Goal: Transaction & Acquisition: Purchase product/service

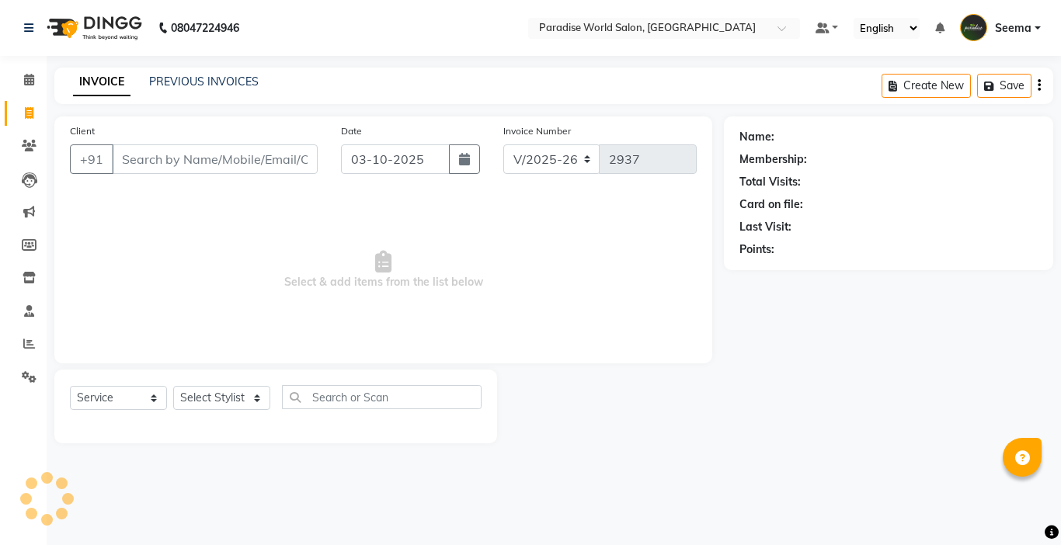
select select "4451"
select select "service"
click at [130, 151] on input "Client" at bounding box center [215, 159] width 206 height 30
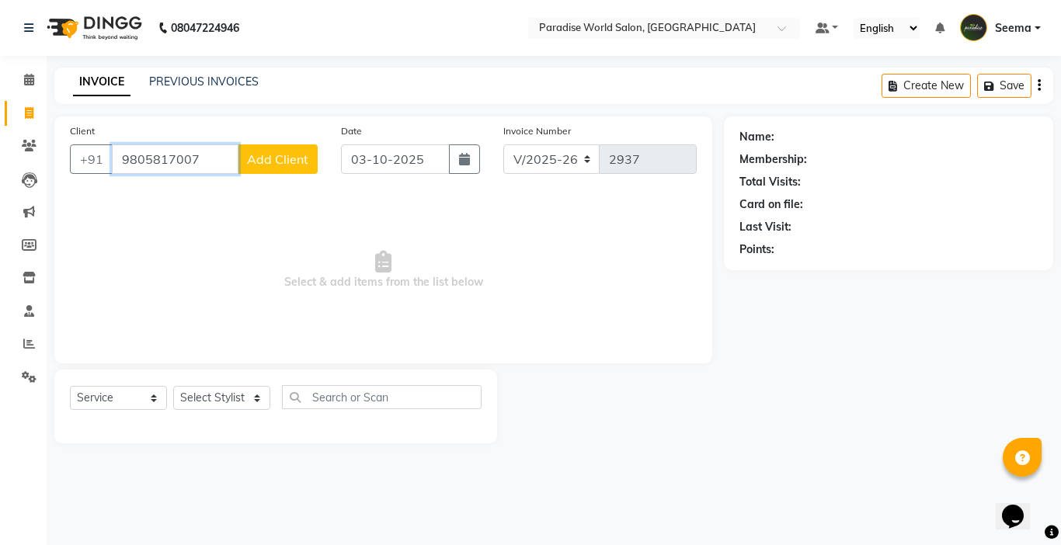
type input "9805817007"
click at [252, 160] on span "Add Client" at bounding box center [277, 159] width 61 height 16
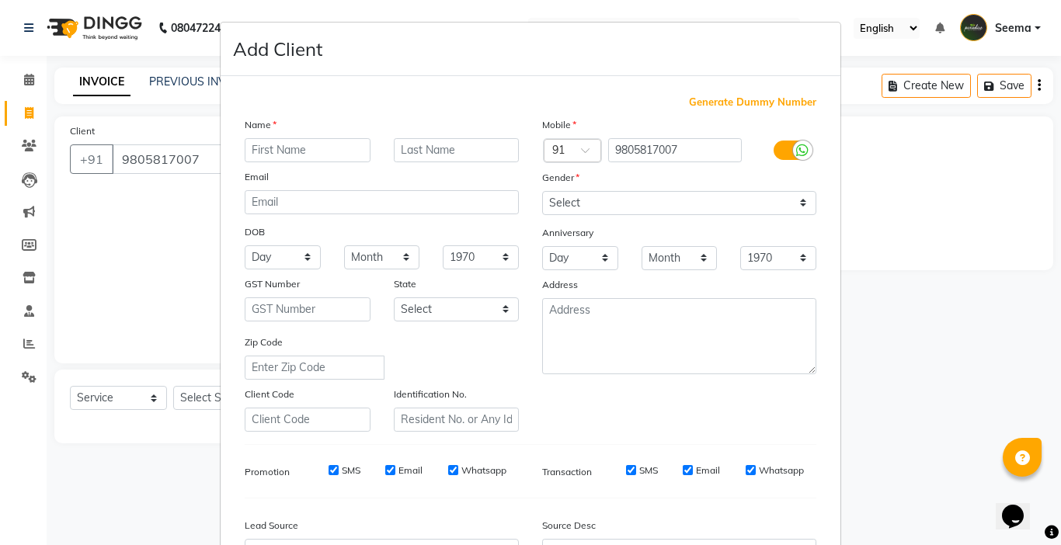
click at [294, 154] on input "text" at bounding box center [308, 150] width 126 height 24
type input "n"
type input "No name"
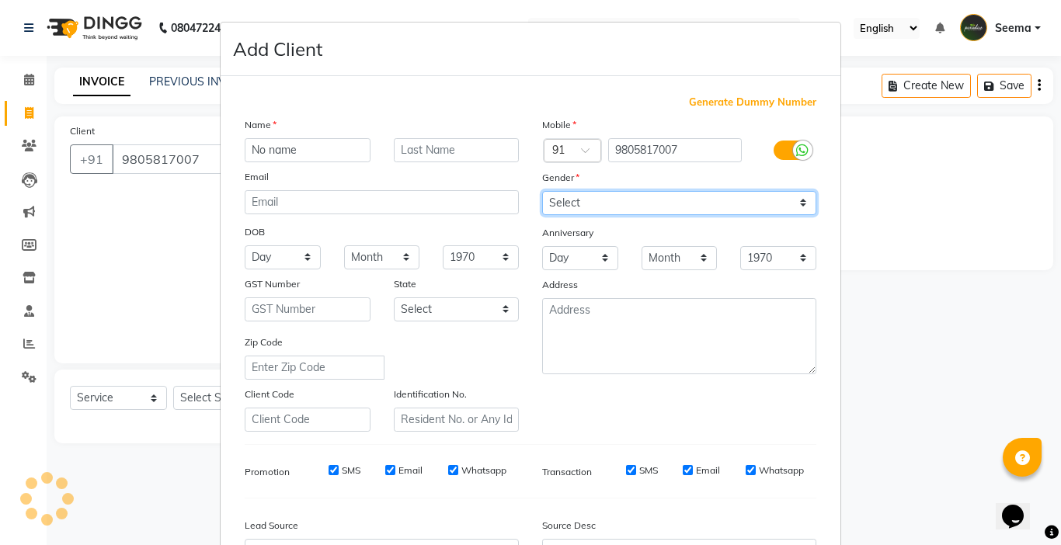
click at [572, 196] on select "Select Male Female Other Prefer Not To Say" at bounding box center [679, 203] width 274 height 24
select select "male"
click at [542, 191] on select "Select Male Female Other Prefer Not To Say" at bounding box center [679, 203] width 274 height 24
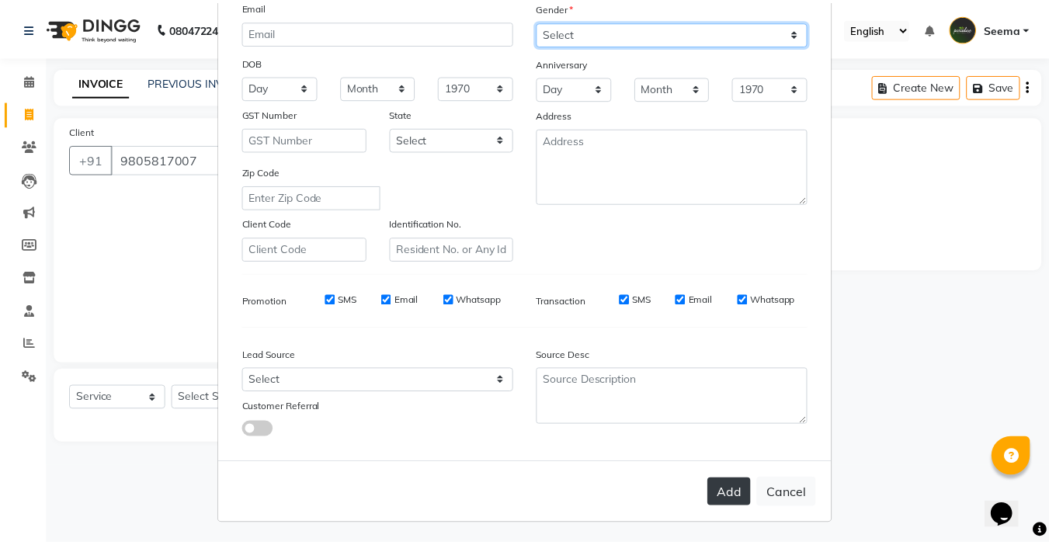
scroll to position [172, 0]
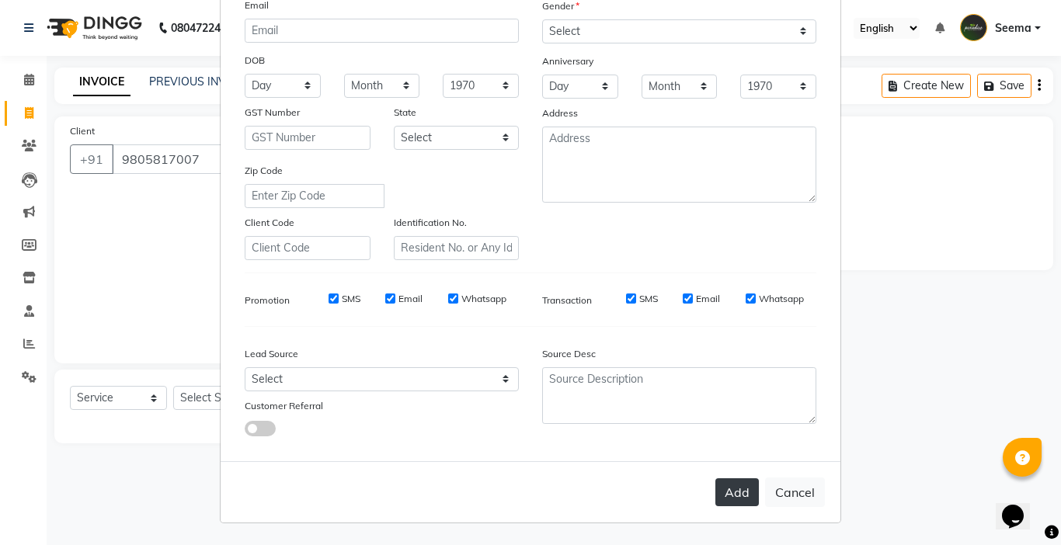
click at [736, 499] on button "Add" at bounding box center [736, 492] width 43 height 28
select select
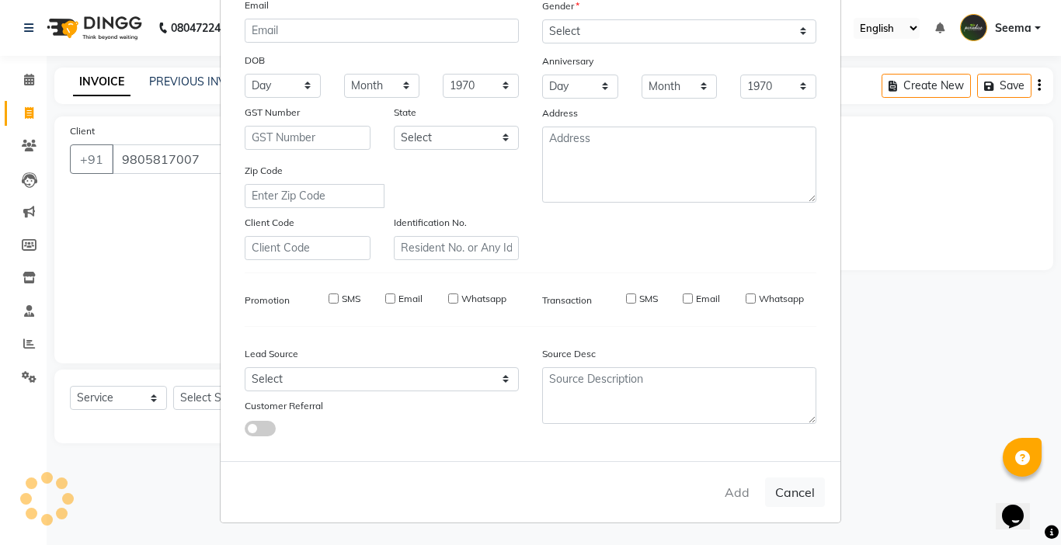
select select
checkbox input "false"
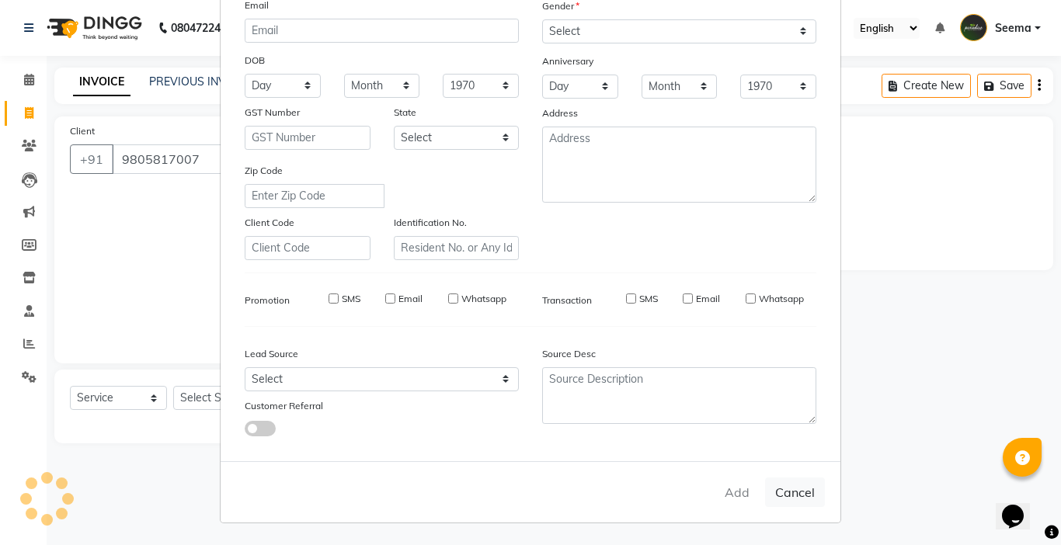
checkbox input "false"
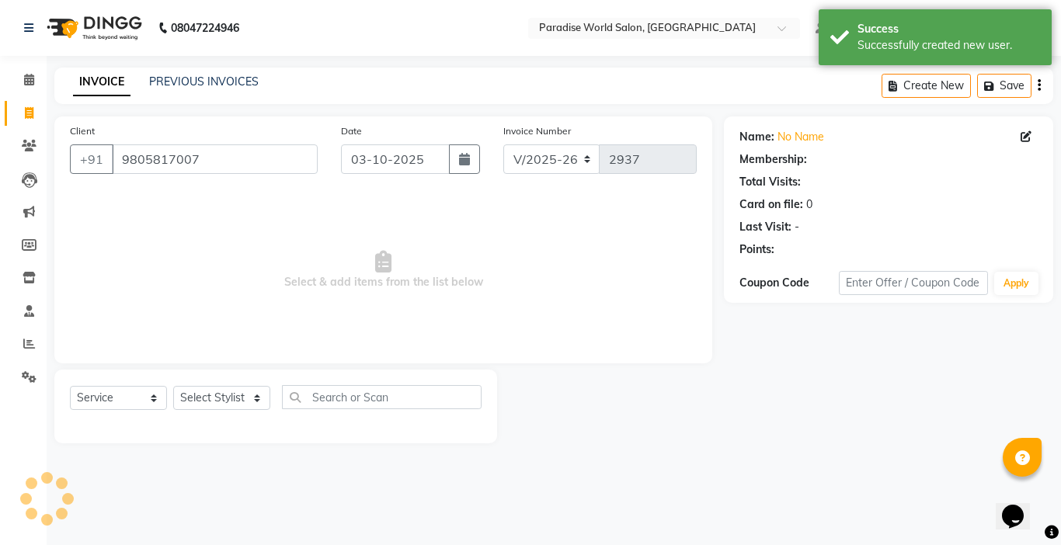
select select "1: Object"
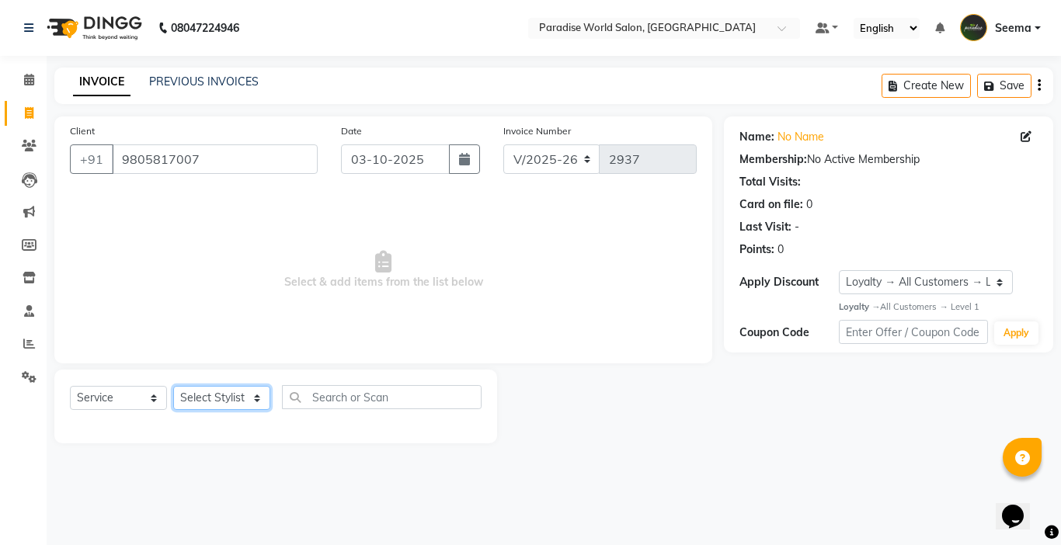
click at [207, 403] on select "Select Stylist Abby aman Anil anku Bobby company Deepak Deepika Gourav Heena is…" at bounding box center [221, 398] width 97 height 24
select select "30995"
click at [173, 386] on select "Select Stylist Abby aman Anil anku Bobby company Deepak Deepika Gourav Heena is…" at bounding box center [221, 398] width 97 height 24
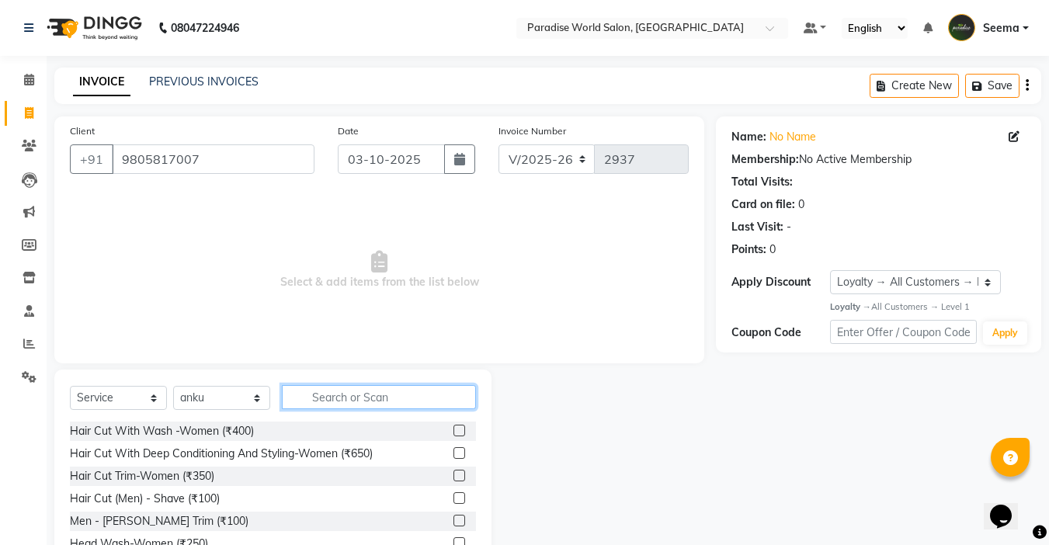
click at [321, 398] on input "text" at bounding box center [379, 397] width 194 height 24
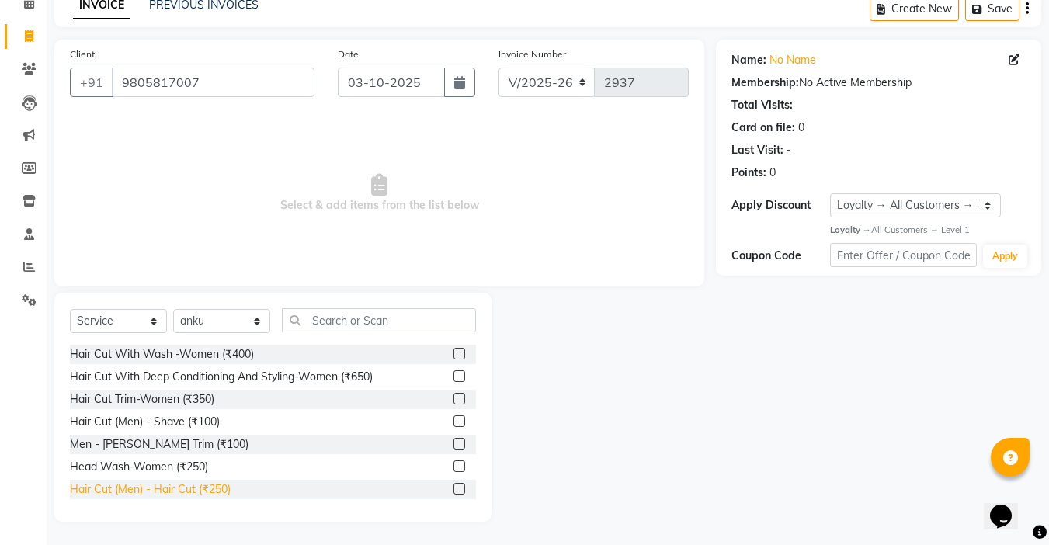
click at [210, 487] on div "Hair Cut (Men) - Hair Cut (₹250)" at bounding box center [150, 490] width 161 height 16
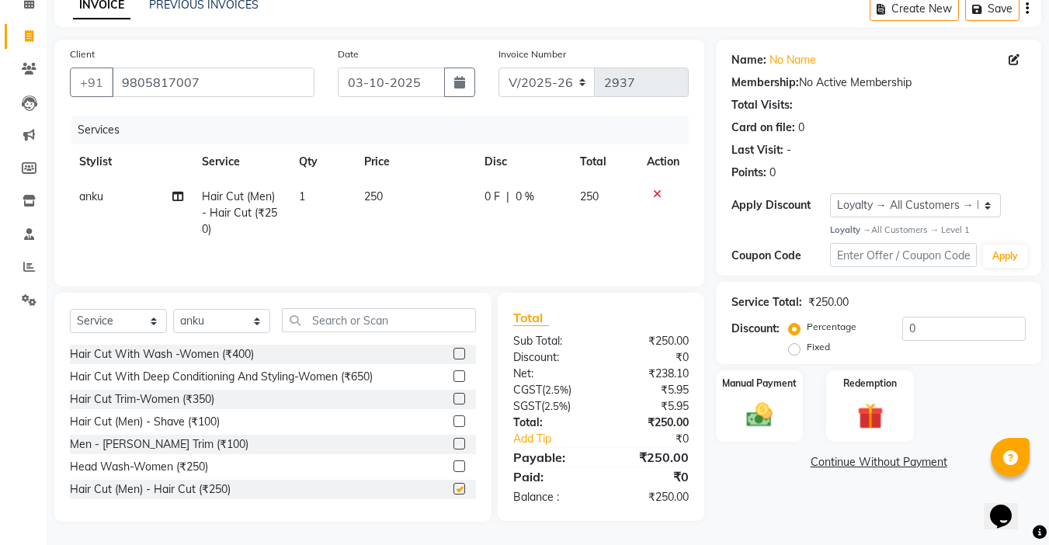
checkbox input "false"
click at [786, 411] on div "Manual Payment" at bounding box center [760, 406] width 91 height 74
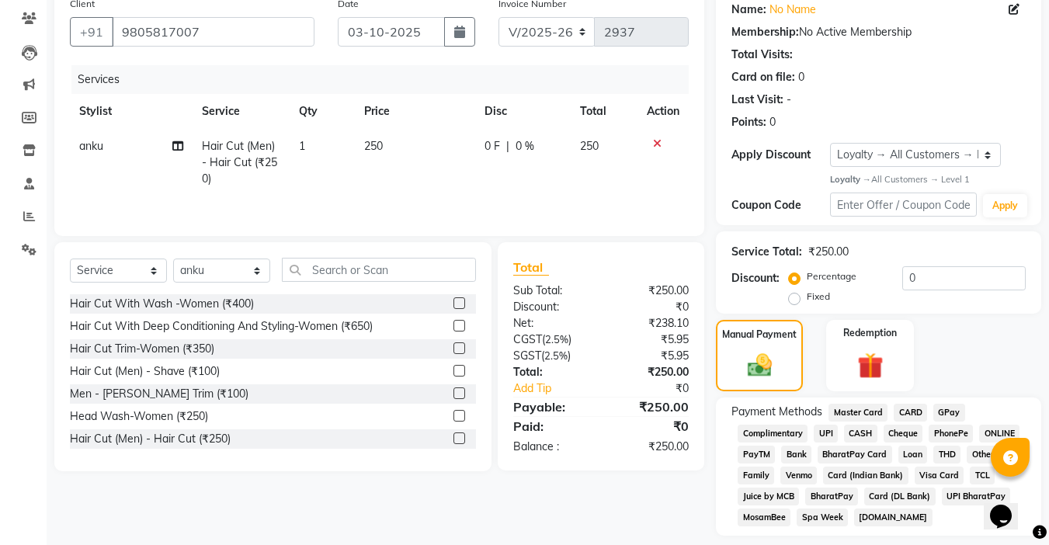
scroll to position [173, 0]
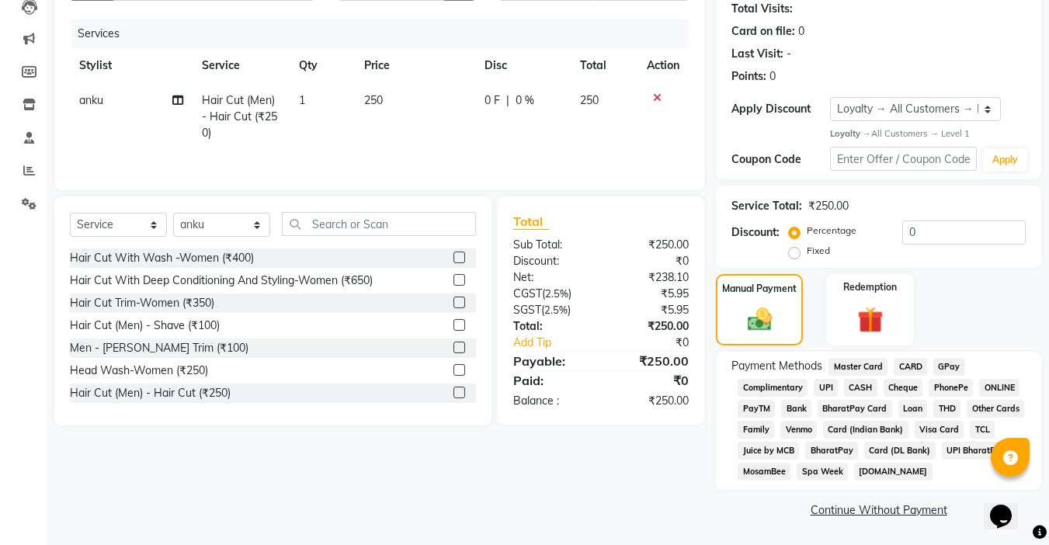
click at [959, 457] on span "UPI BharatPay" at bounding box center [976, 451] width 69 height 18
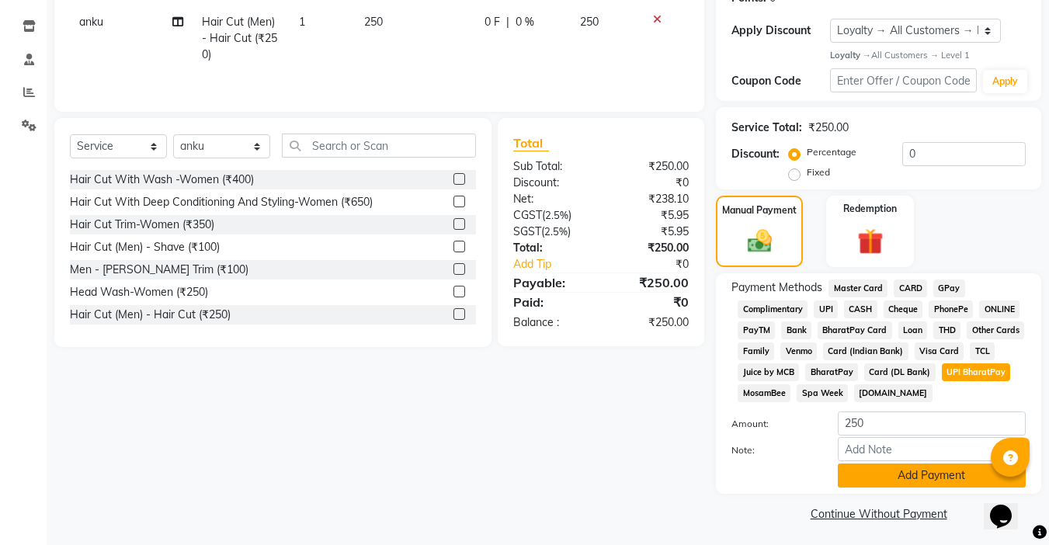
scroll to position [256, 0]
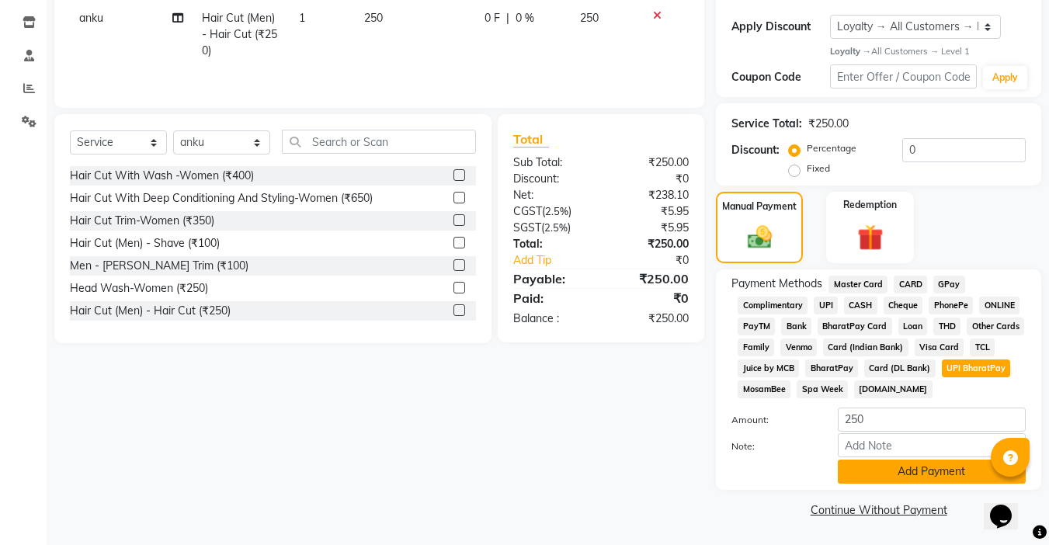
click at [937, 471] on button "Add Payment" at bounding box center [932, 472] width 188 height 24
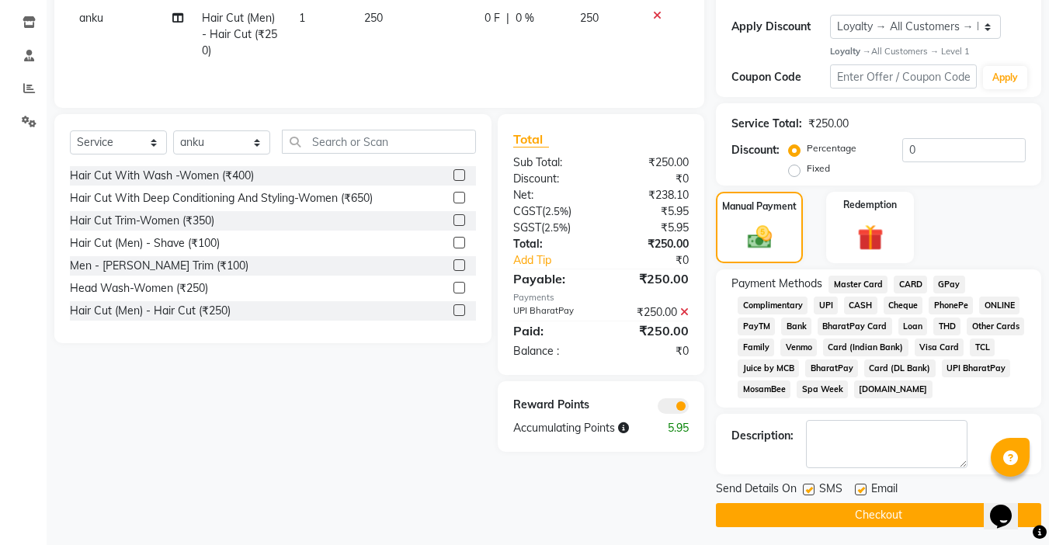
click at [863, 493] on label at bounding box center [861, 490] width 12 height 12
click at [863, 493] on input "checkbox" at bounding box center [860, 490] width 10 height 10
checkbox input "false"
click at [808, 487] on label at bounding box center [809, 490] width 12 height 12
click at [808, 487] on input "checkbox" at bounding box center [808, 490] width 10 height 10
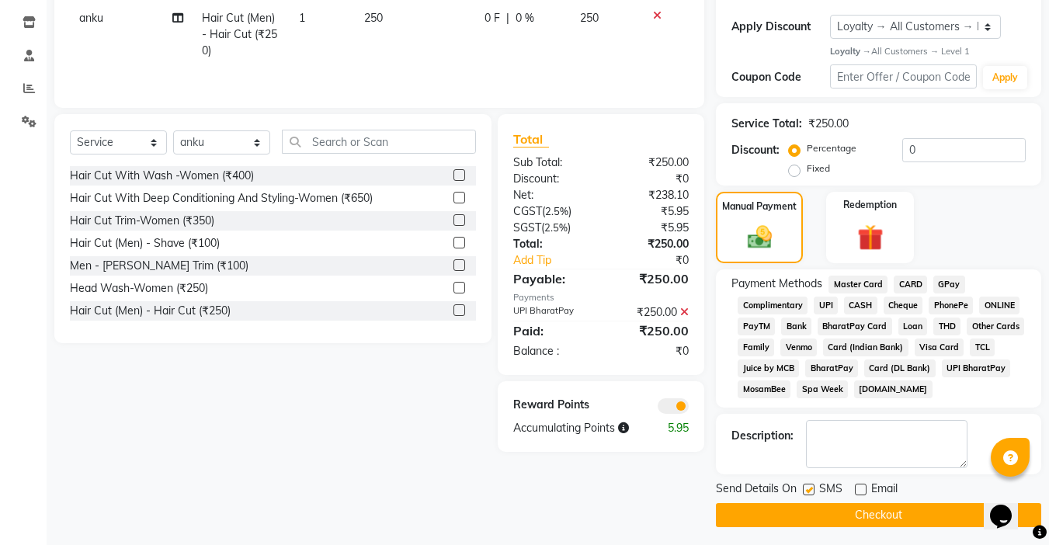
checkbox input "false"
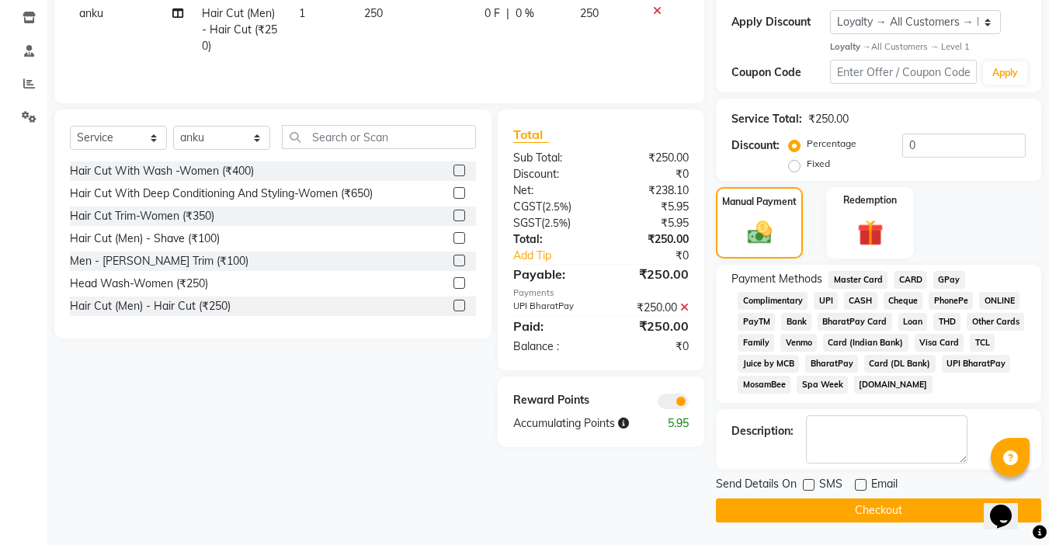
scroll to position [261, 0]
click at [875, 505] on button "Checkout" at bounding box center [878, 510] width 325 height 24
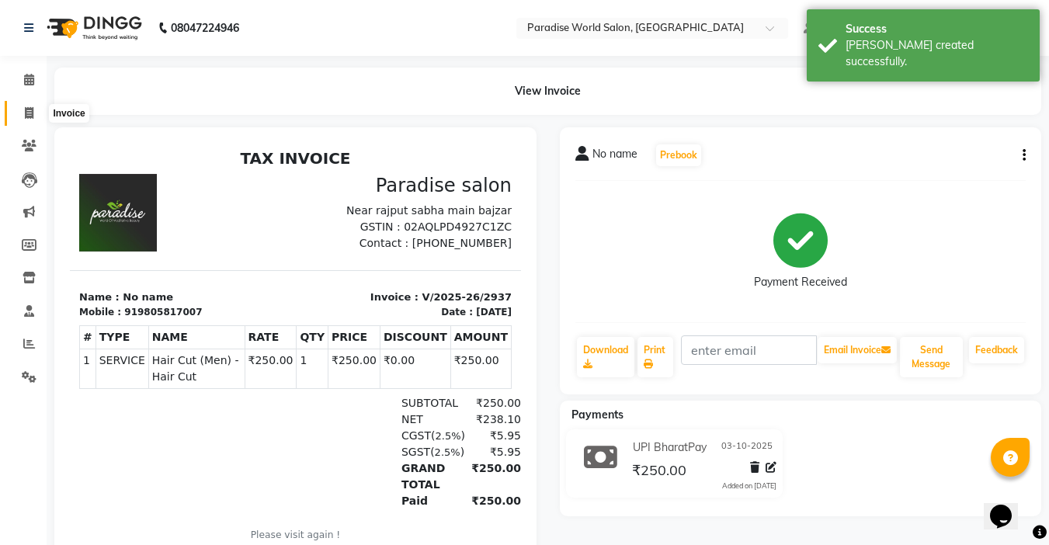
click at [31, 116] on icon at bounding box center [29, 113] width 9 height 12
select select "service"
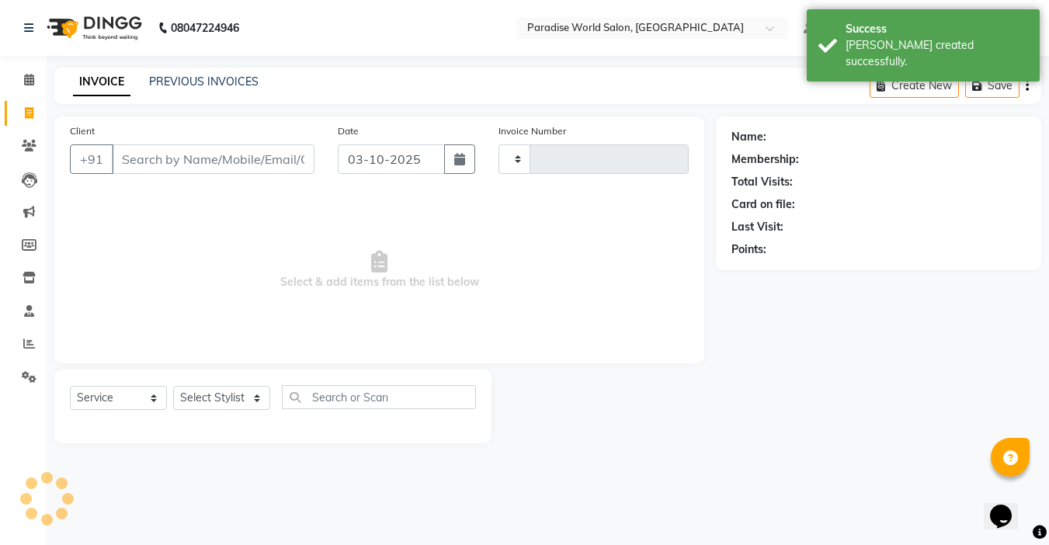
type input "2938"
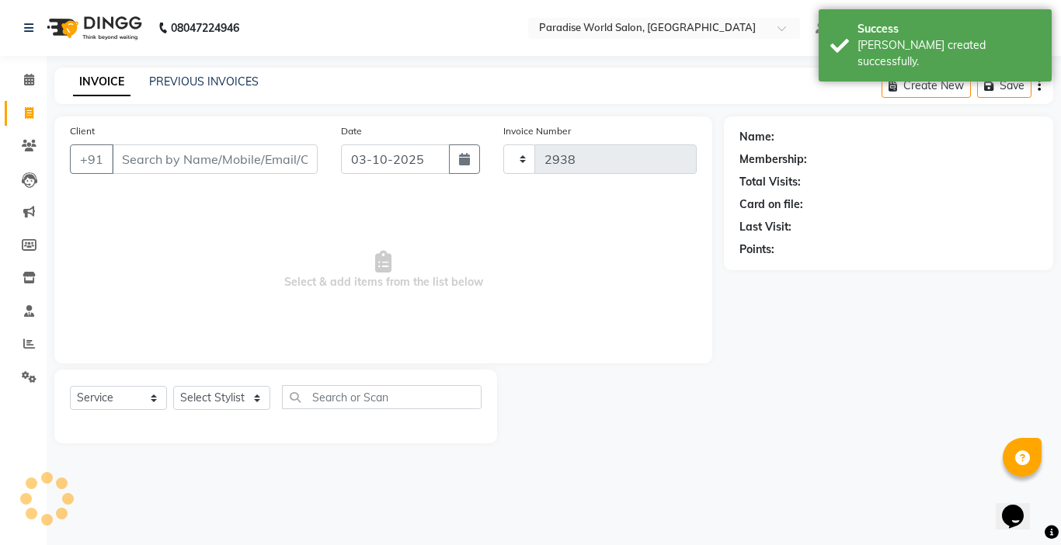
select select "4451"
click at [178, 150] on input "Client" at bounding box center [215, 159] width 206 height 30
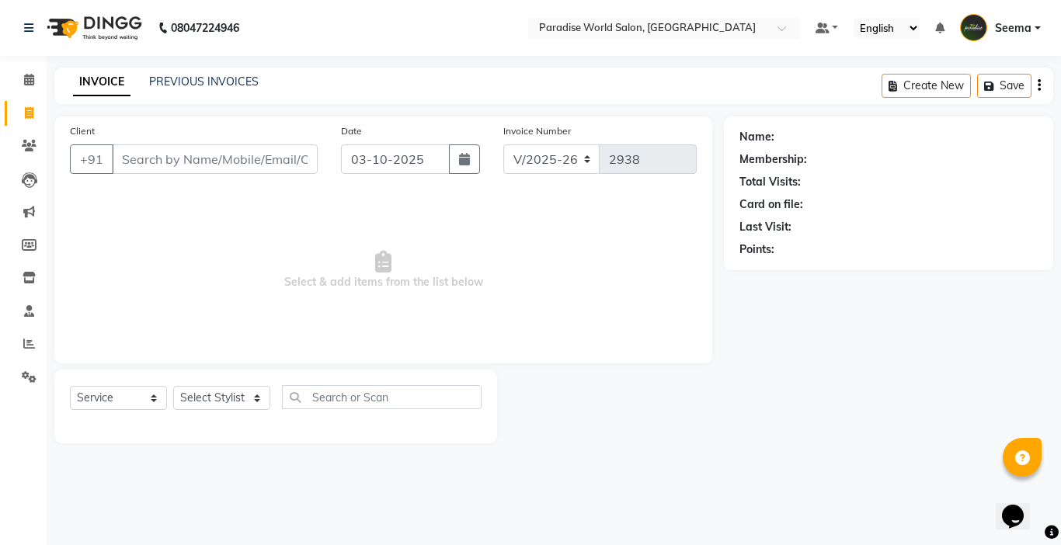
click at [197, 160] on input "Client" at bounding box center [215, 159] width 206 height 30
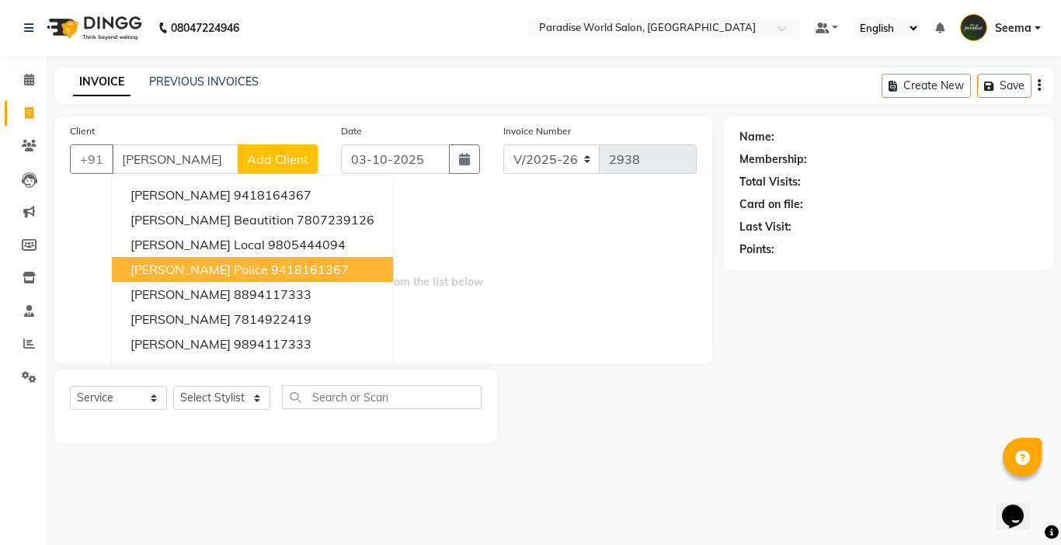
click at [192, 275] on span "bindu police" at bounding box center [198, 270] width 137 height 16
type input "9418161367"
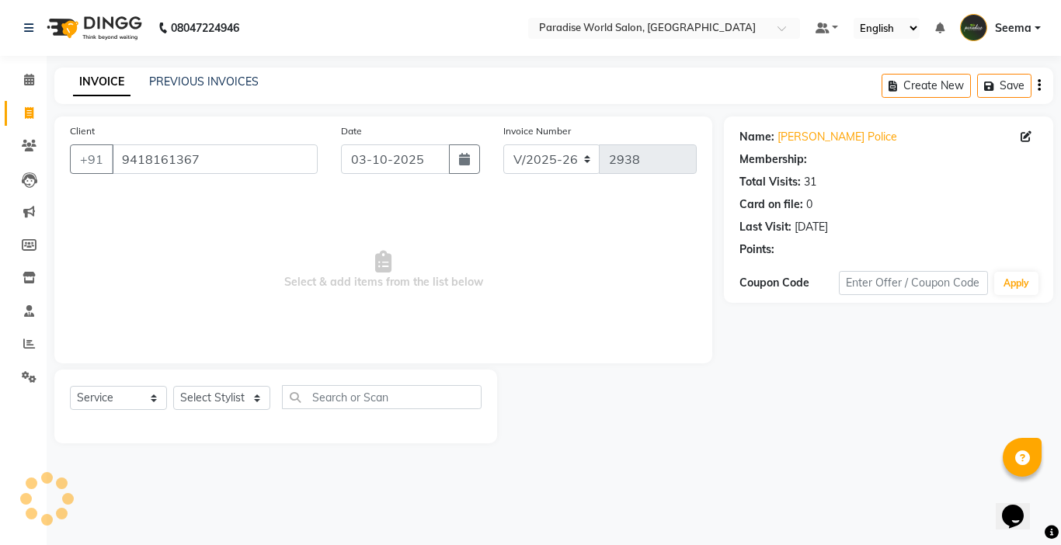
select select "1: Object"
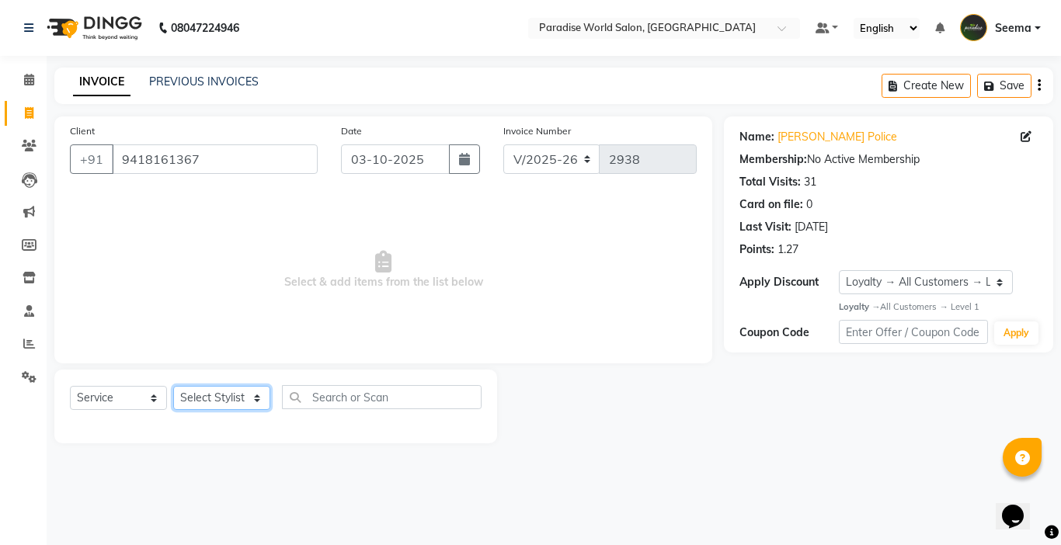
click at [222, 405] on select "Select Stylist Abby aman Anil anku Bobby company Deepak Deepika Gourav Heena is…" at bounding box center [221, 398] width 97 height 24
select select "24939"
click at [173, 386] on select "Select Stylist Abby aman Anil anku Bobby company Deepak Deepika Gourav Heena is…" at bounding box center [221, 398] width 97 height 24
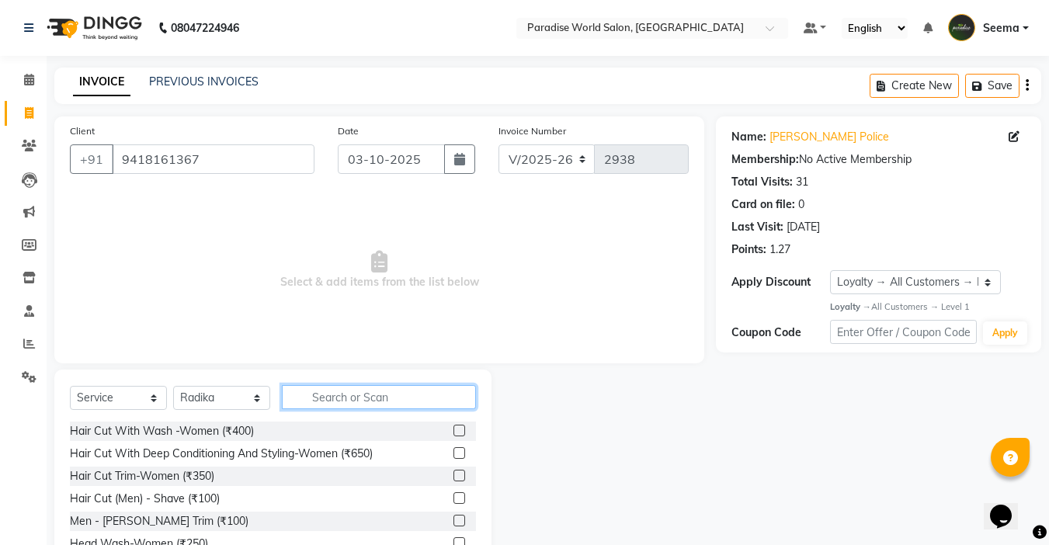
click at [324, 401] on input "text" at bounding box center [379, 397] width 194 height 24
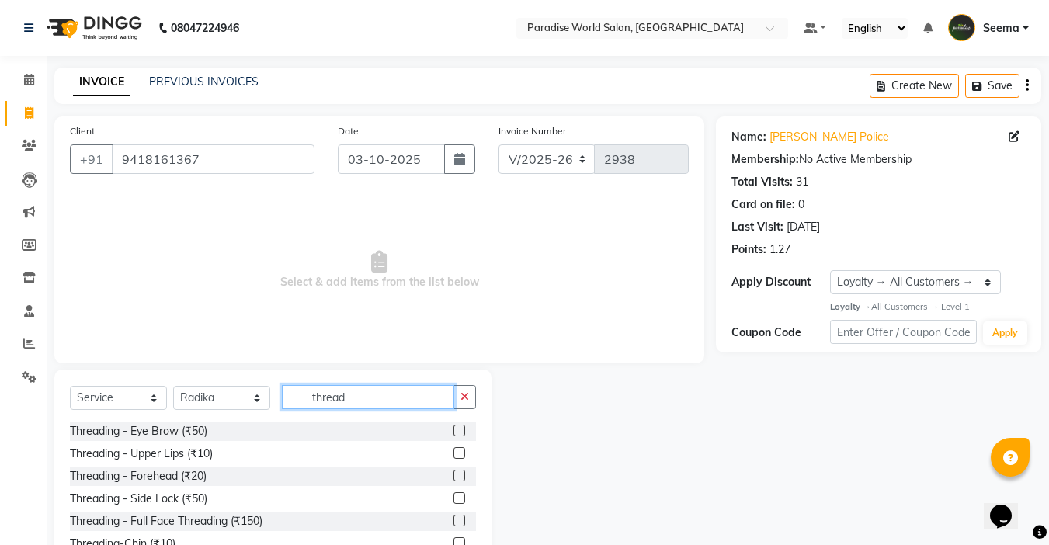
type input "thread"
click at [193, 422] on div "Threading - Eye Brow (₹50)" at bounding box center [273, 431] width 406 height 19
click at [194, 430] on div "Threading - Eye Brow (₹50)" at bounding box center [138, 431] width 137 height 16
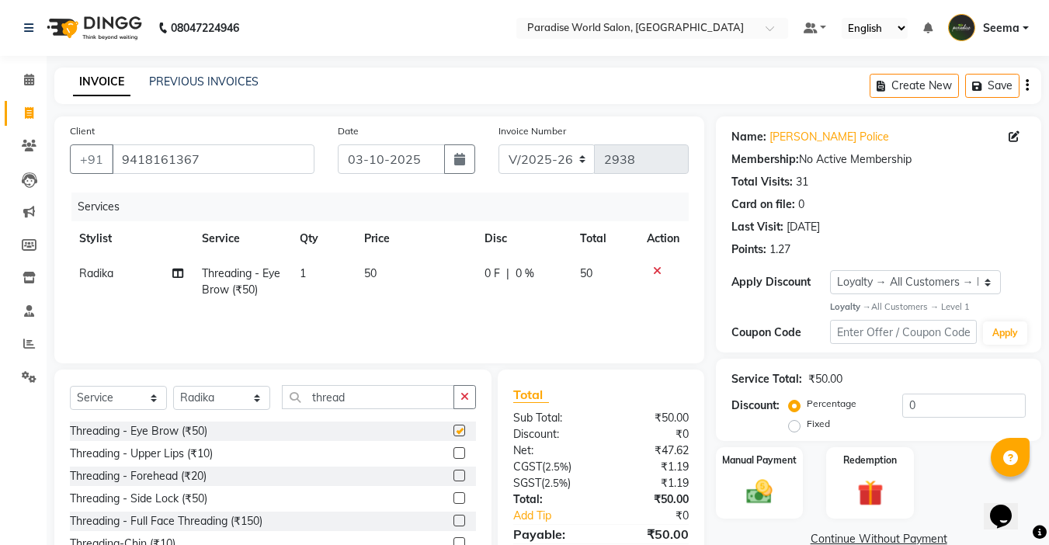
checkbox input "false"
click at [195, 456] on div "Threading - Upper Lips (₹10)" at bounding box center [141, 454] width 143 height 16
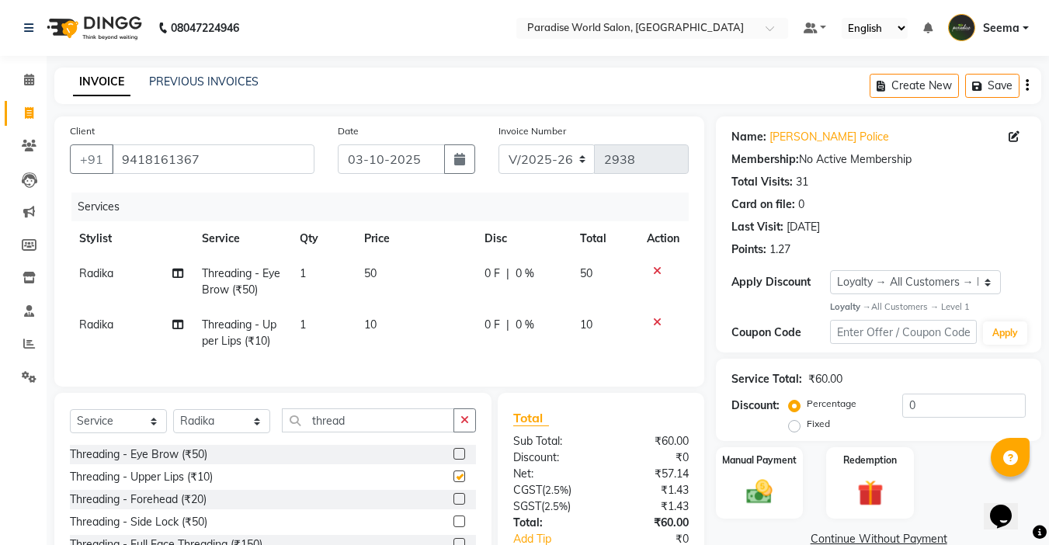
checkbox input "false"
click at [769, 483] on img at bounding box center [759, 492] width 43 height 31
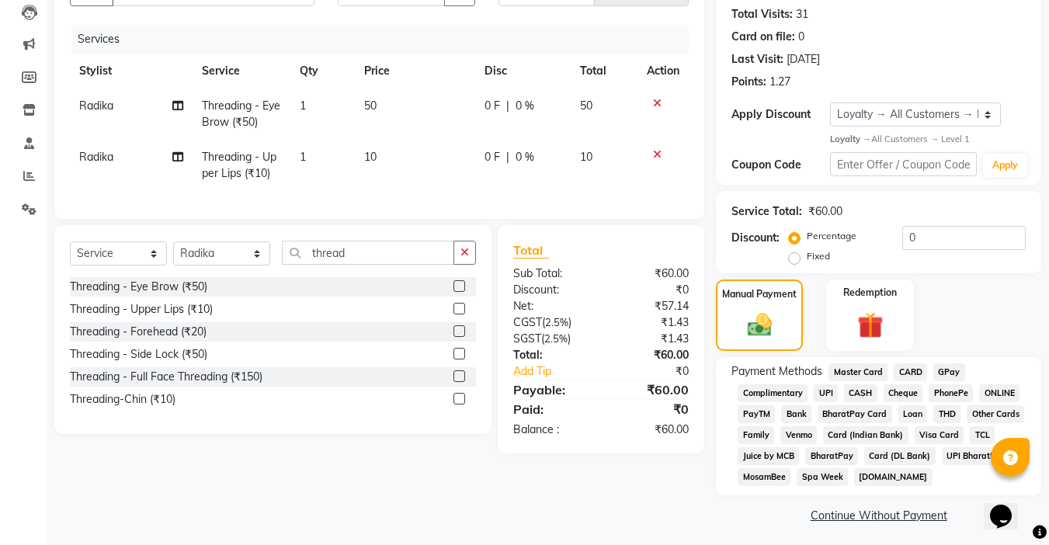
scroll to position [173, 0]
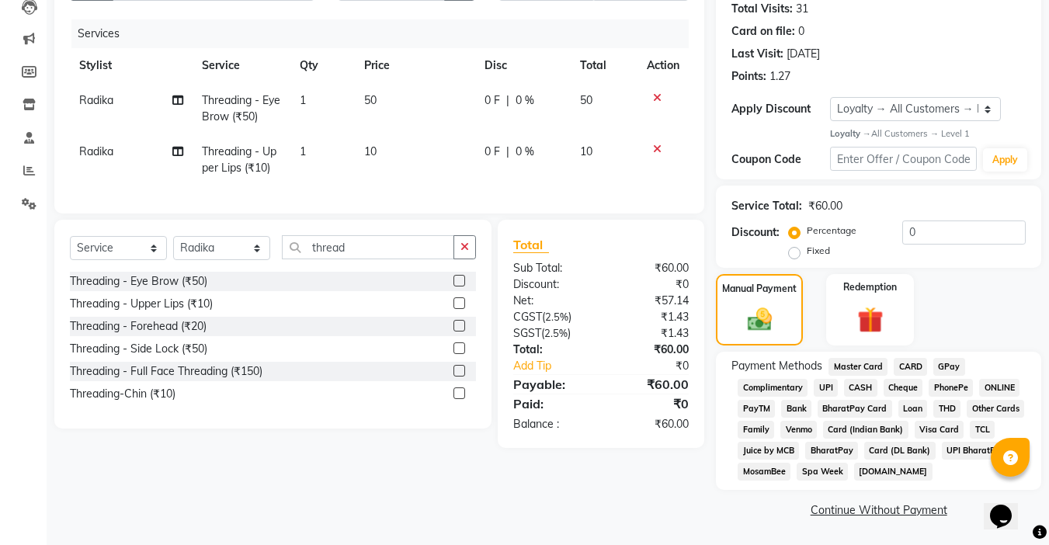
click at [857, 389] on span "CASH" at bounding box center [860, 388] width 33 height 18
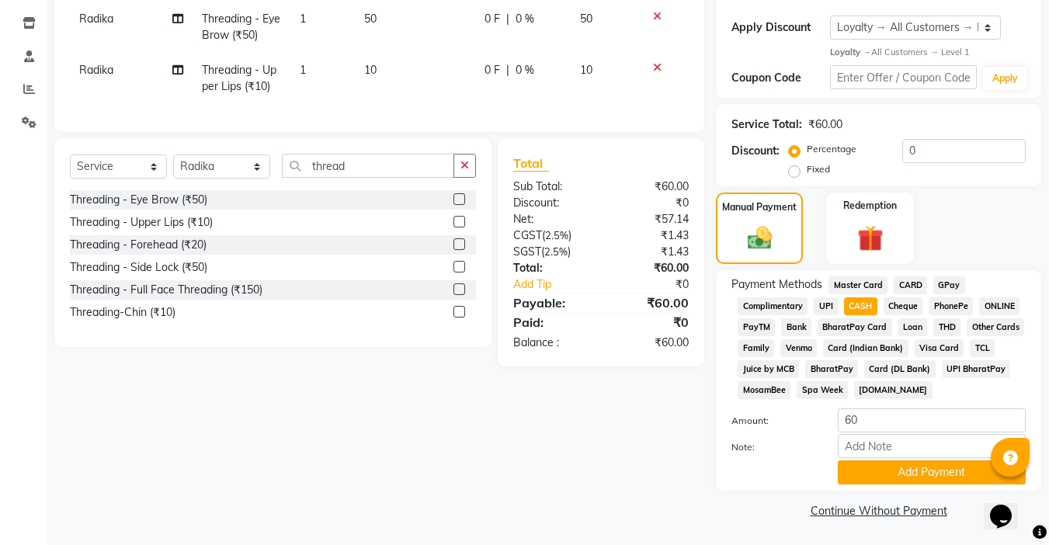
scroll to position [256, 0]
click at [896, 485] on div "Payment Methods Master Card CARD GPay Complimentary UPI CASH Cheque PhonePe ONL…" at bounding box center [878, 380] width 325 height 221
click at [890, 472] on button "Add Payment" at bounding box center [932, 472] width 188 height 24
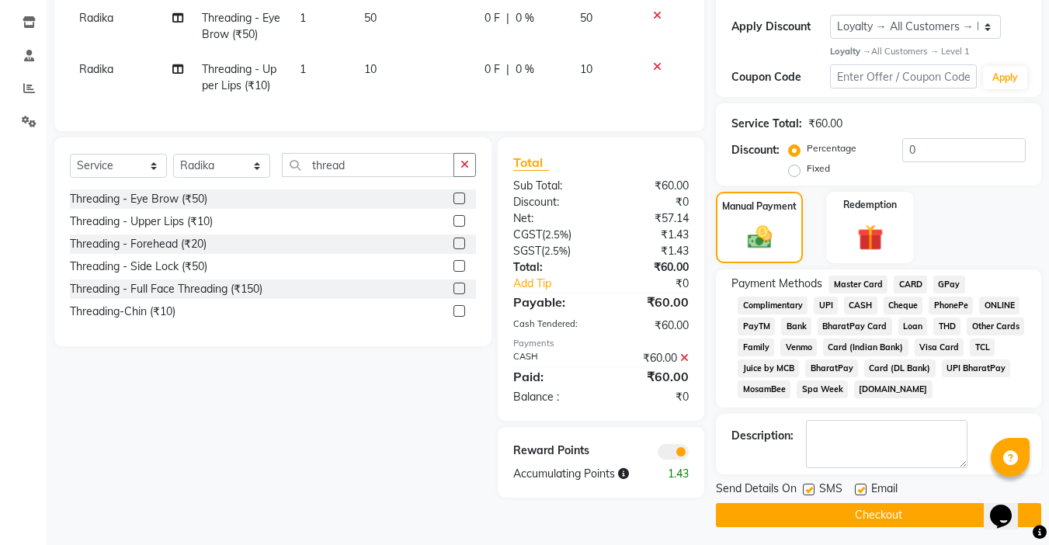
click at [861, 487] on label at bounding box center [861, 490] width 12 height 12
click at [861, 487] on input "checkbox" at bounding box center [860, 490] width 10 height 10
checkbox input "false"
click at [809, 490] on label at bounding box center [809, 490] width 12 height 12
click at [809, 490] on input "checkbox" at bounding box center [808, 490] width 10 height 10
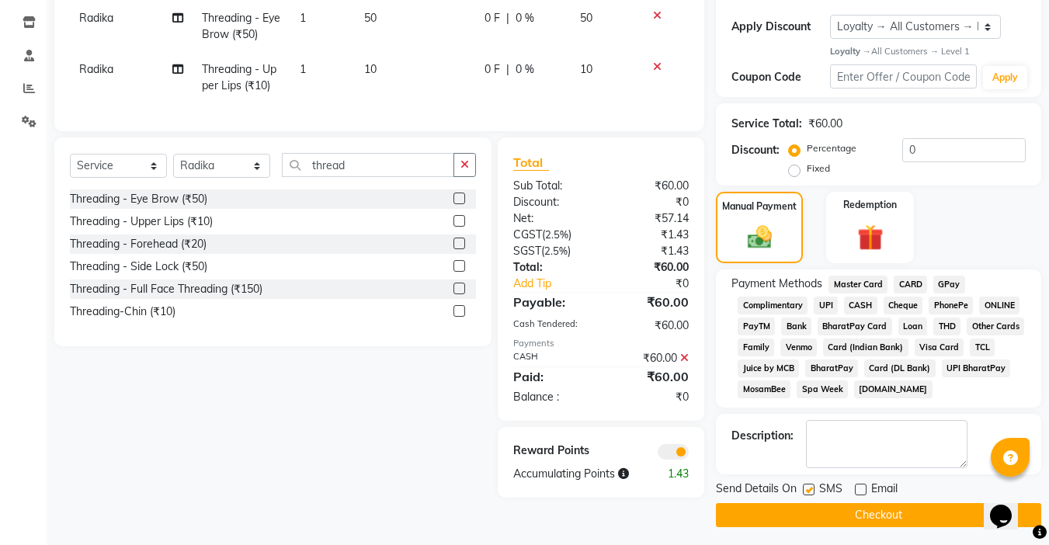
checkbox input "false"
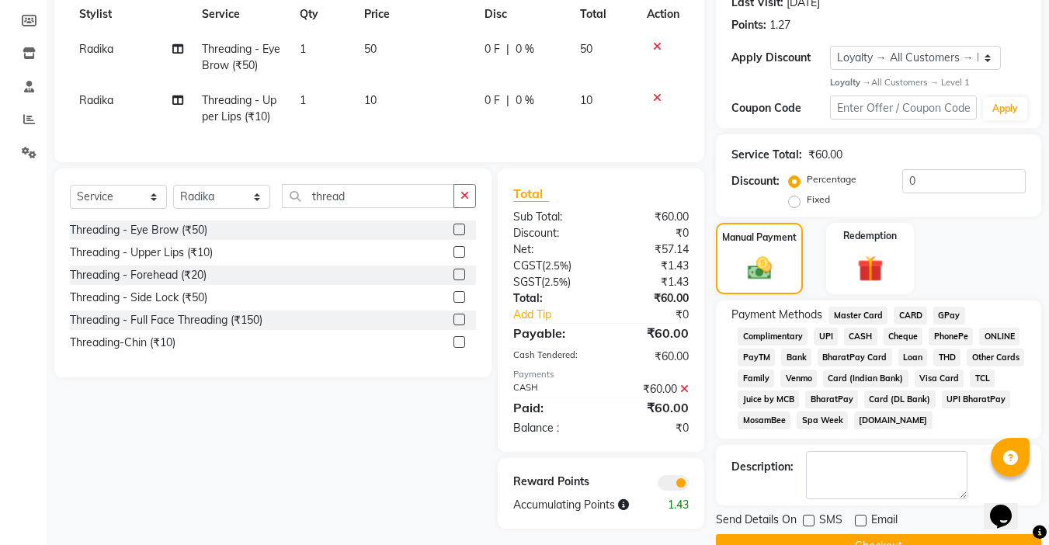
scroll to position [261, 0]
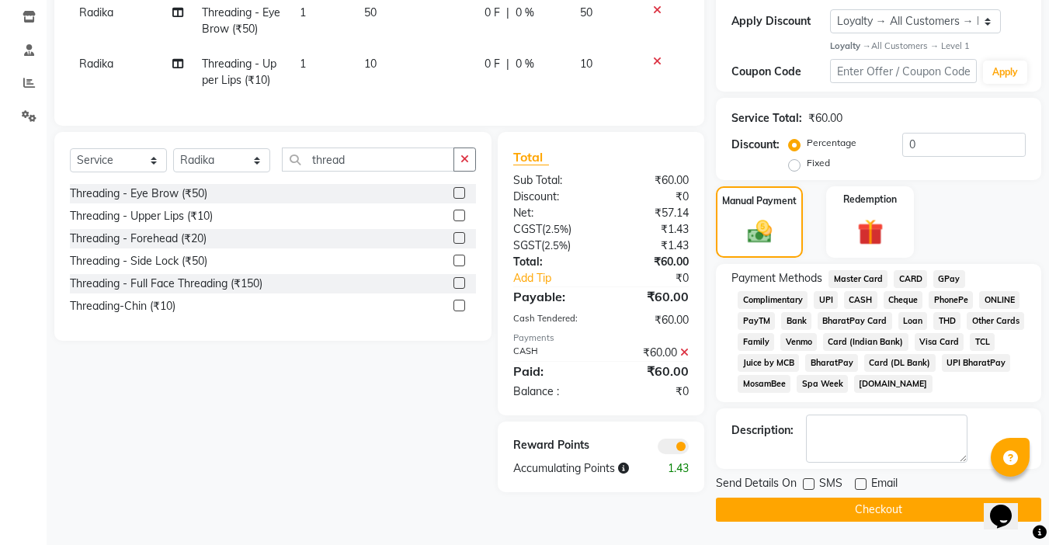
click at [854, 517] on button "Checkout" at bounding box center [878, 510] width 325 height 24
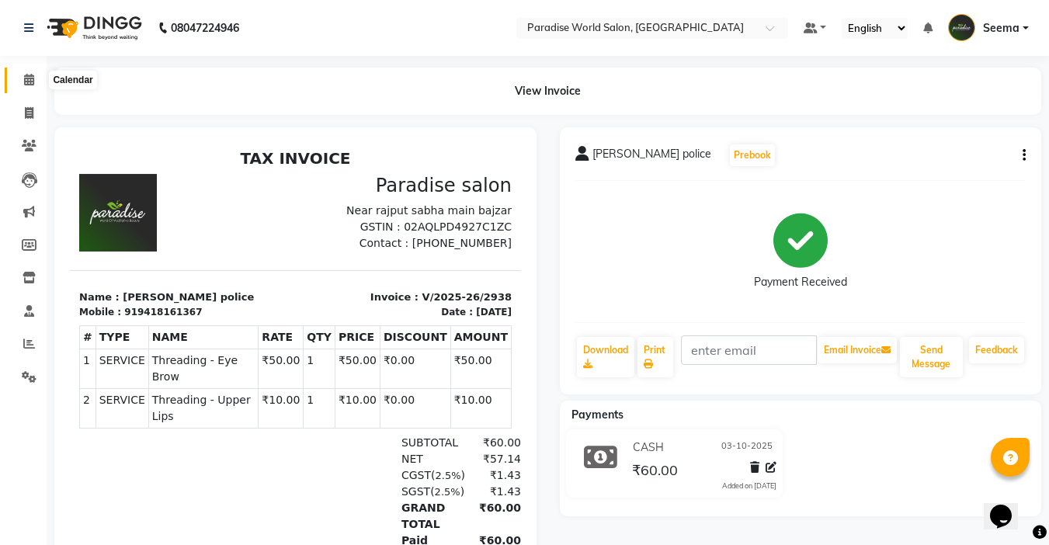
click at [25, 82] on icon at bounding box center [29, 80] width 10 height 12
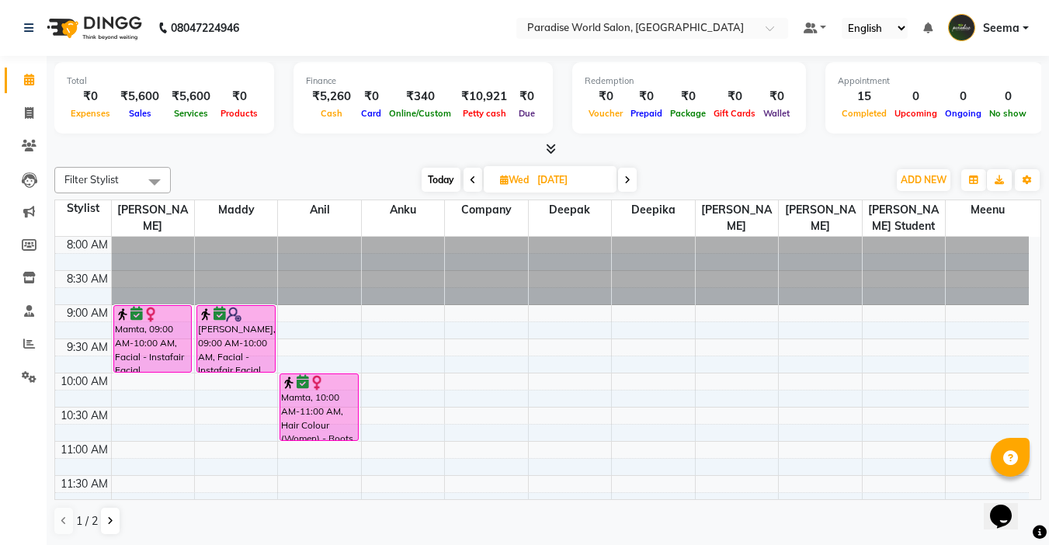
click at [441, 182] on span "Today" at bounding box center [441, 180] width 39 height 24
type input "03-10-2025"
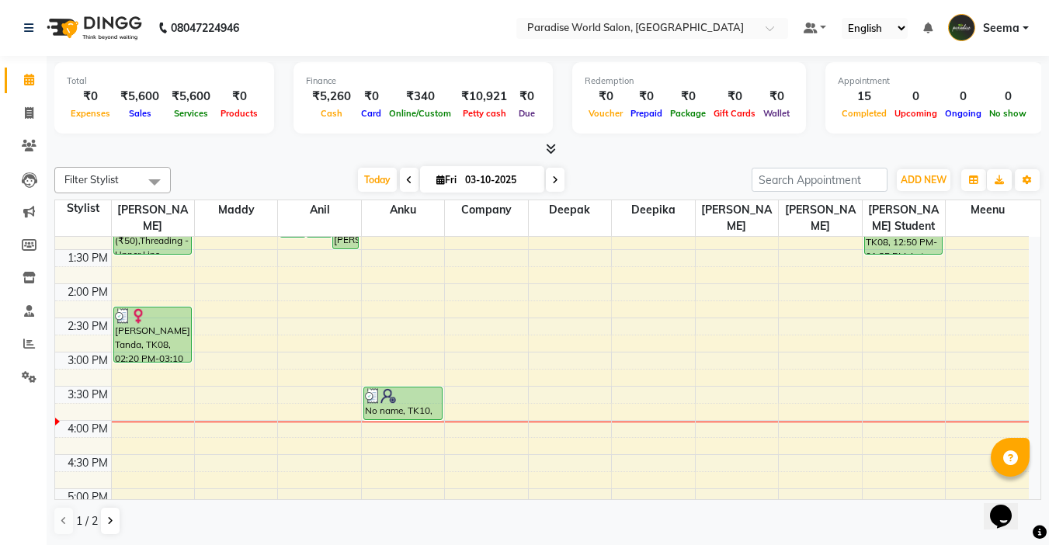
scroll to position [466, 0]
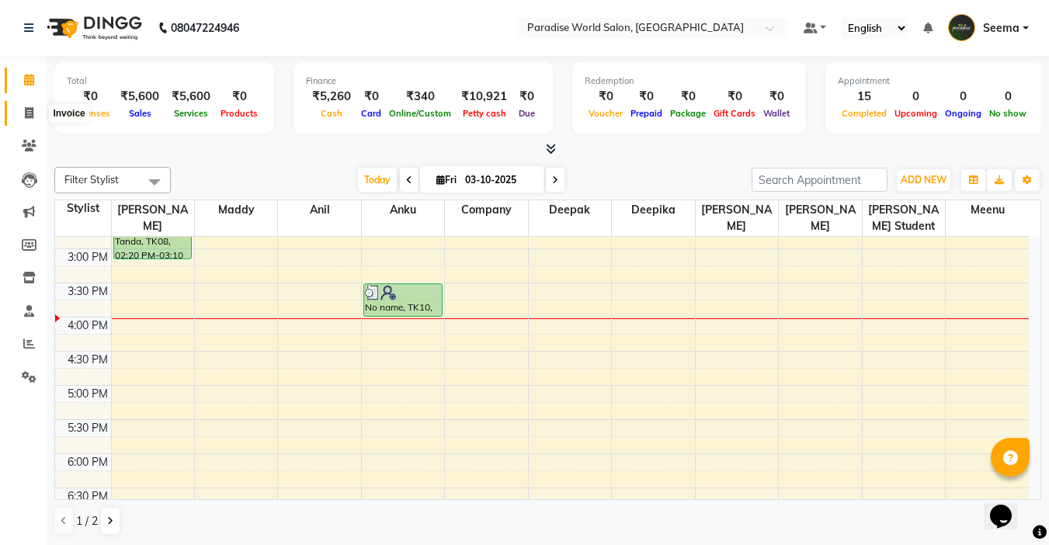
click at [27, 108] on icon at bounding box center [29, 113] width 9 height 12
select select "4451"
select select "service"
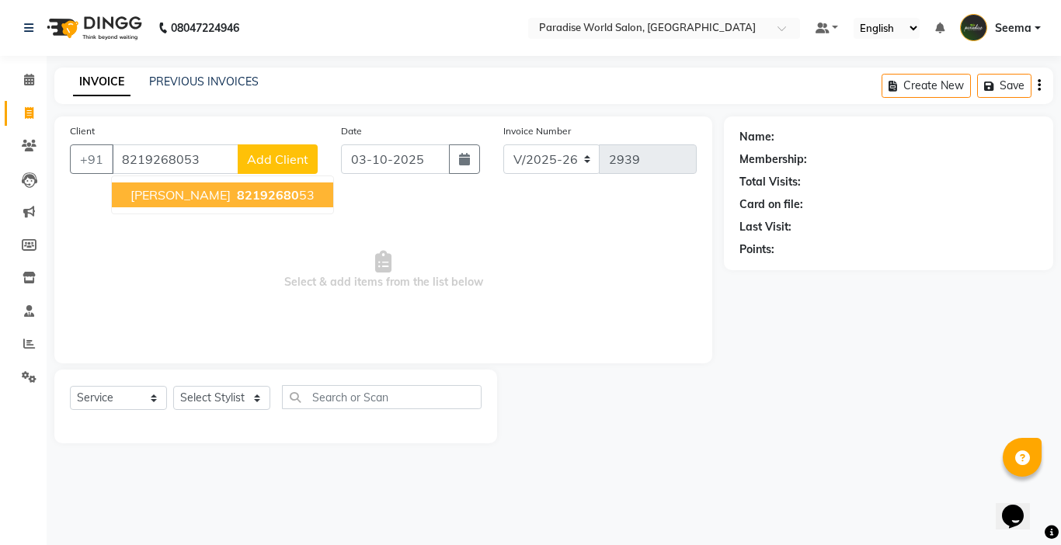
type input "8219268053"
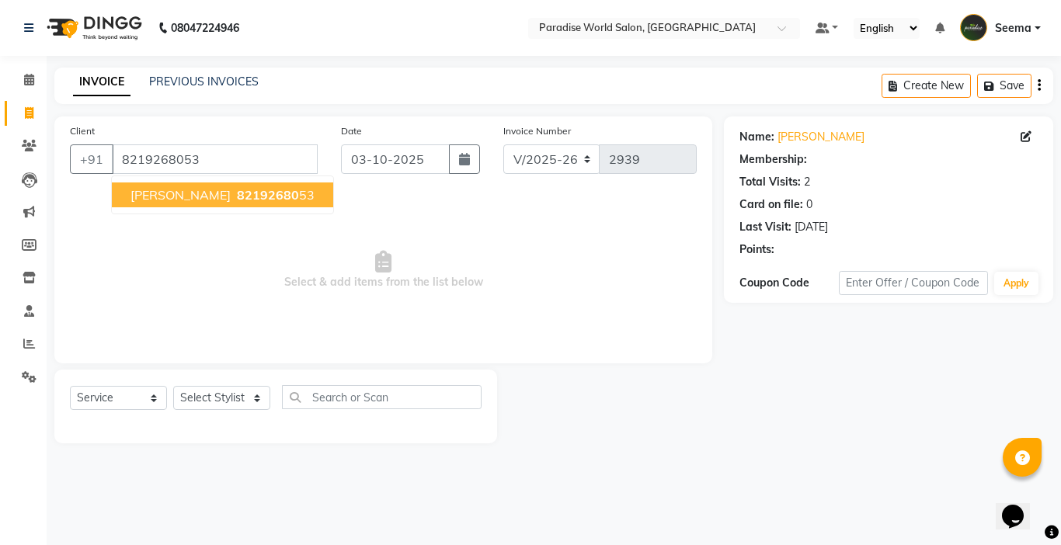
click at [237, 200] on span "82192680" at bounding box center [268, 195] width 62 height 16
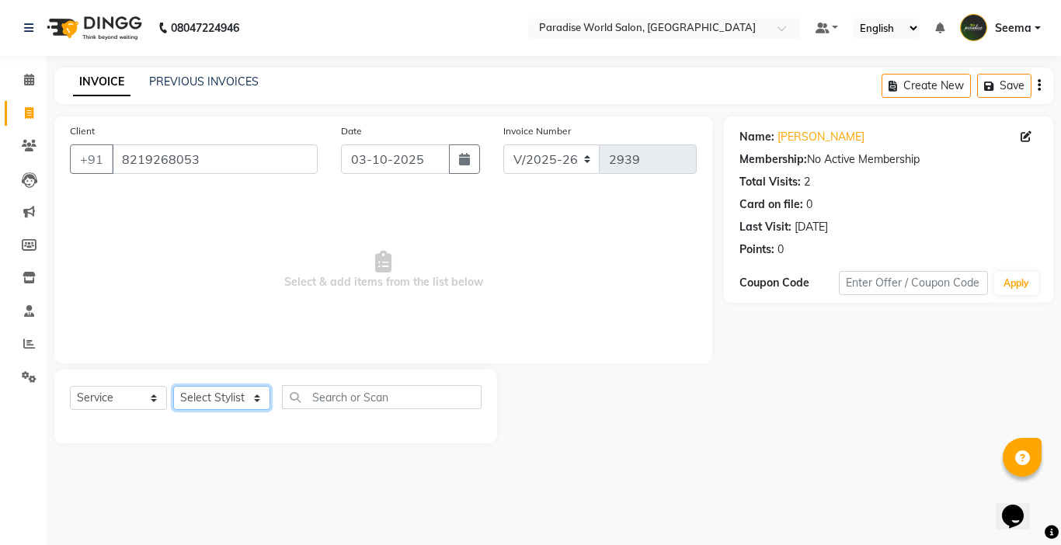
click at [219, 394] on select "Select Stylist Abby aman Anil anku Bobby company Deepak Deepika Gourav Heena is…" at bounding box center [221, 398] width 97 height 24
select select "54032"
click at [173, 386] on select "Select Stylist Abby aman Anil anku Bobby company Deepak Deepika Gourav Heena is…" at bounding box center [221, 398] width 97 height 24
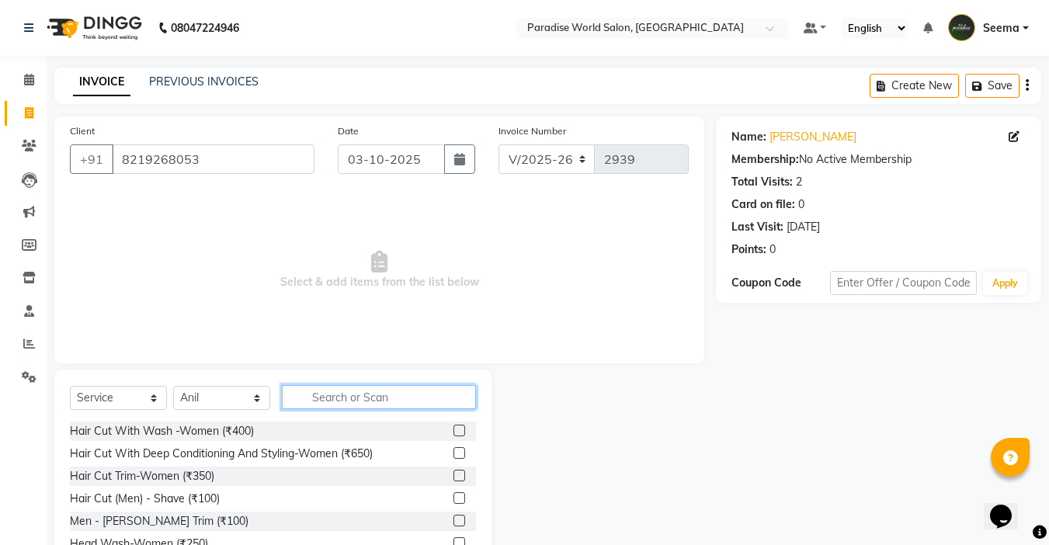
click at [380, 390] on input "text" at bounding box center [379, 397] width 194 height 24
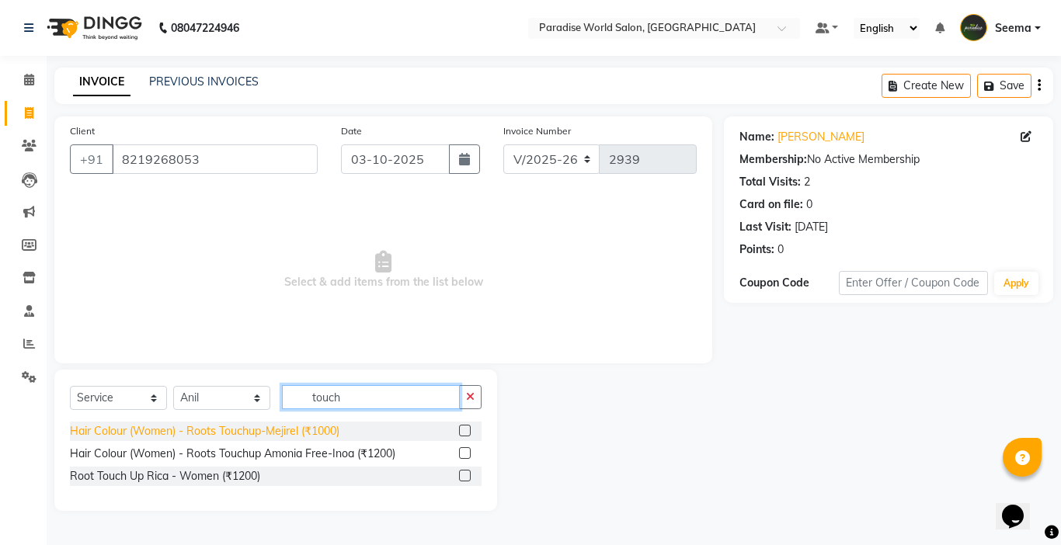
type input "touch"
click at [333, 433] on div "Hair Colour (Women) - Roots Touchup-Mejirel (₹1000)" at bounding box center [205, 431] width 270 height 16
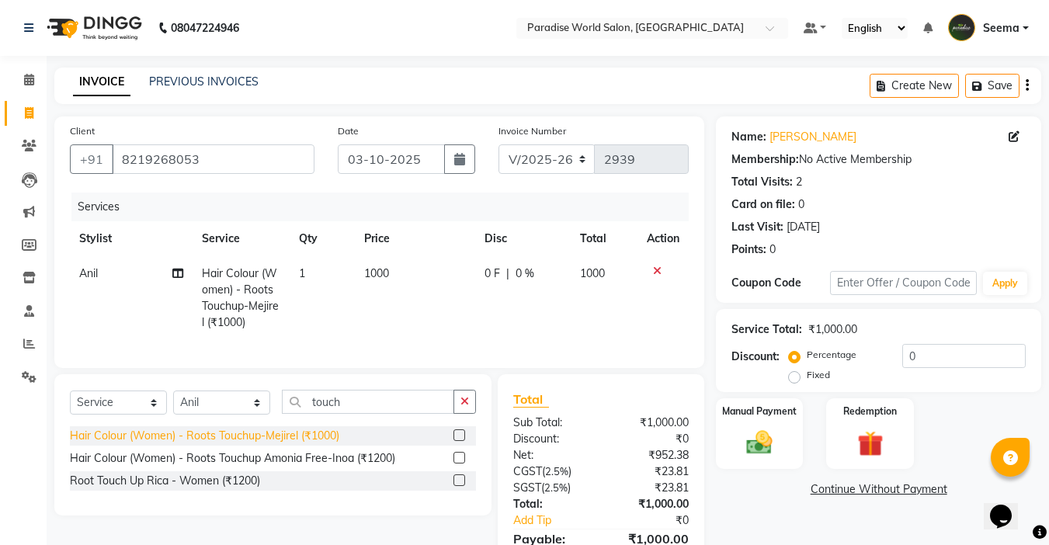
click at [333, 444] on div "Hair Colour (Women) - Roots Touchup-Mejirel (₹1000)" at bounding box center [205, 436] width 270 height 16
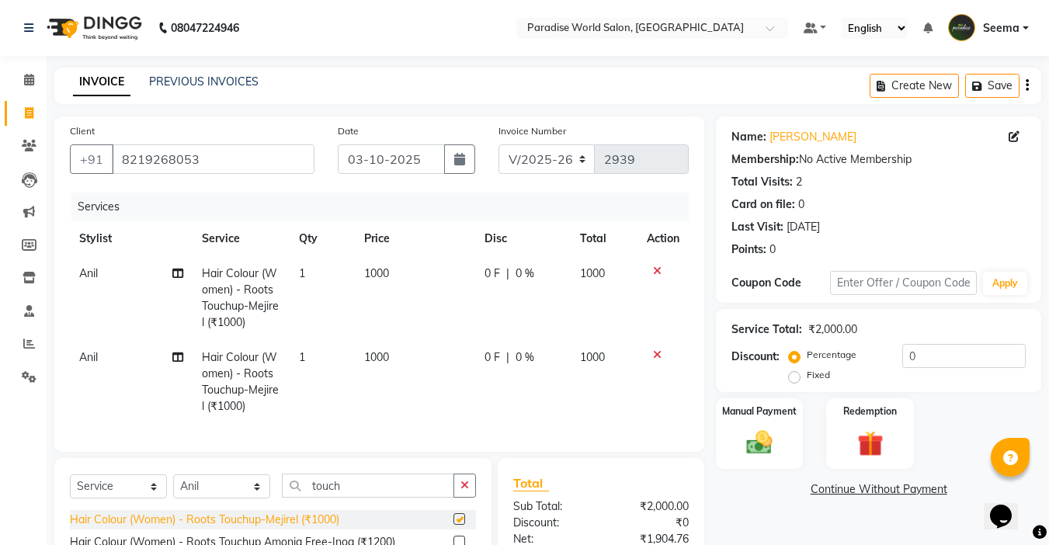
checkbox input "false"
click at [231, 498] on select "Select Stylist Abby aman Anil anku Bobby company Deepak Deepika Gourav Heena is…" at bounding box center [221, 487] width 97 height 24
select select "57181"
click at [173, 486] on select "Select Stylist Abby aman Anil anku Bobby company Deepak Deepika Gourav Heena is…" at bounding box center [221, 487] width 97 height 24
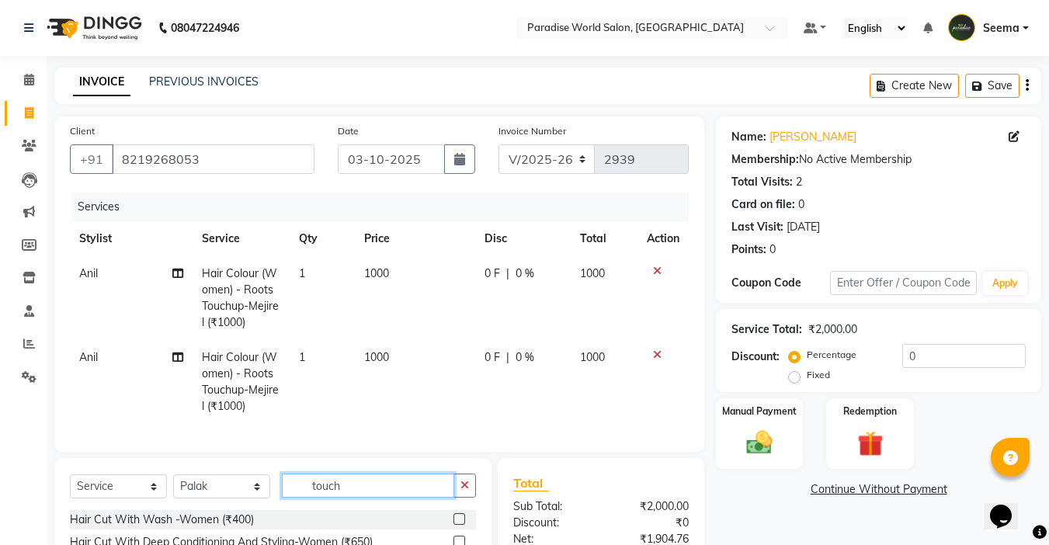
drag, startPoint x: 360, startPoint y: 504, endPoint x: 166, endPoint y: 502, distance: 194.2
click at [166, 502] on div "Select Service Product Membership Package Voucher Prepaid Gift Card Select Styl…" at bounding box center [273, 492] width 406 height 37
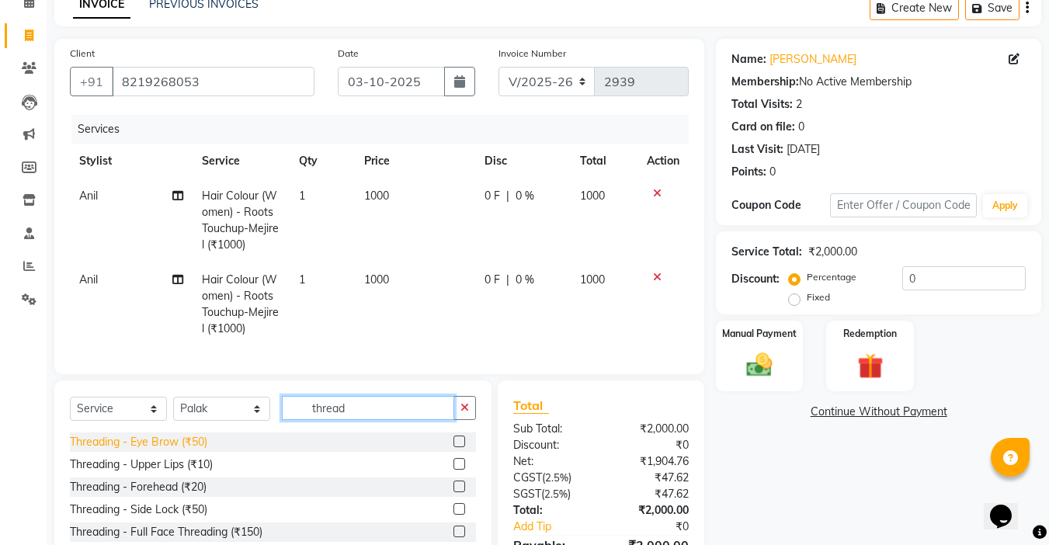
type input "thread"
click at [197, 450] on div "Threading - Eye Brow (₹50)" at bounding box center [138, 442] width 137 height 16
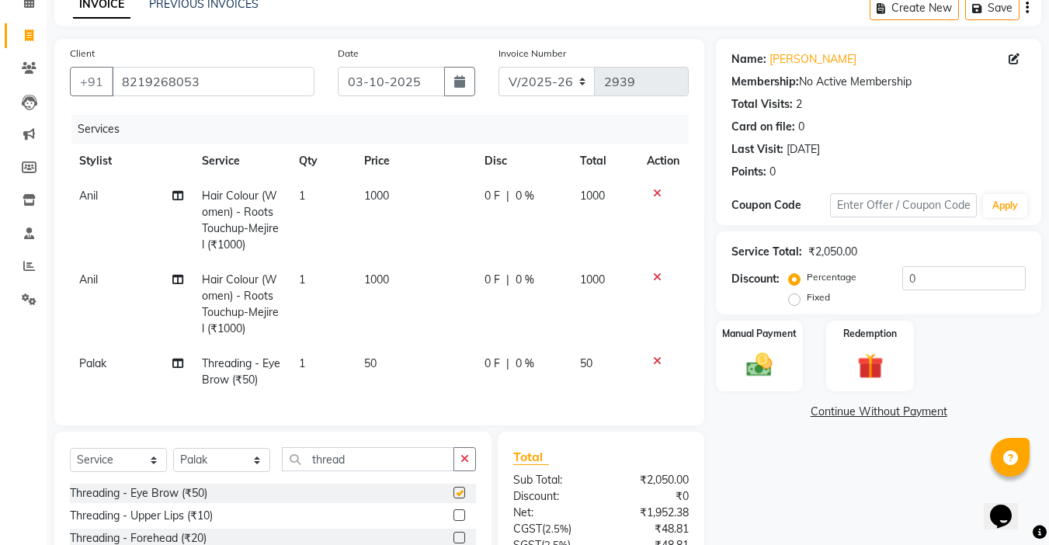
checkbox input "false"
click at [197, 524] on div "Threading - Upper Lips (₹10)" at bounding box center [141, 516] width 143 height 16
checkbox input "false"
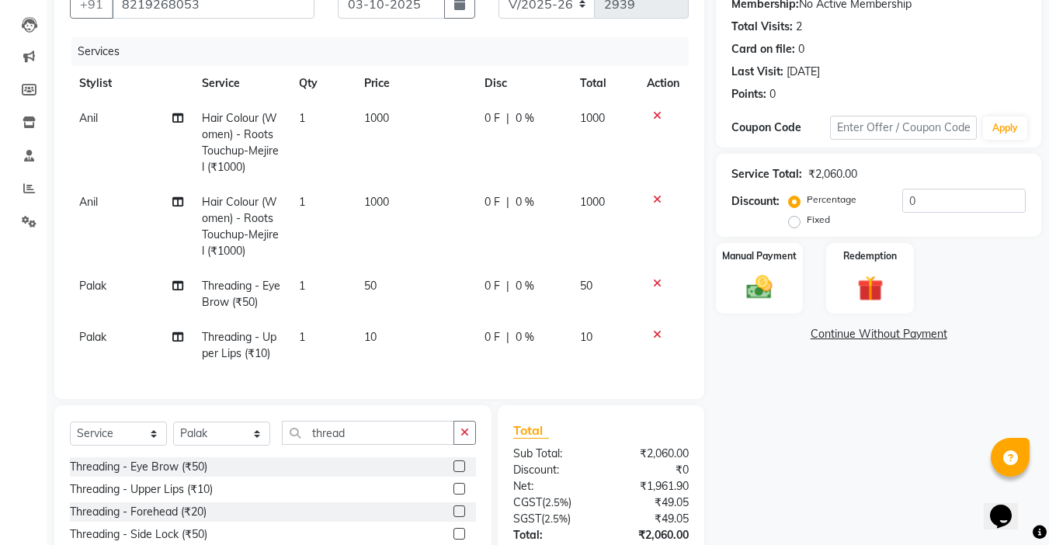
scroll to position [279, 0]
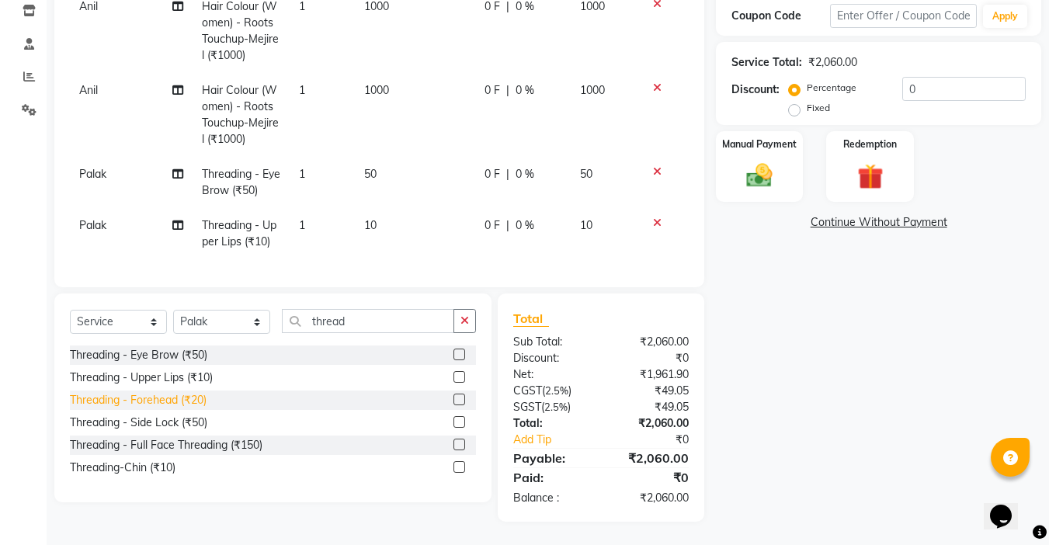
click at [179, 407] on div "Threading - Forehead (₹20)" at bounding box center [138, 400] width 137 height 16
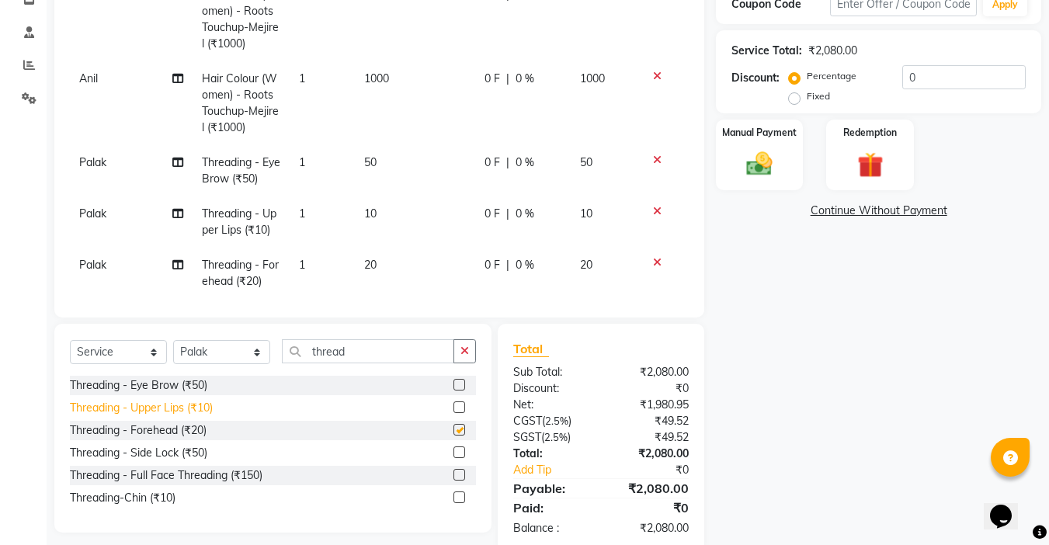
checkbox input "false"
click at [173, 496] on div "Threading-Chin (₹10)" at bounding box center [123, 498] width 106 height 16
checkbox input "false"
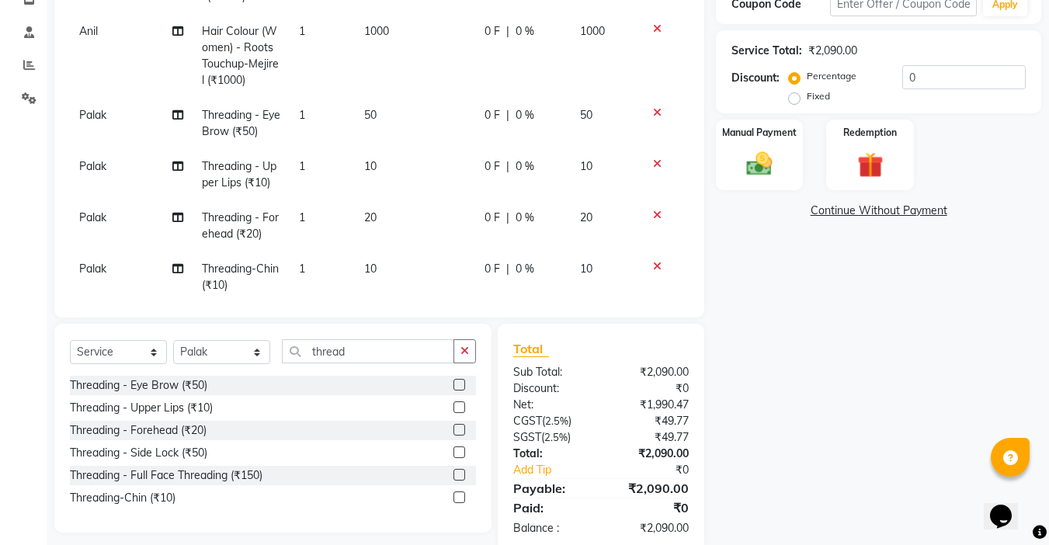
scroll to position [72, 0]
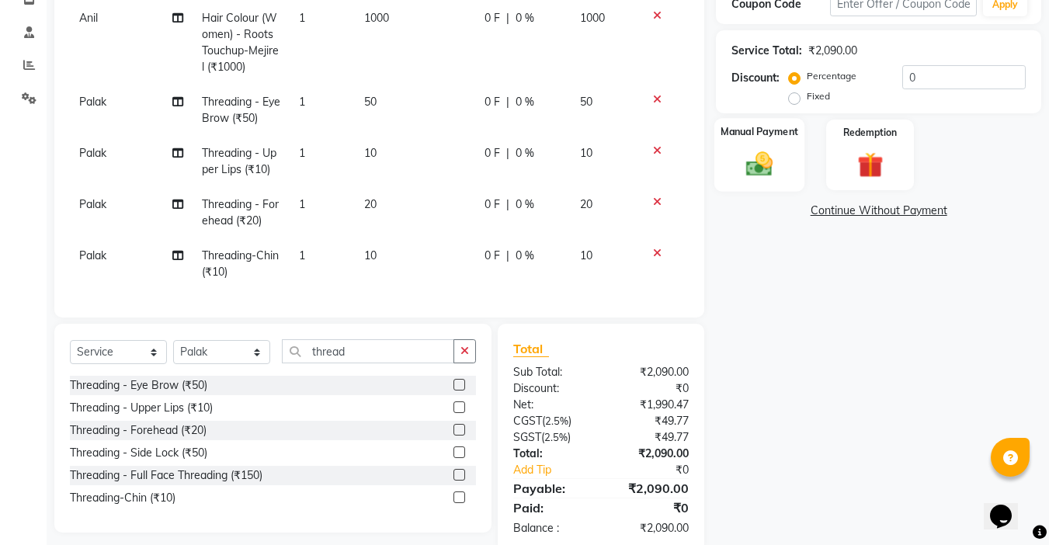
click at [772, 179] on img at bounding box center [759, 163] width 43 height 31
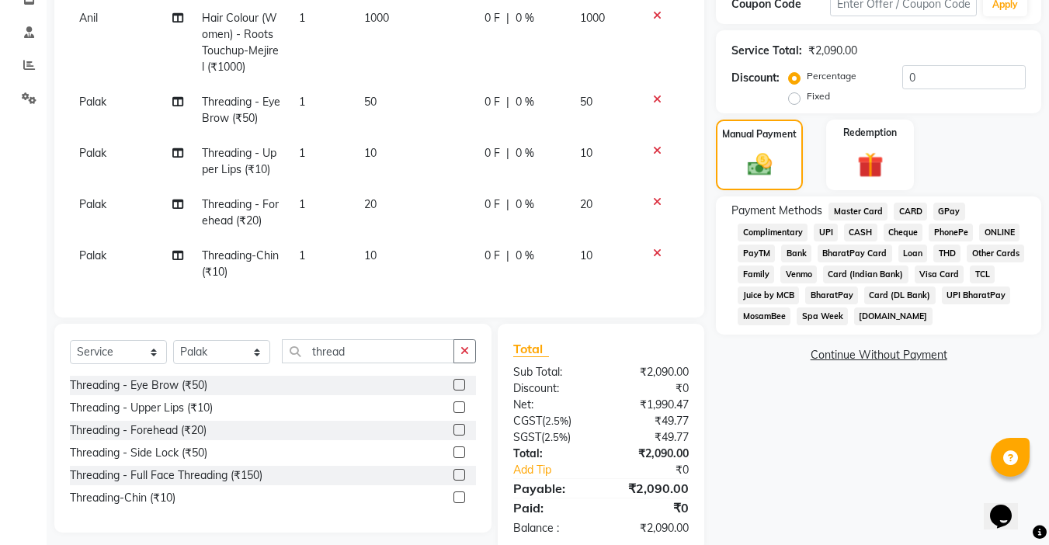
click at [850, 233] on span "CASH" at bounding box center [860, 233] width 33 height 18
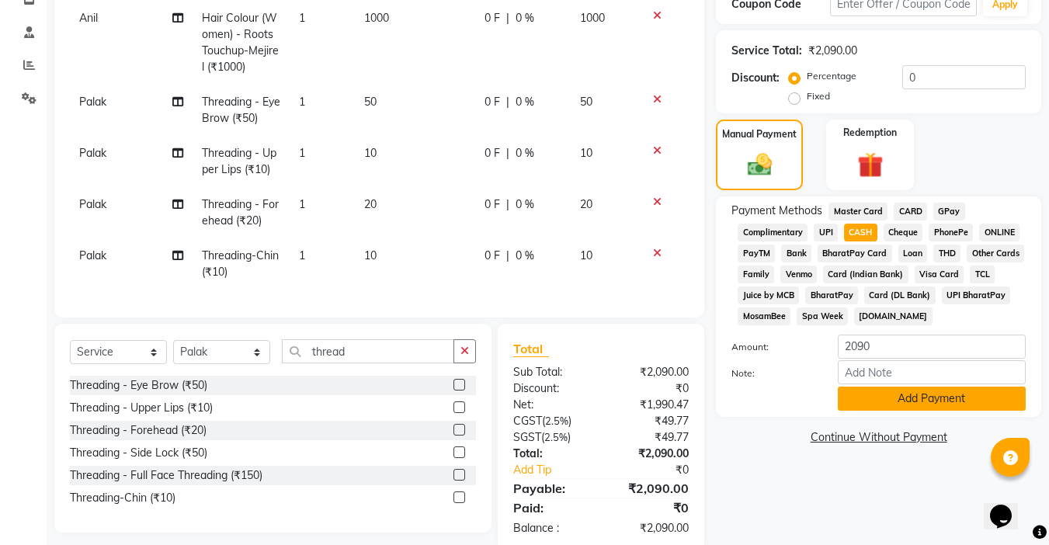
click at [899, 393] on button "Add Payment" at bounding box center [932, 399] width 188 height 24
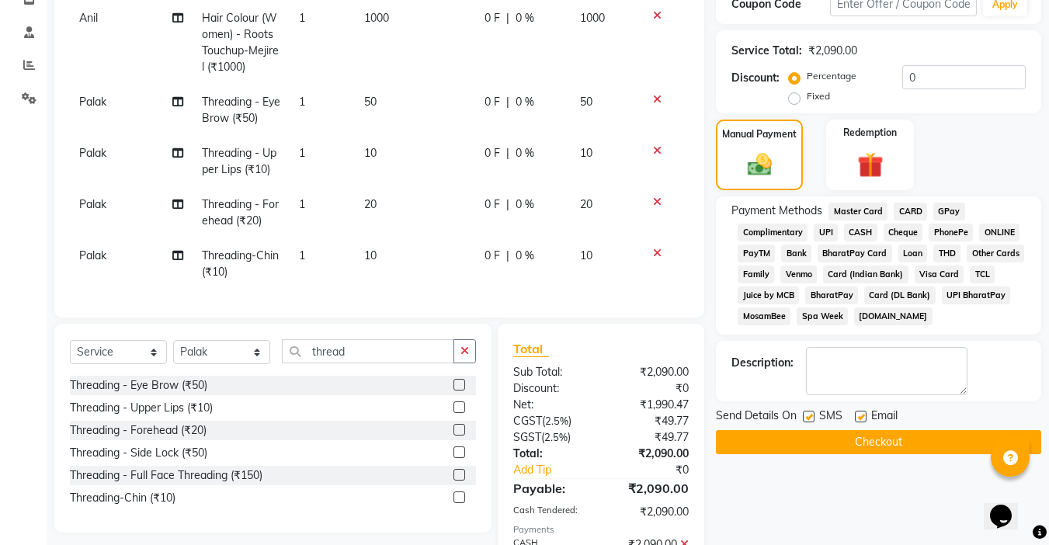
scroll to position [364, 0]
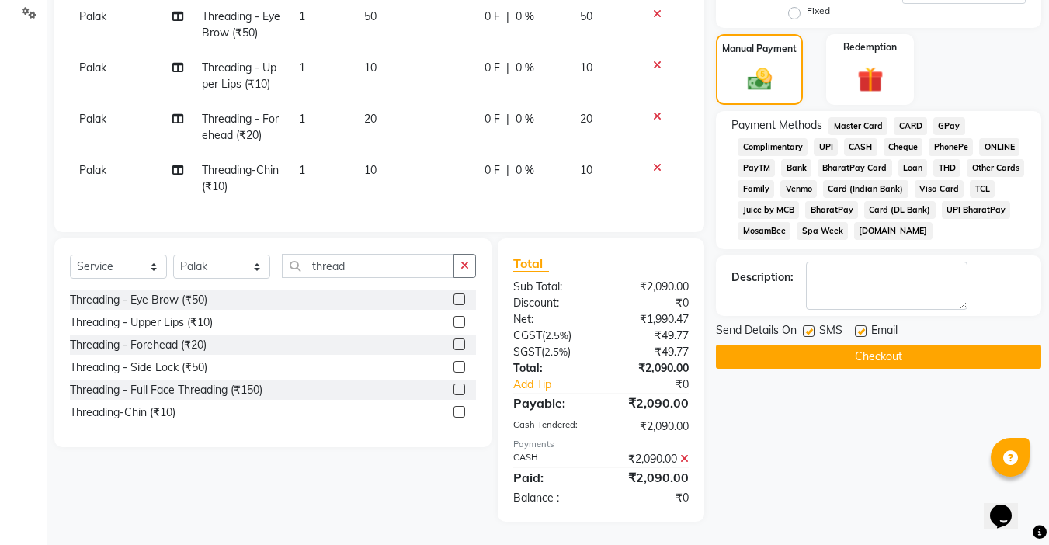
click at [864, 326] on label at bounding box center [861, 331] width 12 height 12
click at [864, 327] on input "checkbox" at bounding box center [860, 332] width 10 height 10
checkbox input "false"
click at [808, 336] on label at bounding box center [809, 331] width 12 height 12
click at [808, 336] on input "checkbox" at bounding box center [808, 332] width 10 height 10
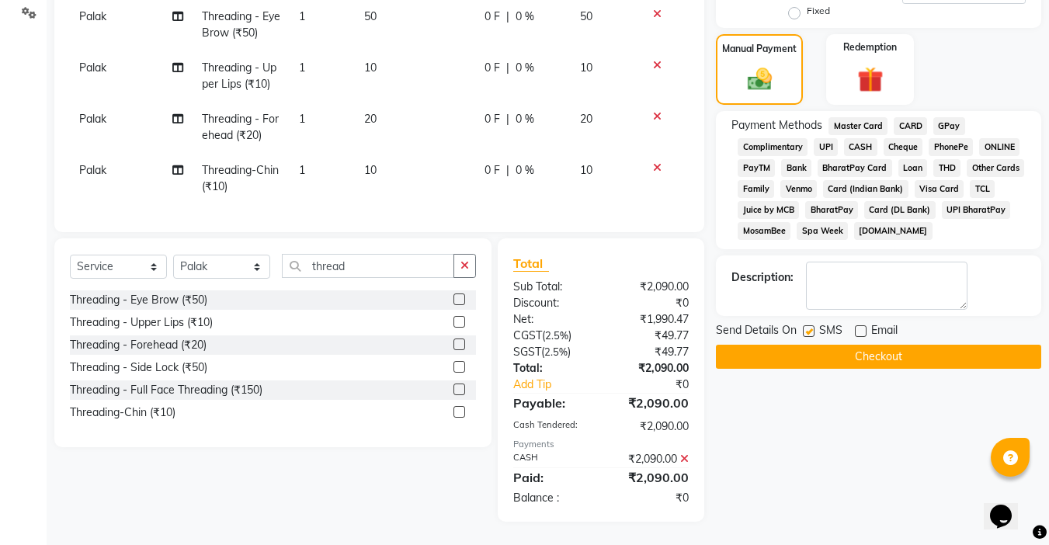
checkbox input "false"
click at [890, 358] on button "Checkout" at bounding box center [878, 357] width 325 height 24
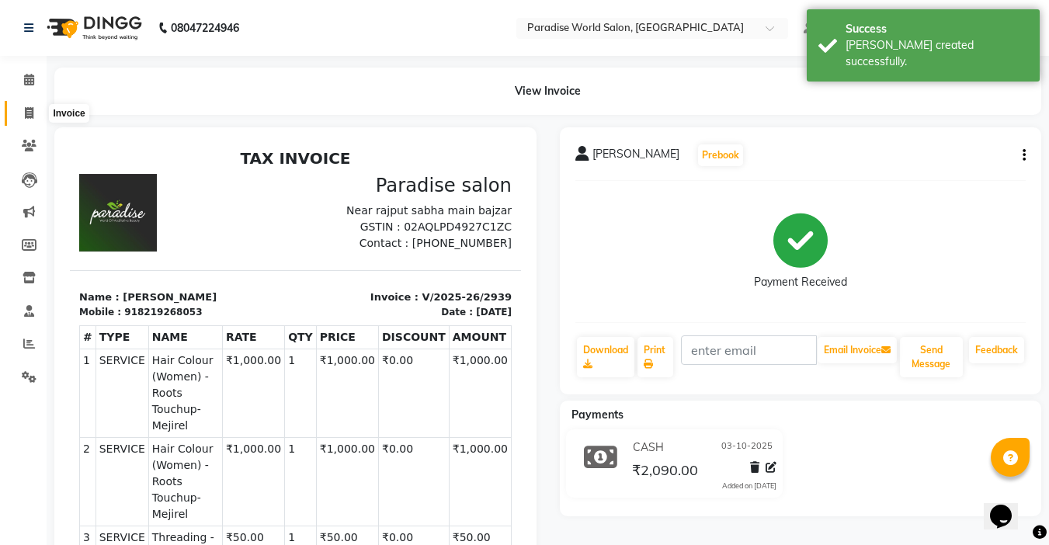
click at [29, 114] on icon at bounding box center [29, 113] width 9 height 12
select select "service"
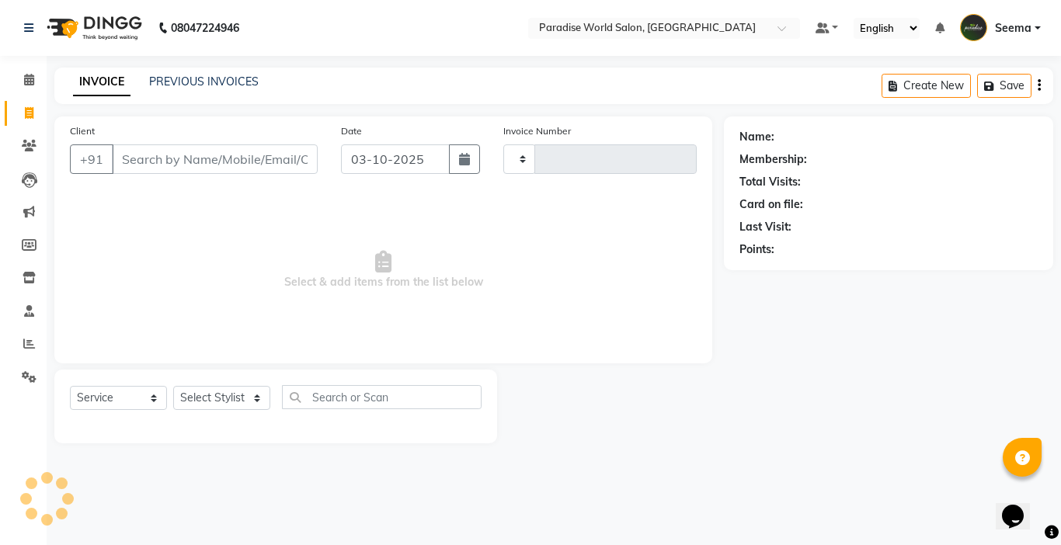
type input "2940"
select select "4451"
click at [238, 167] on input "Client" at bounding box center [215, 159] width 206 height 30
click at [157, 148] on input "Client" at bounding box center [215, 159] width 206 height 30
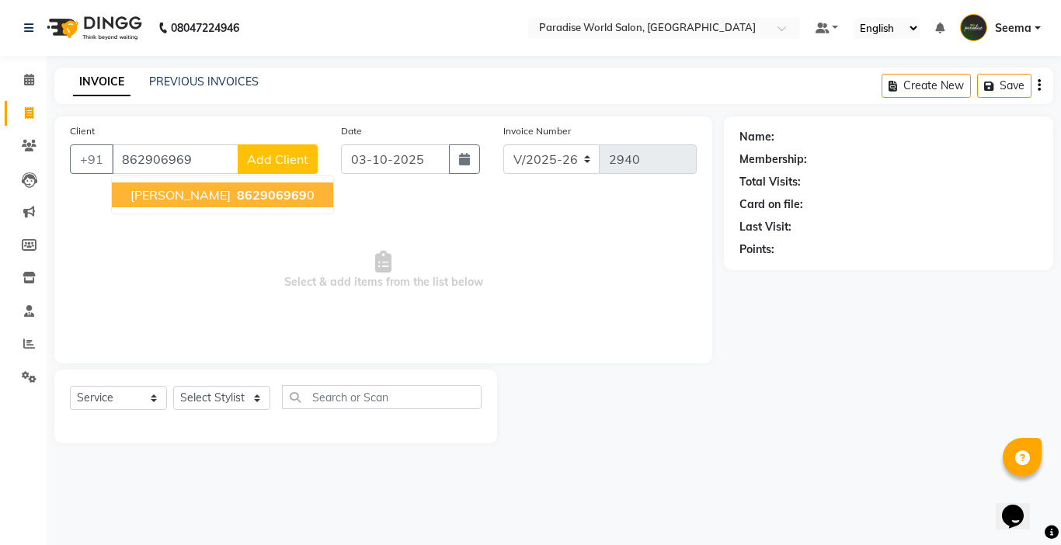
click at [197, 200] on span "neha manhas" at bounding box center [180, 195] width 100 height 16
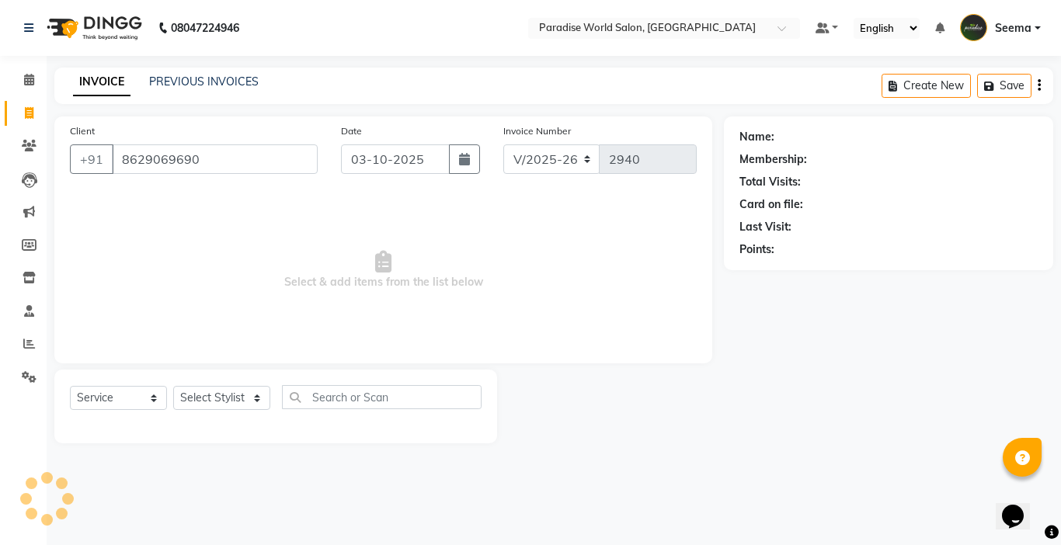
type input "8629069690"
select select "1: Object"
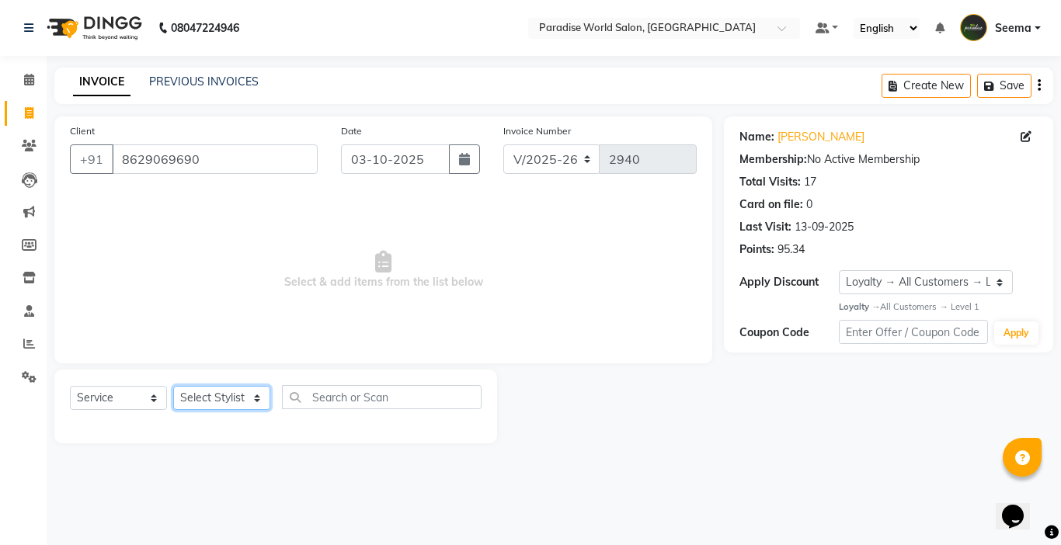
click at [248, 403] on select "Select Stylist Abby aman Anil anku Bobby company Deepak Deepika Gourav Heena is…" at bounding box center [221, 398] width 97 height 24
select select "24939"
click at [173, 386] on select "Select Stylist Abby aman Anil anku Bobby company Deepak Deepika Gourav Heena is…" at bounding box center [221, 398] width 97 height 24
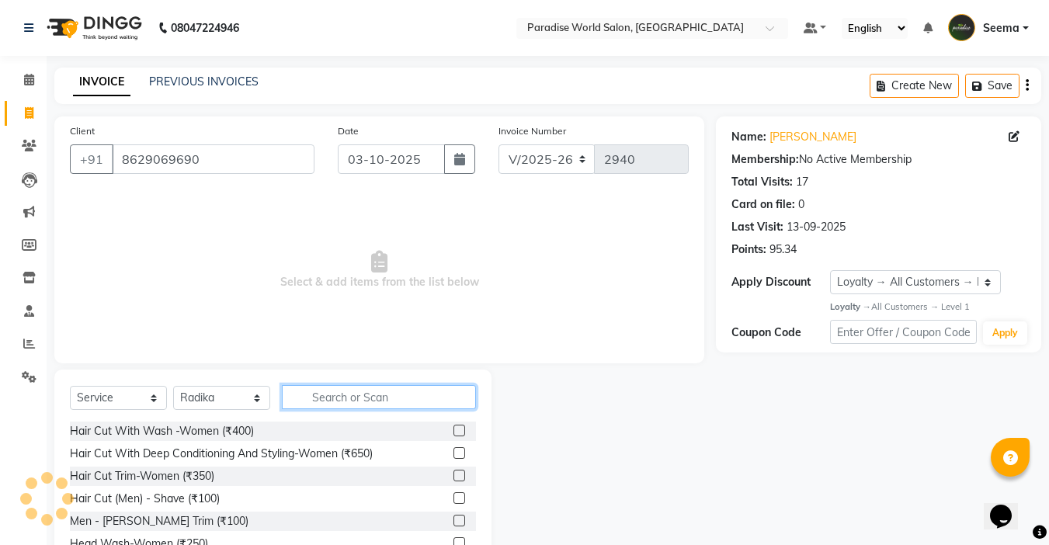
click at [353, 392] on input "text" at bounding box center [379, 397] width 194 height 24
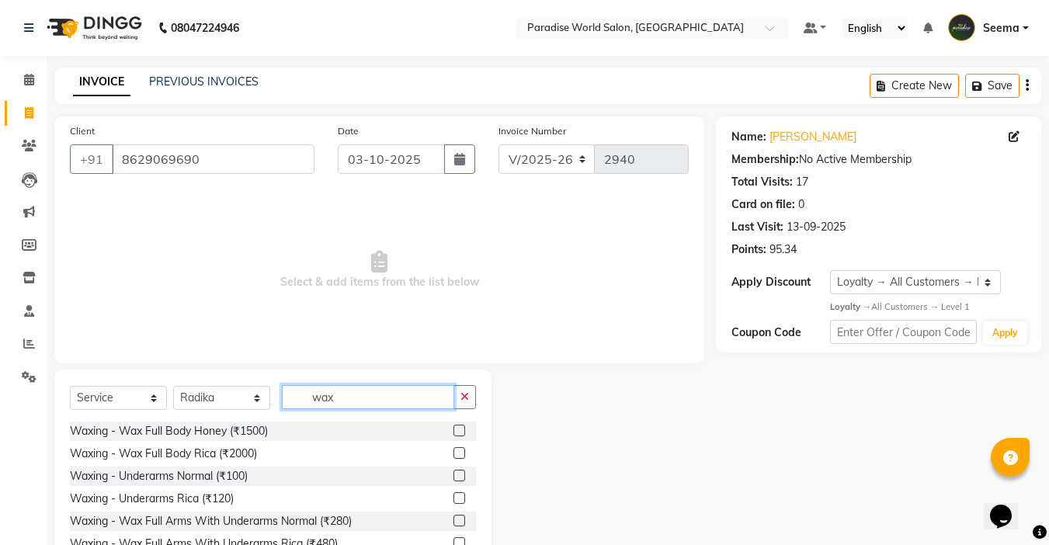
scroll to position [77, 0]
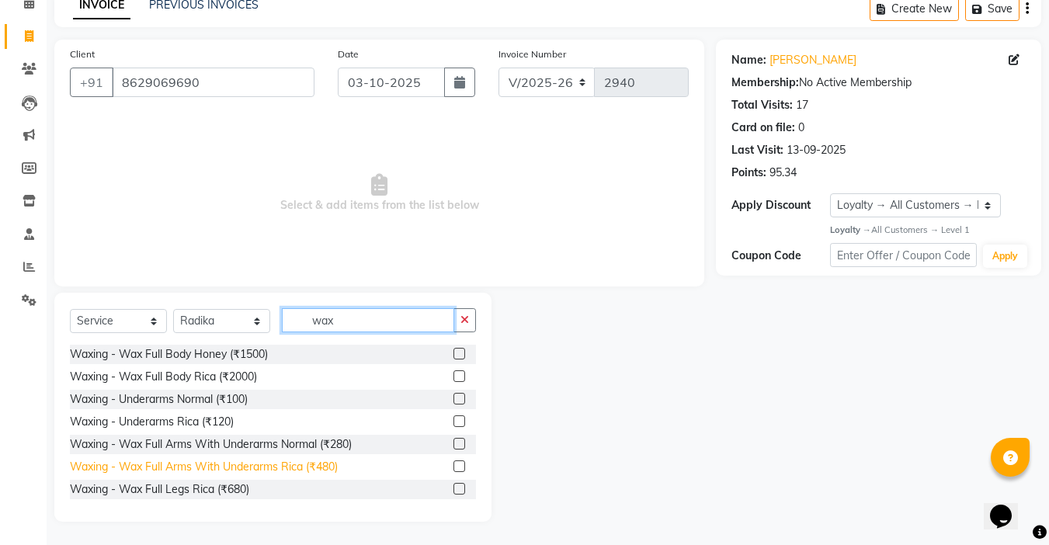
type input "wax"
click at [332, 472] on div "Waxing - Wax Full Arms With Underarms Rica (₹480)" at bounding box center [204, 467] width 268 height 16
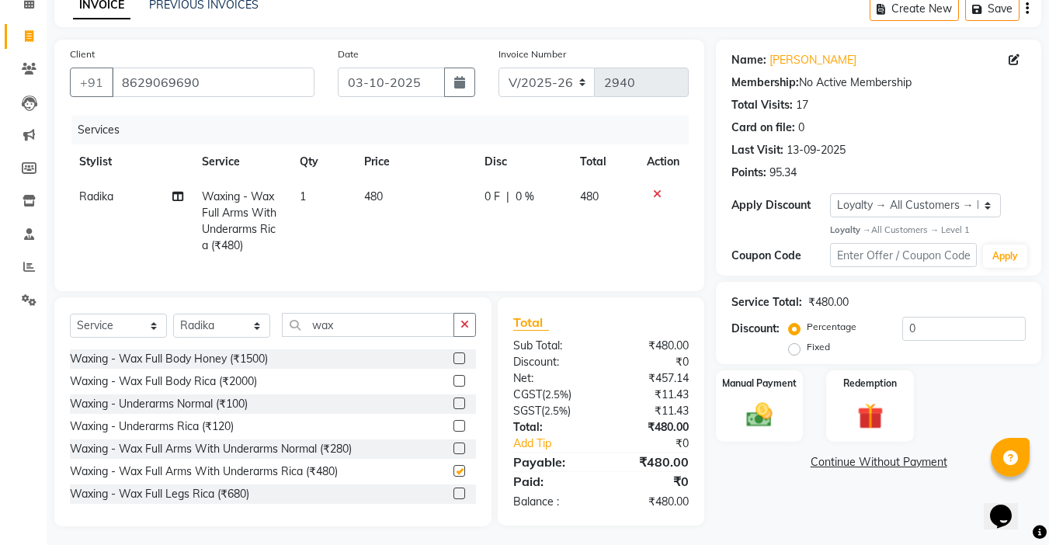
checkbox input "false"
click at [227, 503] on div "Waxing - Wax Full Legs Rica (₹680)" at bounding box center [159, 494] width 179 height 16
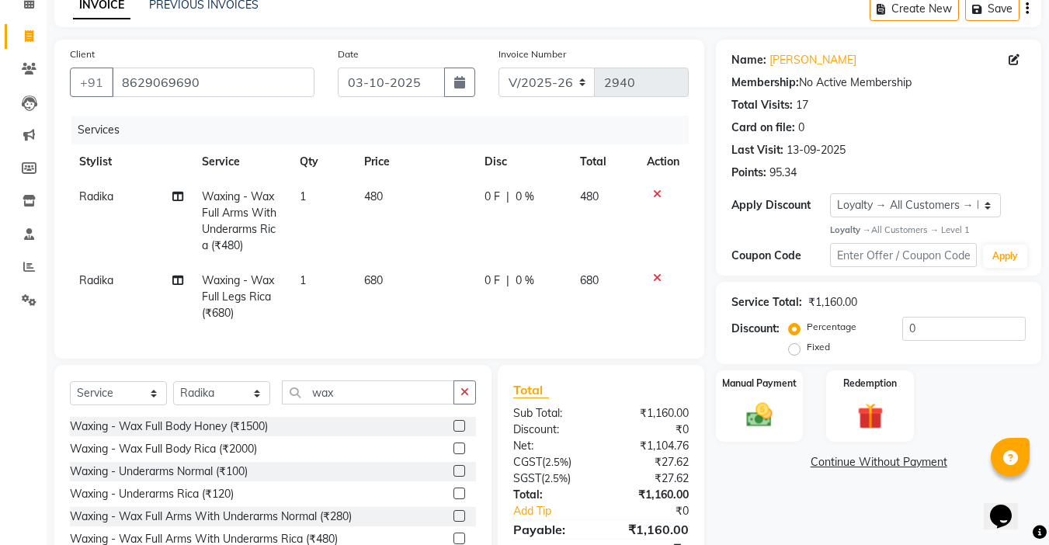
checkbox input "false"
drag, startPoint x: 371, startPoint y: 395, endPoint x: 221, endPoint y: 398, distance: 150.7
click at [221, 398] on div "Select Service Product Membership Package Voucher Prepaid Gift Card Select Styl…" at bounding box center [273, 399] width 406 height 37
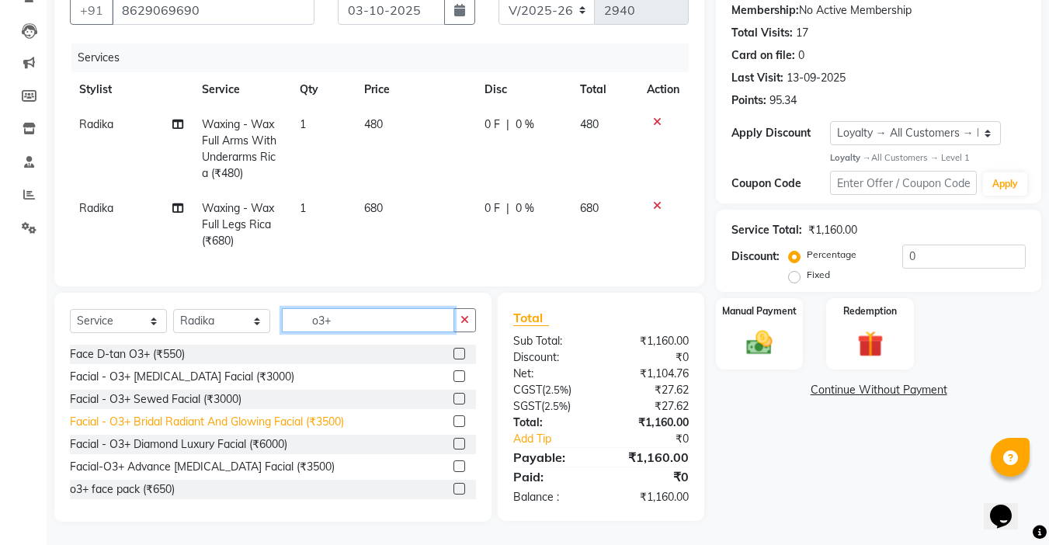
scroll to position [47, 0]
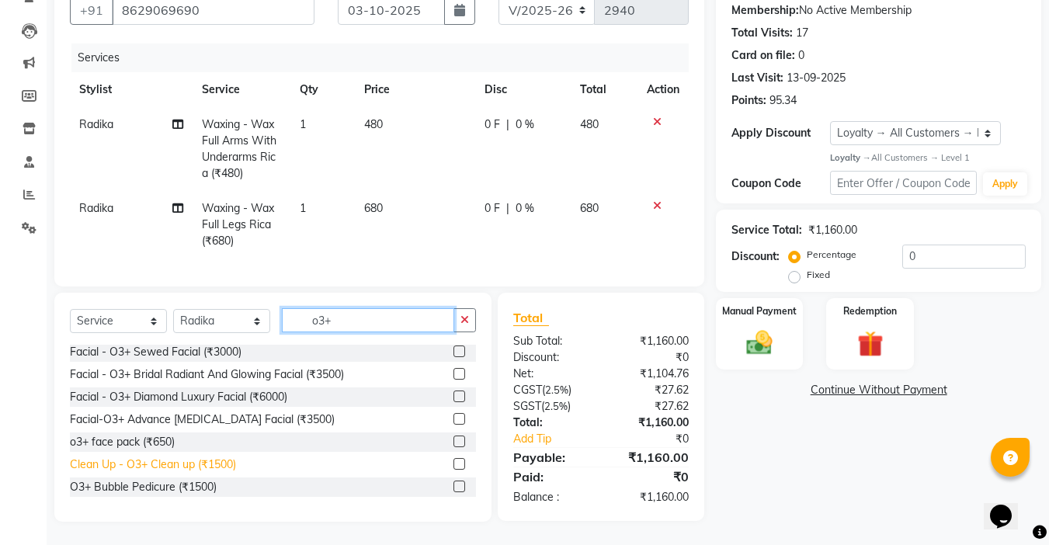
type input "o3+"
click at [197, 468] on div "Clean Up - O3+ Clean up (₹1500)" at bounding box center [153, 465] width 166 height 16
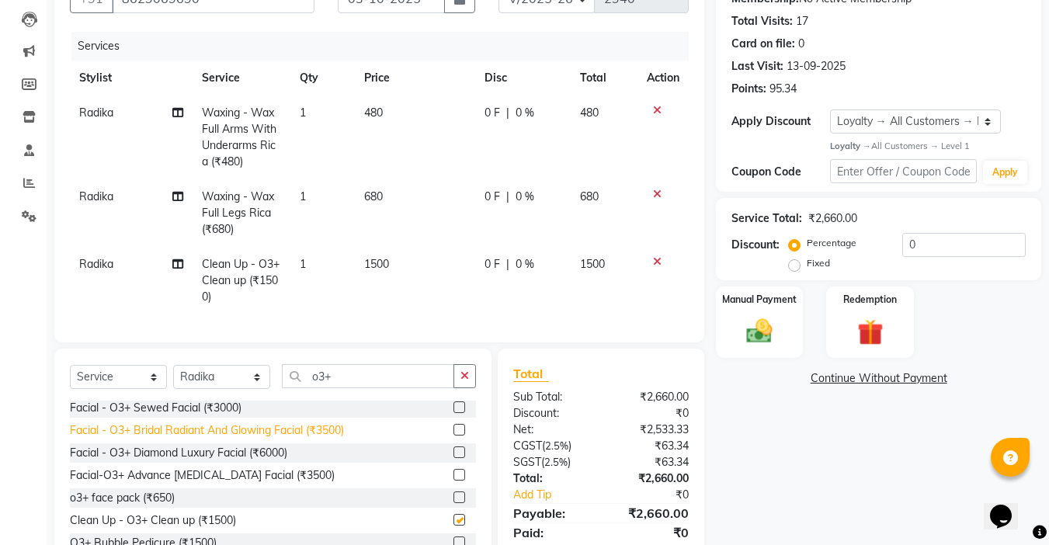
checkbox input "false"
drag, startPoint x: 348, startPoint y: 384, endPoint x: 228, endPoint y: 398, distance: 120.3
click at [228, 398] on div "Select Service Product Membership Package Voucher Prepaid Gift Card Select Styl…" at bounding box center [273, 382] width 406 height 37
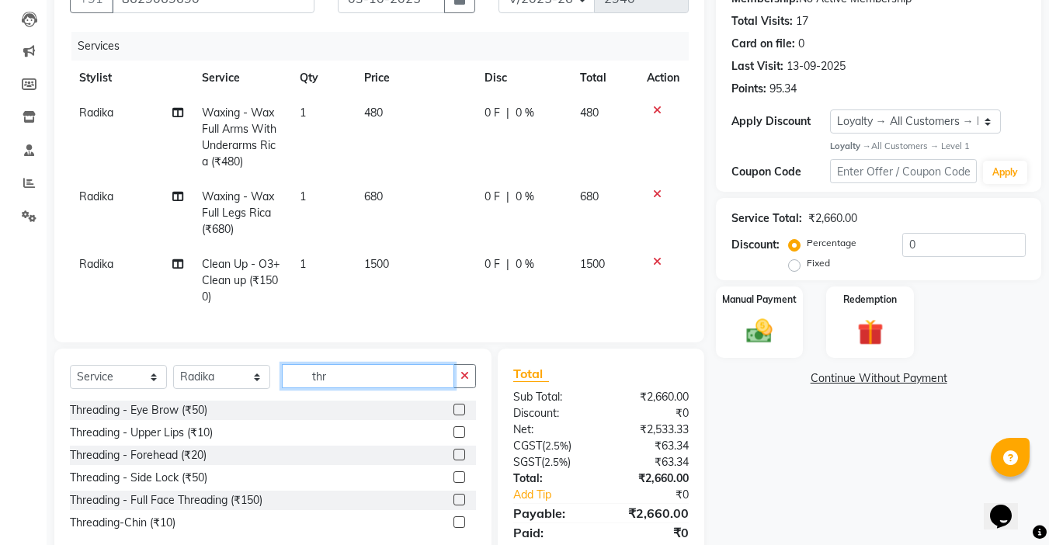
scroll to position [0, 0]
type input "thre"
click at [201, 419] on div "Threading - Eye Brow (₹50)" at bounding box center [138, 410] width 137 height 16
checkbox input "false"
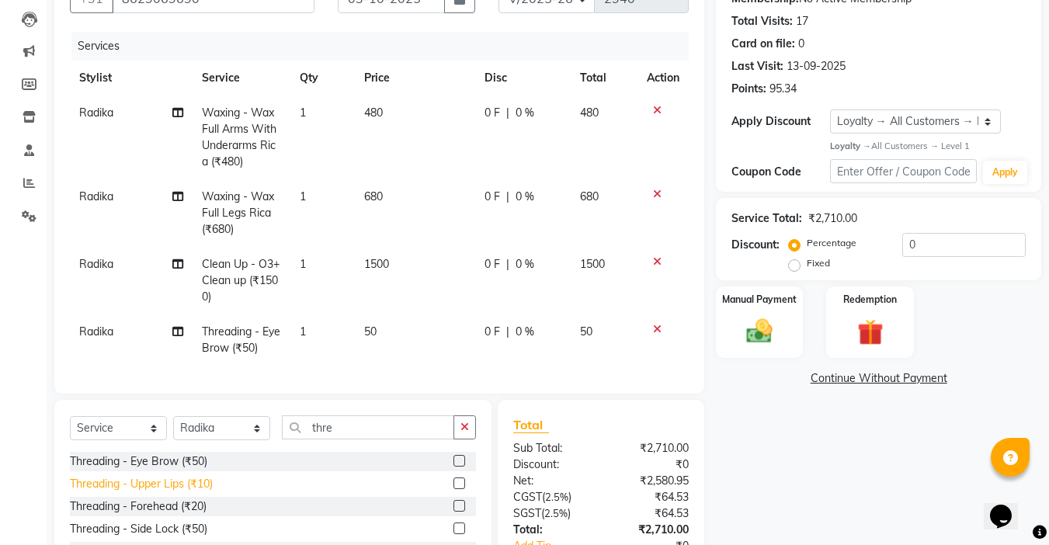
click at [203, 492] on div "Threading - Upper Lips (₹10)" at bounding box center [141, 484] width 143 height 16
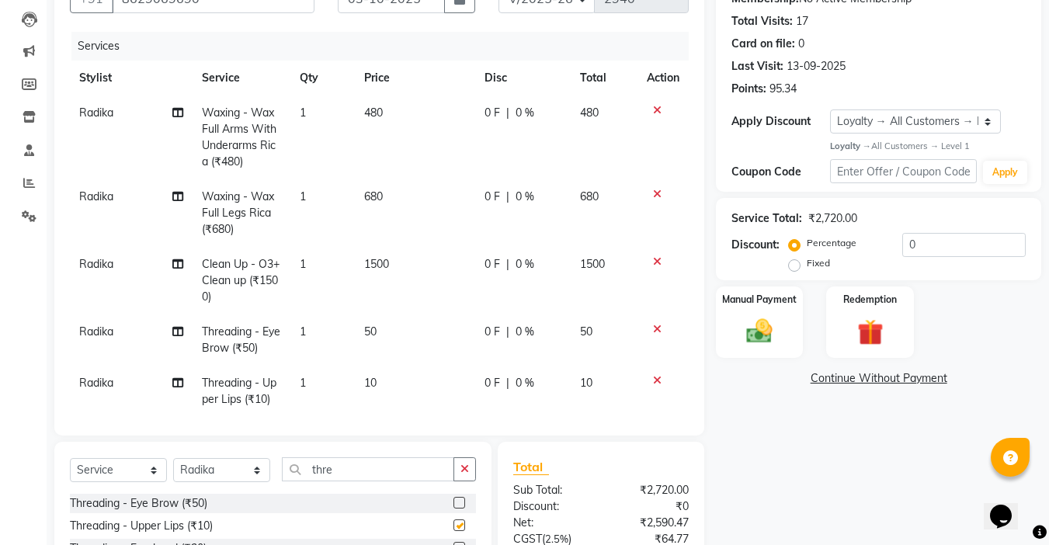
checkbox input "false"
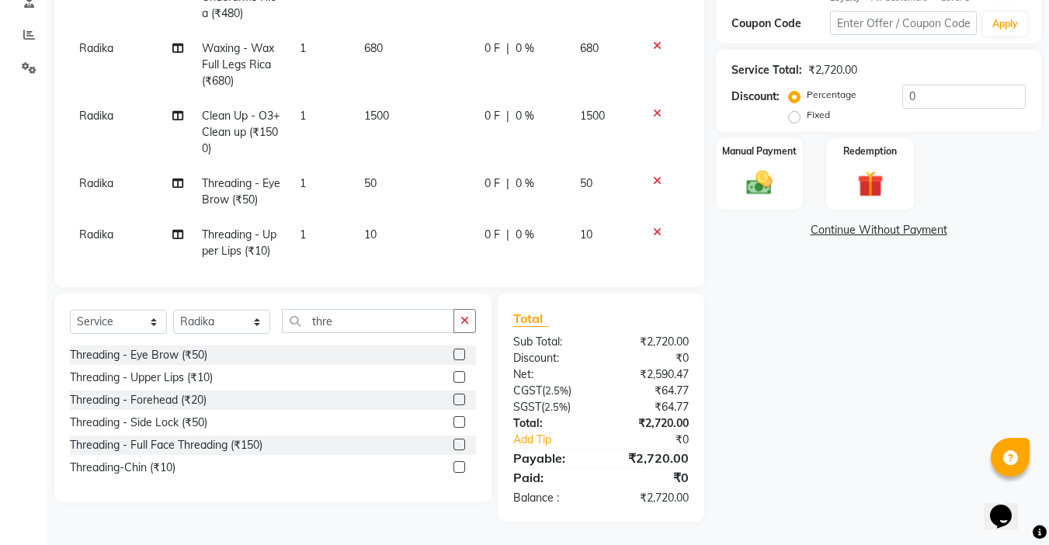
click at [203, 391] on div "Threading - Forehead (₹20)" at bounding box center [273, 400] width 406 height 19
click at [202, 403] on div "Threading - Forehead (₹20)" at bounding box center [138, 400] width 137 height 16
checkbox input "false"
click at [788, 158] on div "Manual Payment" at bounding box center [760, 174] width 91 height 74
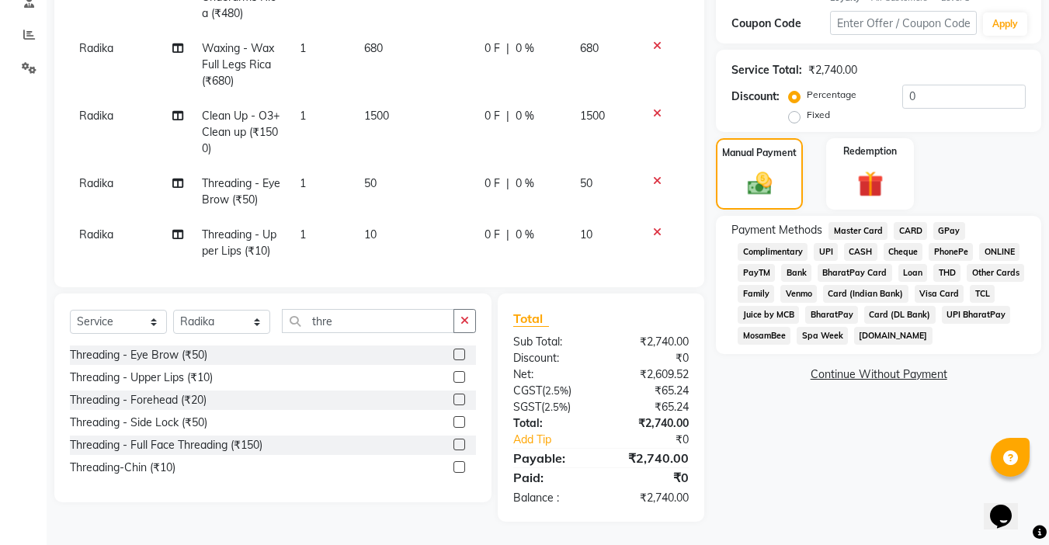
click at [832, 249] on span "UPI" at bounding box center [826, 252] width 24 height 18
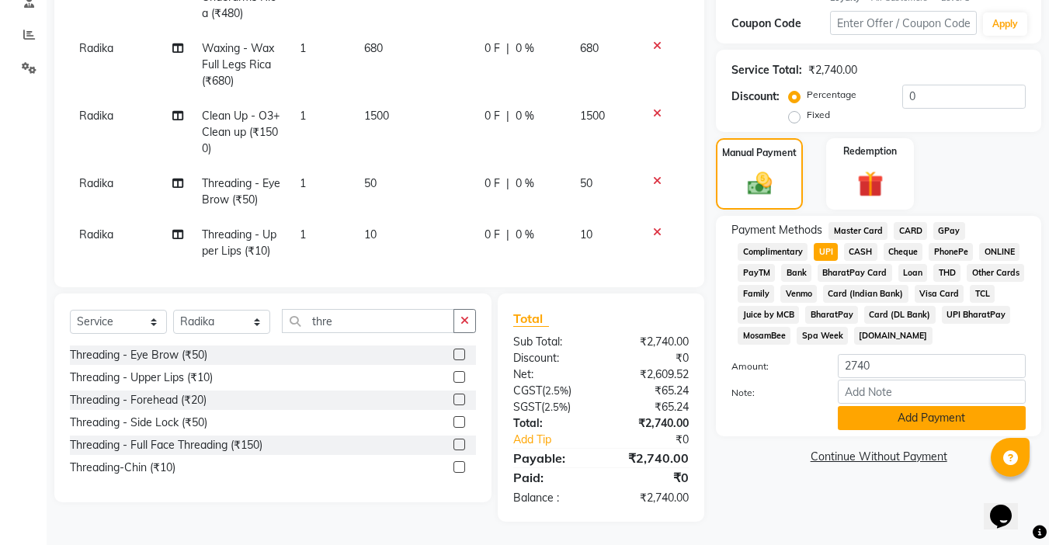
click at [899, 415] on button "Add Payment" at bounding box center [932, 418] width 188 height 24
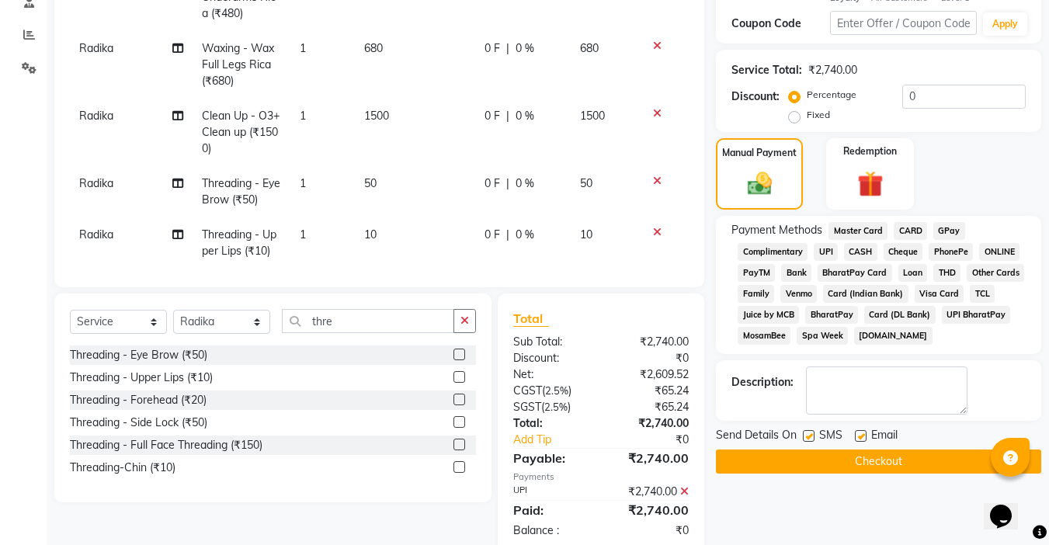
click at [865, 431] on label at bounding box center [861, 436] width 12 height 12
click at [865, 432] on input "checkbox" at bounding box center [860, 437] width 10 height 10
checkbox input "false"
click at [815, 438] on label at bounding box center [809, 436] width 12 height 12
click at [813, 438] on input "checkbox" at bounding box center [808, 437] width 10 height 10
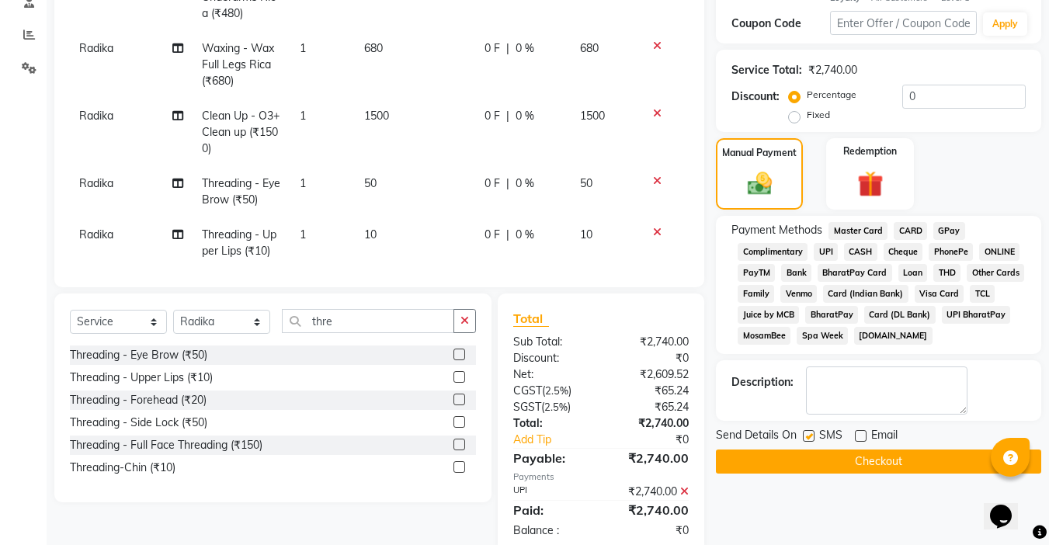
checkbox input "false"
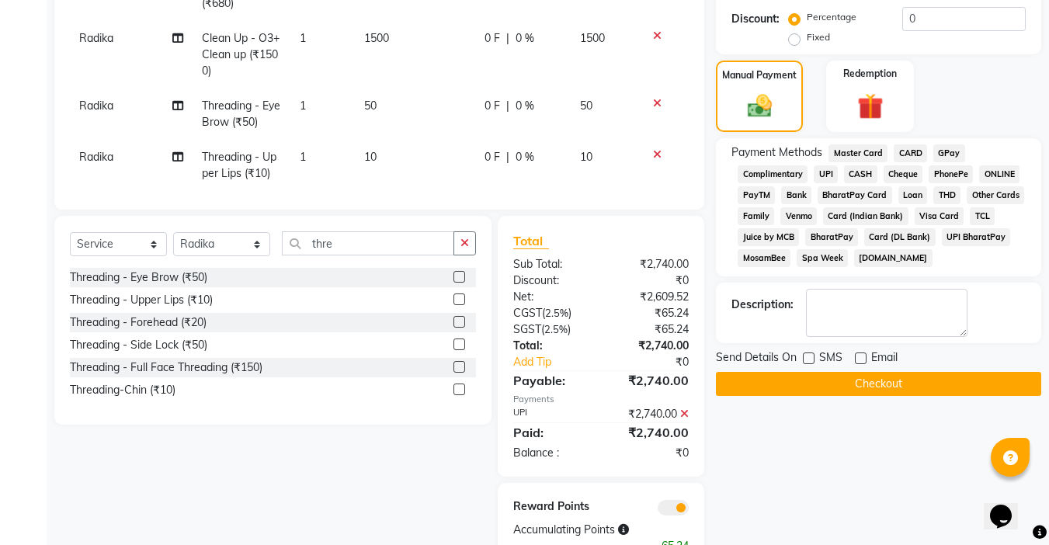
click at [878, 383] on button "Checkout" at bounding box center [878, 384] width 325 height 24
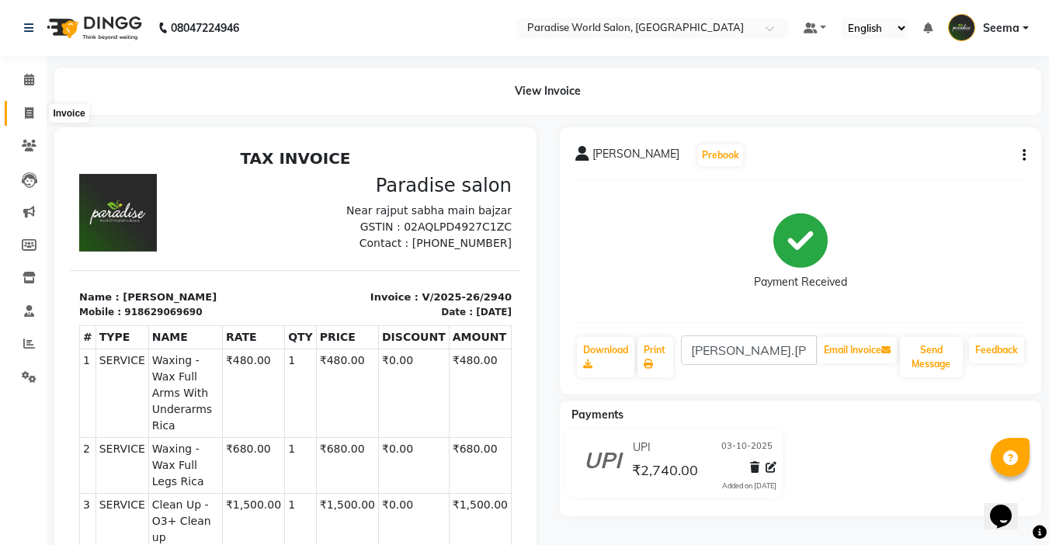
click at [32, 108] on icon at bounding box center [29, 113] width 9 height 12
select select "4451"
select select "service"
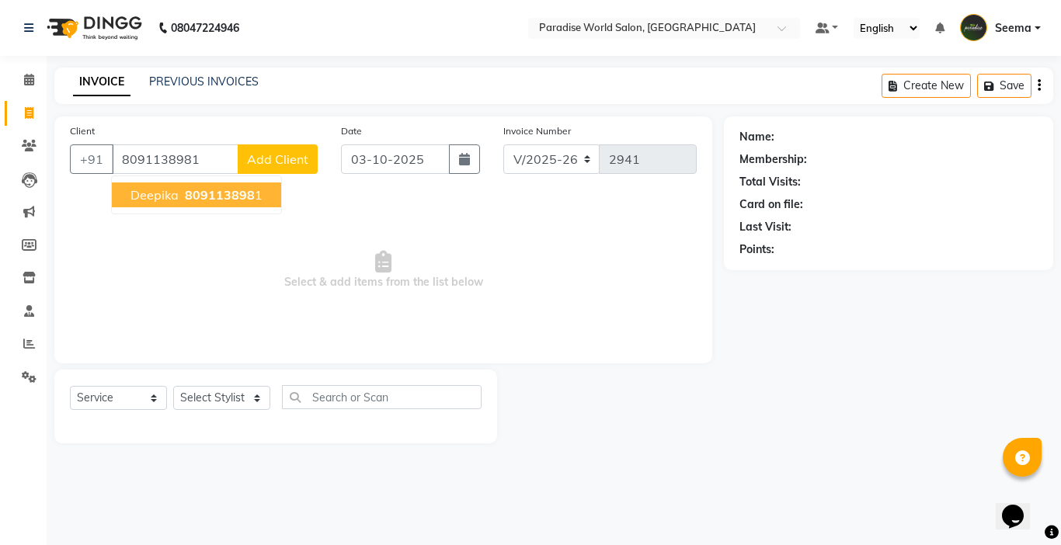
type input "8091138981"
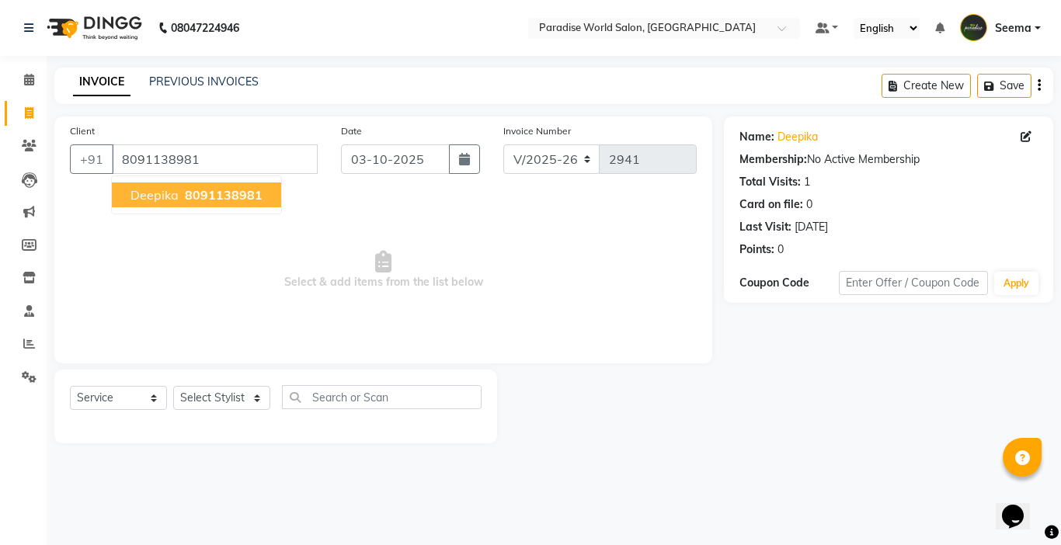
click at [214, 198] on span "8091138981" at bounding box center [224, 195] width 78 height 16
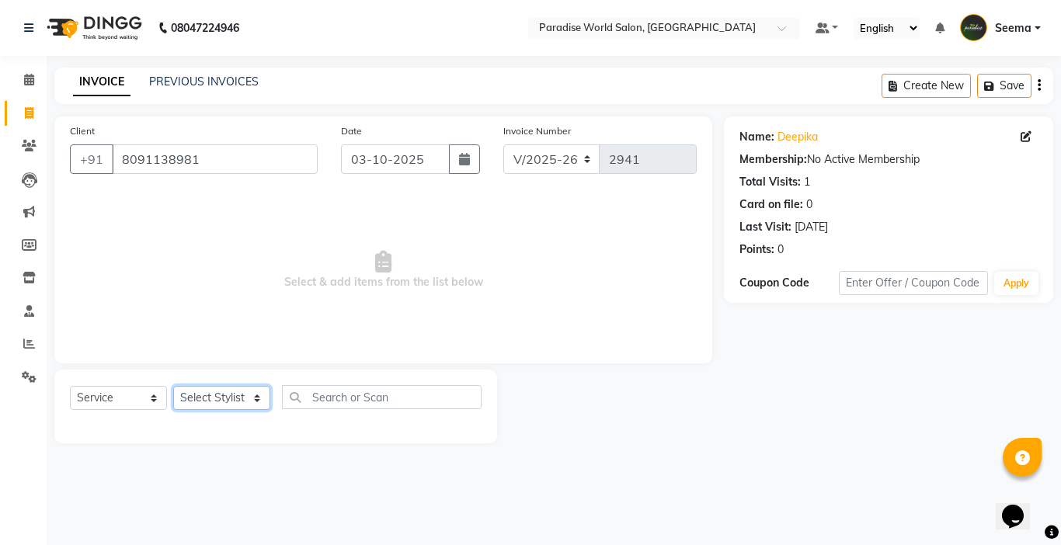
click at [235, 399] on select "Select Stylist Abby aman Anil anku Bobby company Deepak Deepika Gourav Heena is…" at bounding box center [221, 398] width 97 height 24
select select "24938"
click at [173, 386] on select "Select Stylist Abby aman Anil anku Bobby company Deepak Deepika Gourav Heena is…" at bounding box center [221, 398] width 97 height 24
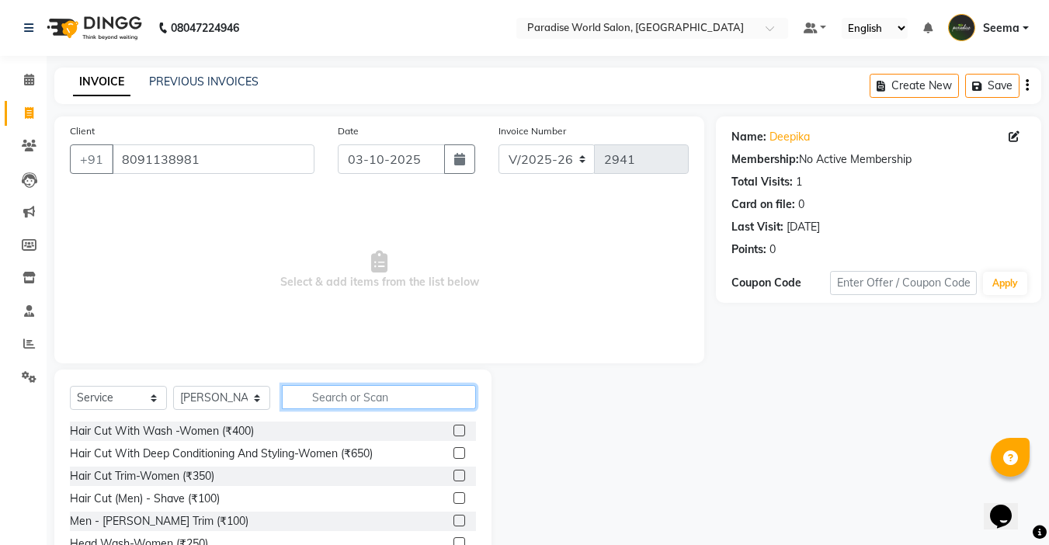
click at [364, 386] on input "text" at bounding box center [379, 397] width 194 height 24
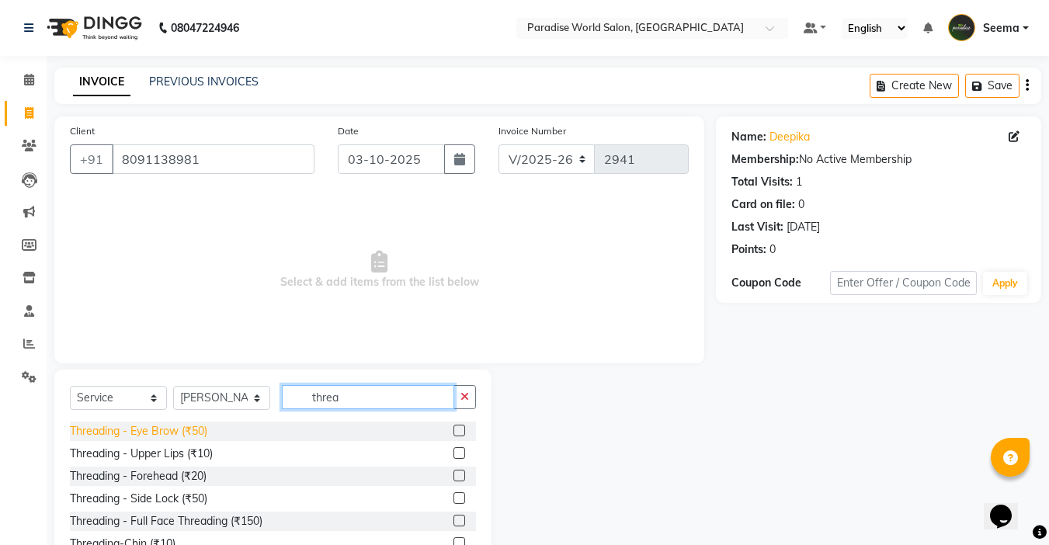
type input "threa"
click at [189, 430] on div "Threading - Eye Brow (₹50)" at bounding box center [138, 431] width 137 height 16
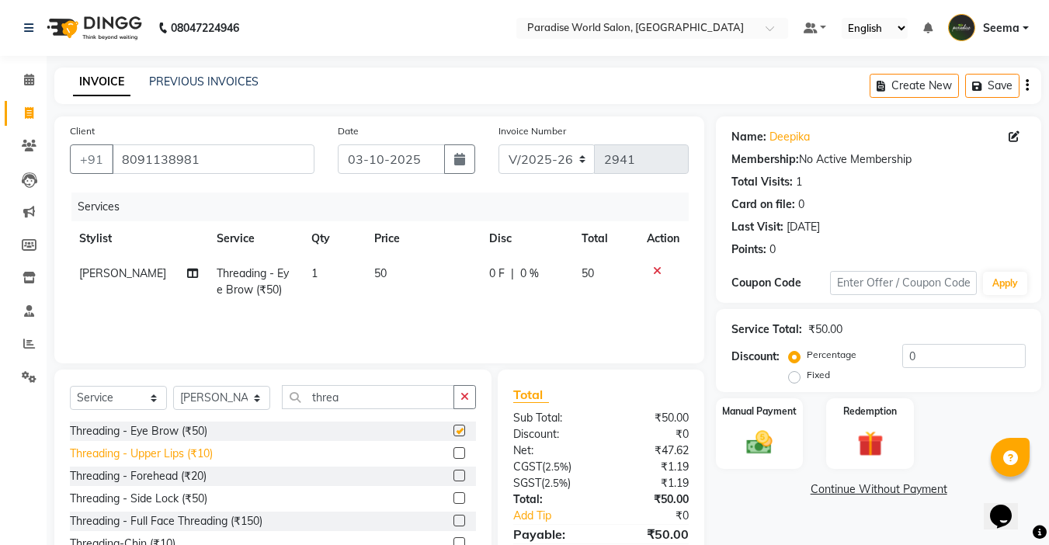
checkbox input "false"
click at [199, 476] on div "Threading - Forehead (₹20)" at bounding box center [138, 476] width 137 height 16
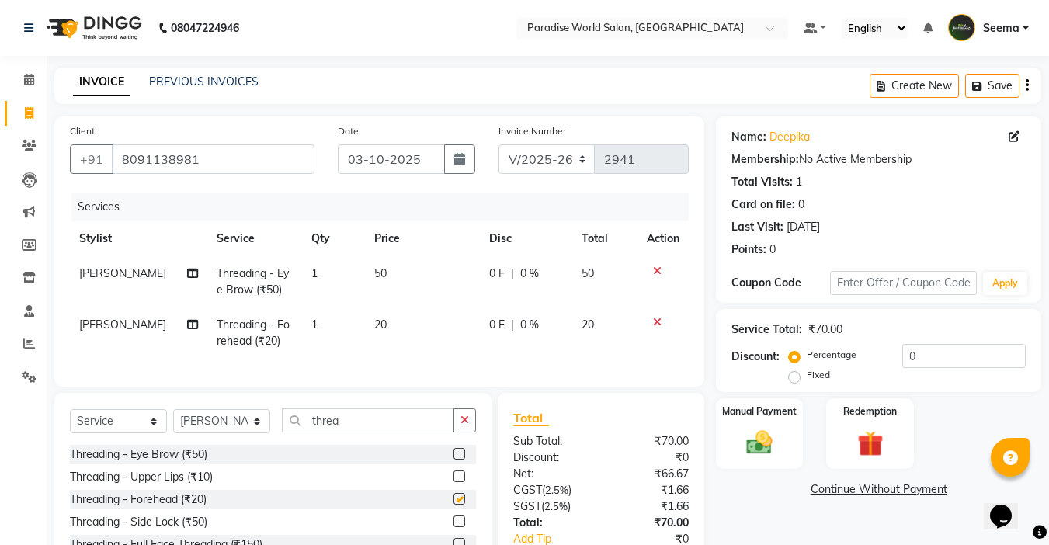
checkbox input "false"
click at [207, 433] on select "Select Stylist Abby aman Anil anku Bobby company Deepak Deepika Gourav Heena is…" at bounding box center [221, 421] width 97 height 24
select select "58495"
click at [173, 421] on select "Select Stylist Abby aman Anil anku Bobby company Deepak Deepika Gourav Heena is…" at bounding box center [221, 421] width 97 height 24
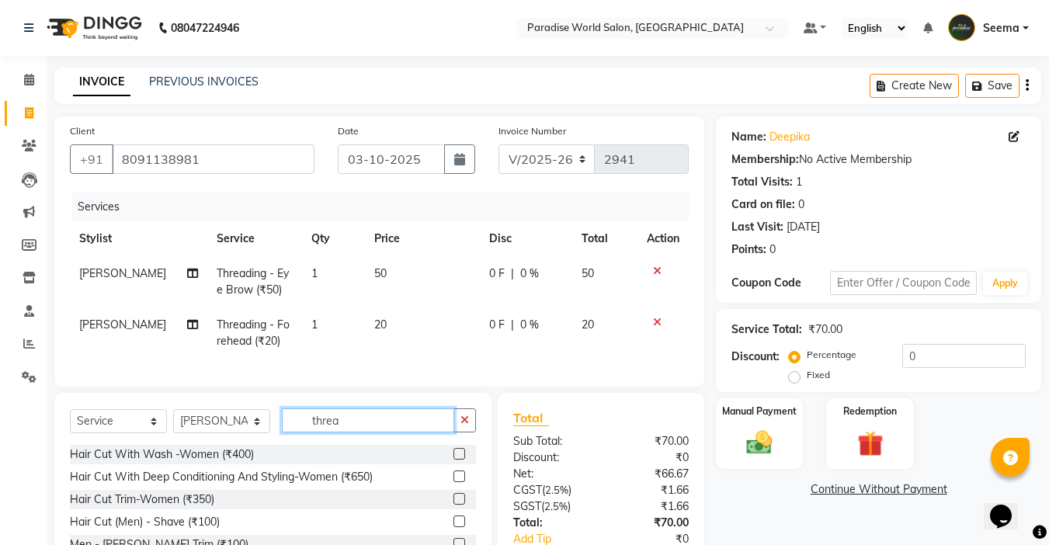
click at [355, 433] on input "threa" at bounding box center [368, 421] width 172 height 24
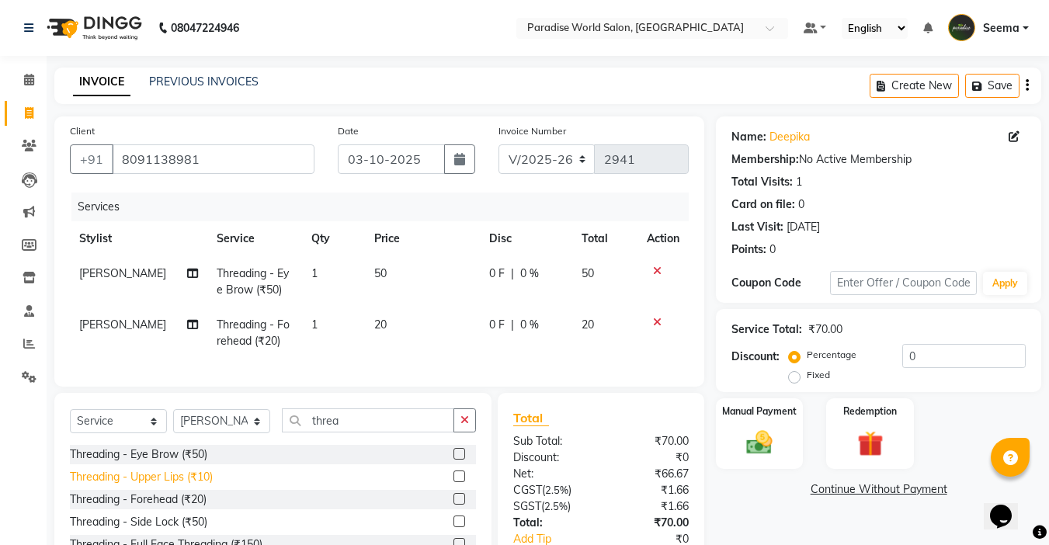
click at [192, 485] on div "Threading - Upper Lips (₹10)" at bounding box center [141, 477] width 143 height 16
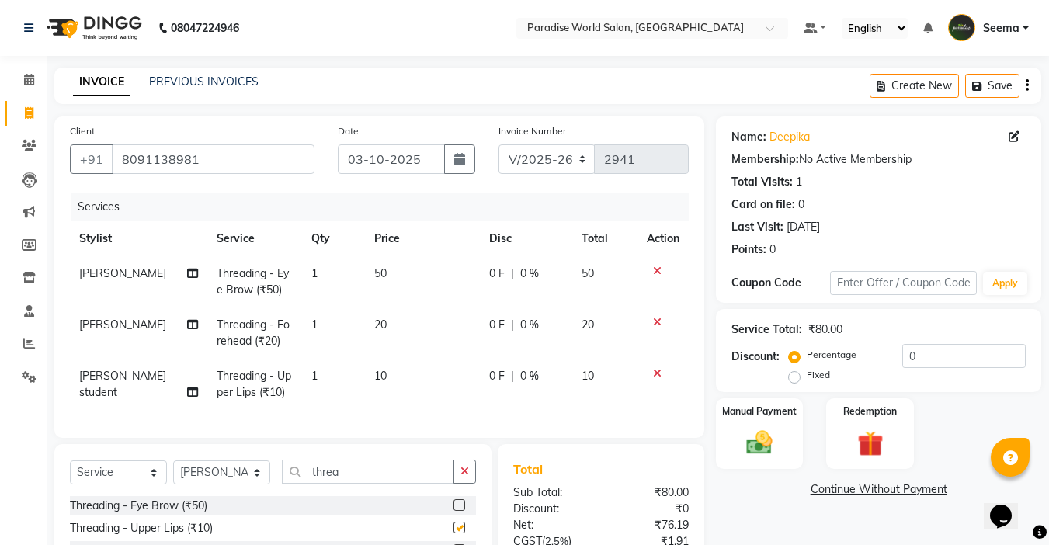
checkbox input "false"
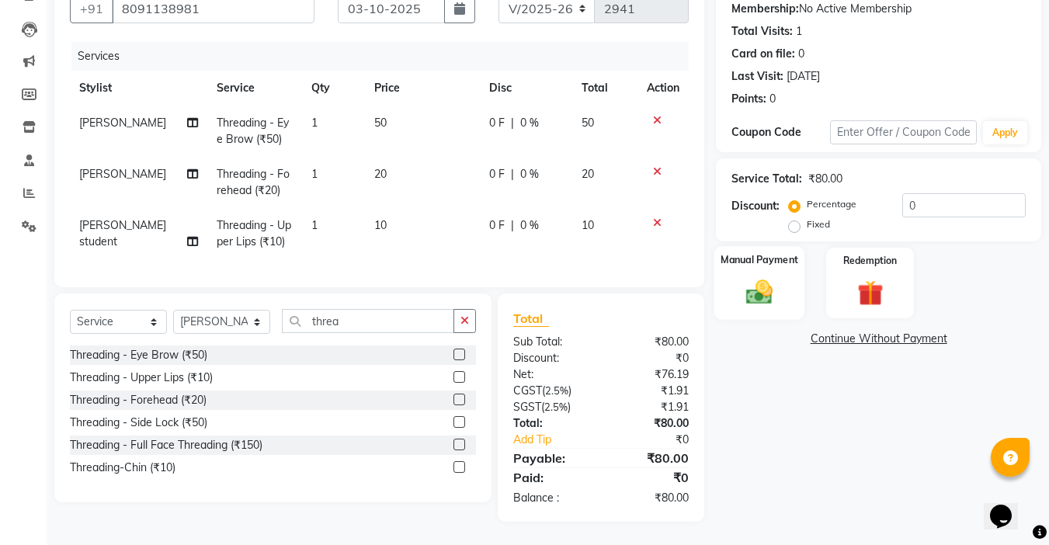
click at [780, 284] on img at bounding box center [759, 292] width 43 height 31
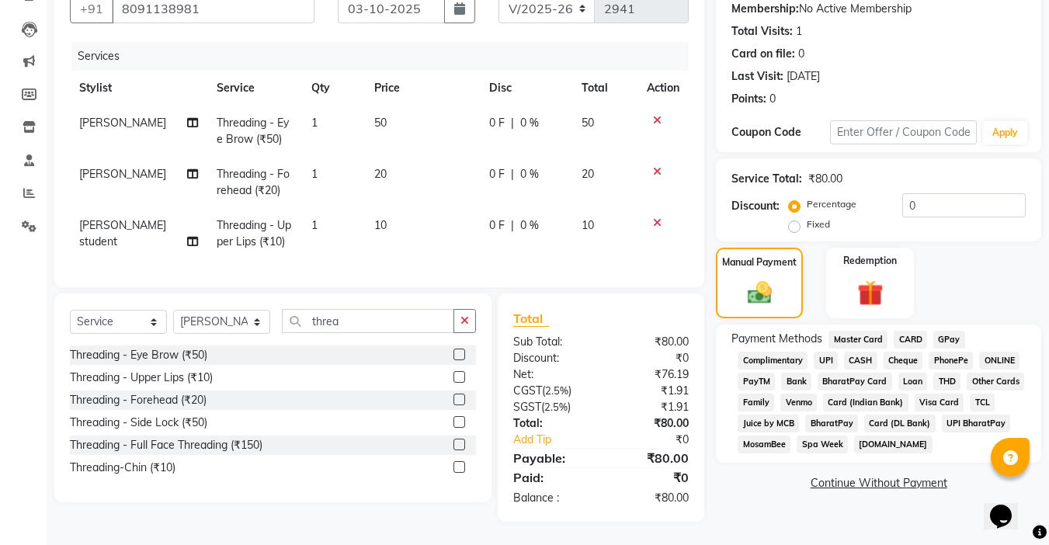
click at [850, 360] on span "CASH" at bounding box center [860, 361] width 33 height 18
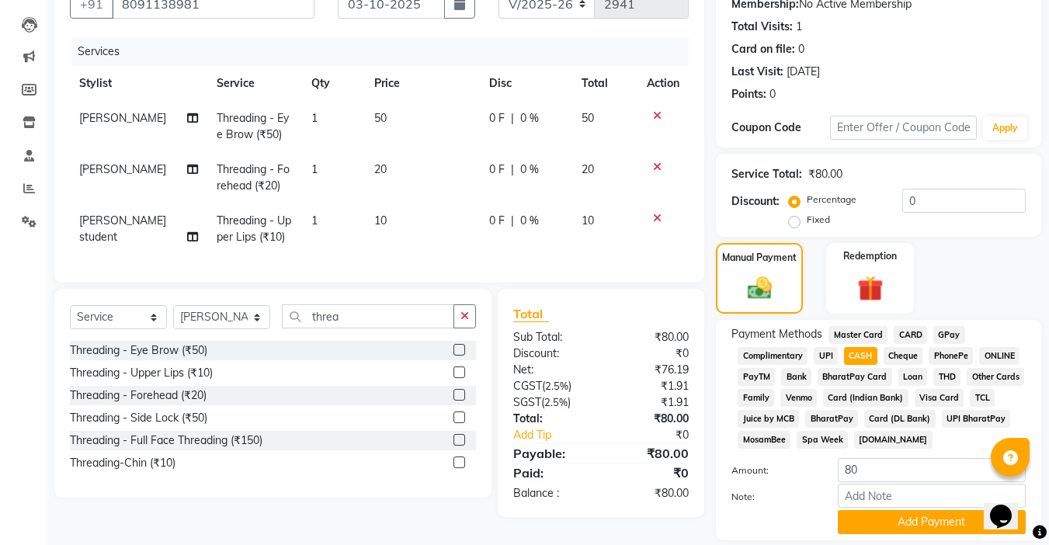
scroll to position [206, 0]
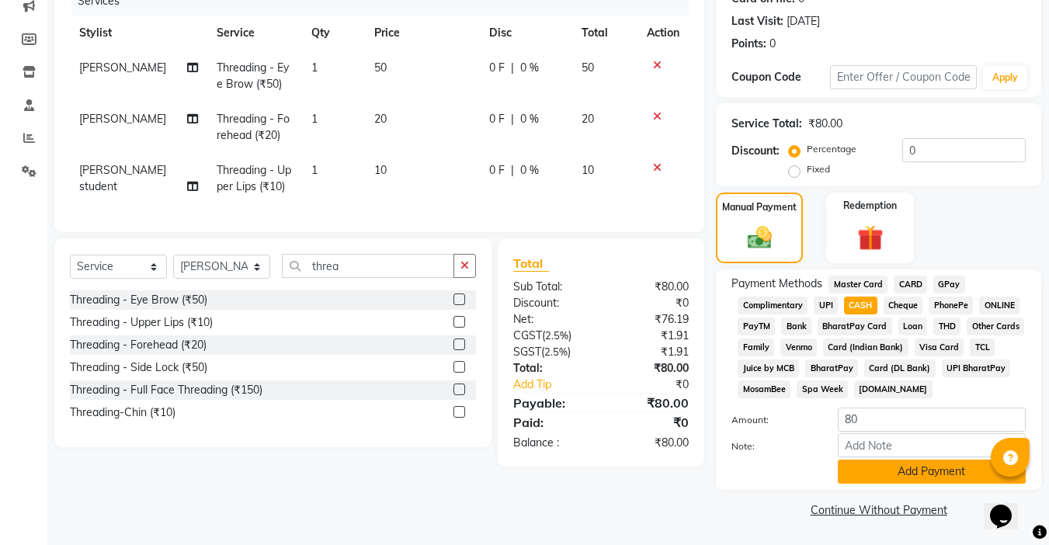
click at [894, 471] on button "Add Payment" at bounding box center [932, 472] width 188 height 24
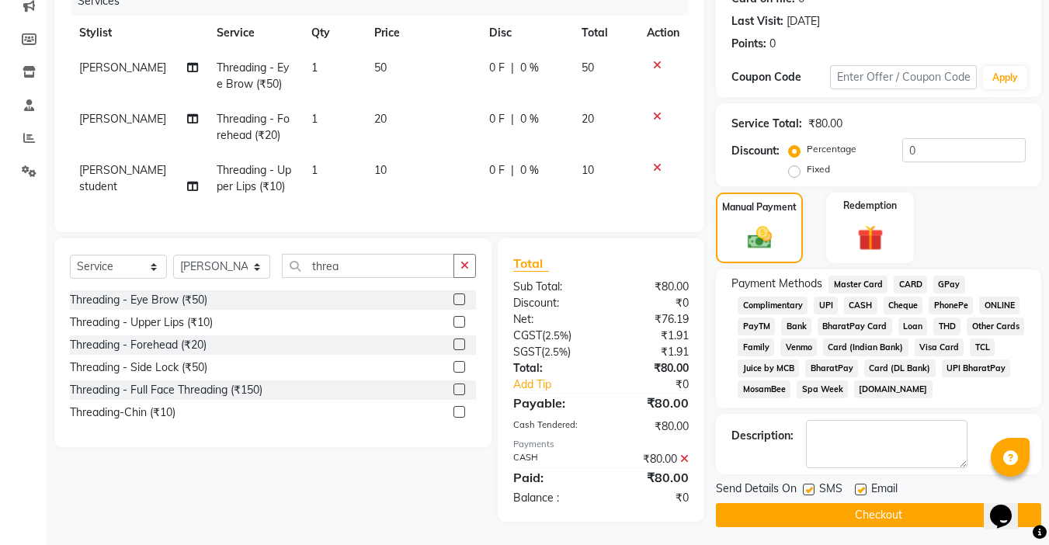
click at [883, 514] on button "Checkout" at bounding box center [878, 515] width 325 height 24
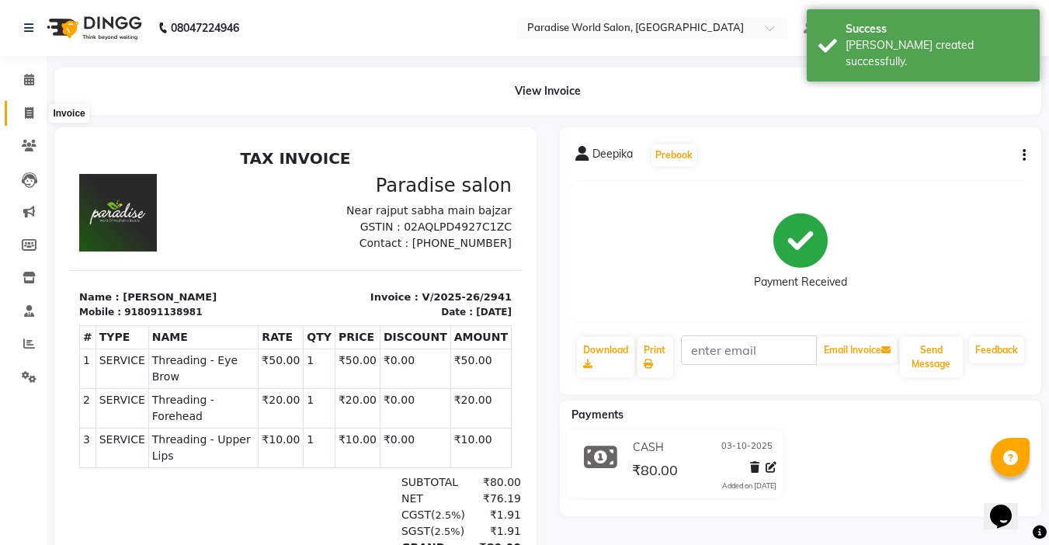
click at [33, 120] on span at bounding box center [29, 114] width 27 height 18
select select "service"
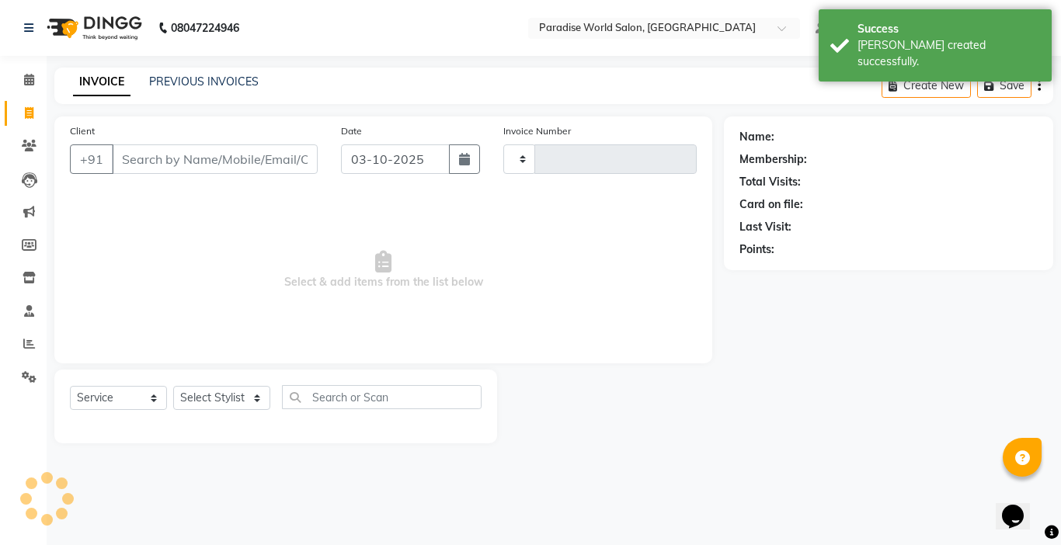
type input "2942"
select select "4451"
click at [161, 151] on input "Client" at bounding box center [215, 159] width 206 height 30
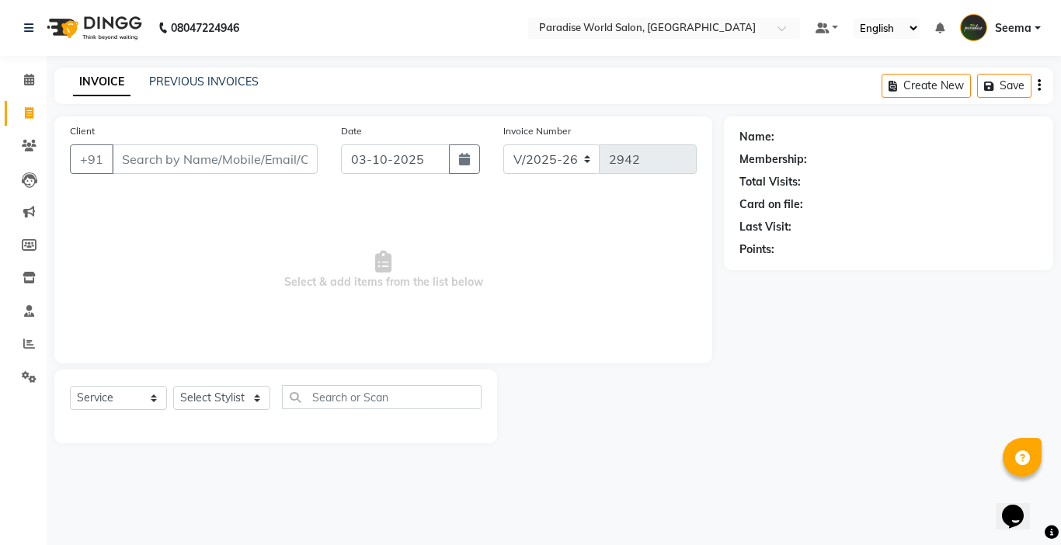
click at [273, 152] on input "Client" at bounding box center [215, 159] width 206 height 30
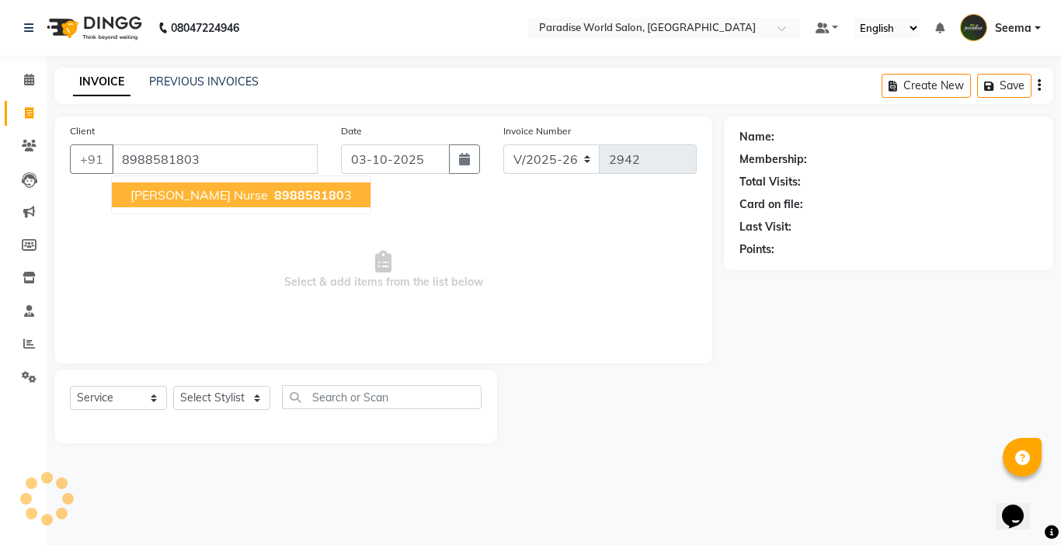
type input "8988581803"
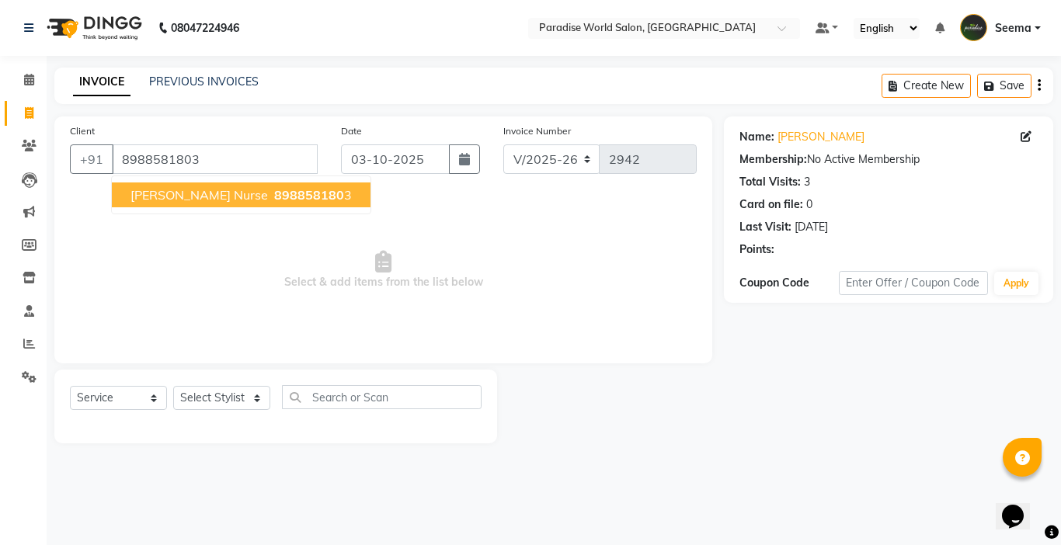
click at [192, 203] on button "Lalita nurse 898858180 3" at bounding box center [241, 195] width 259 height 25
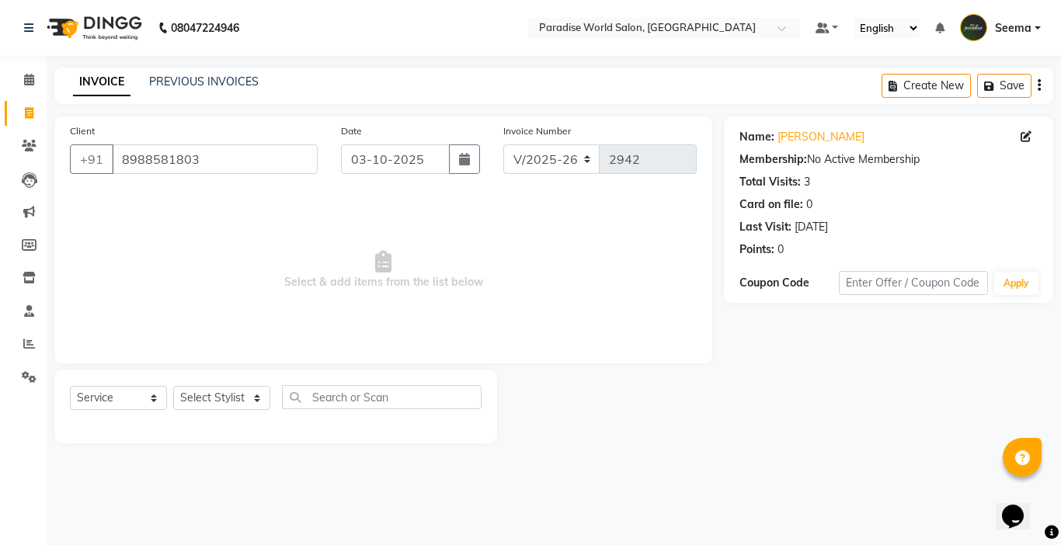
click at [225, 412] on div "Select Service Product Membership Package Voucher Prepaid Gift Card Select Styl…" at bounding box center [276, 403] width 412 height 37
click at [224, 398] on select "Select Stylist Abby aman Anil anku Bobby company Deepak Deepika Gourav Heena is…" at bounding box center [221, 398] width 97 height 24
select select "30995"
click at [173, 386] on select "Select Stylist Abby aman Anil anku Bobby company Deepak Deepika Gourav Heena is…" at bounding box center [221, 398] width 97 height 24
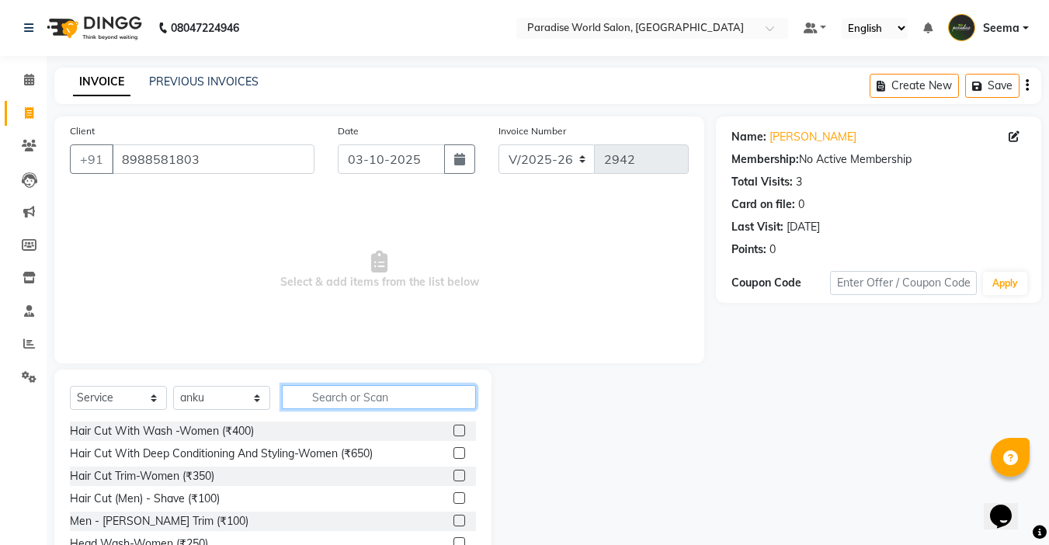
click at [340, 396] on input "text" at bounding box center [379, 397] width 194 height 24
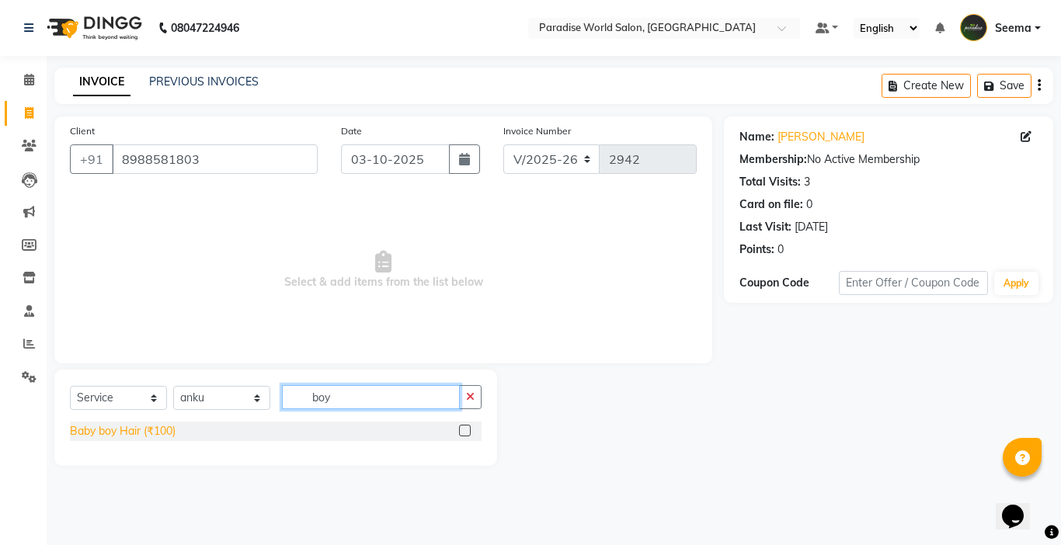
type input "boy"
click at [115, 435] on div "Baby boy Hair (₹100)" at bounding box center [123, 431] width 106 height 16
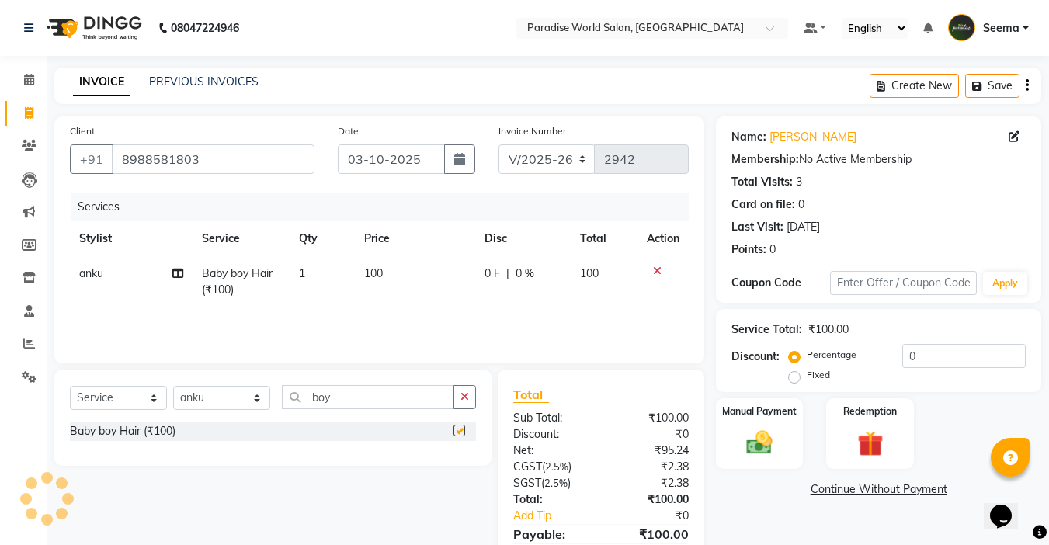
checkbox input "false"
click at [779, 441] on img at bounding box center [759, 442] width 43 height 31
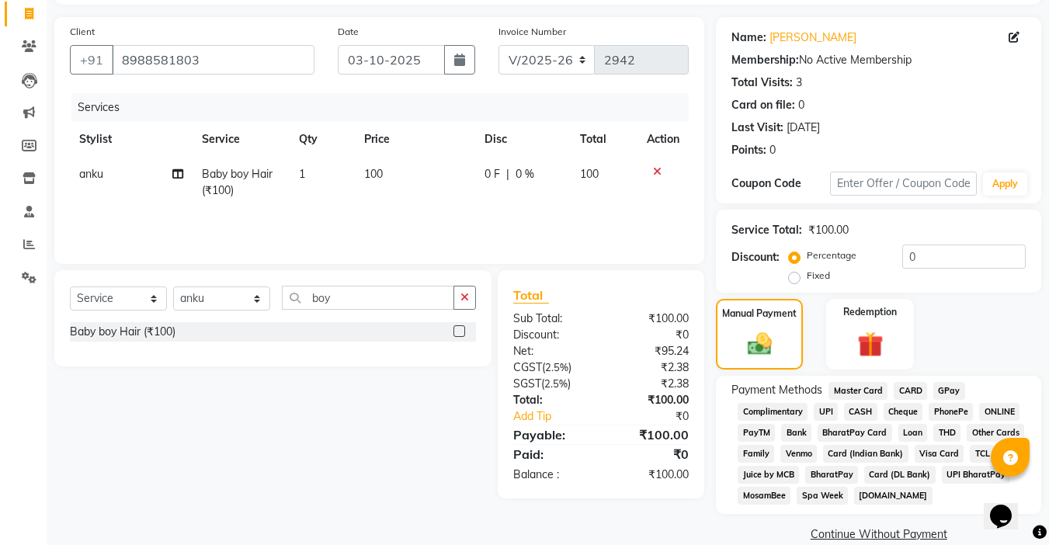
scroll to position [123, 0]
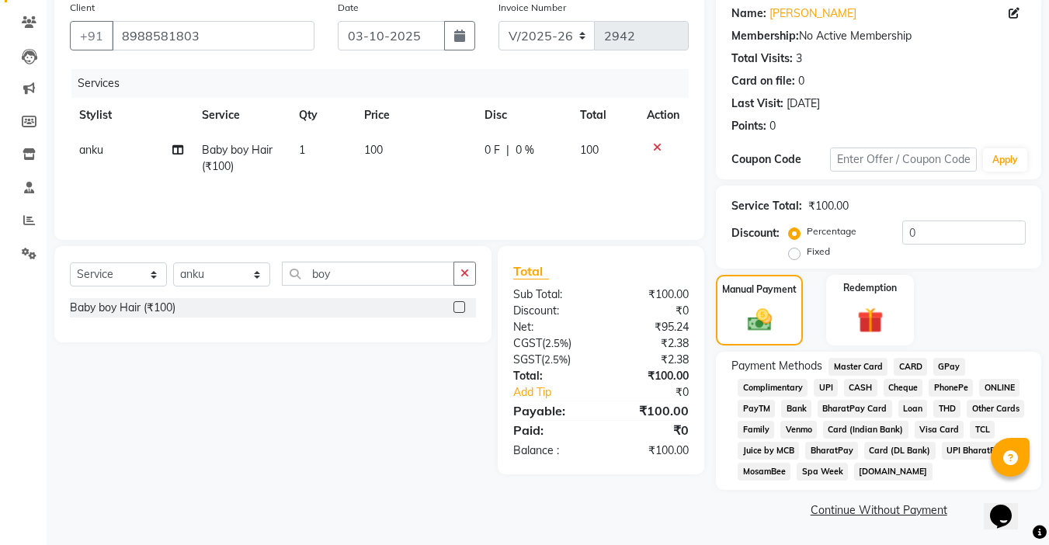
click at [829, 382] on span "UPI" at bounding box center [826, 388] width 24 height 18
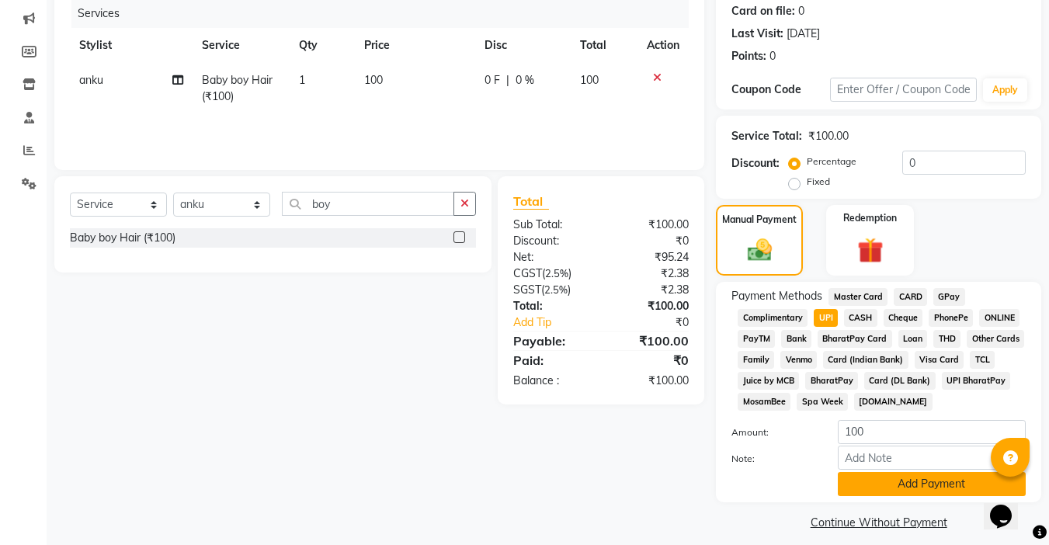
scroll to position [206, 0]
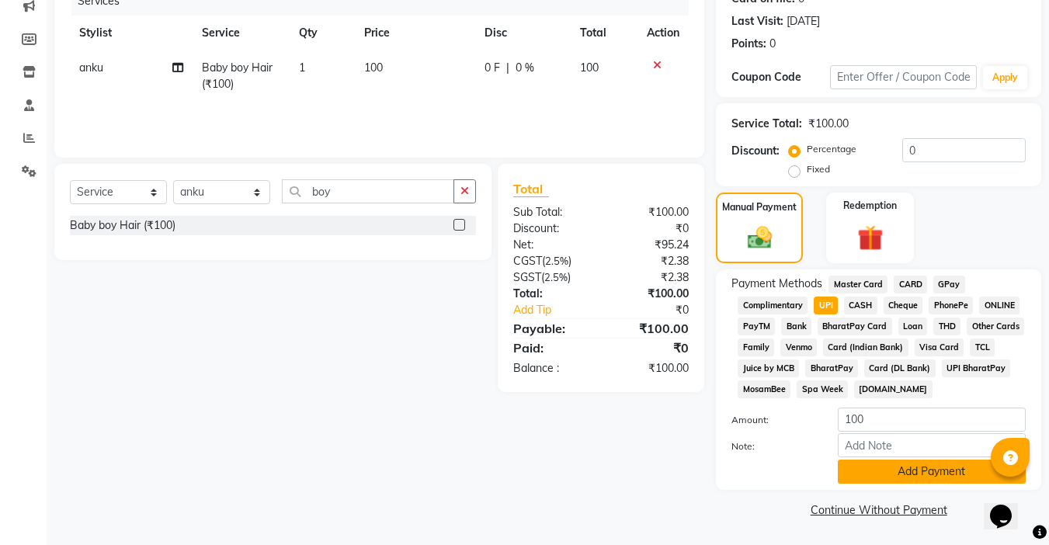
click at [912, 465] on button "Add Payment" at bounding box center [932, 472] width 188 height 24
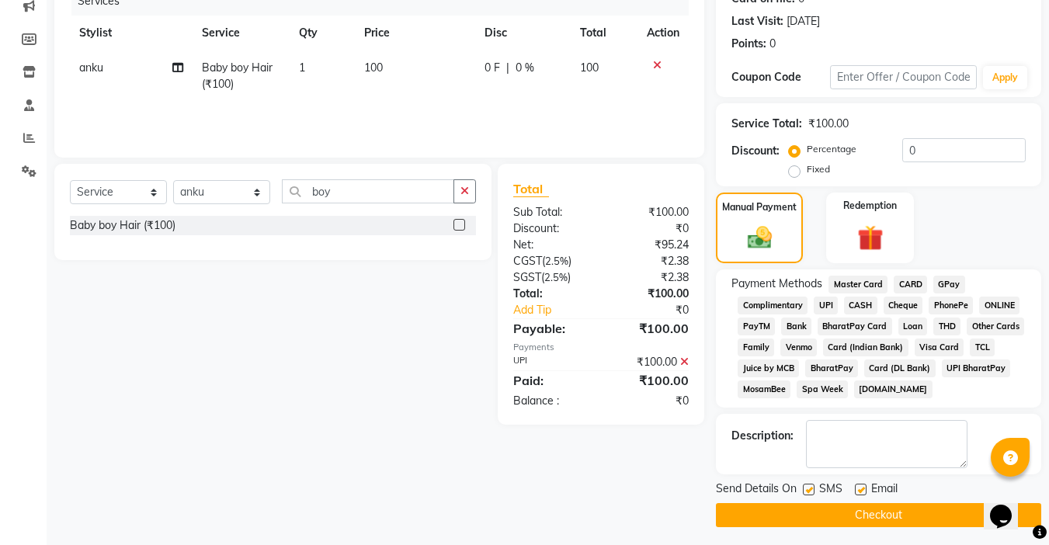
click at [903, 514] on button "Checkout" at bounding box center [878, 515] width 325 height 24
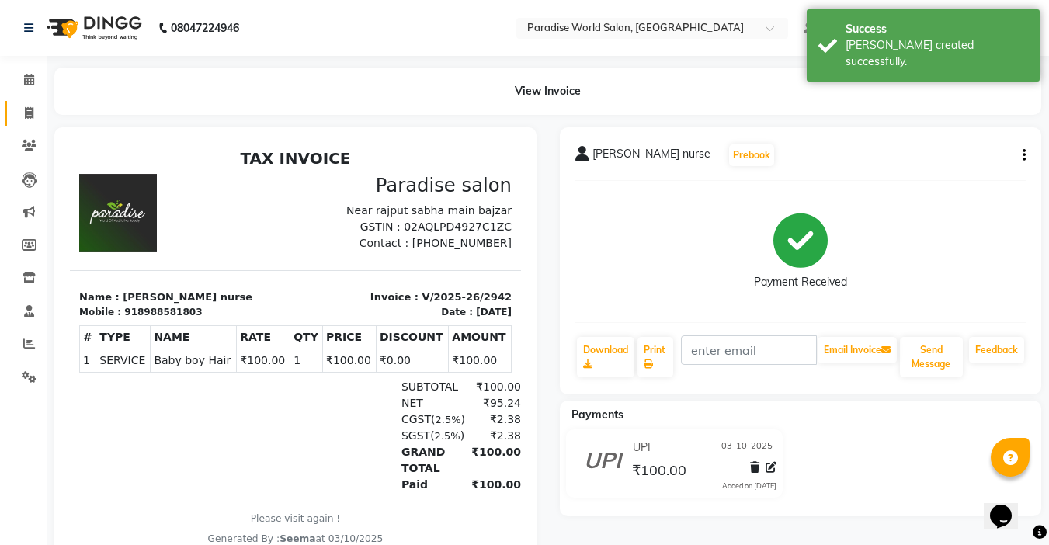
click at [26, 107] on icon at bounding box center [29, 113] width 9 height 12
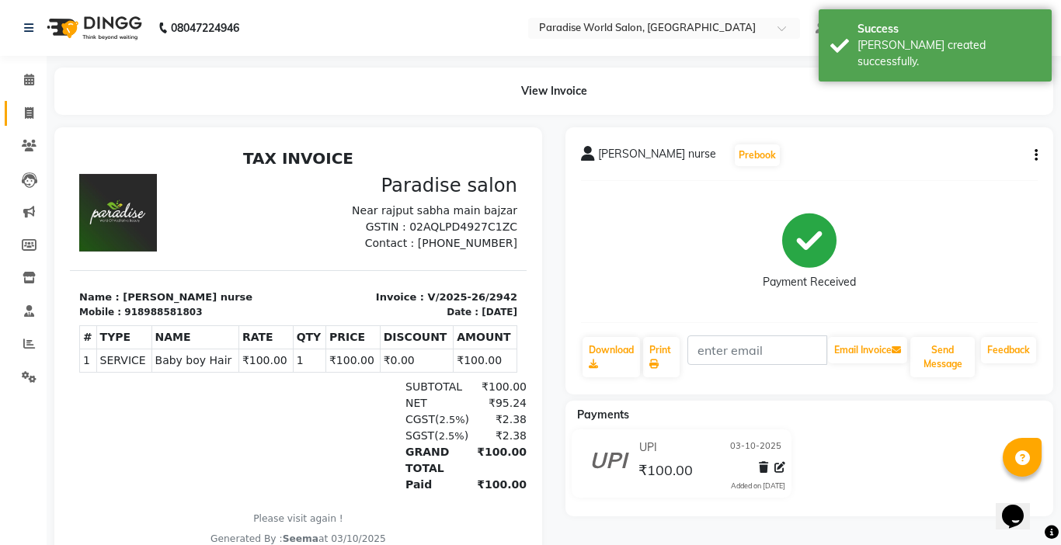
select select "service"
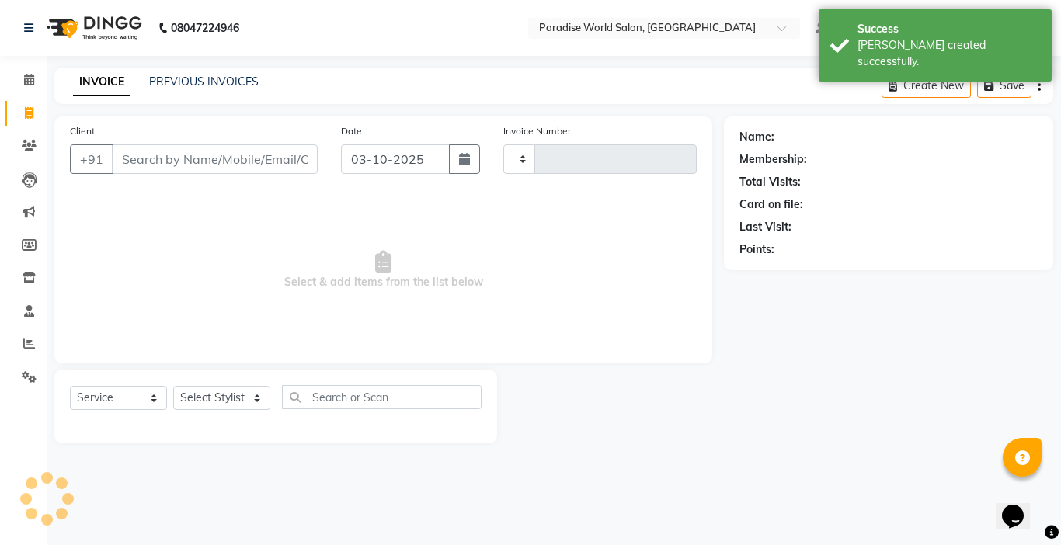
type input "2943"
select select "4451"
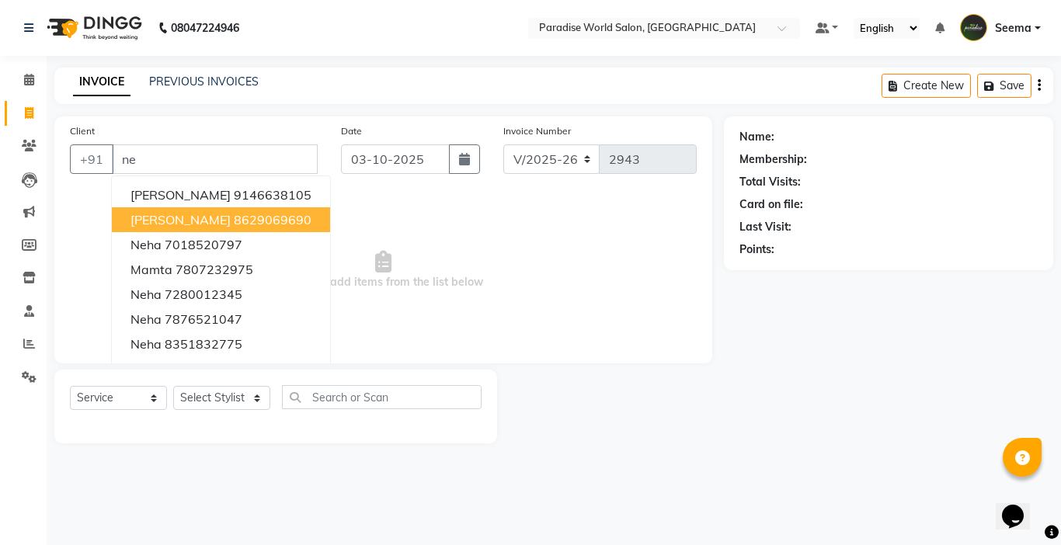
type input "n"
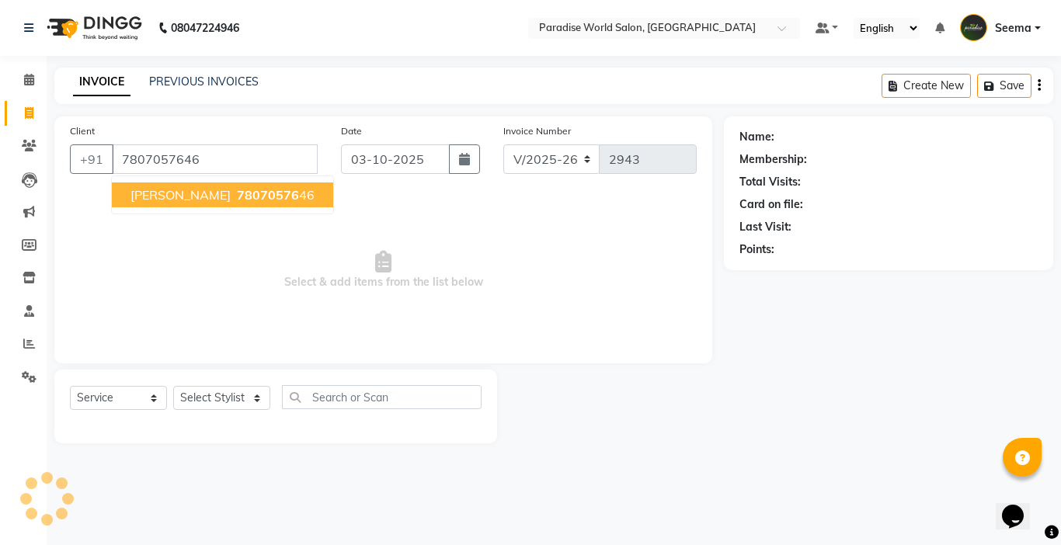
type input "7807057646"
select select "1: Object"
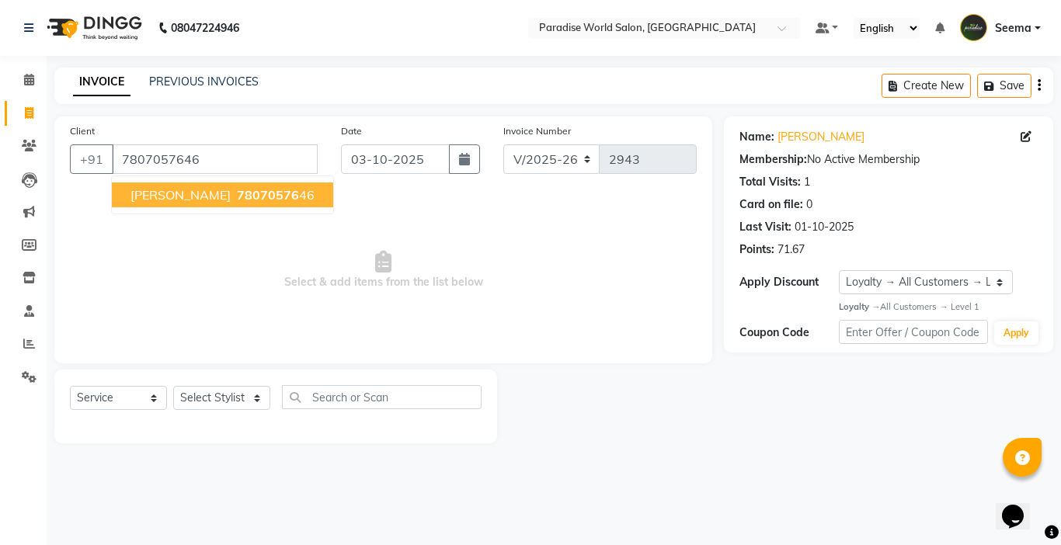
click at [237, 198] on span "78070576" at bounding box center [268, 195] width 62 height 16
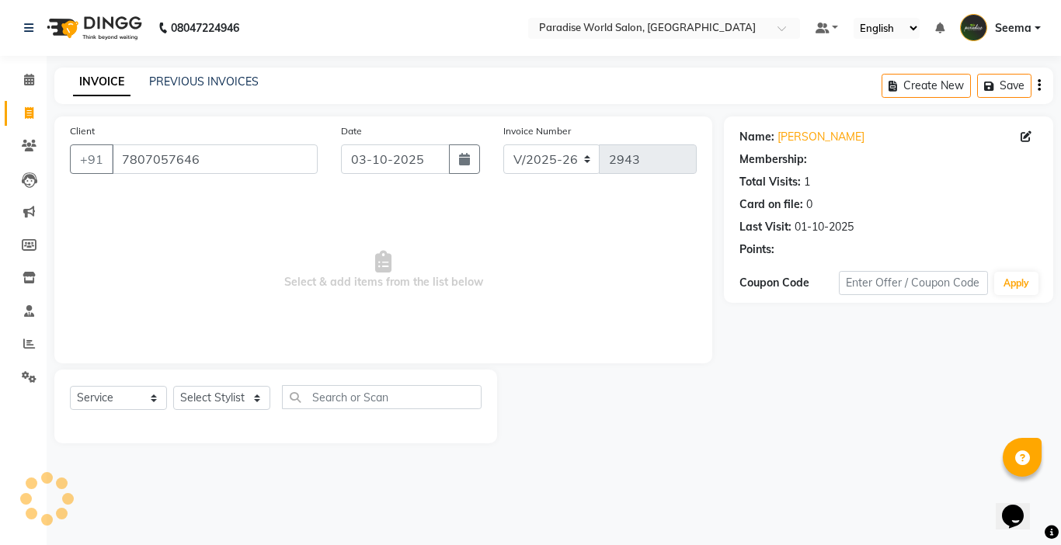
select select "1: Object"
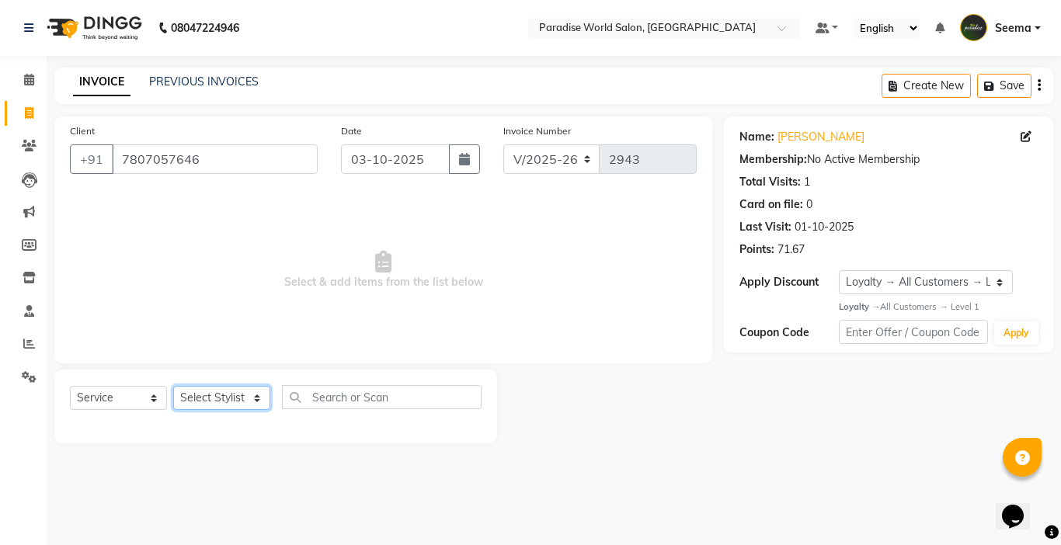
click at [238, 395] on select "Select Stylist Abby aman Anil anku Bobby company Deepak Deepika Gourav Heena is…" at bounding box center [221, 398] width 97 height 24
select select "58495"
click at [173, 386] on select "Select Stylist Abby aman Anil anku Bobby company Deepak Deepika Gourav Heena is…" at bounding box center [221, 398] width 97 height 24
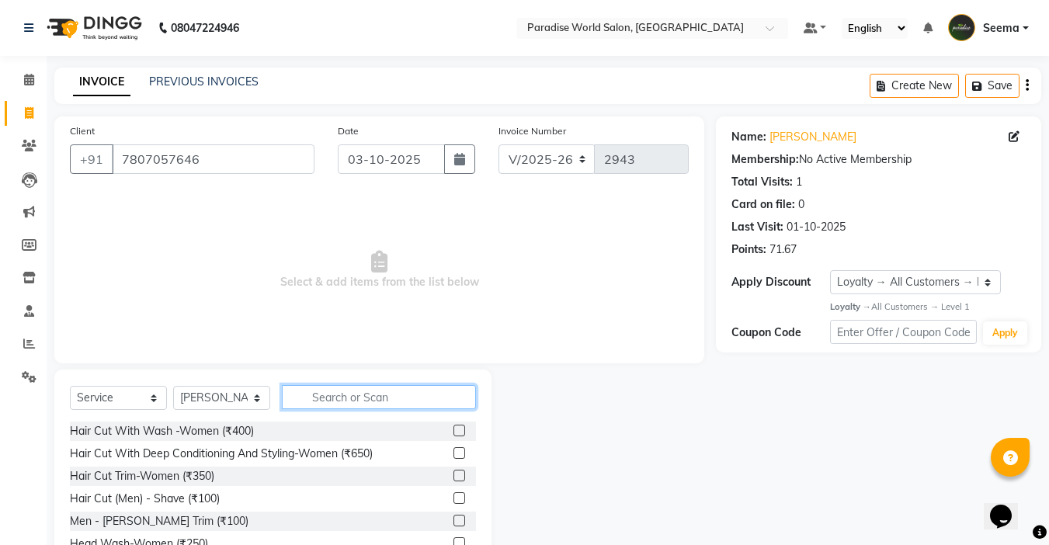
click at [355, 397] on input "text" at bounding box center [379, 397] width 194 height 24
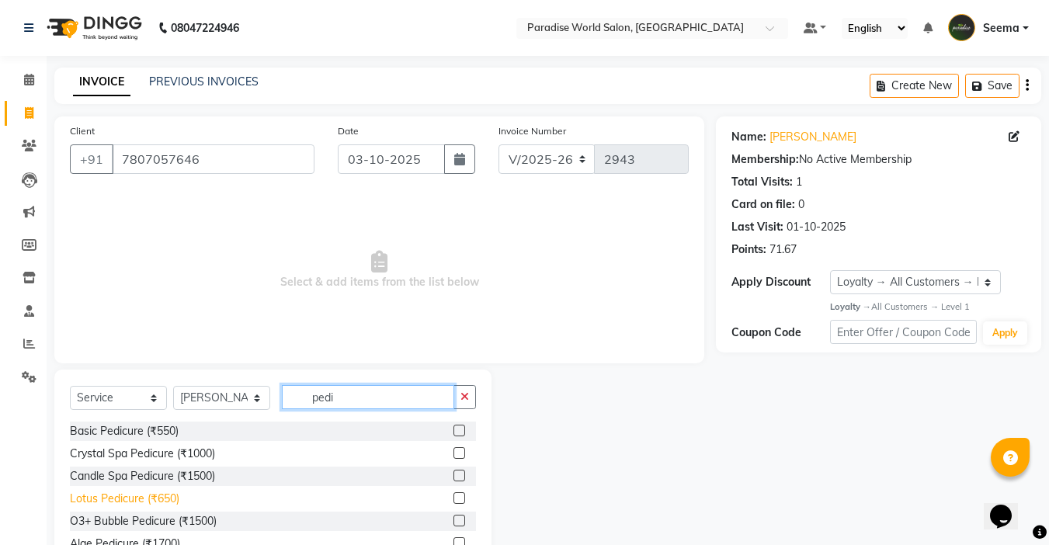
type input "pedi"
click at [168, 501] on div "Lotus Pedicure (₹650)" at bounding box center [125, 499] width 110 height 16
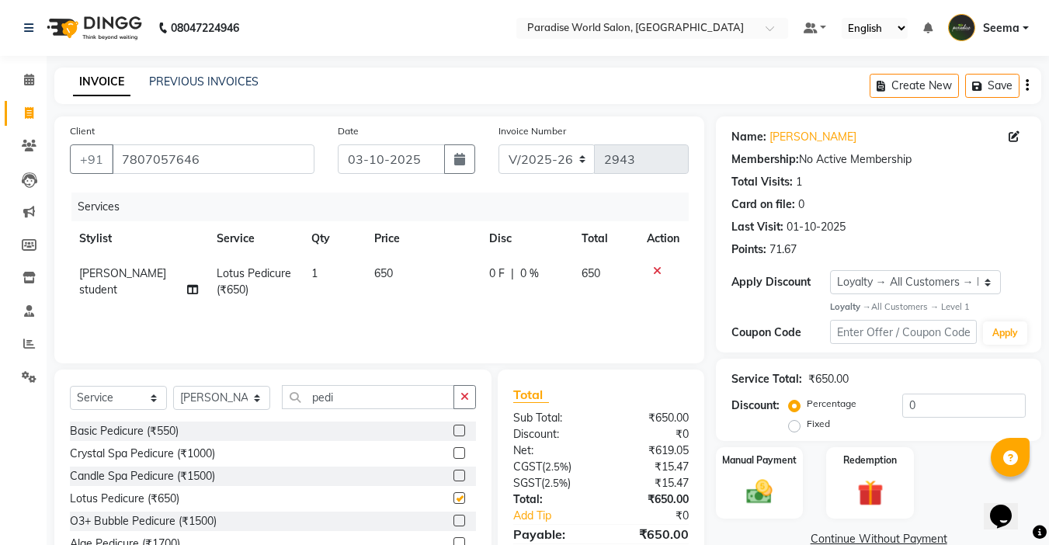
checkbox input "false"
click at [230, 402] on select "Select Stylist Abby aman Anil anku Bobby company Deepak Deepika Gourav Heena is…" at bounding box center [221, 398] width 97 height 24
select select "57181"
click at [173, 386] on select "Select Stylist Abby aman Anil anku Bobby company Deepak Deepika Gourav Heena is…" at bounding box center [221, 398] width 97 height 24
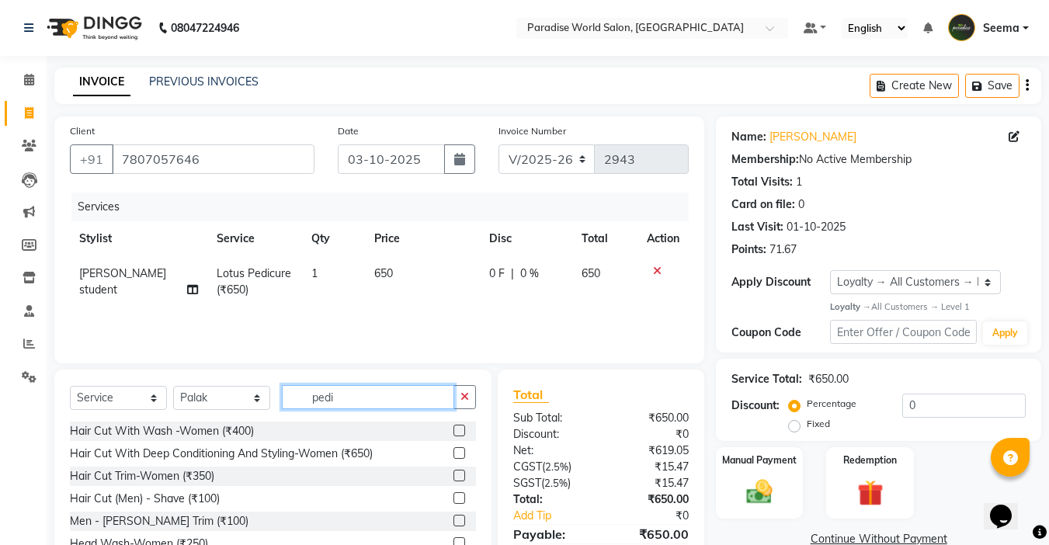
click at [357, 402] on input "pedi" at bounding box center [368, 397] width 172 height 24
drag, startPoint x: 357, startPoint y: 402, endPoint x: 179, endPoint y: 409, distance: 177.2
click at [179, 409] on div "Select Service Product Membership Package Voucher Prepaid Gift Card Select Styl…" at bounding box center [273, 403] width 406 height 37
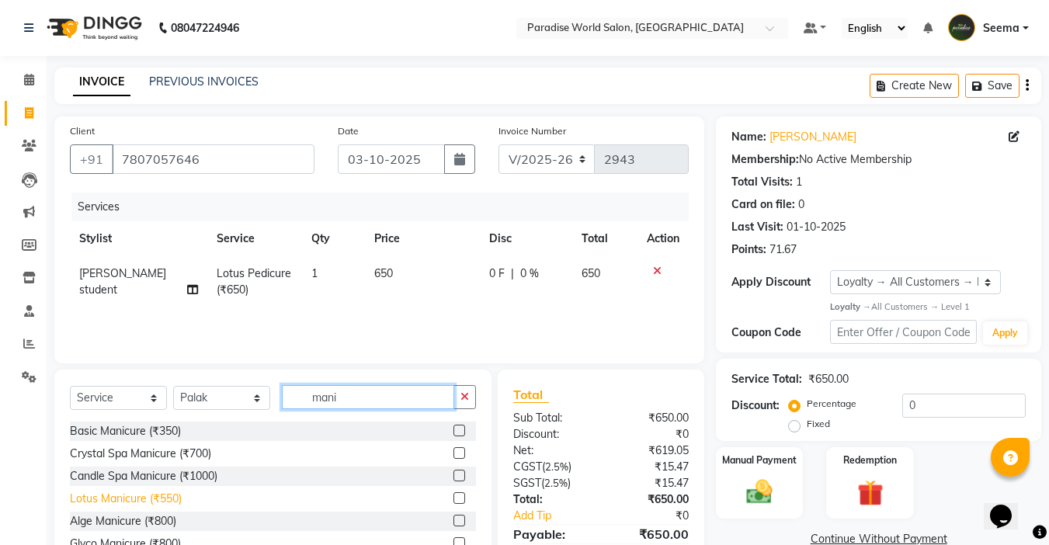
type input "mani"
click at [168, 502] on div "Lotus Manicure (₹550)" at bounding box center [126, 499] width 112 height 16
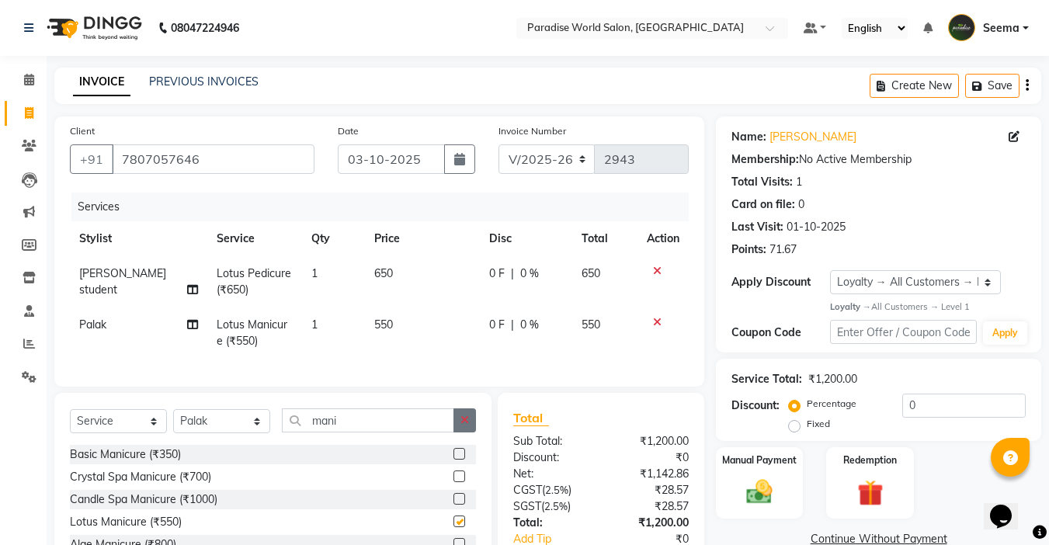
checkbox input "false"
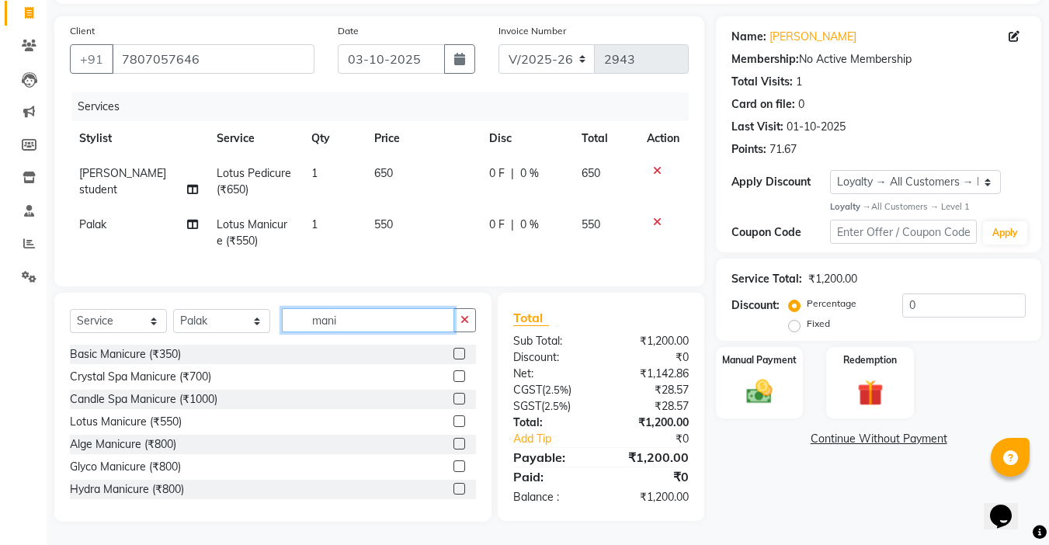
drag, startPoint x: 347, startPoint y: 326, endPoint x: 217, endPoint y: 323, distance: 130.5
click at [217, 323] on div "Select Service Product Membership Package Voucher Prepaid Gift Card Select Styl…" at bounding box center [273, 326] width 406 height 37
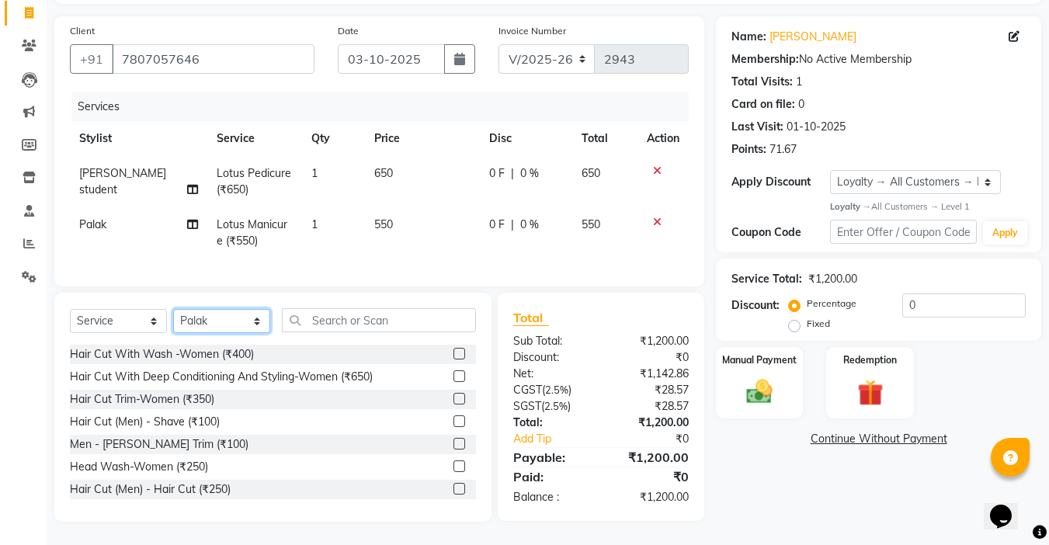
click at [228, 325] on select "Select Stylist Abby aman Anil anku Bobby company Deepak Deepika Gourav Heena is…" at bounding box center [221, 321] width 97 height 24
select select "24939"
click at [173, 309] on select "Select Stylist Abby aman Anil anku Bobby company Deepak Deepika Gourav Heena is…" at bounding box center [221, 321] width 97 height 24
click at [336, 323] on input "text" at bounding box center [379, 320] width 194 height 24
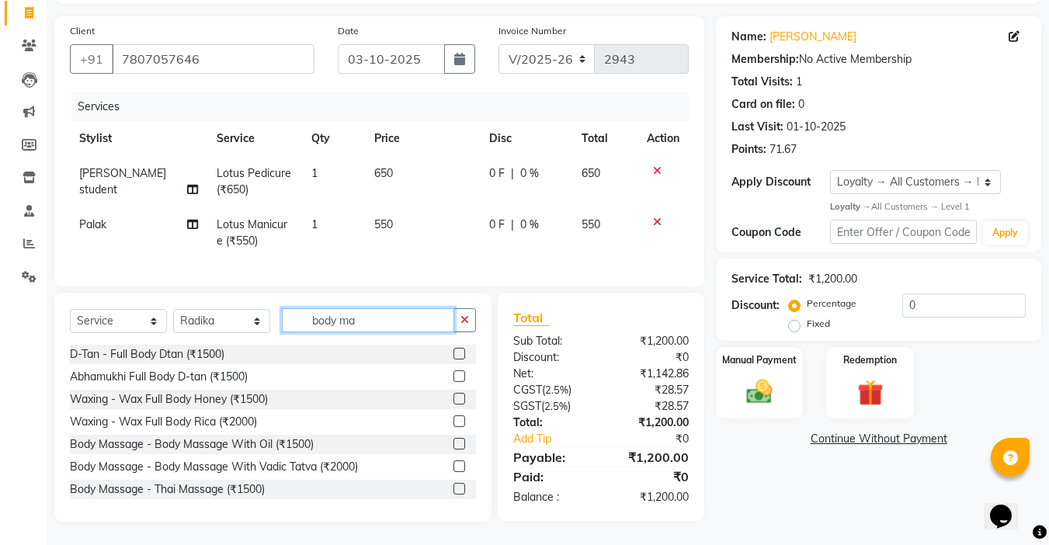
scroll to position [111, 0]
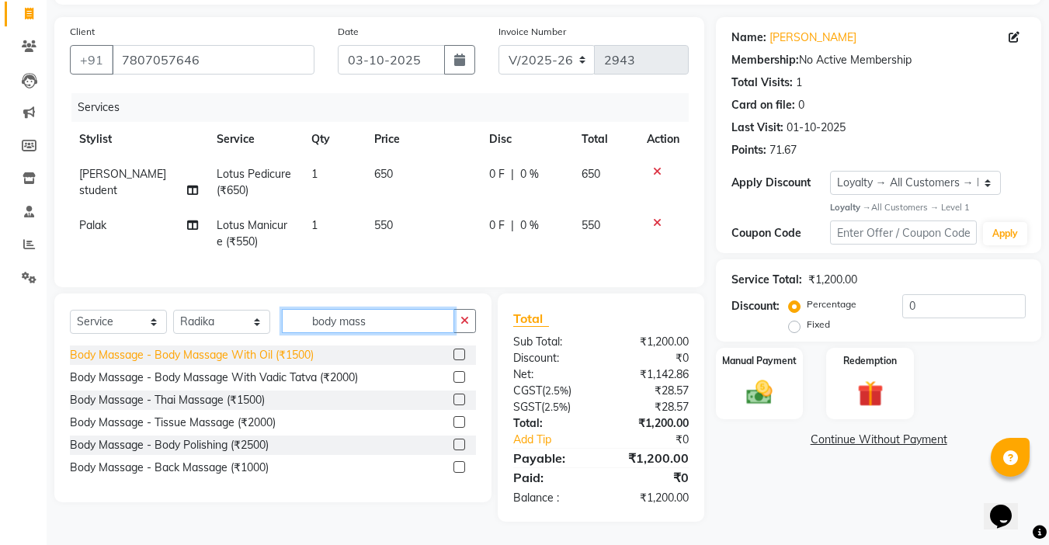
type input "body mass"
click at [281, 356] on div "Body Massage - Body Massage With Oil (₹1500)" at bounding box center [192, 355] width 244 height 16
checkbox input "false"
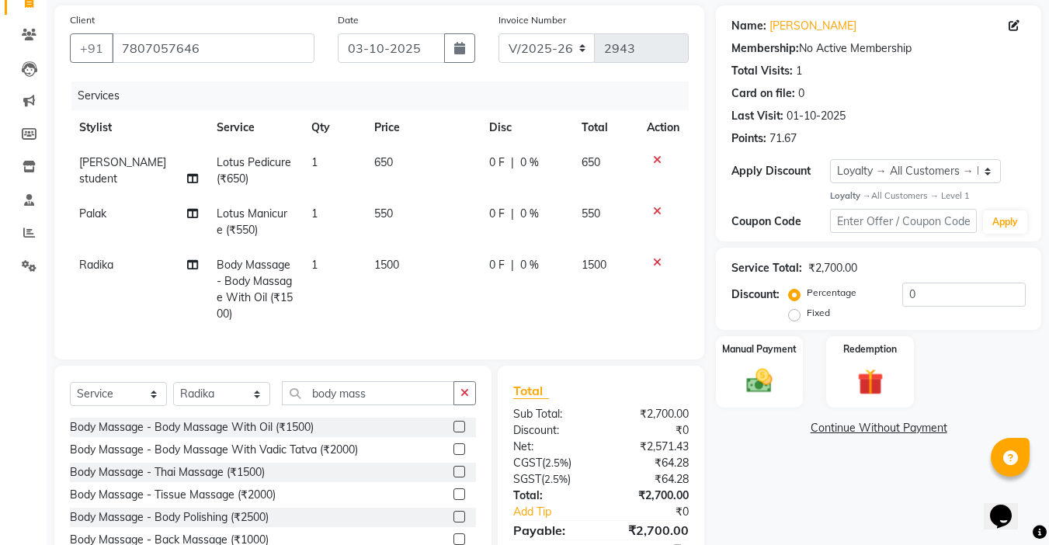
click at [410, 263] on td "1500" at bounding box center [422, 290] width 115 height 84
select select "24939"
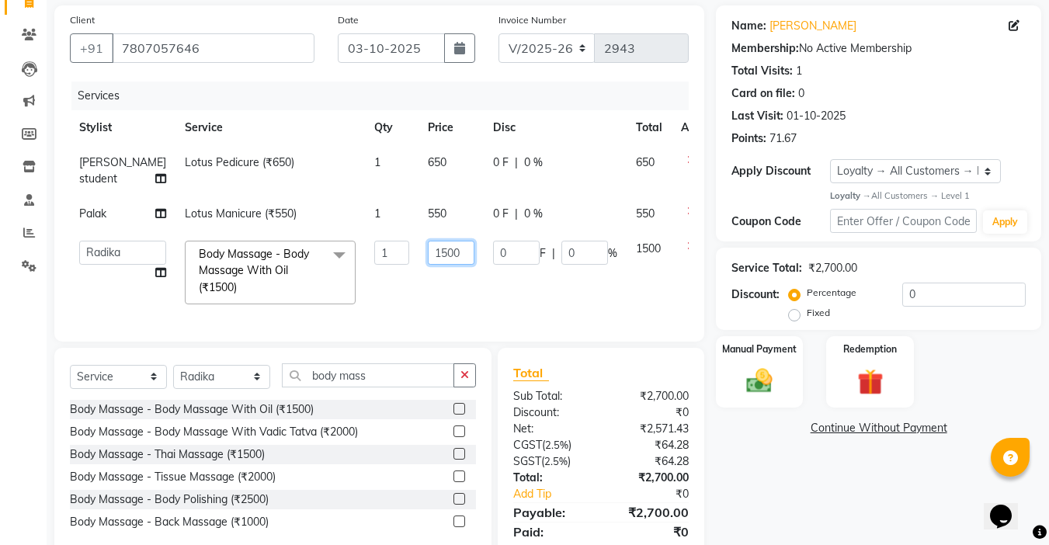
click at [428, 256] on input "1500" at bounding box center [451, 253] width 47 height 24
type input "1800"
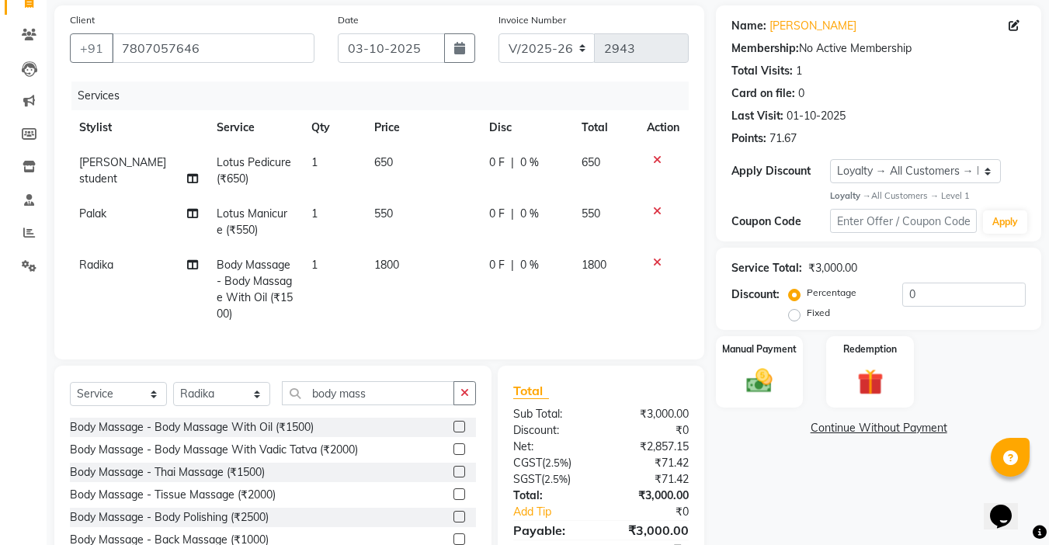
click at [405, 287] on td "1800" at bounding box center [422, 290] width 115 height 84
select select "24939"
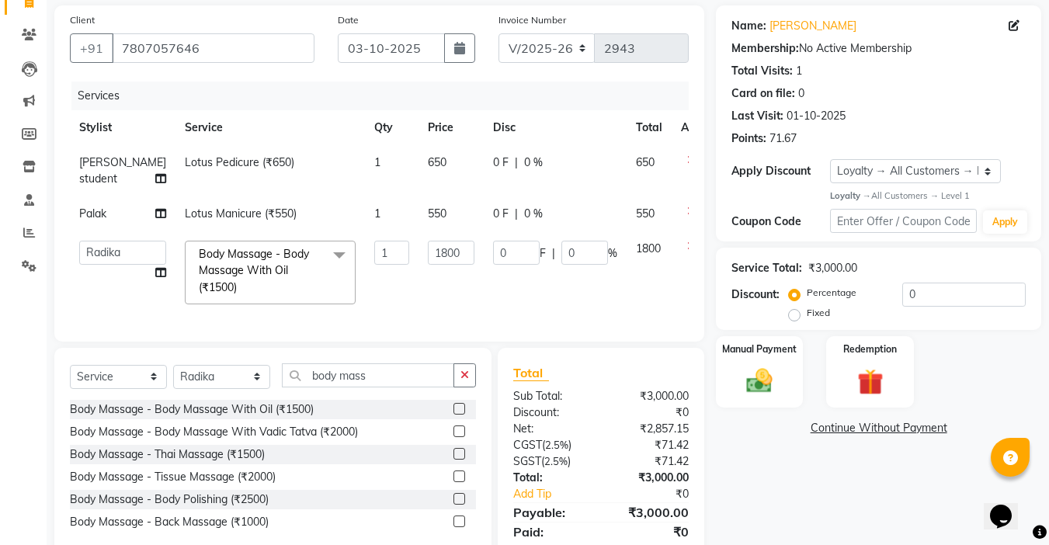
scroll to position [177, 0]
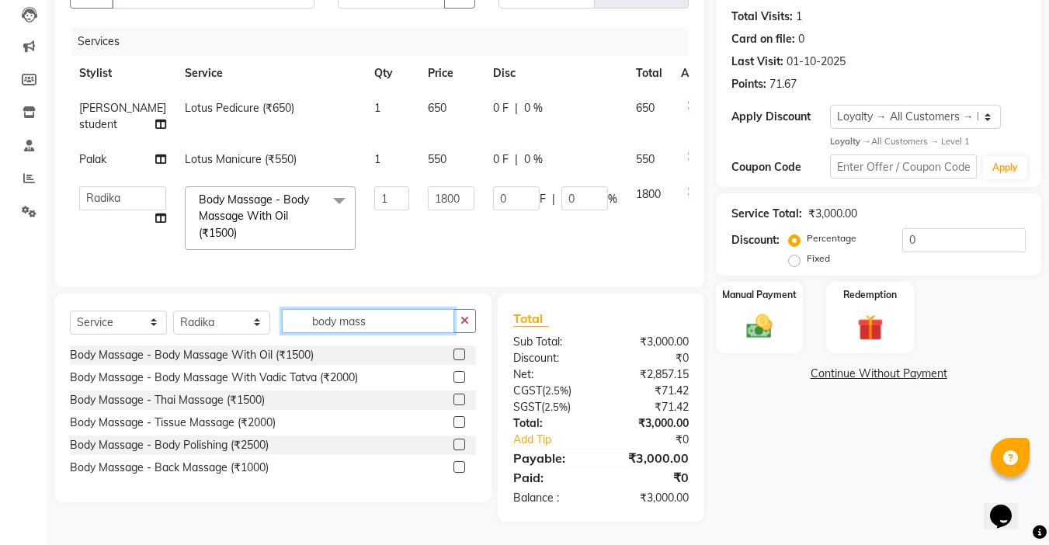
drag, startPoint x: 385, startPoint y: 323, endPoint x: 236, endPoint y: 315, distance: 149.3
click at [236, 315] on div "Select Service Product Membership Package Voucher Prepaid Gift Card Select Styl…" at bounding box center [273, 327] width 406 height 37
click at [228, 318] on select "Select Stylist Abby aman Anil anku Bobby company Deepak Deepika Gourav Heena is…" at bounding box center [221, 323] width 97 height 24
select select "24938"
click at [173, 311] on select "Select Stylist Abby aman Anil anku Bobby company Deepak Deepika Gourav Heena is…" at bounding box center [221, 323] width 97 height 24
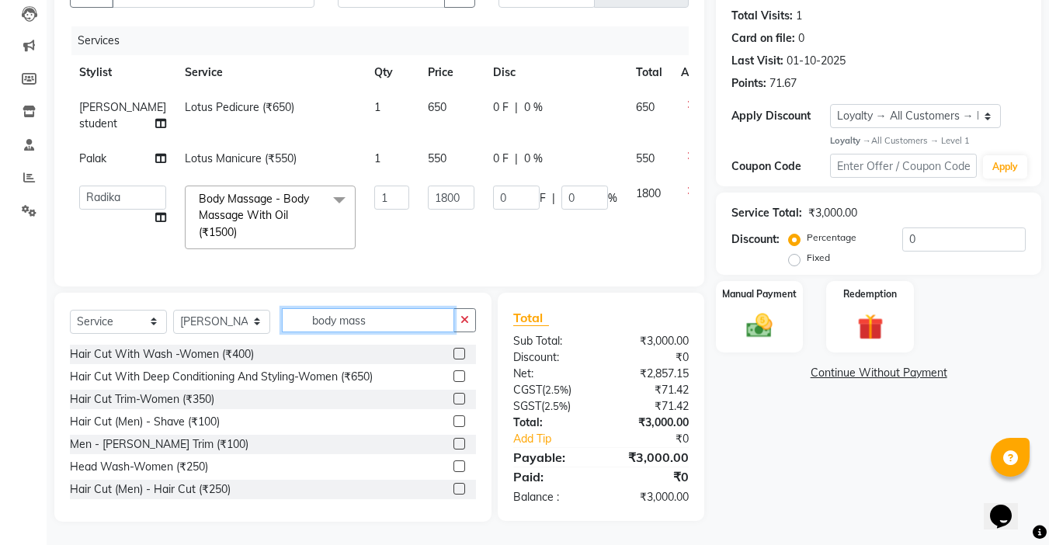
click at [336, 314] on input "body mass" at bounding box center [368, 320] width 172 height 24
drag, startPoint x: 370, startPoint y: 322, endPoint x: 251, endPoint y: 315, distance: 119.9
click at [251, 315] on div "Select Service Product Membership Package Voucher Prepaid Gift Card Select Styl…" at bounding box center [273, 326] width 406 height 37
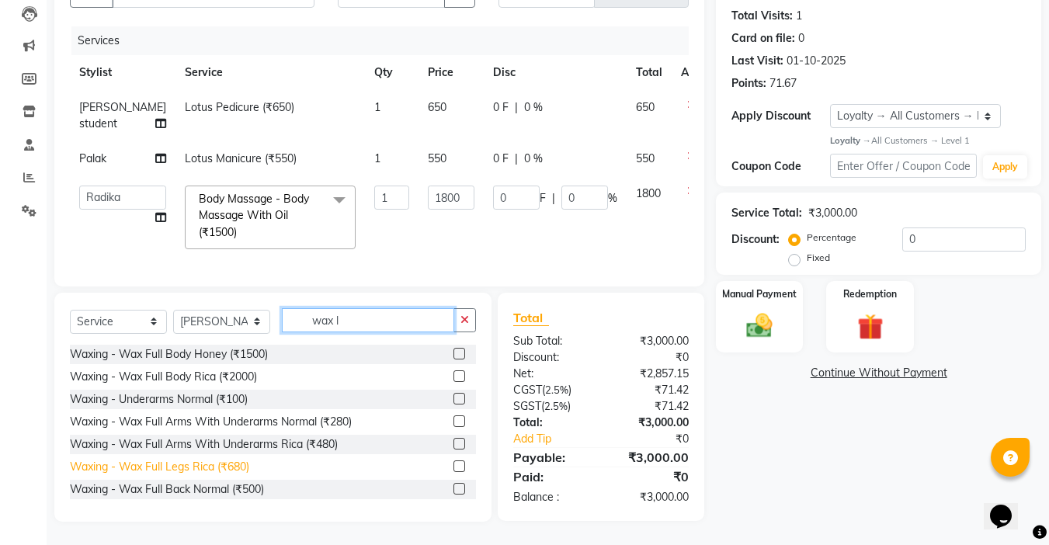
type input "wax l"
click at [219, 471] on div "Waxing - Wax Full Legs Rica (₹680)" at bounding box center [159, 467] width 179 height 16
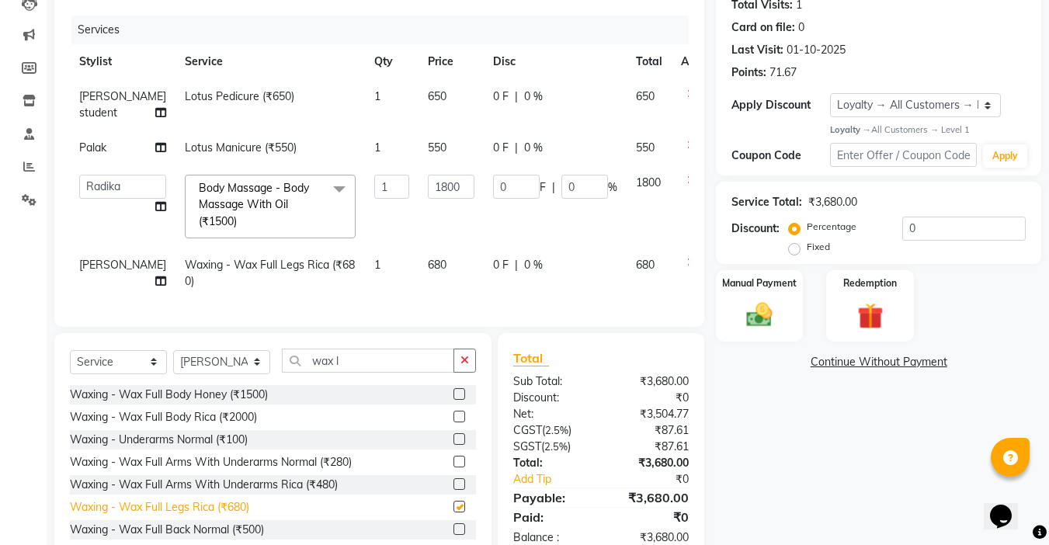
checkbox input "false"
drag, startPoint x: 359, startPoint y: 376, endPoint x: 242, endPoint y: 374, distance: 117.3
click at [242, 374] on div "Select Service Product Membership Package Voucher Prepaid Gift Card Select Styl…" at bounding box center [273, 367] width 406 height 37
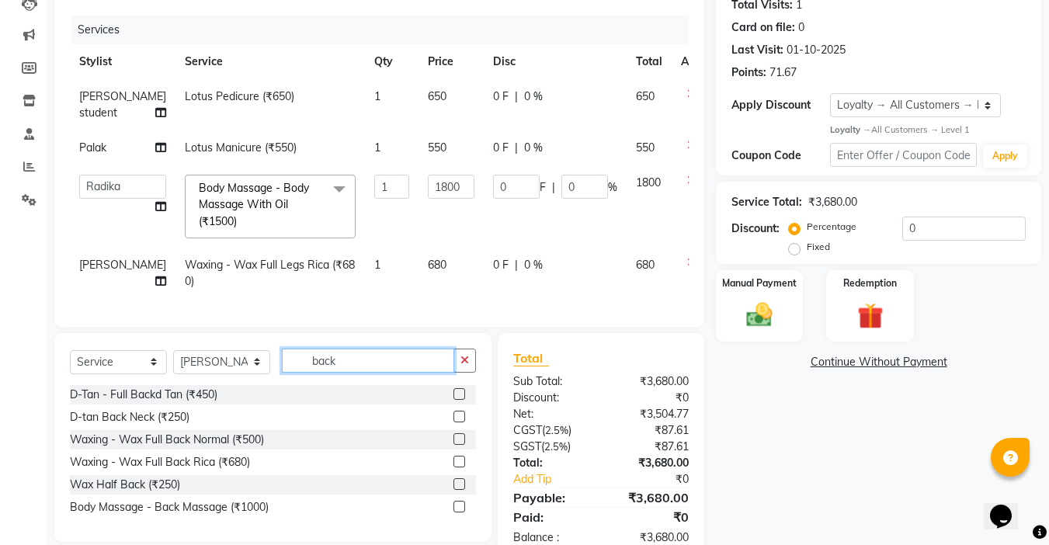
scroll to position [228, 0]
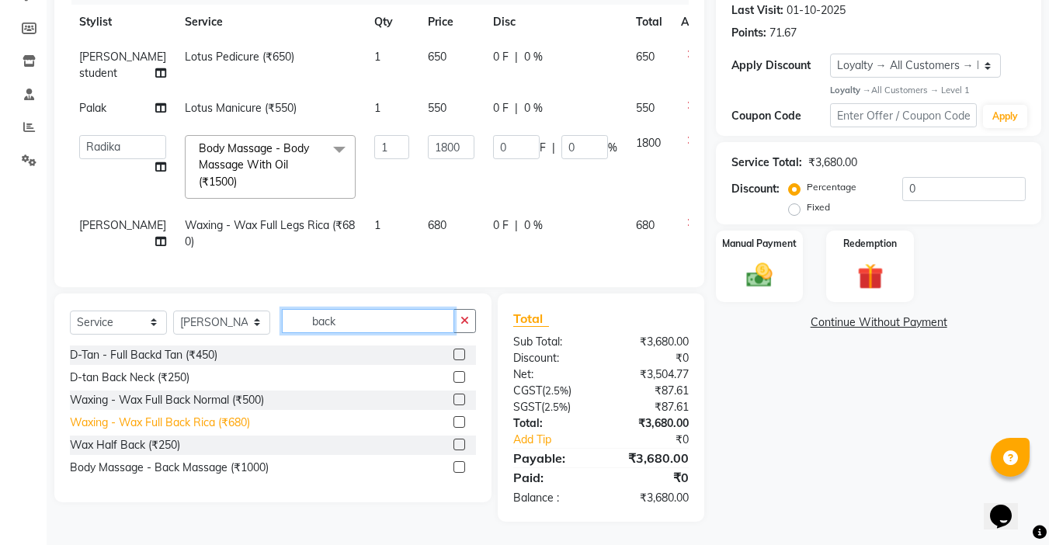
type input "back"
click at [221, 425] on div "Waxing - Wax Full Back Rica (₹680)" at bounding box center [160, 423] width 180 height 16
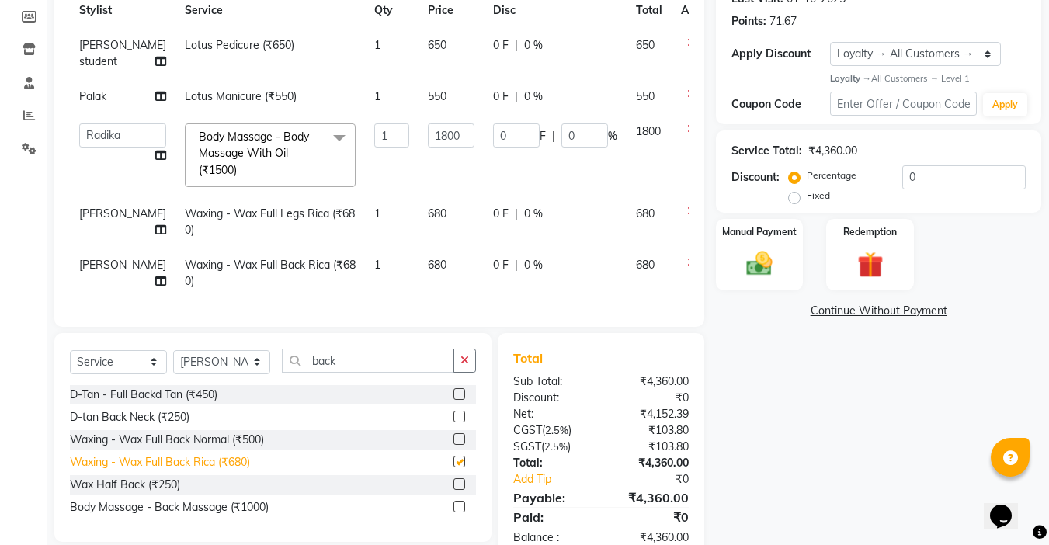
checkbox input "false"
click at [419, 257] on td "680" at bounding box center [451, 273] width 65 height 51
select select "24938"
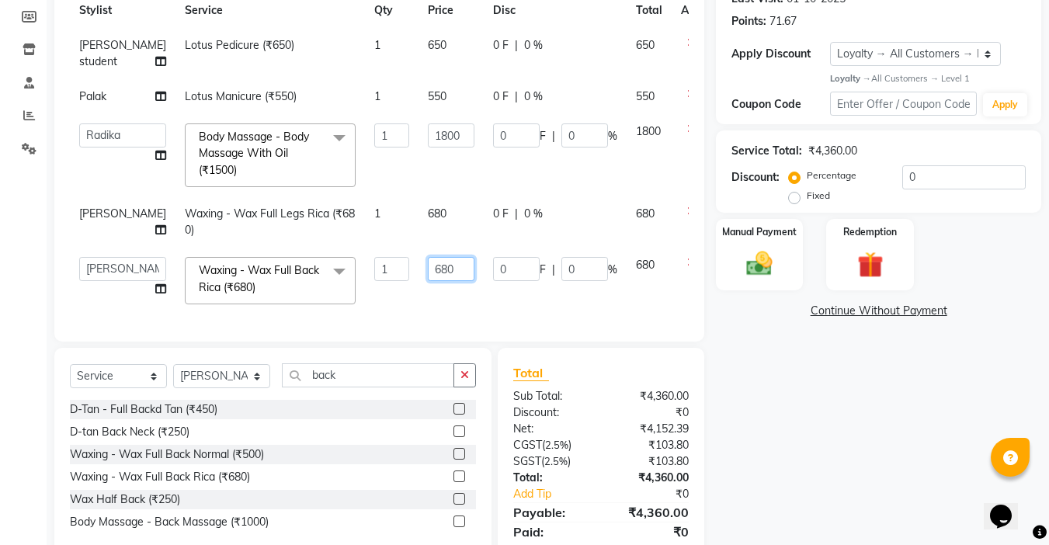
click at [428, 269] on input "680" at bounding box center [451, 269] width 47 height 24
click at [428, 270] on input "680" at bounding box center [451, 269] width 47 height 24
type input "650"
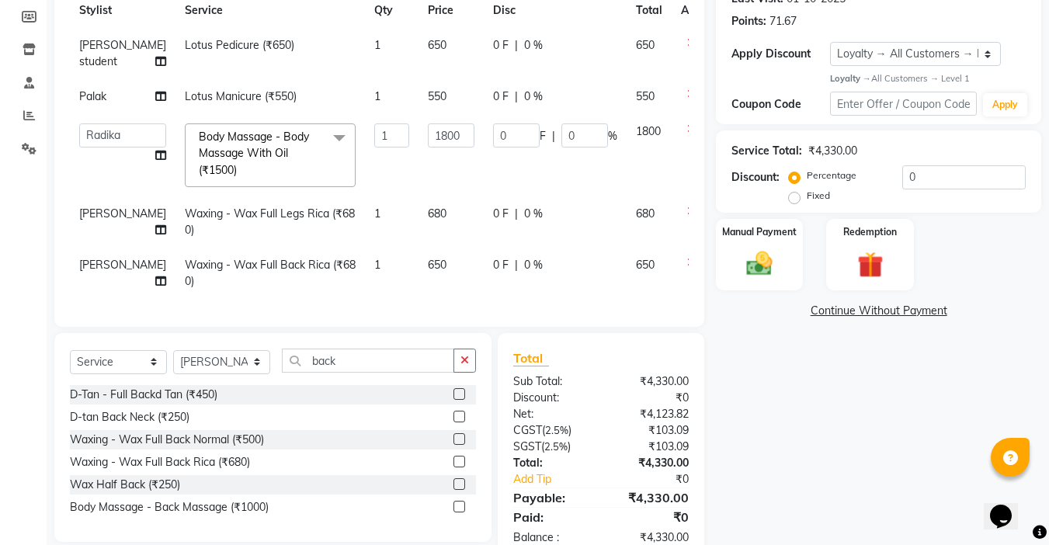
click at [419, 299] on td "650" at bounding box center [451, 273] width 65 height 51
select select "24938"
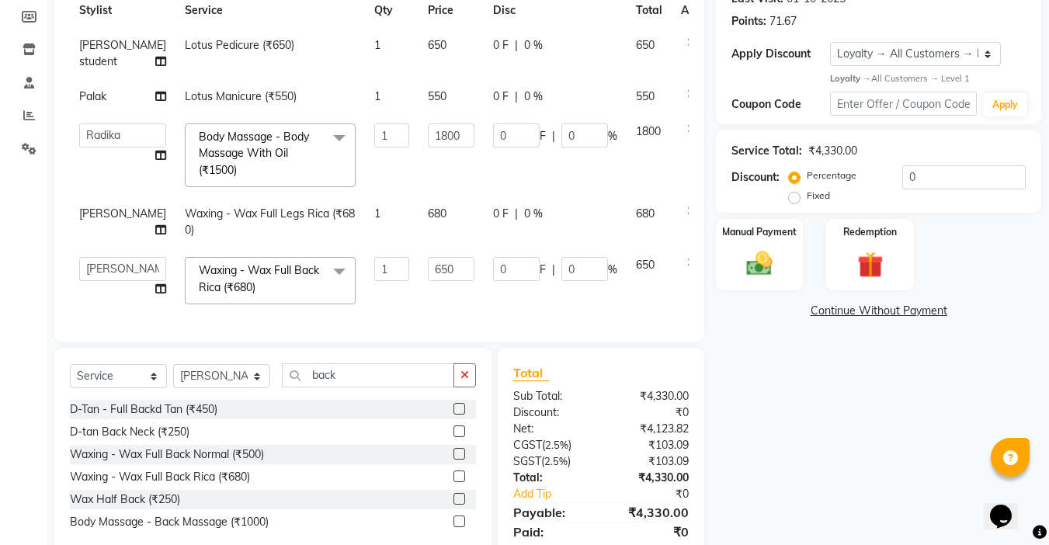
scroll to position [294, 0]
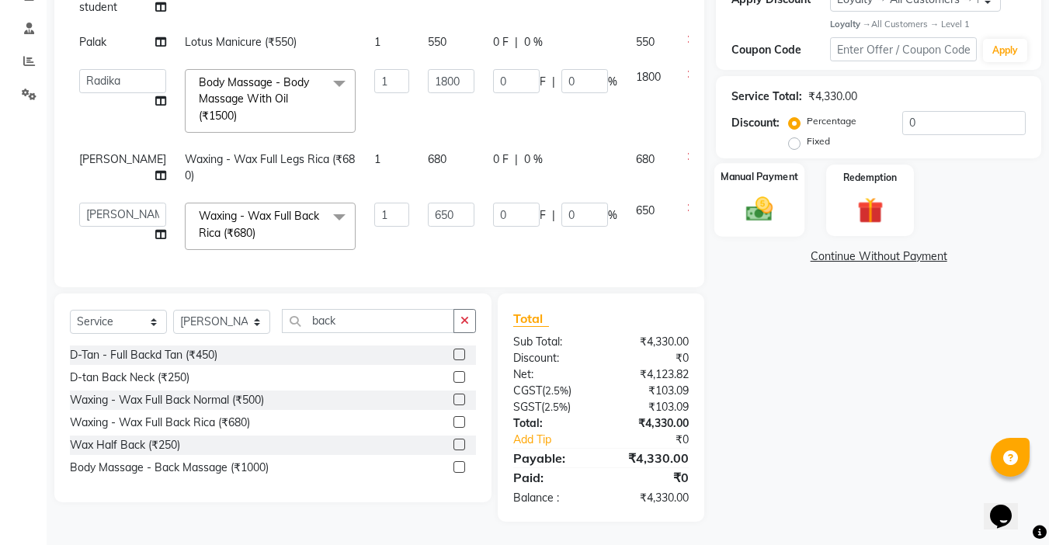
click at [761, 194] on img at bounding box center [759, 209] width 43 height 31
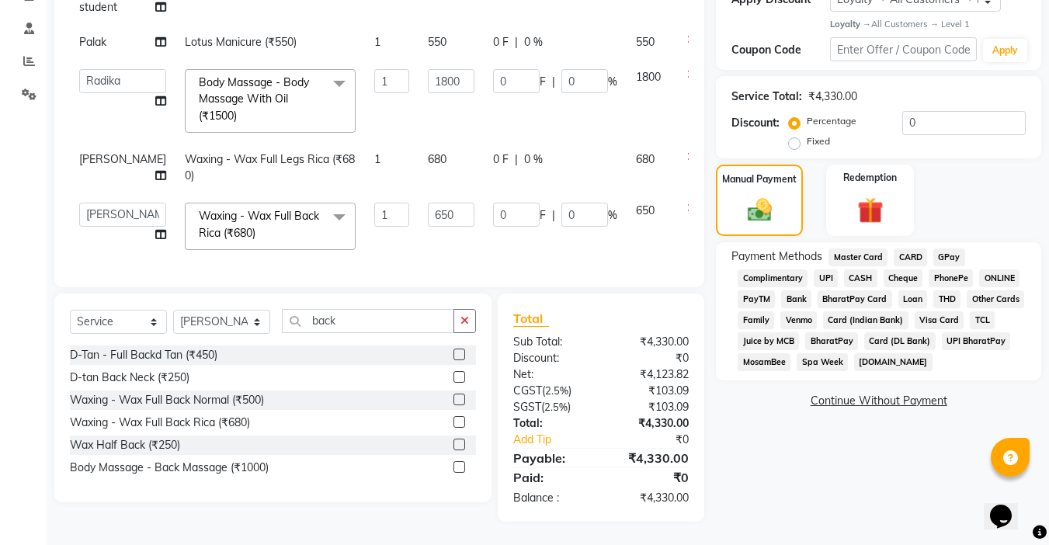
click at [819, 270] on span "UPI" at bounding box center [826, 279] width 24 height 18
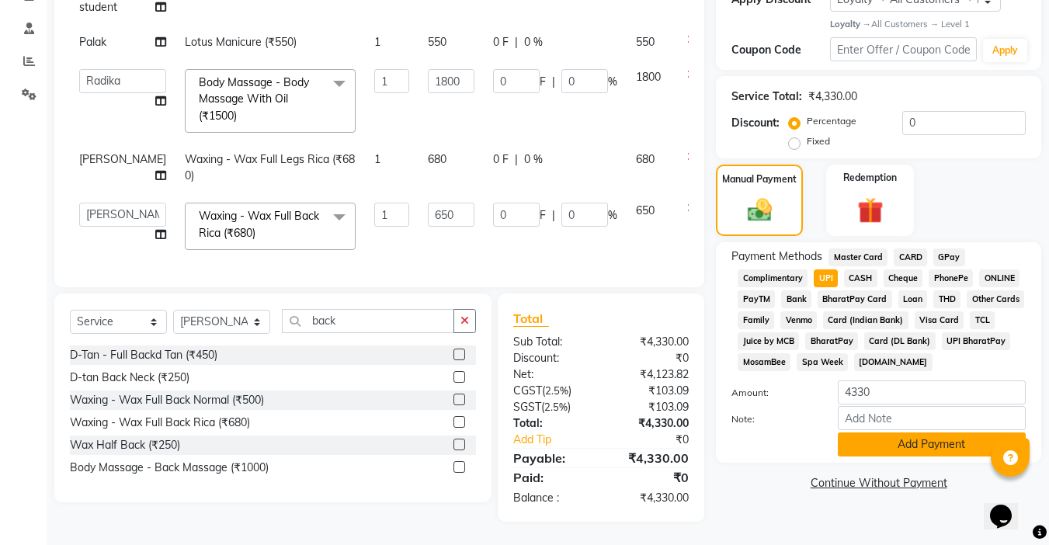
click at [893, 433] on button "Add Payment" at bounding box center [932, 445] width 188 height 24
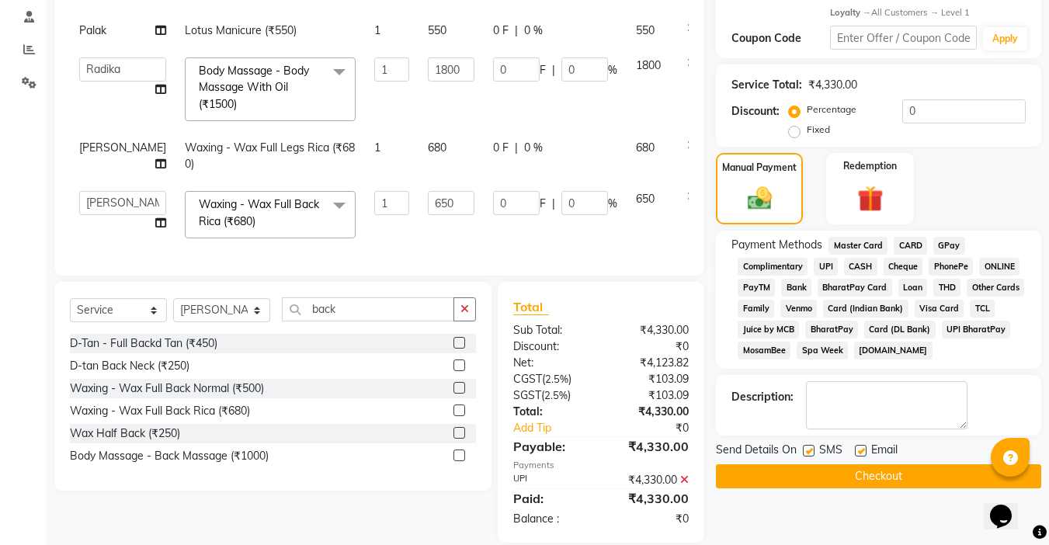
click at [865, 454] on label at bounding box center [861, 451] width 12 height 12
click at [865, 454] on input "checkbox" at bounding box center [860, 452] width 10 height 10
checkbox input "false"
click at [806, 453] on label at bounding box center [809, 451] width 12 height 12
click at [806, 453] on input "checkbox" at bounding box center [808, 452] width 10 height 10
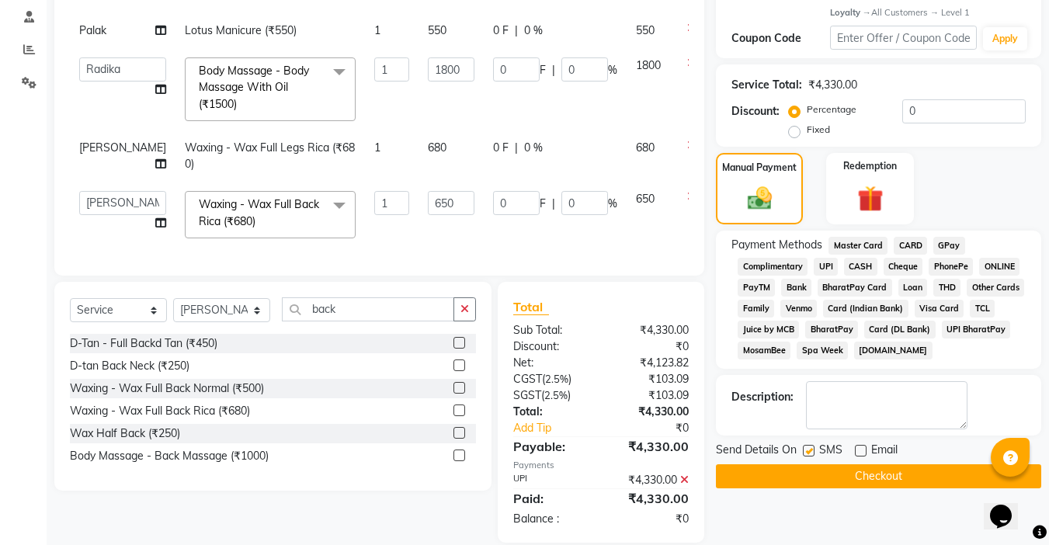
checkbox input "false"
click at [853, 485] on button "Checkout" at bounding box center [878, 476] width 325 height 24
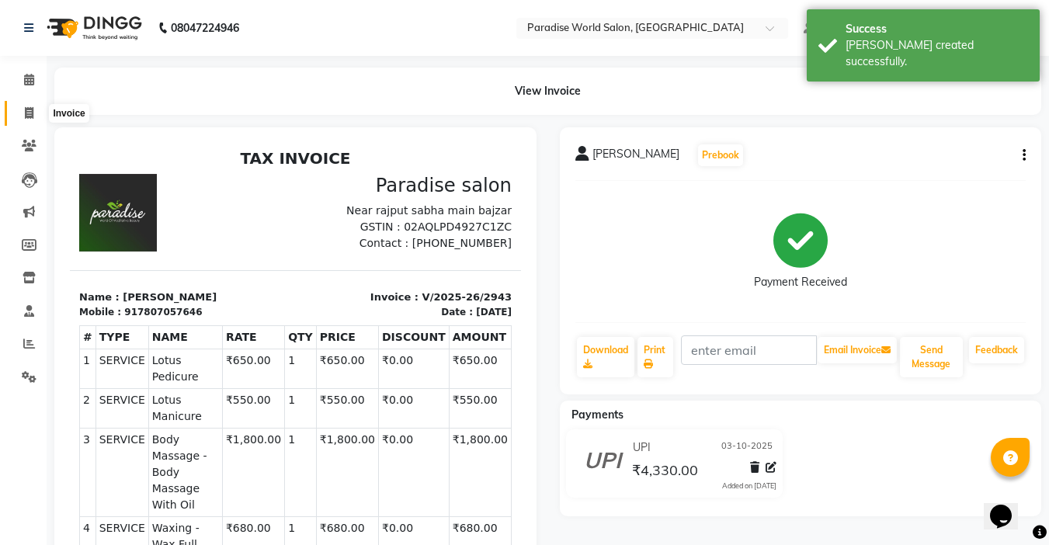
click at [32, 116] on icon at bounding box center [29, 113] width 9 height 12
select select "4451"
select select "service"
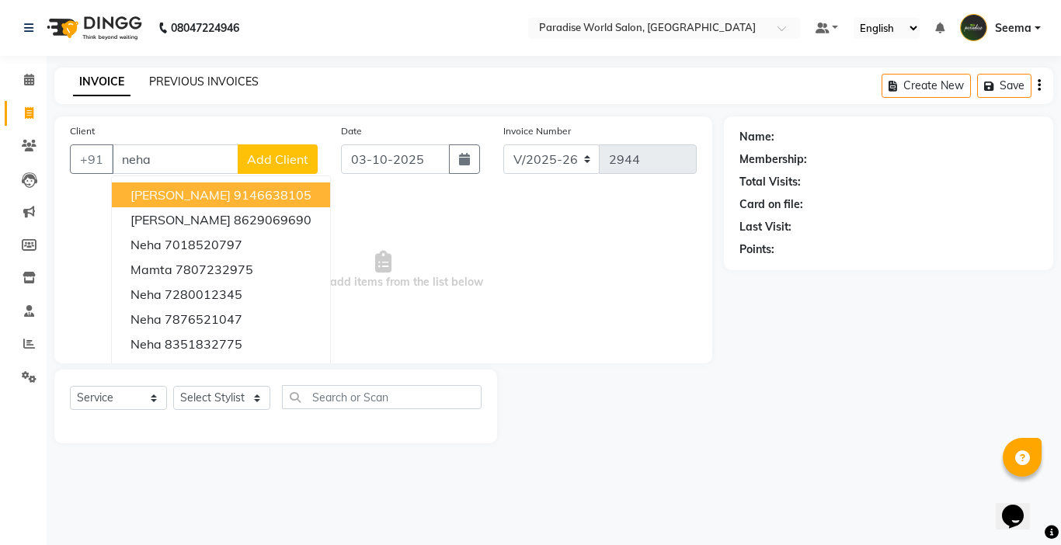
type input "neha"
click at [197, 79] on link "PREVIOUS INVOICES" at bounding box center [204, 82] width 110 height 14
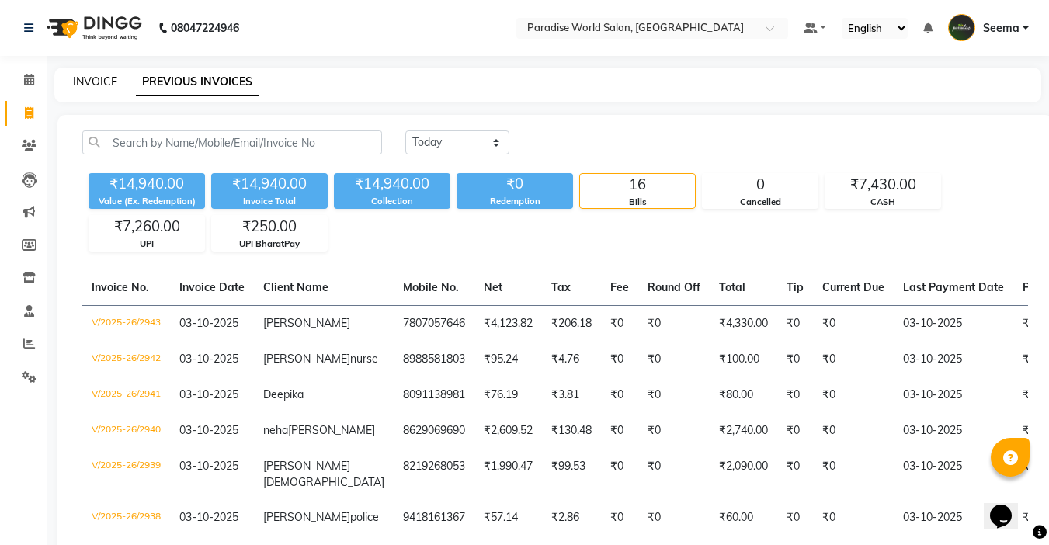
click at [89, 78] on link "INVOICE" at bounding box center [95, 82] width 44 height 14
select select "4451"
select select "service"
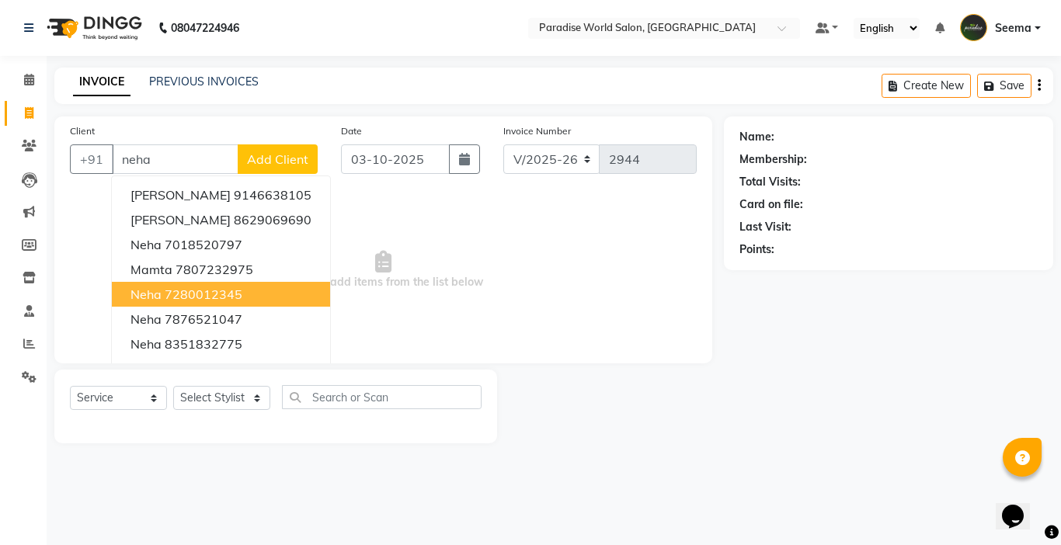
click at [239, 293] on ngb-highlight "7280012345" at bounding box center [204, 295] width 78 height 16
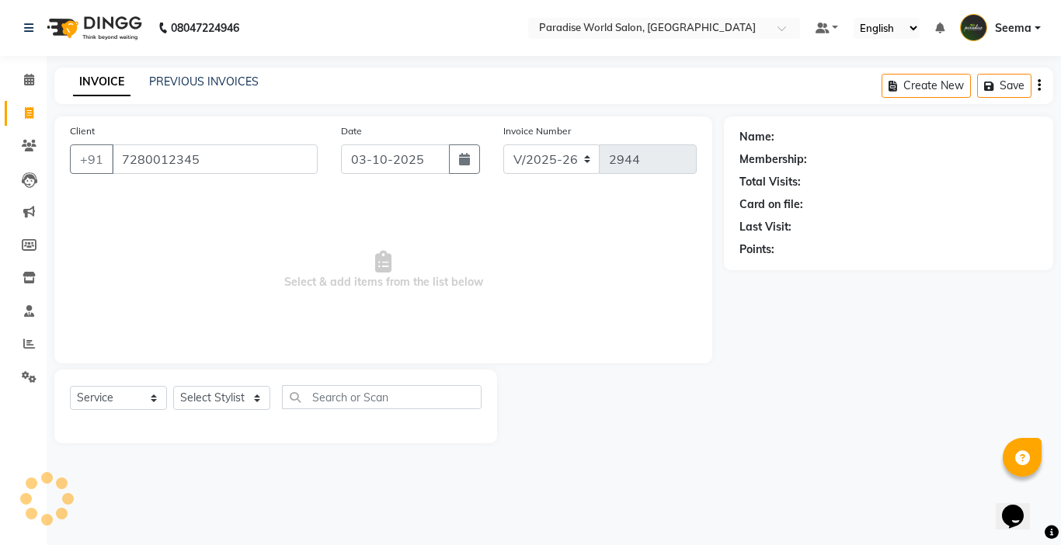
type input "7280012345"
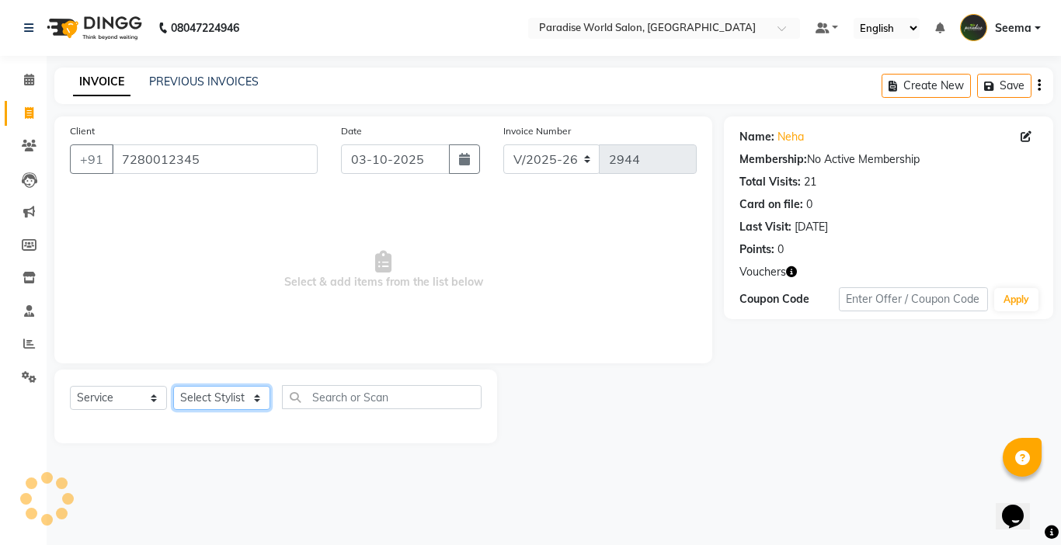
click at [226, 394] on select "Select Stylist Abby aman Anil anku Bobby company Deepak Deepika Gourav Heena is…" at bounding box center [221, 398] width 97 height 24
select select "24938"
click at [173, 386] on select "Select Stylist Abby aman Anil anku Bobby company Deepak Deepika Gourav Heena is…" at bounding box center [221, 398] width 97 height 24
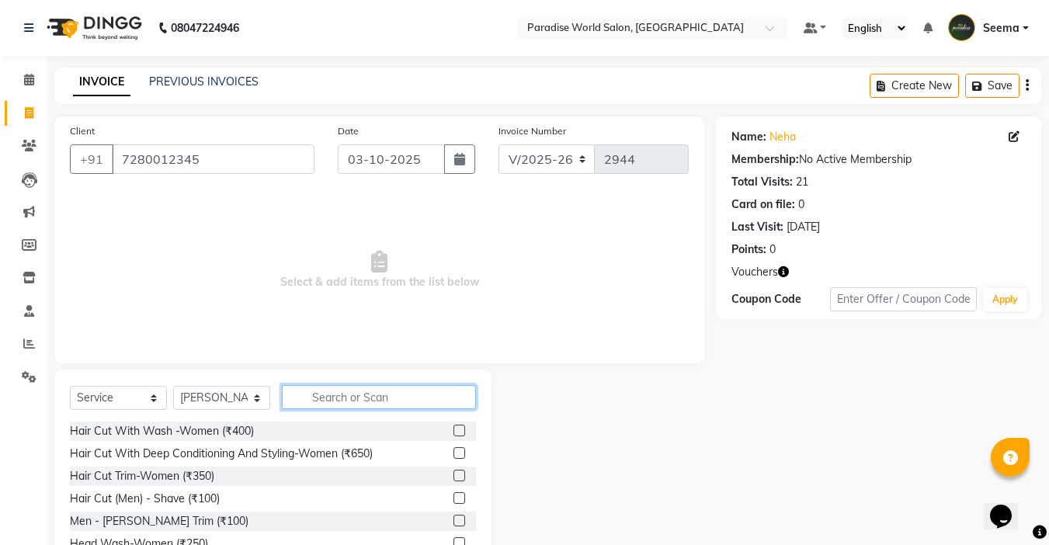
click at [353, 408] on input "text" at bounding box center [379, 397] width 194 height 24
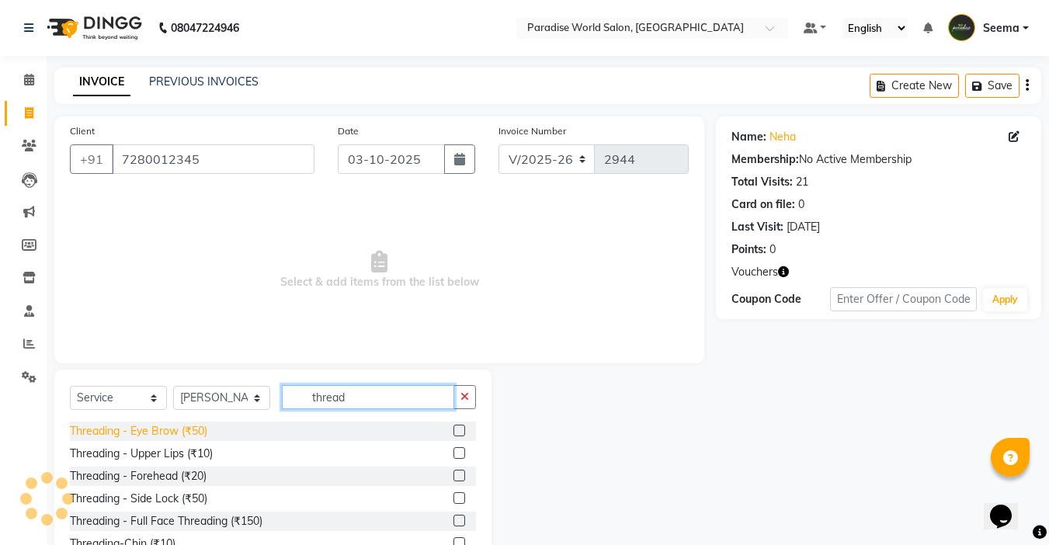
type input "thread"
click at [154, 426] on div "Threading - Eye Brow (₹50)" at bounding box center [138, 431] width 137 height 16
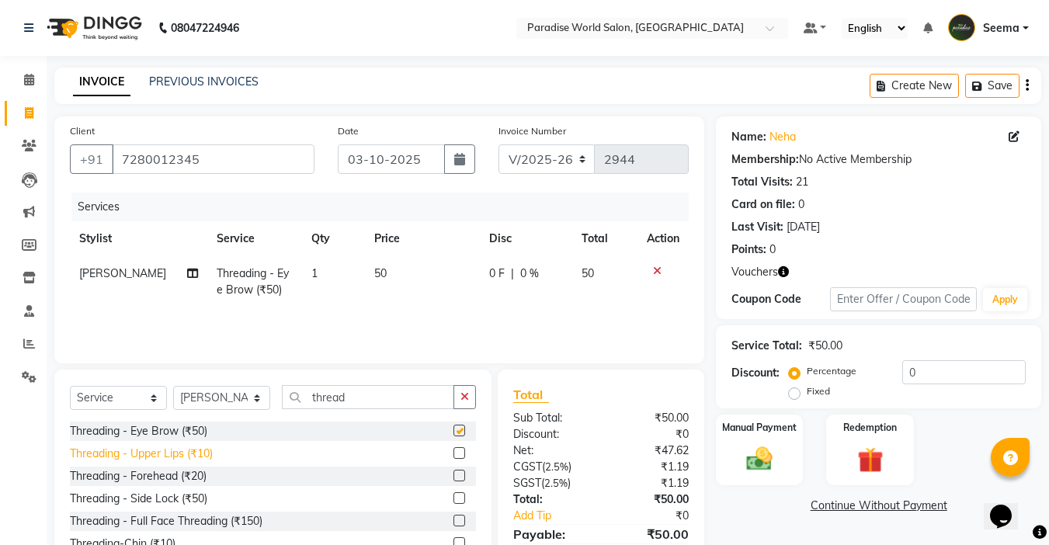
checkbox input "false"
click at [193, 453] on div "Threading - Upper Lips (₹10)" at bounding box center [141, 454] width 143 height 16
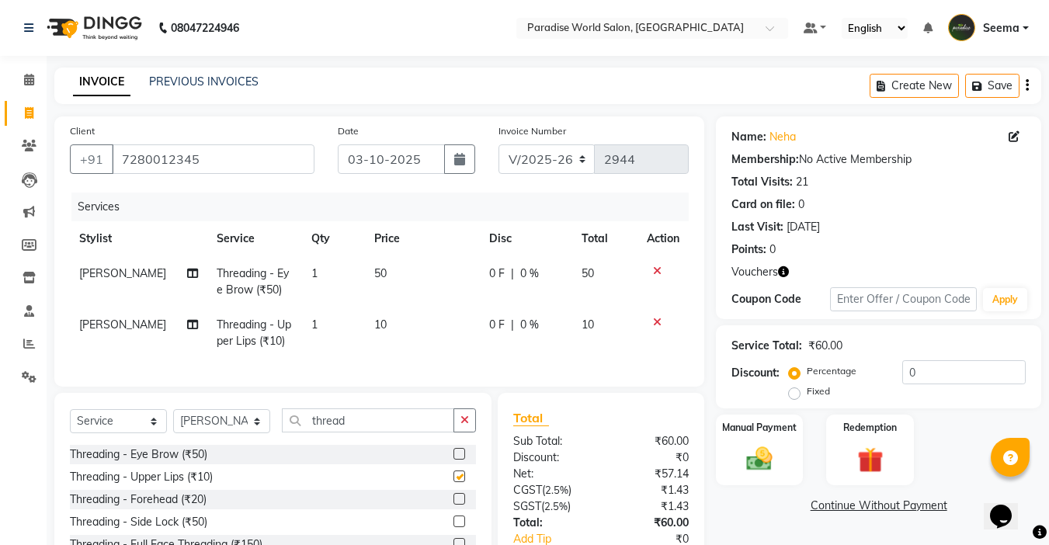
checkbox input "false"
click at [774, 461] on img at bounding box center [759, 459] width 43 height 31
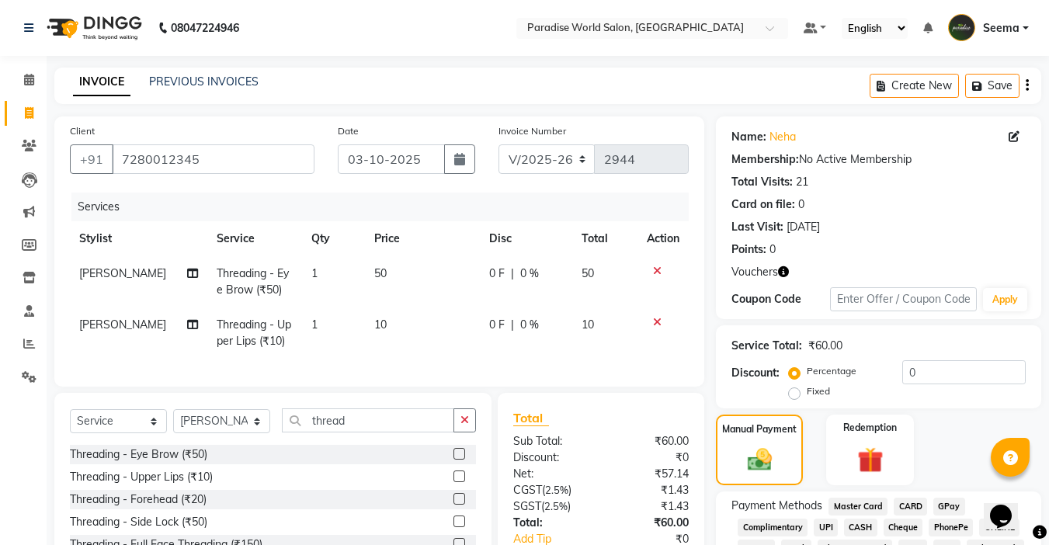
scroll to position [140, 0]
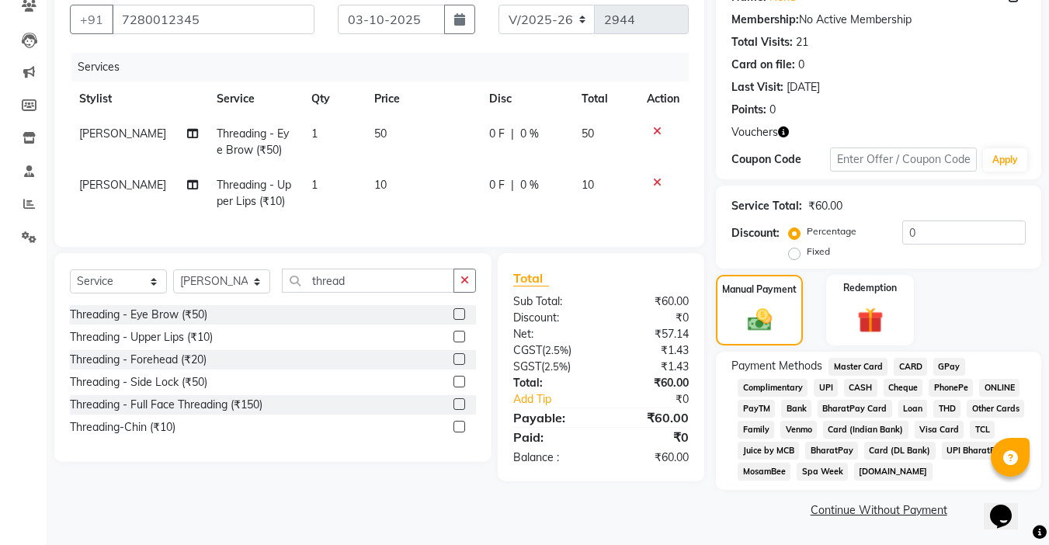
click at [867, 387] on span "CASH" at bounding box center [860, 388] width 33 height 18
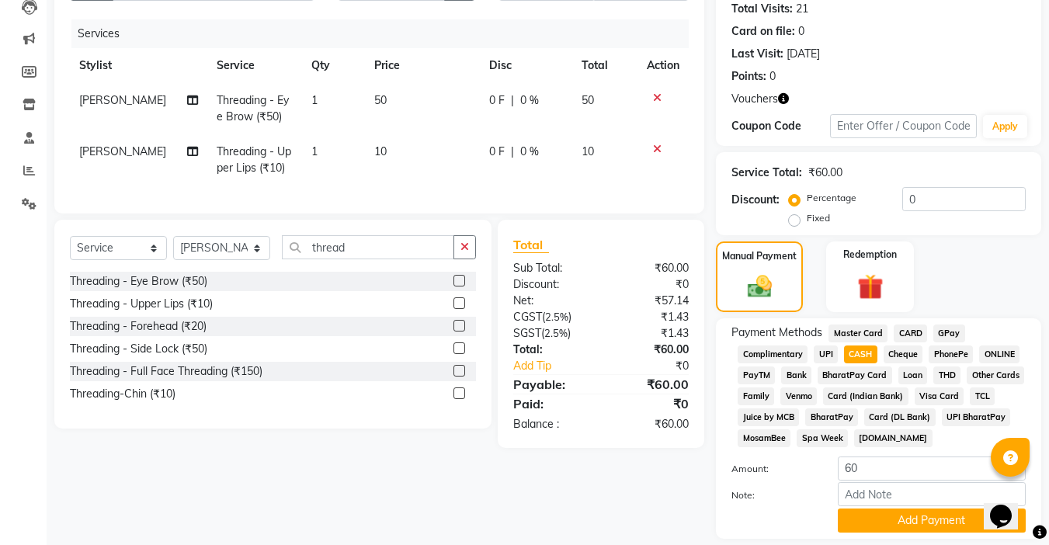
scroll to position [222, 0]
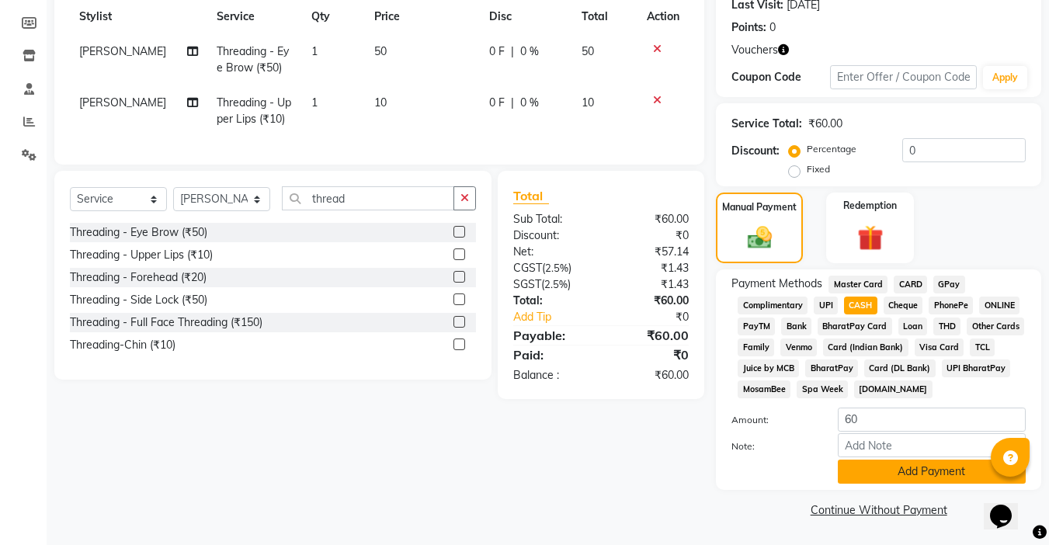
click at [907, 473] on button "Add Payment" at bounding box center [932, 472] width 188 height 24
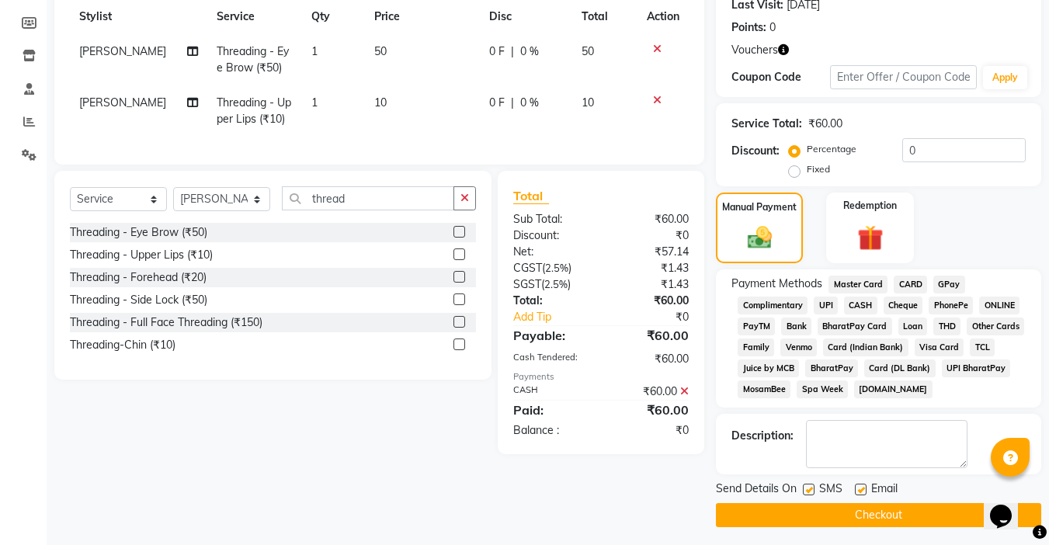
click at [868, 492] on div "Email" at bounding box center [882, 490] width 55 height 19
click at [864, 492] on label at bounding box center [861, 490] width 12 height 12
click at [864, 492] on input "checkbox" at bounding box center [860, 490] width 10 height 10
checkbox input "false"
click at [812, 488] on label at bounding box center [809, 490] width 12 height 12
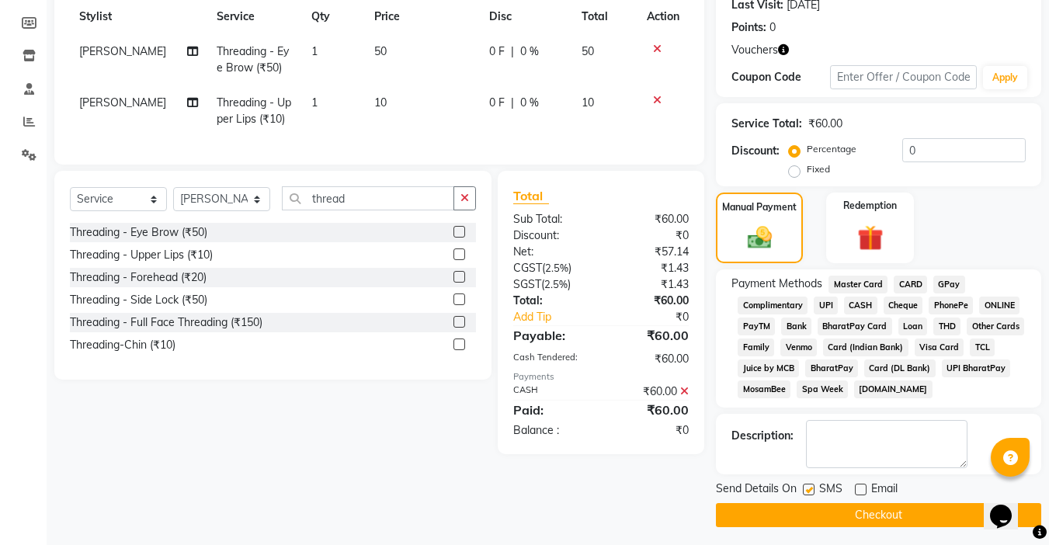
click at [812, 488] on input "checkbox" at bounding box center [808, 490] width 10 height 10
checkbox input "false"
click at [845, 513] on button "Checkout" at bounding box center [878, 515] width 325 height 24
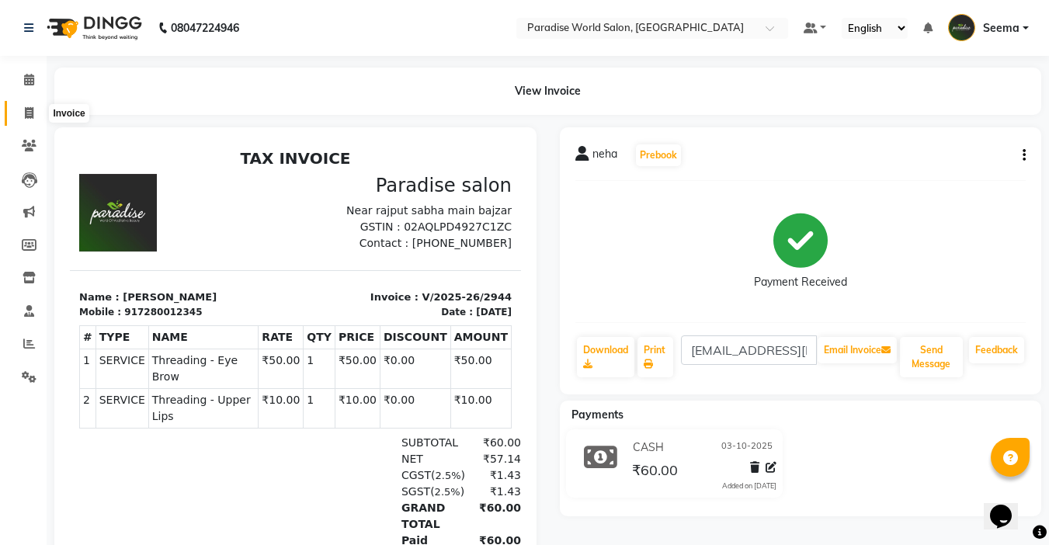
click at [30, 111] on icon at bounding box center [29, 113] width 9 height 12
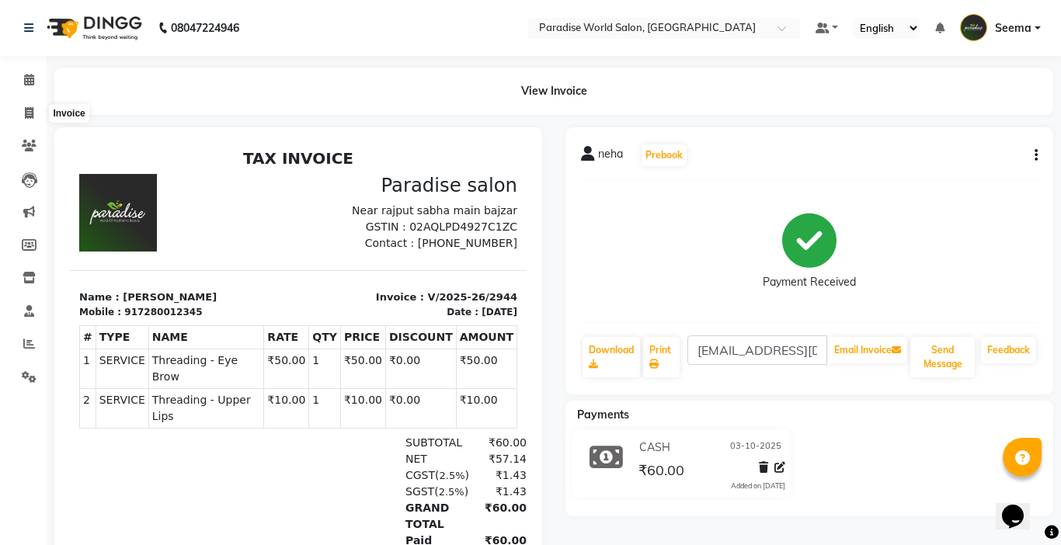
select select "4451"
select select "service"
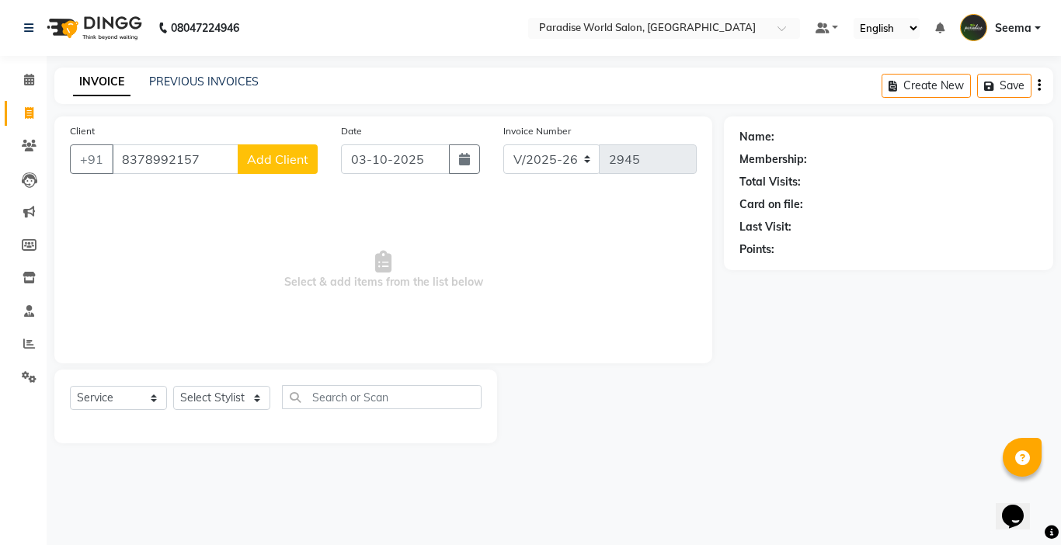
type input "8378992157"
click at [261, 161] on span "Add Client" at bounding box center [277, 159] width 61 height 16
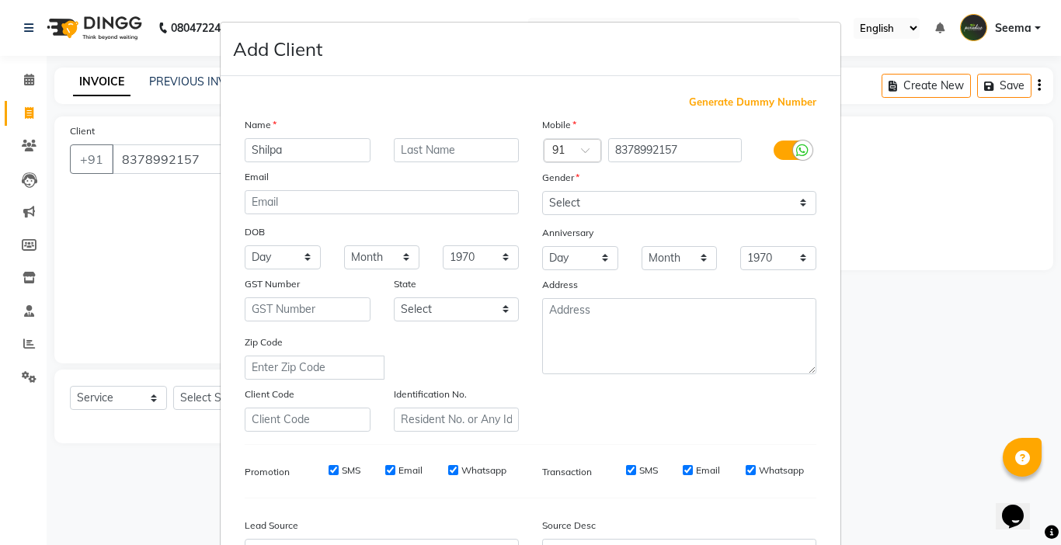
type input "Shilpa"
click at [562, 195] on select "Select Male Female Other Prefer Not To Say" at bounding box center [679, 203] width 274 height 24
select select "female"
click at [542, 191] on select "Select Male Female Other Prefer Not To Say" at bounding box center [679, 203] width 274 height 24
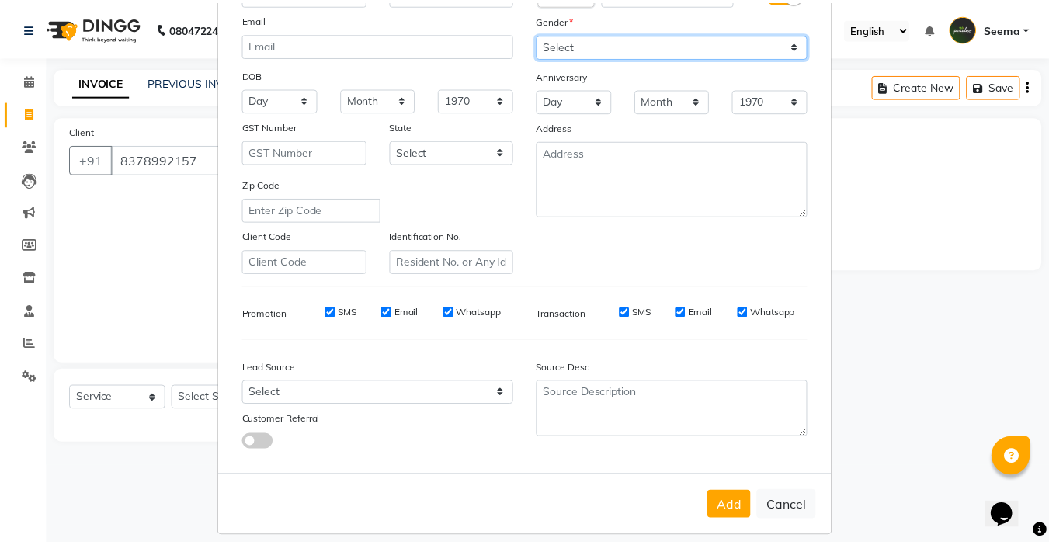
scroll to position [172, 0]
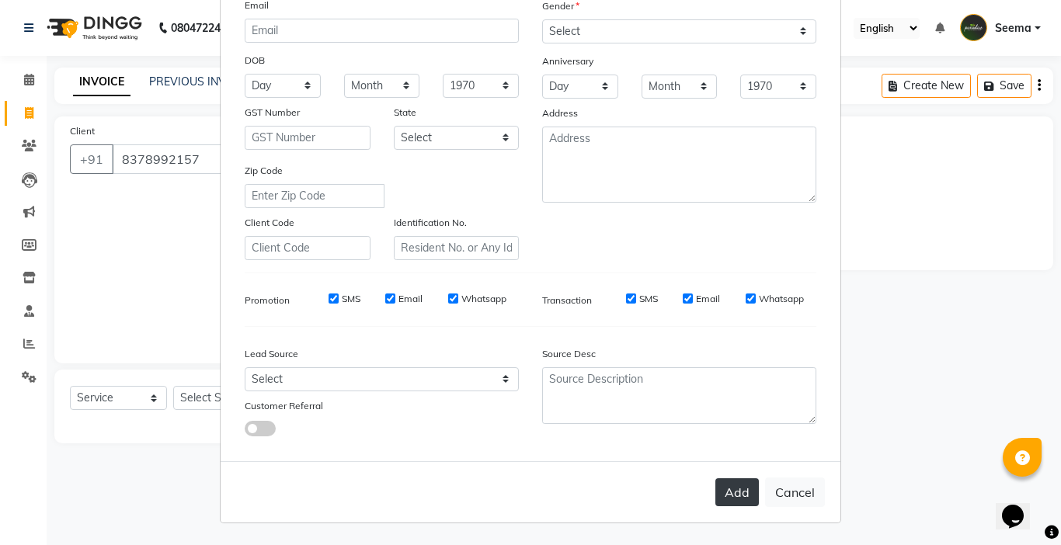
click at [750, 492] on button "Add" at bounding box center [736, 492] width 43 height 28
select select
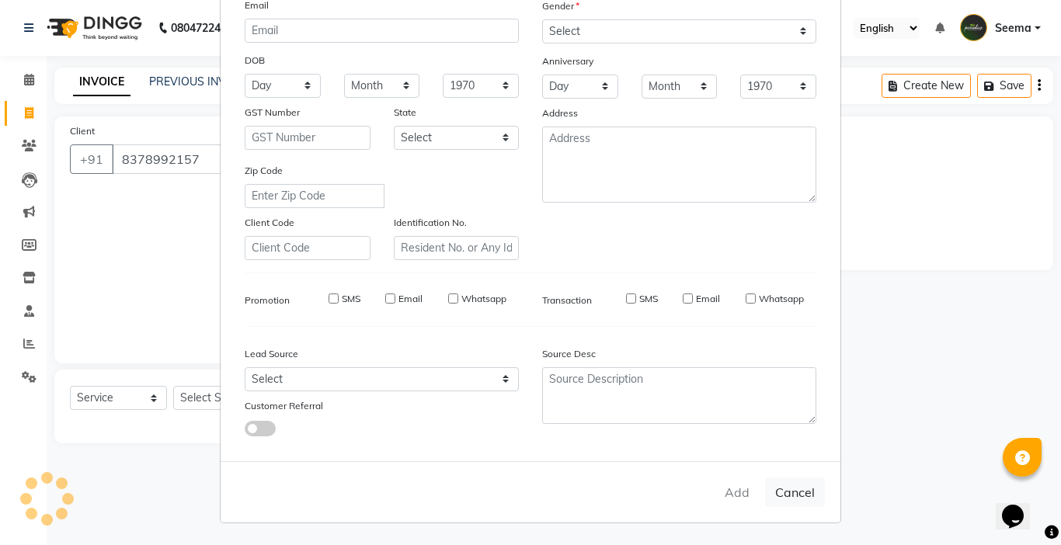
select select
checkbox input "false"
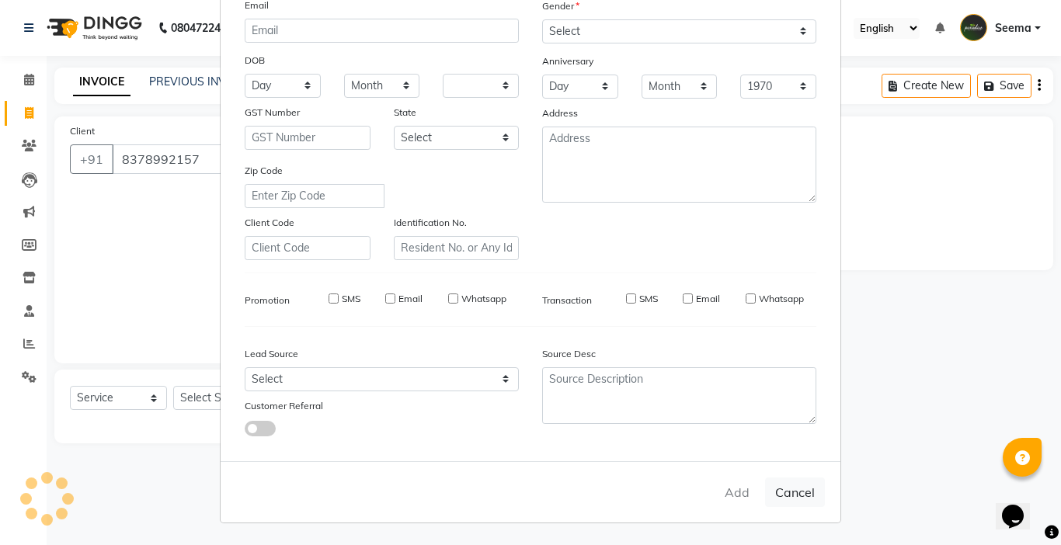
checkbox input "false"
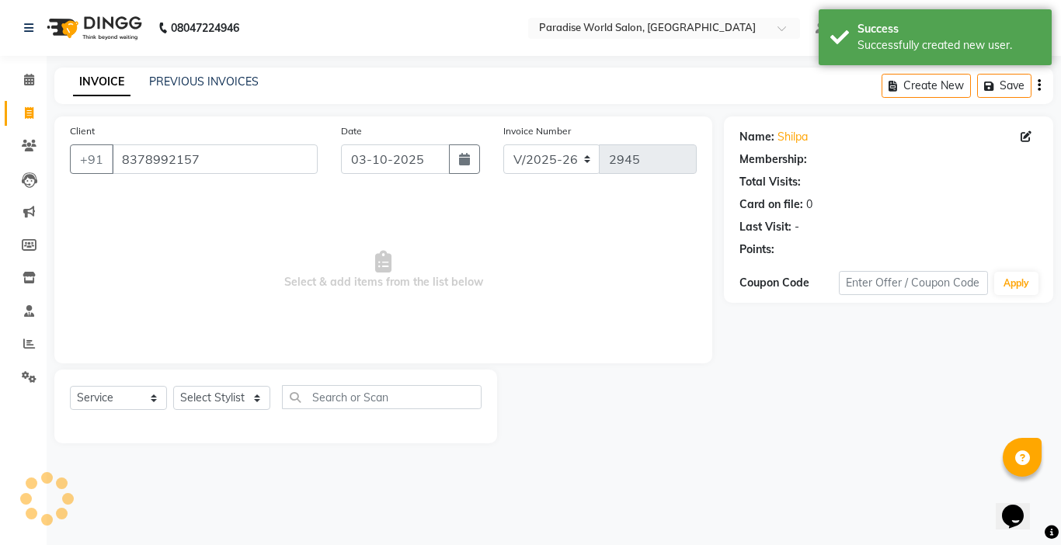
select select "1: Object"
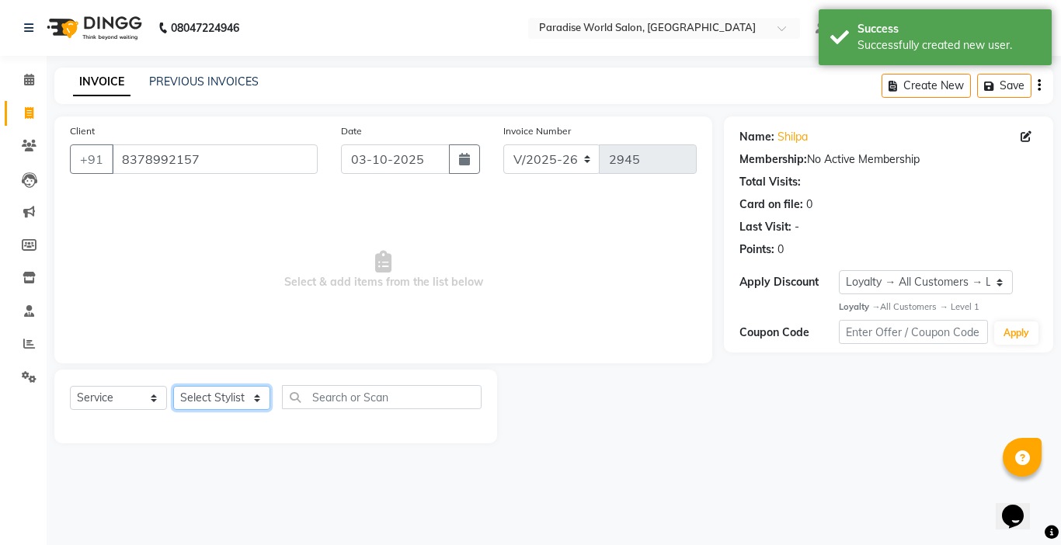
click at [222, 399] on select "Select Stylist Abby aman Anil anku Bobby company Deepak Deepika Gourav Heena is…" at bounding box center [221, 398] width 97 height 24
select select "54032"
click at [173, 386] on select "Select Stylist Abby aman Anil anku Bobby company Deepak Deepika Gourav Heena is…" at bounding box center [221, 398] width 97 height 24
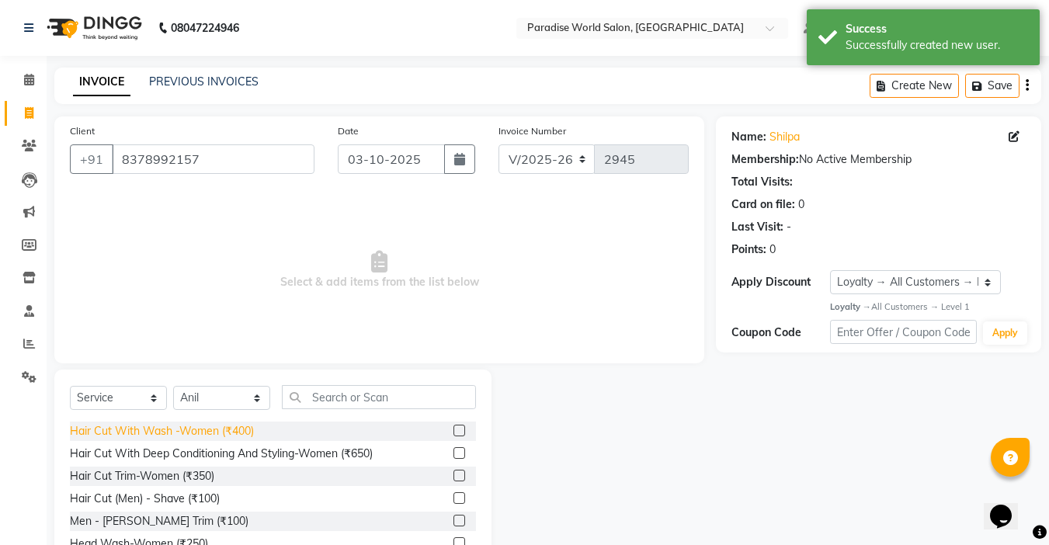
click at [228, 430] on div "Hair Cut With Wash -Women (₹400)" at bounding box center [162, 431] width 184 height 16
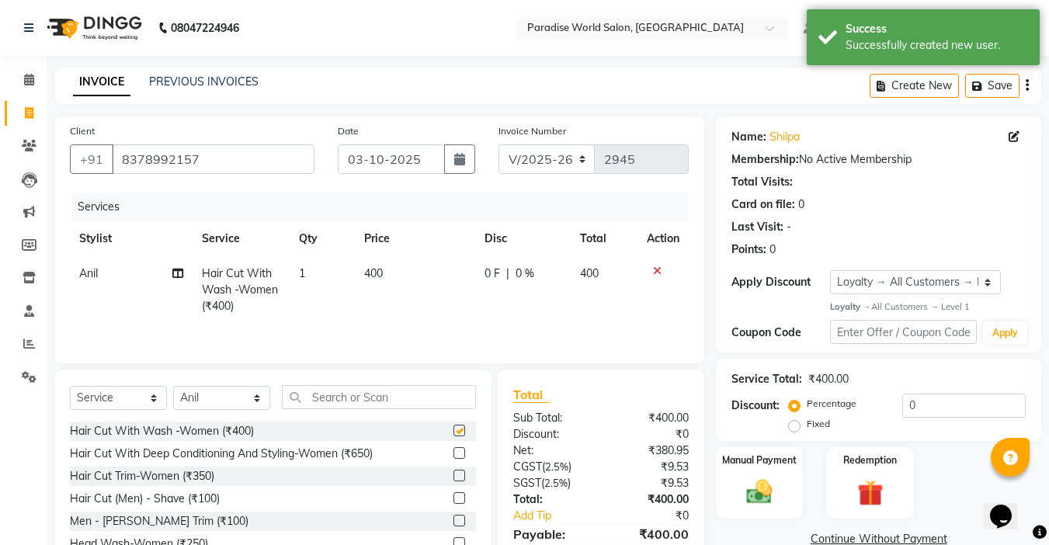
checkbox input "false"
click at [308, 401] on input "text" at bounding box center [379, 397] width 194 height 24
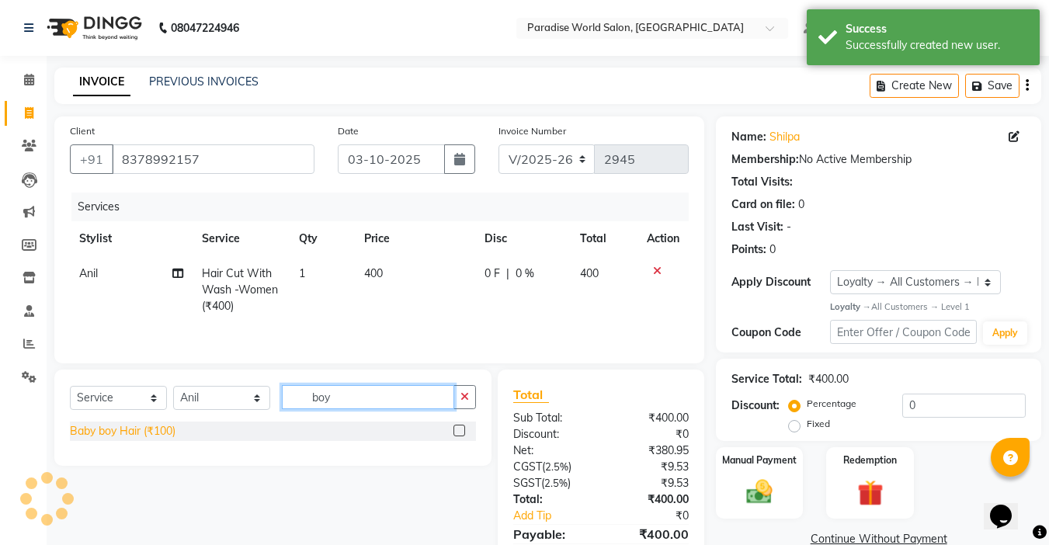
type input "boy"
click at [151, 437] on div "Baby boy Hair (₹100)" at bounding box center [123, 431] width 106 height 16
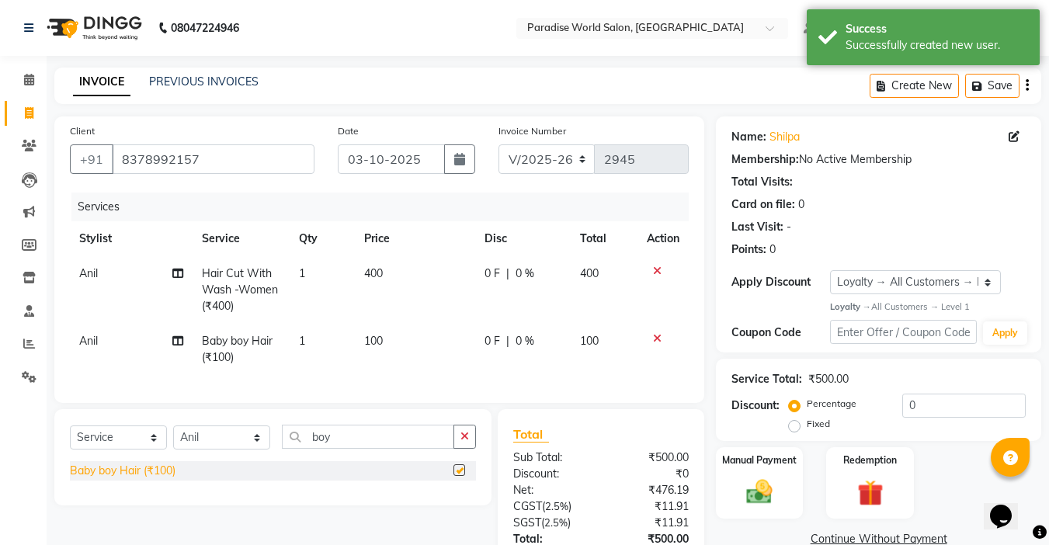
checkbox input "false"
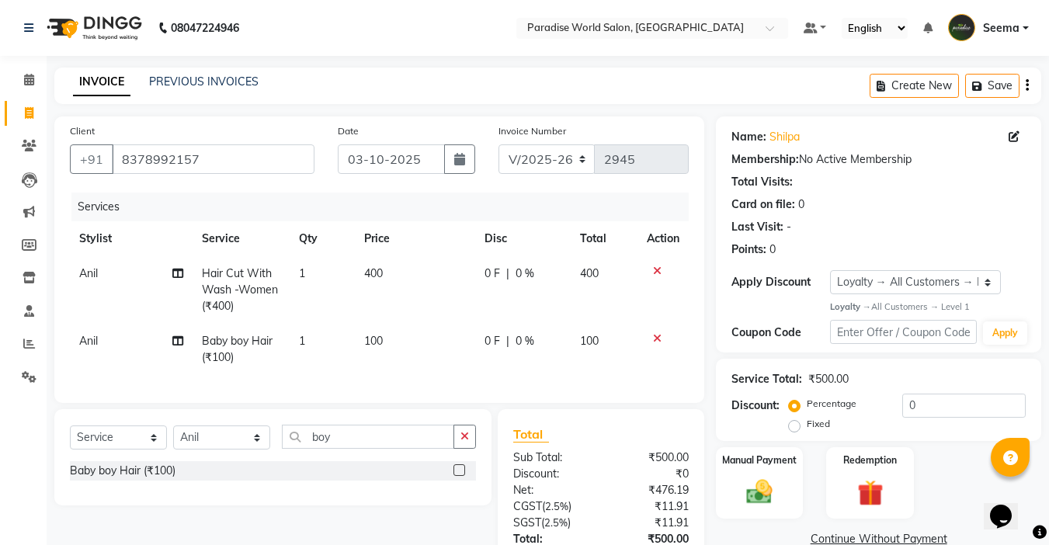
scroll to position [127, 0]
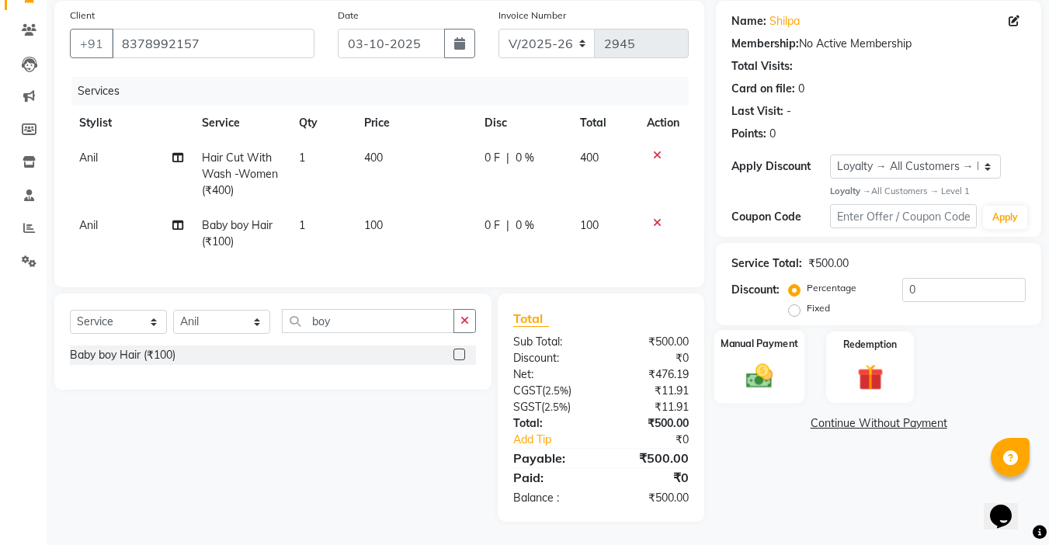
click at [786, 367] on div "Manual Payment" at bounding box center [760, 367] width 91 height 74
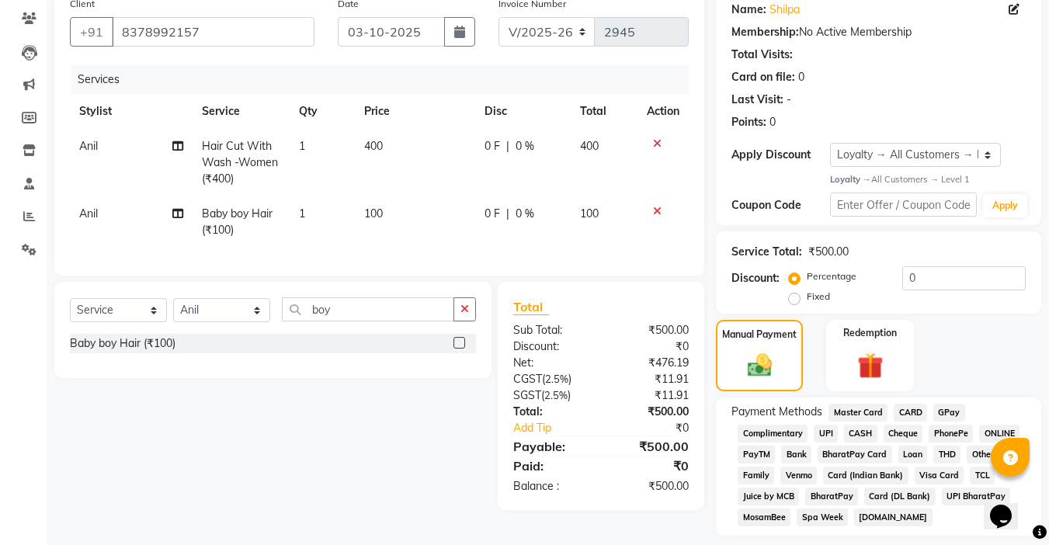
click at [861, 437] on span "CASH" at bounding box center [860, 434] width 33 height 18
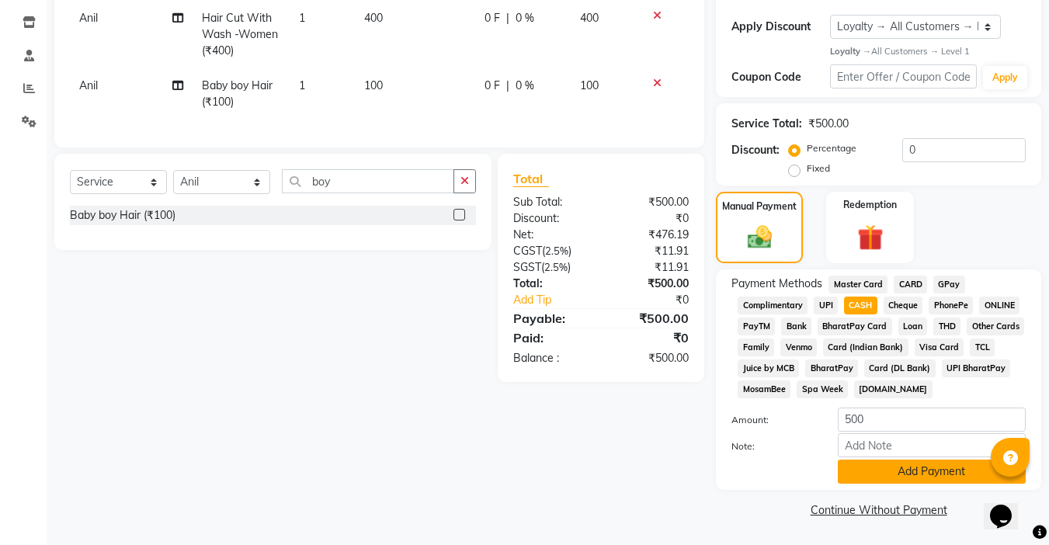
click at [900, 467] on button "Add Payment" at bounding box center [932, 472] width 188 height 24
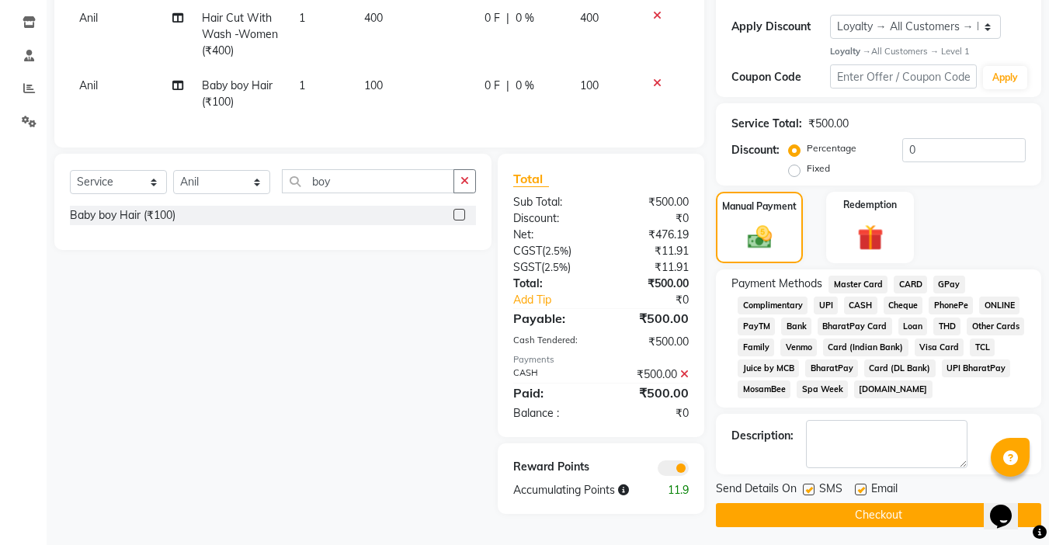
click at [878, 516] on button "Checkout" at bounding box center [878, 515] width 325 height 24
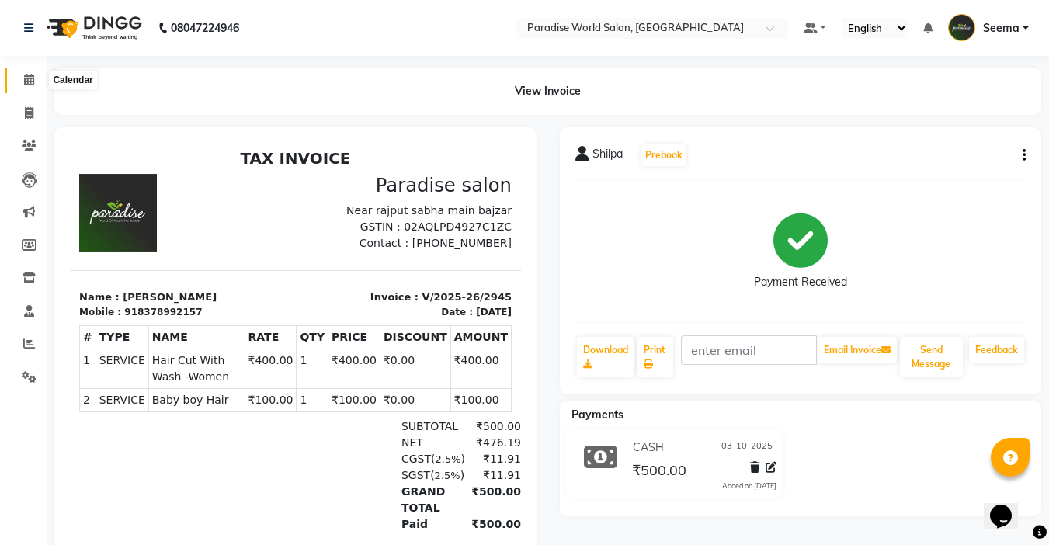
click at [33, 79] on icon at bounding box center [29, 80] width 10 height 12
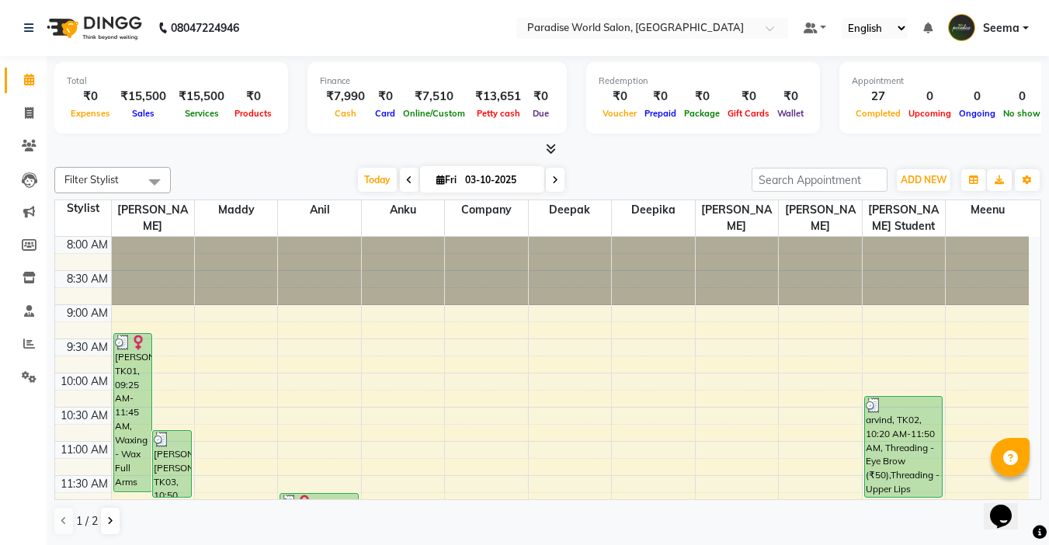
click at [225, 162] on div "Filter Stylist Select All Sujata Maddy Anil anku company Deepak Deepika Heena i…" at bounding box center [547, 351] width 987 height 381
click at [286, 161] on div "Filter Stylist Select All Sujata Maddy Anil anku company Deepak Deepika Heena i…" at bounding box center [547, 351] width 987 height 381
click at [26, 77] on icon at bounding box center [29, 80] width 10 height 12
click at [311, 157] on div at bounding box center [547, 149] width 987 height 16
click at [30, 114] on icon at bounding box center [29, 113] width 9 height 12
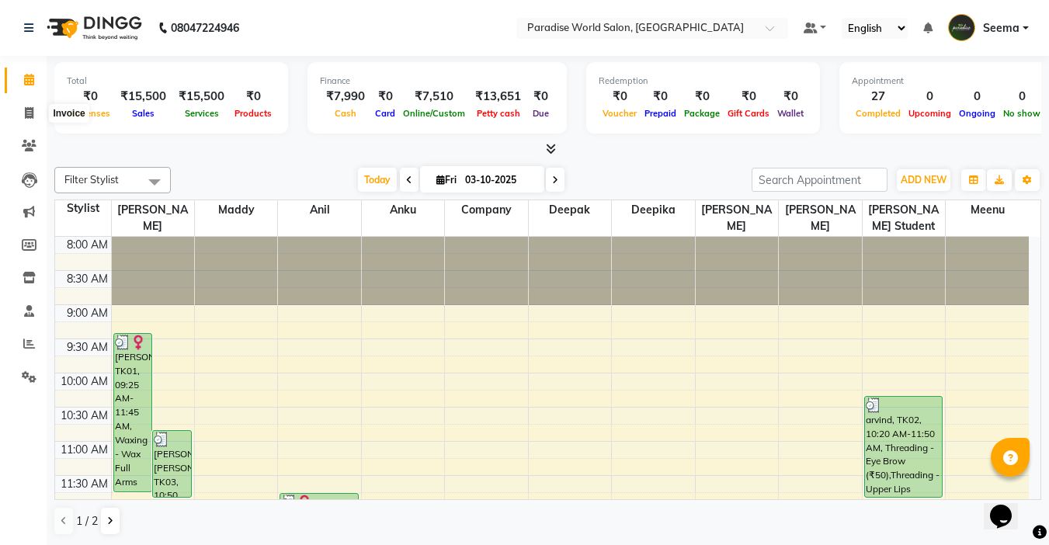
select select "service"
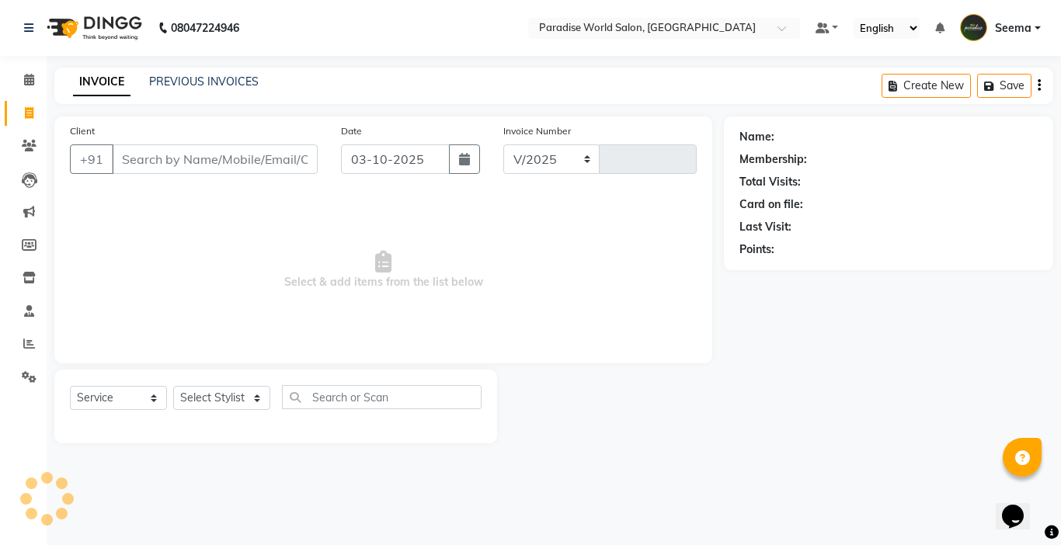
select select "4451"
type input "2946"
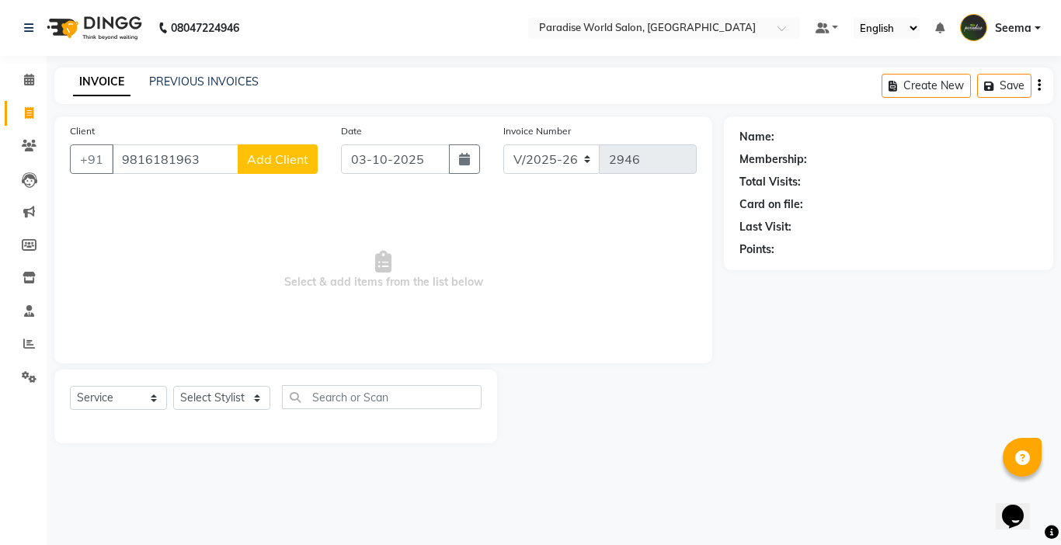
type input "9816181963"
click at [284, 167] on button "Add Client" at bounding box center [278, 159] width 80 height 30
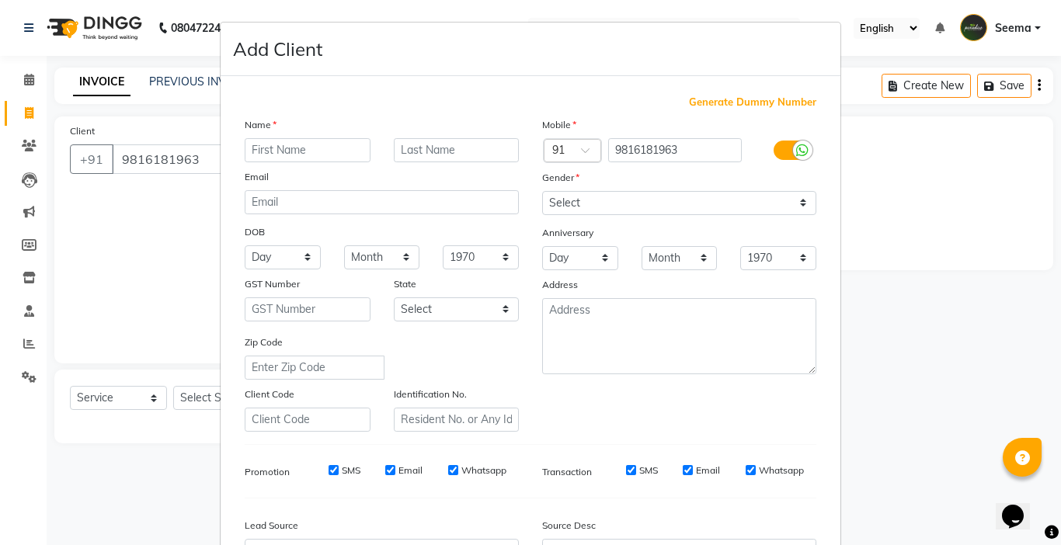
click at [569, 172] on label "Gender" at bounding box center [560, 178] width 37 height 14
click at [343, 151] on input "text" at bounding box center [308, 150] width 126 height 24
type input "Sunil"
click at [473, 157] on input "text" at bounding box center [457, 150] width 126 height 24
click at [408, 151] on input "Oradhan" at bounding box center [457, 150] width 126 height 24
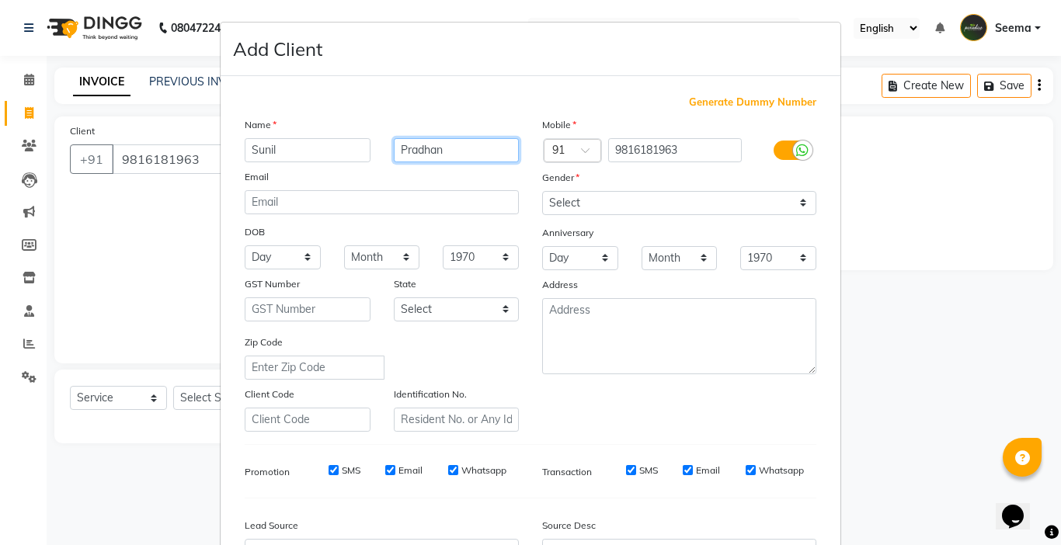
type input "Pradhan"
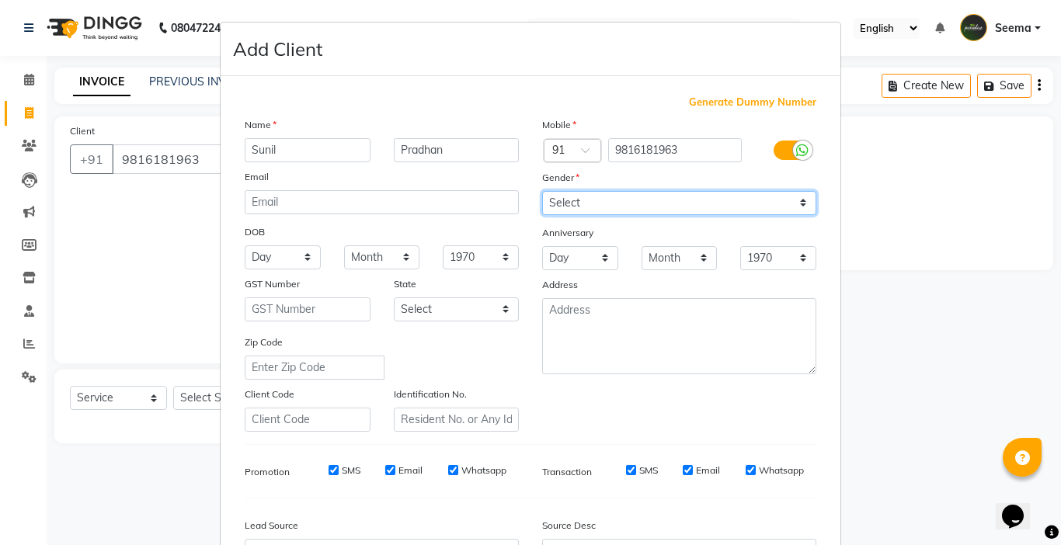
click at [572, 194] on select "Select Male Female Other Prefer Not To Say" at bounding box center [679, 203] width 274 height 24
select select "male"
click at [542, 191] on select "Select Male Female Other Prefer Not To Say" at bounding box center [679, 203] width 274 height 24
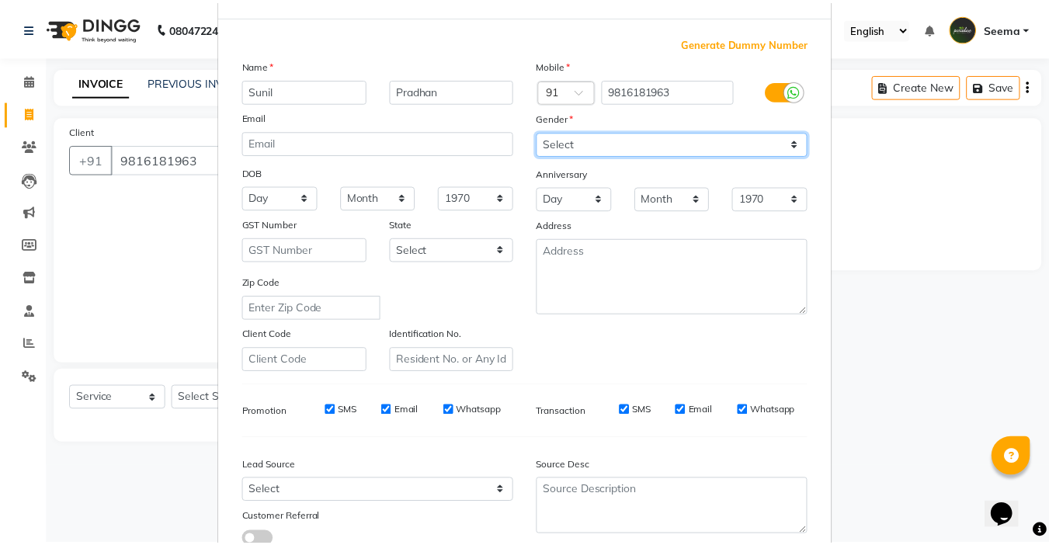
scroll to position [172, 0]
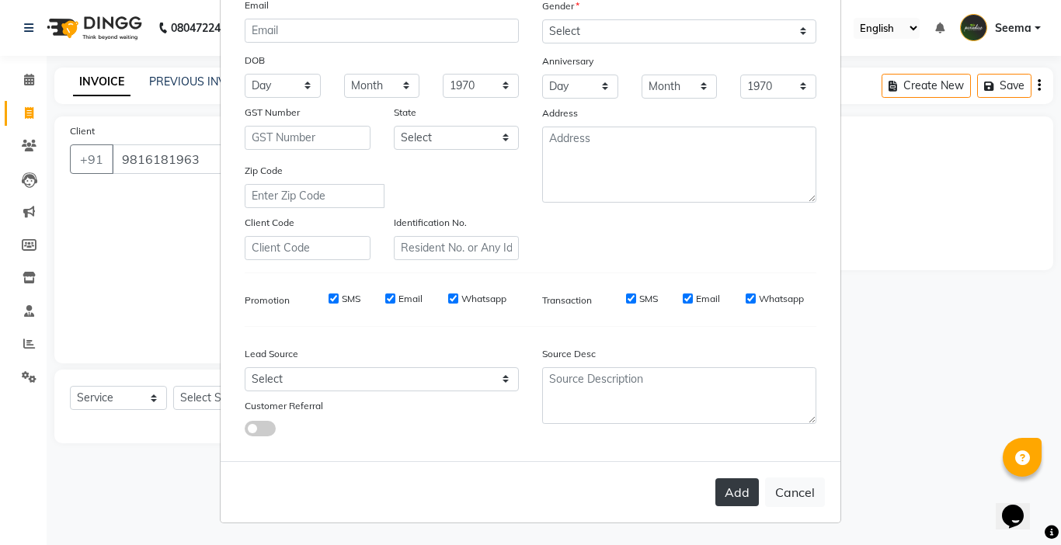
click at [739, 499] on button "Add" at bounding box center [736, 492] width 43 height 28
select select
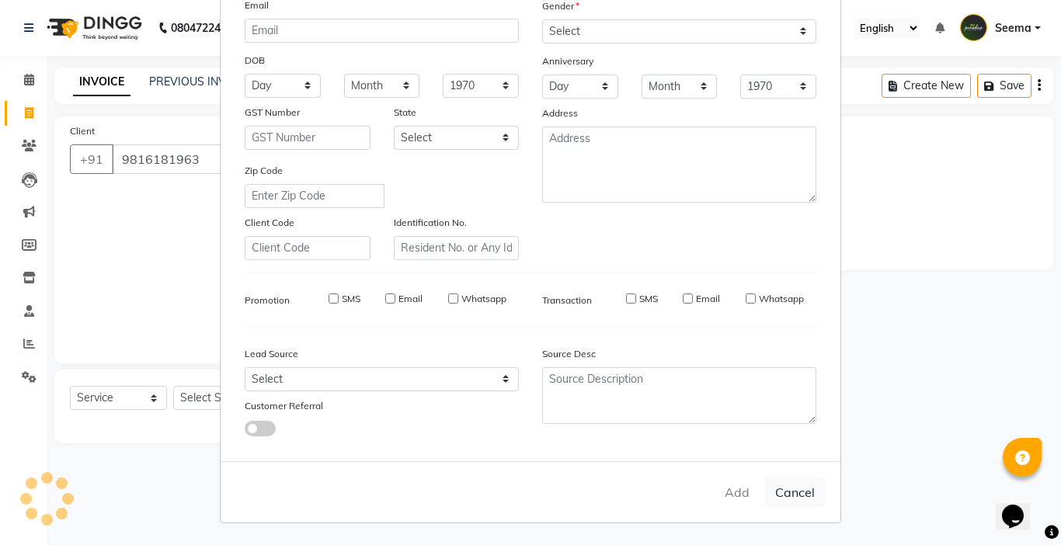
select select
checkbox input "false"
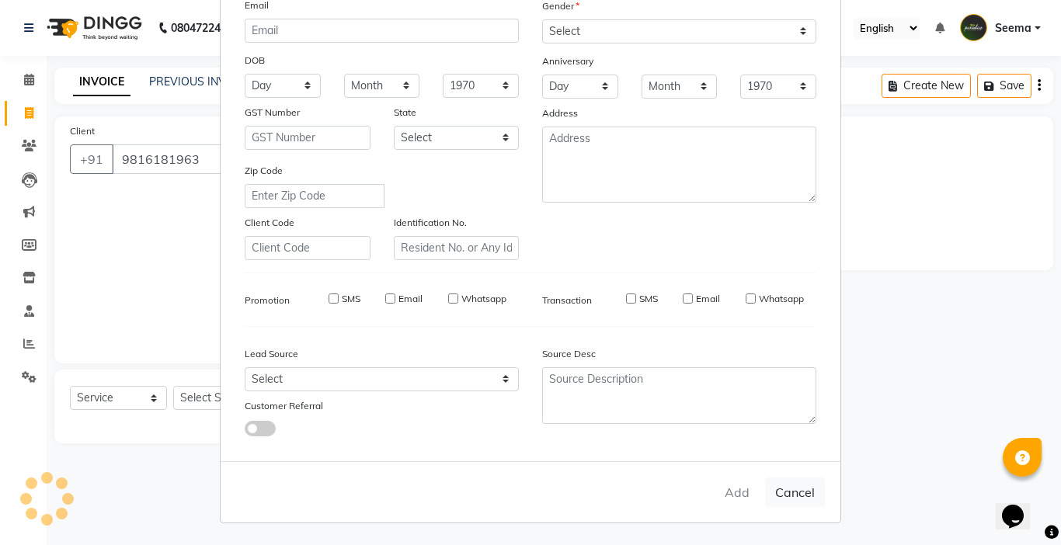
checkbox input "false"
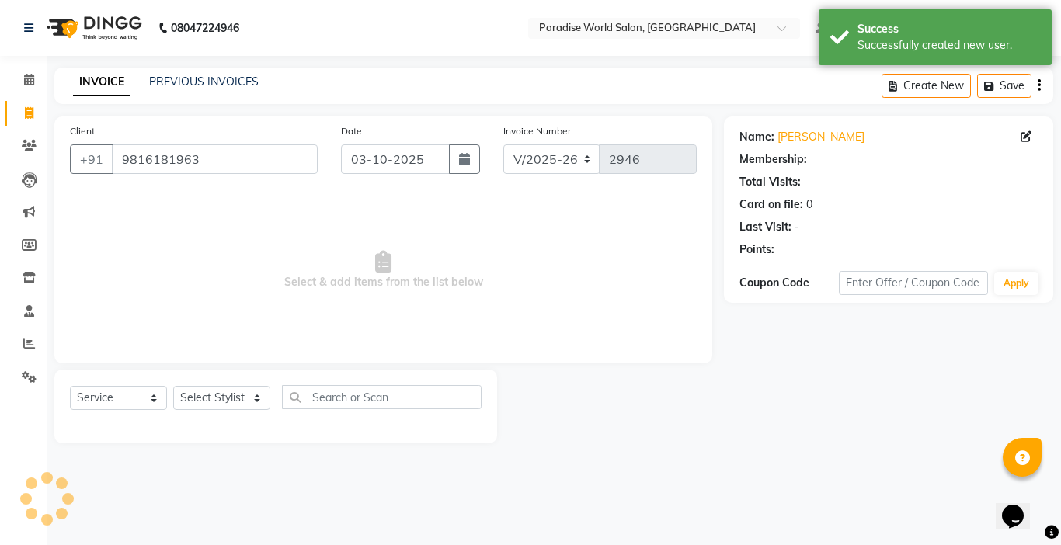
select select "1: Object"
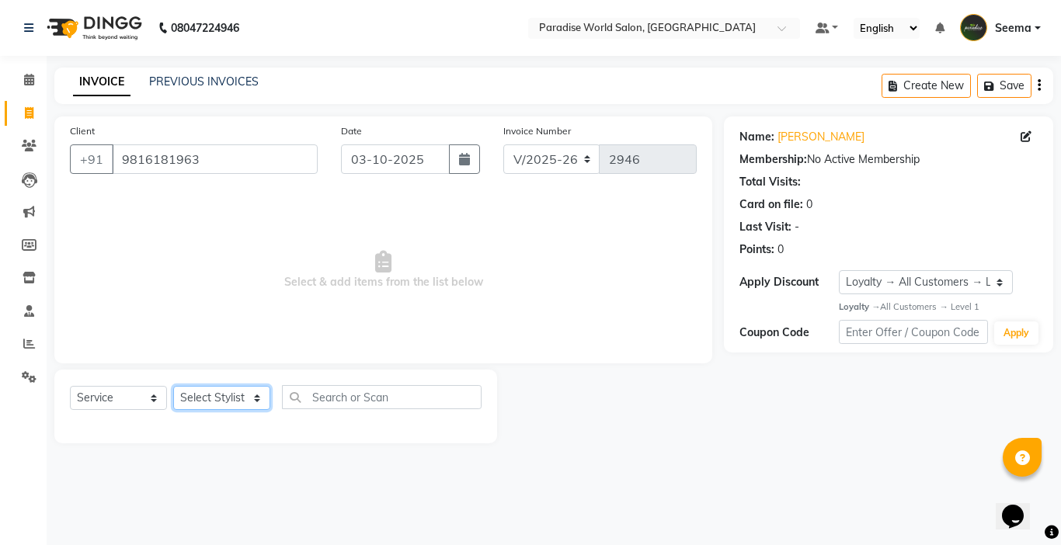
click at [239, 402] on select "Select Stylist Abby aman Anil anku Bobby company Deepak Deepika Gourav Heena is…" at bounding box center [221, 398] width 97 height 24
select select "30995"
click at [173, 386] on select "Select Stylist Abby aman Anil anku Bobby company Deepak Deepika Gourav Heena is…" at bounding box center [221, 398] width 97 height 24
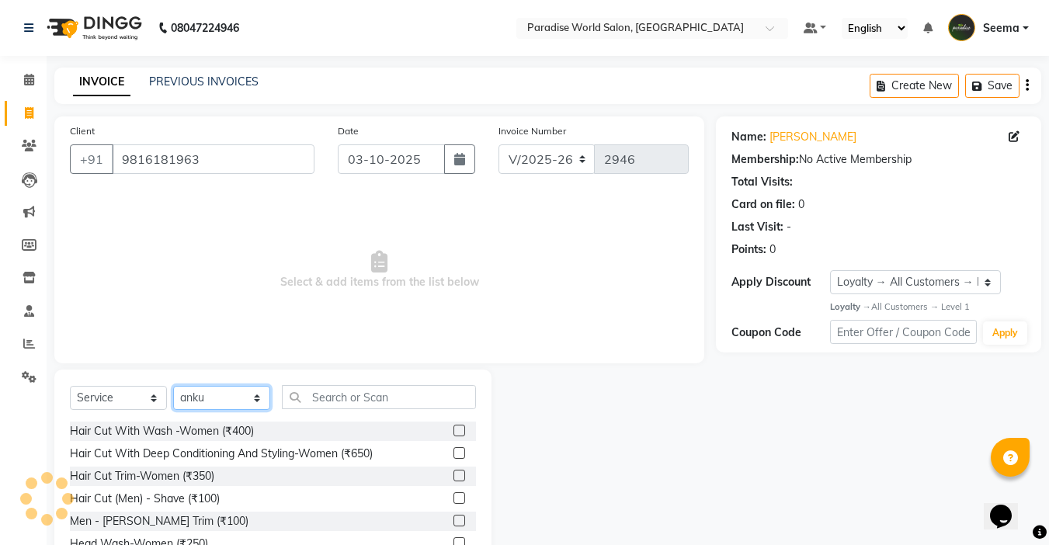
scroll to position [77, 0]
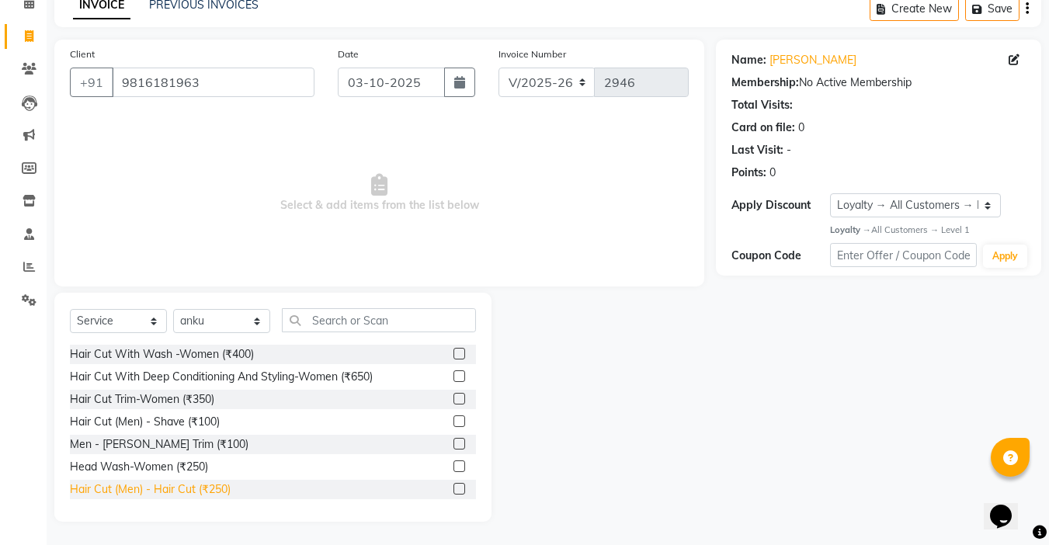
click at [186, 494] on div "Hair Cut (Men) - Hair Cut (₹250)" at bounding box center [150, 490] width 161 height 16
checkbox input "false"
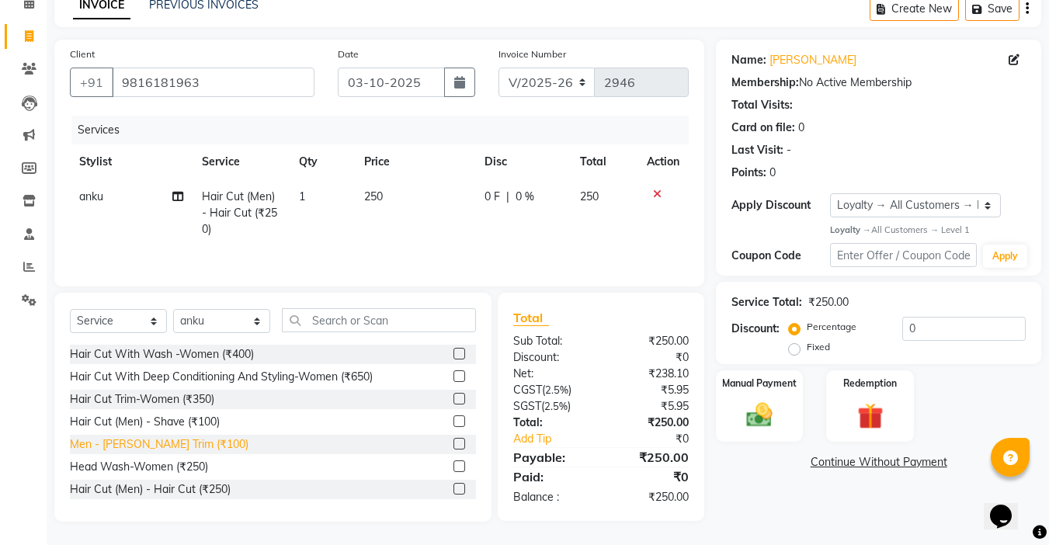
click at [176, 449] on div "Men - Beard Trim (₹100)" at bounding box center [159, 445] width 179 height 16
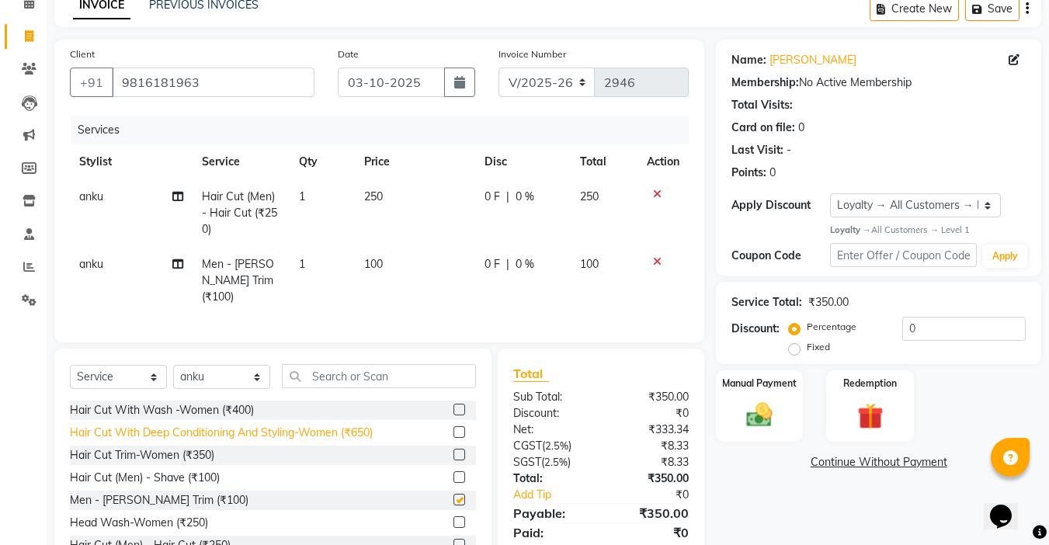
checkbox input "false"
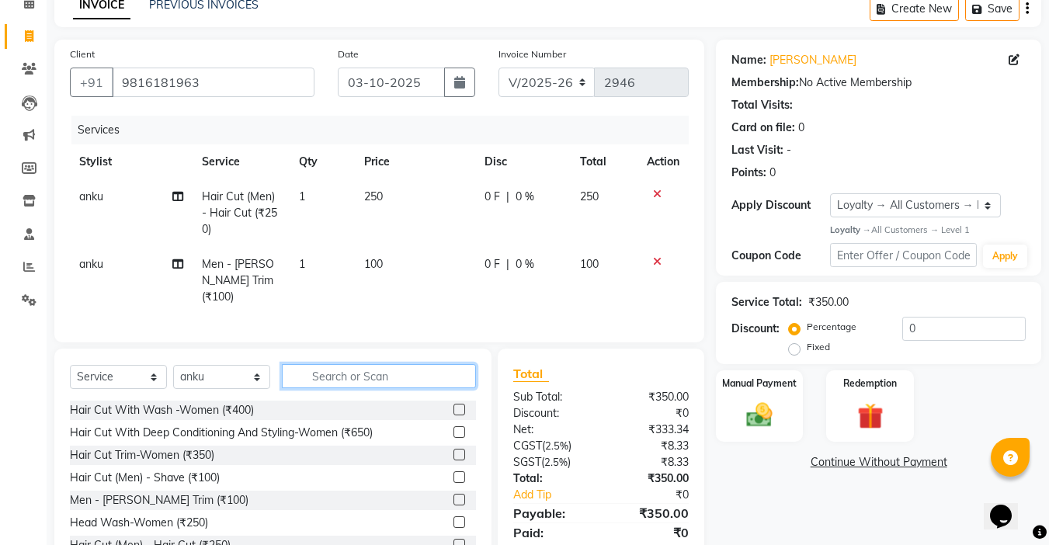
click at [349, 370] on input "text" at bounding box center [379, 376] width 194 height 24
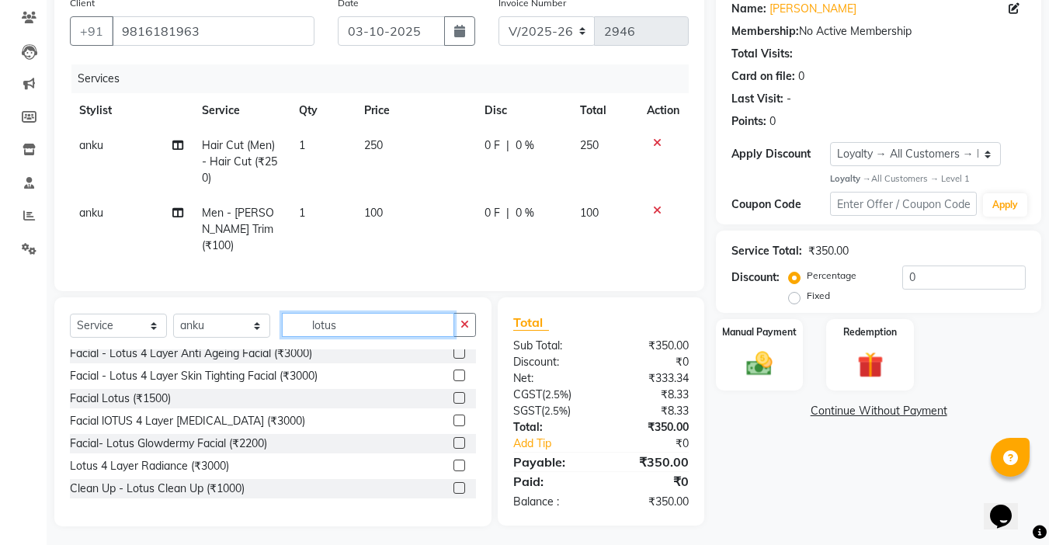
scroll to position [78, 0]
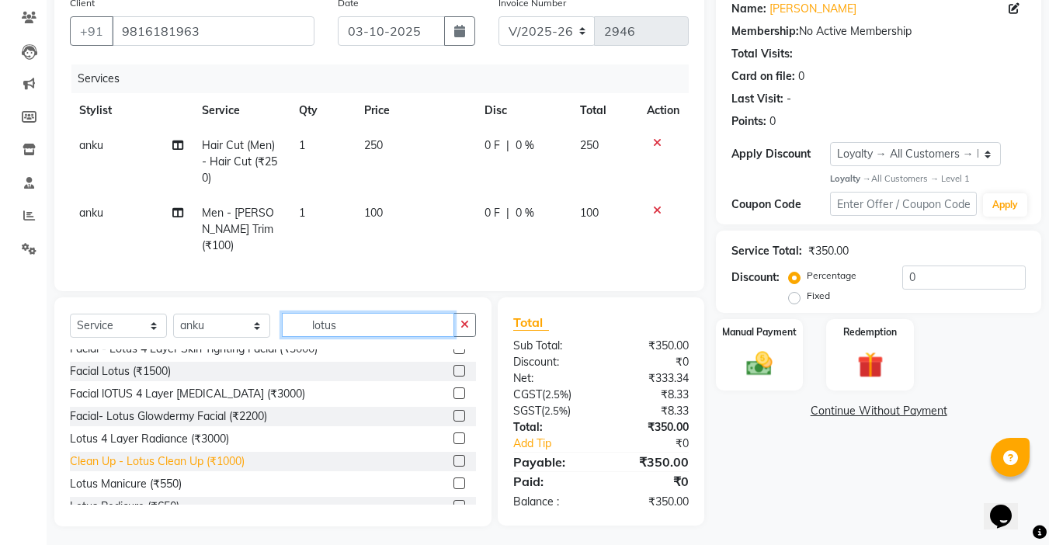
type input "lotus"
click at [220, 456] on div "Clean Up - Lotus Clean Up (₹1000)" at bounding box center [157, 462] width 175 height 16
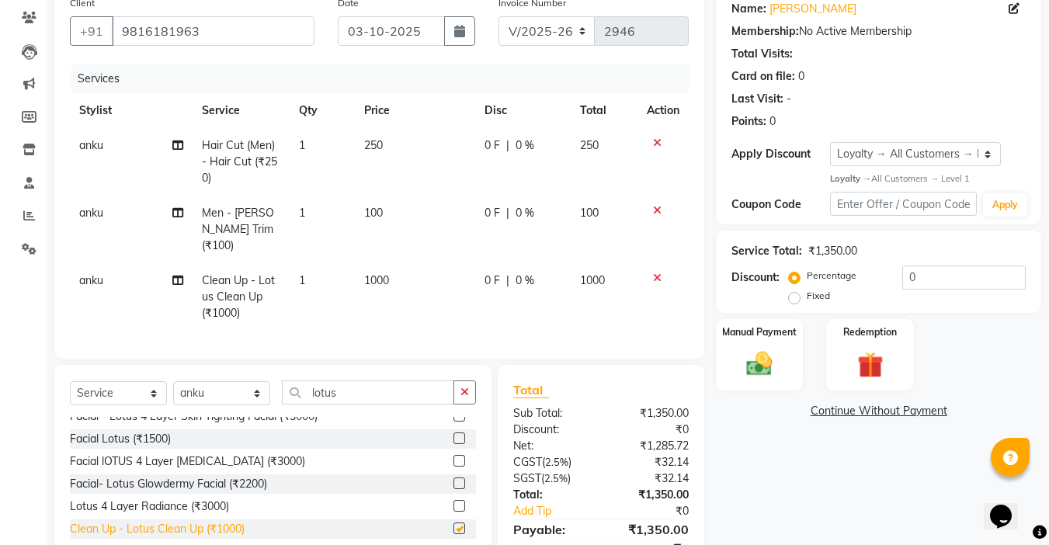
checkbox input "false"
click at [227, 386] on select "Select Stylist Abby aman Anil anku Bobby company Deepak Deepika Gourav Heena is…" at bounding box center [221, 393] width 97 height 24
select select "25389"
click at [173, 381] on select "Select Stylist Abby aman Anil anku Bobby company Deepak Deepika Gourav Heena is…" at bounding box center [221, 393] width 97 height 24
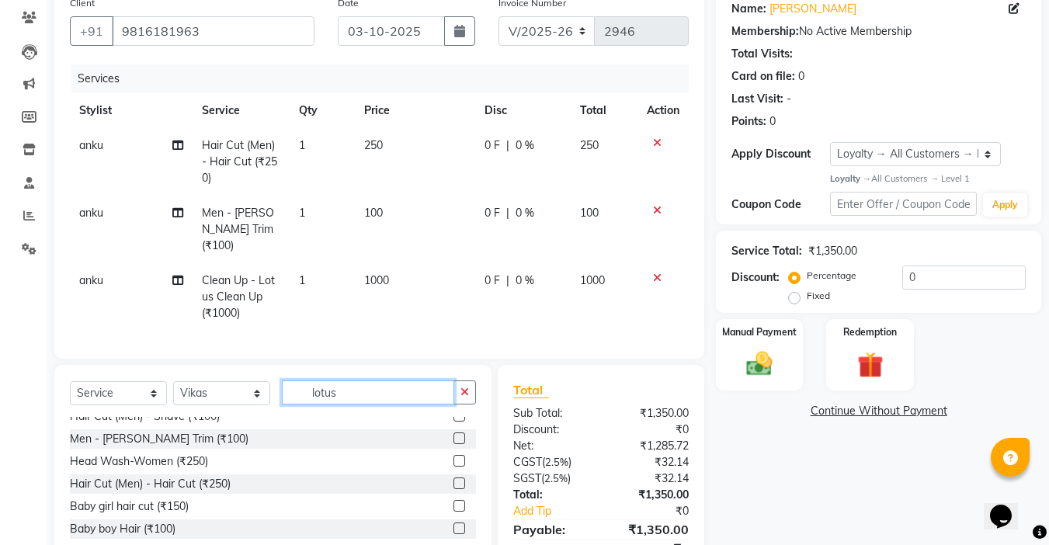
drag, startPoint x: 379, startPoint y: 391, endPoint x: 228, endPoint y: 391, distance: 150.7
click at [228, 391] on div "Select Service Product Membership Package Voucher Prepaid Gift Card Select Styl…" at bounding box center [273, 399] width 406 height 37
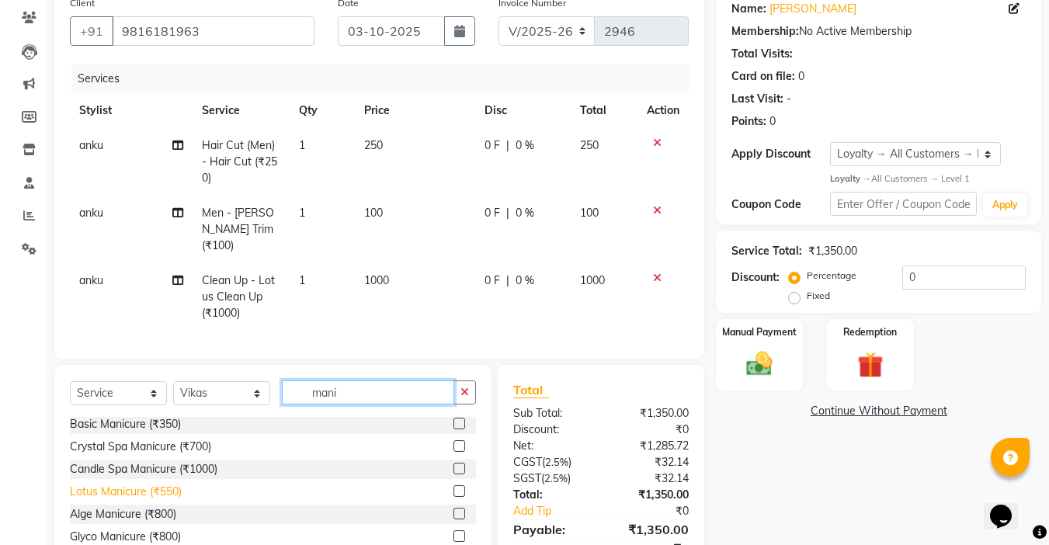
type input "mani"
click at [156, 486] on div "Lotus Manicure (₹550)" at bounding box center [126, 492] width 112 height 16
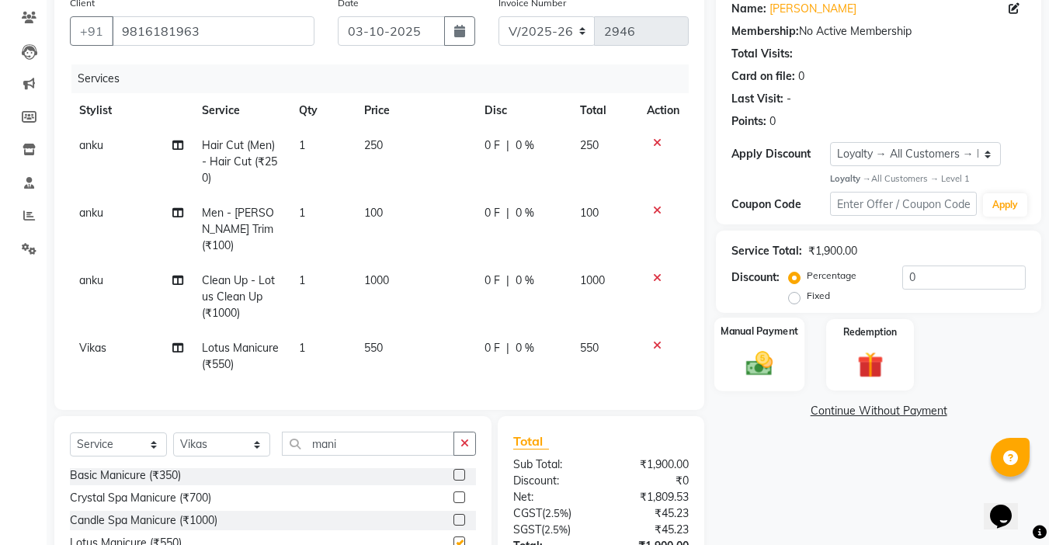
checkbox input "false"
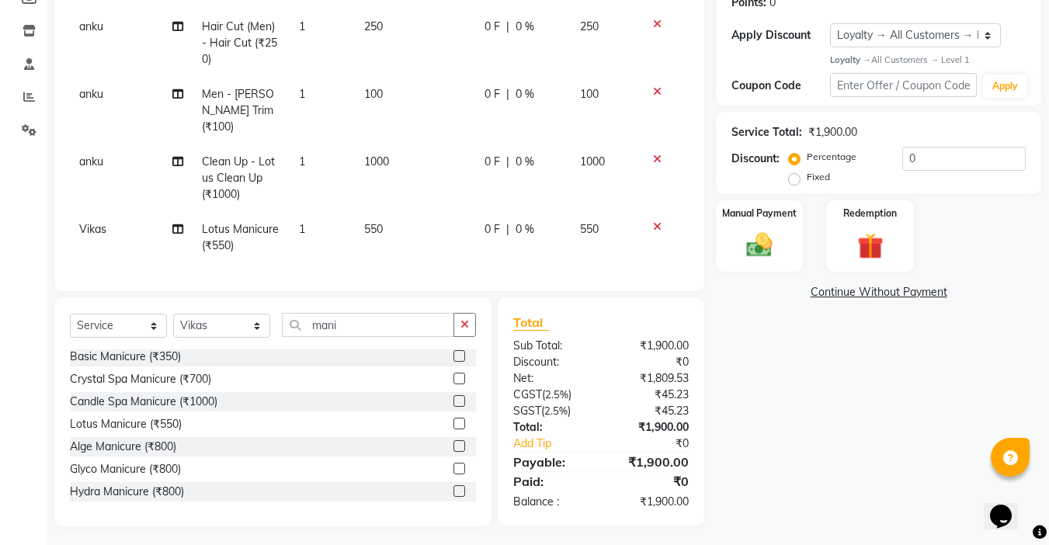
click at [807, 181] on label "Fixed" at bounding box center [818, 177] width 23 height 14
click at [799, 181] on input "Fixed" at bounding box center [797, 177] width 11 height 11
radio input "true"
drag, startPoint x: 924, startPoint y: 162, endPoint x: 834, endPoint y: 159, distance: 90.1
click at [834, 159] on div "Percentage Fixed 0" at bounding box center [909, 168] width 234 height 42
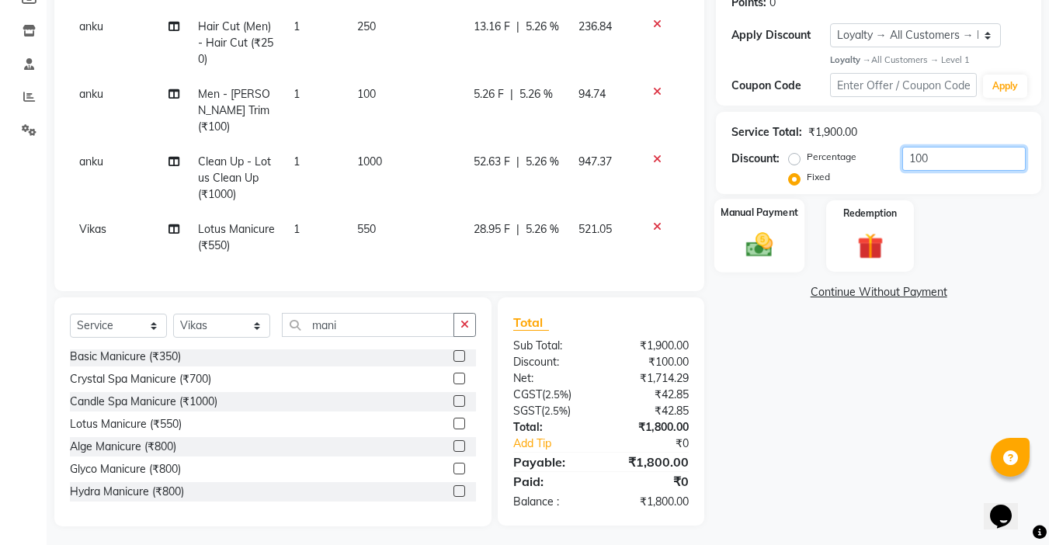
type input "100"
click at [788, 217] on label "Manual Payment" at bounding box center [760, 213] width 78 height 15
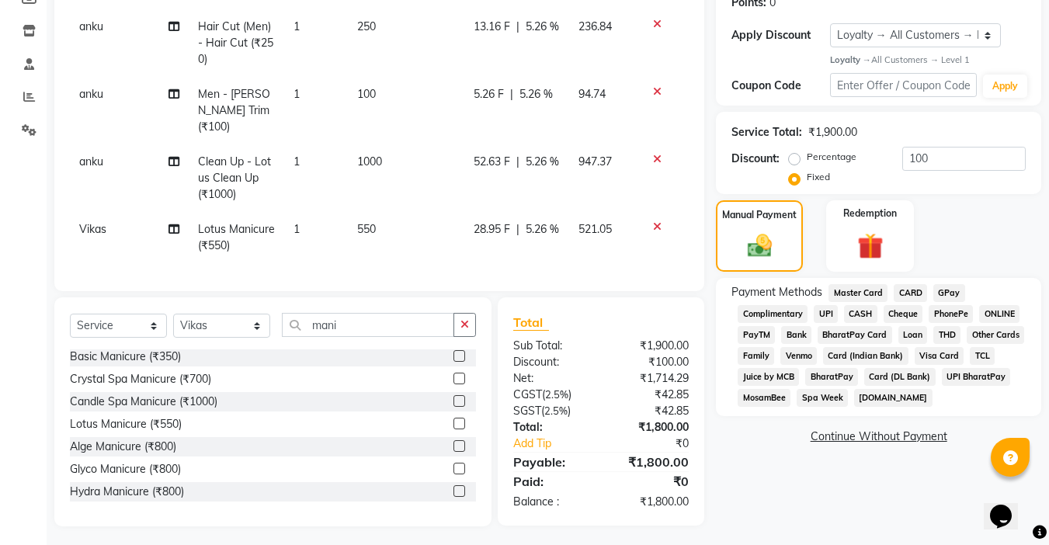
click at [864, 311] on span "CASH" at bounding box center [860, 314] width 33 height 18
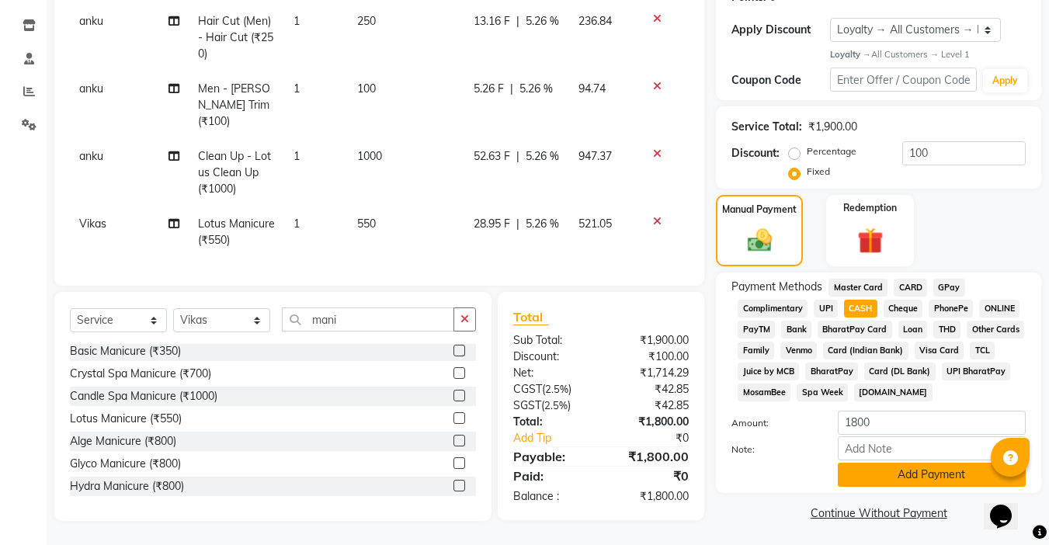
scroll to position [256, 0]
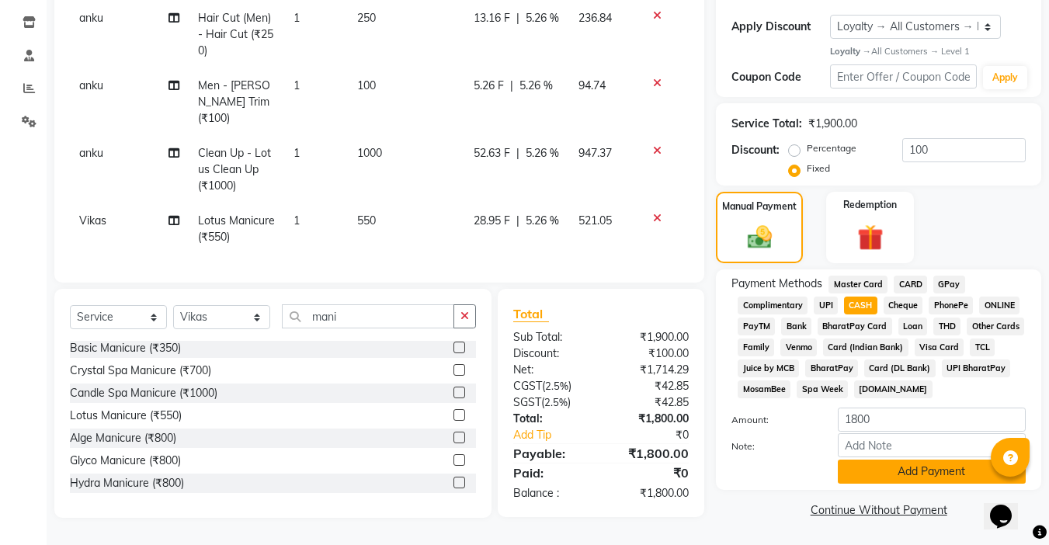
click at [916, 475] on button "Add Payment" at bounding box center [932, 472] width 188 height 24
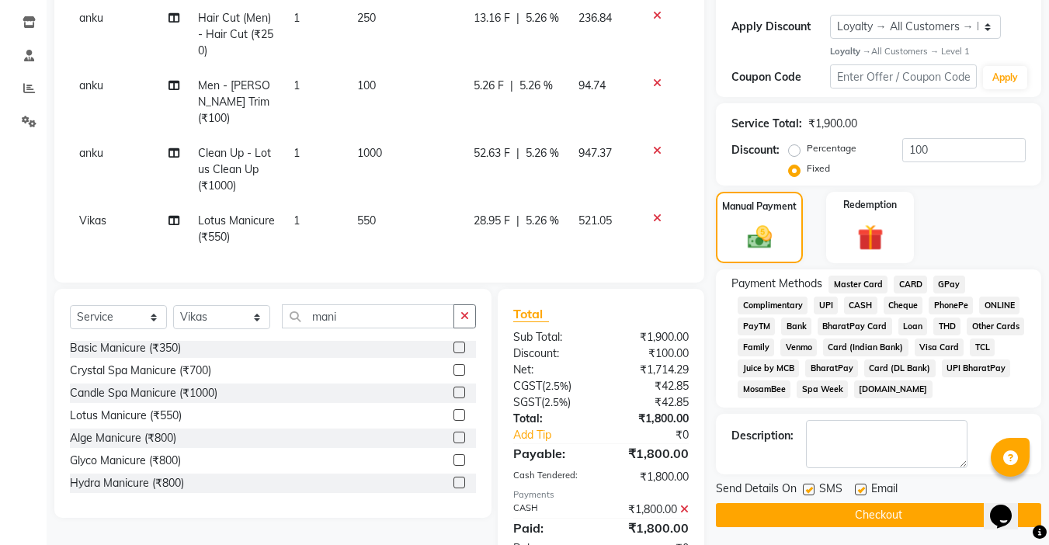
click at [863, 495] on label at bounding box center [861, 490] width 12 height 12
click at [863, 495] on input "checkbox" at bounding box center [860, 490] width 10 height 10
checkbox input "false"
click at [813, 487] on label at bounding box center [809, 490] width 12 height 12
click at [813, 487] on input "checkbox" at bounding box center [808, 490] width 10 height 10
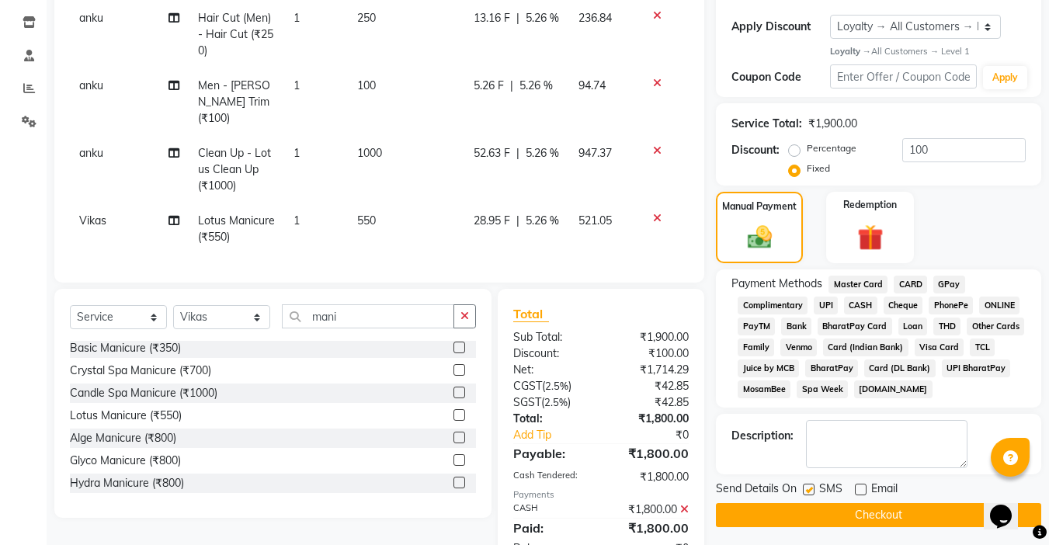
checkbox input "false"
click at [868, 512] on button "Checkout" at bounding box center [878, 515] width 325 height 24
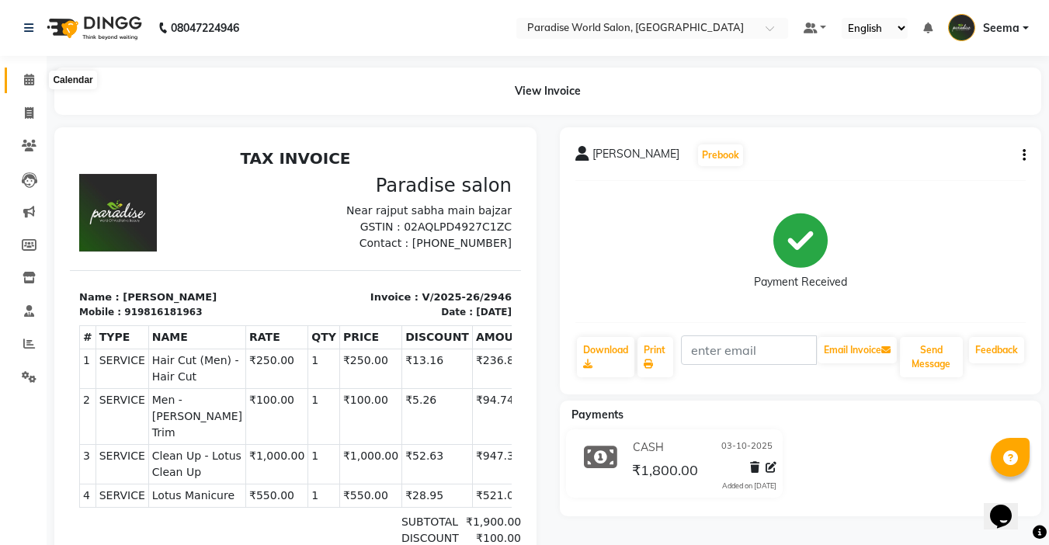
click at [27, 80] on icon at bounding box center [29, 80] width 10 height 12
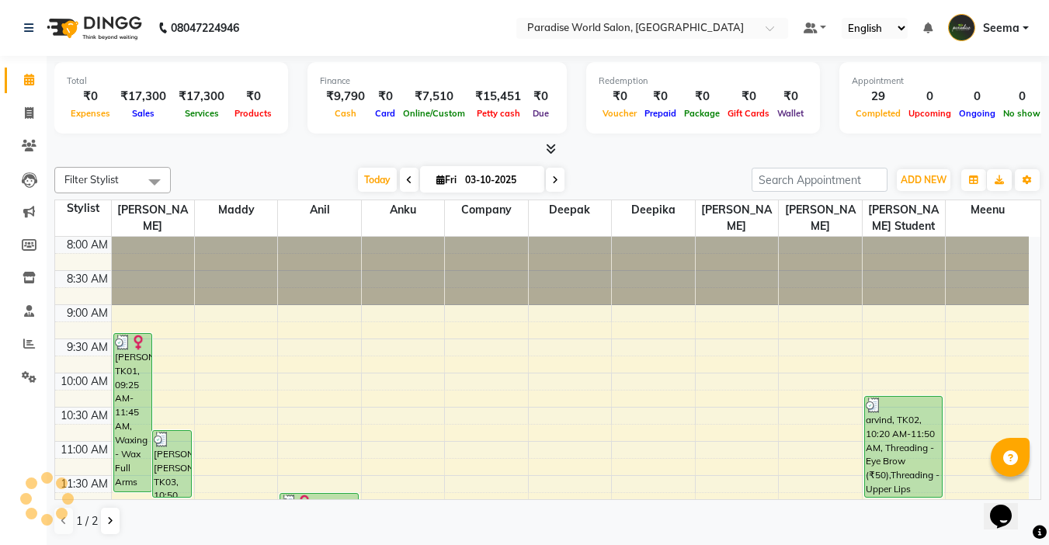
scroll to position [616, 0]
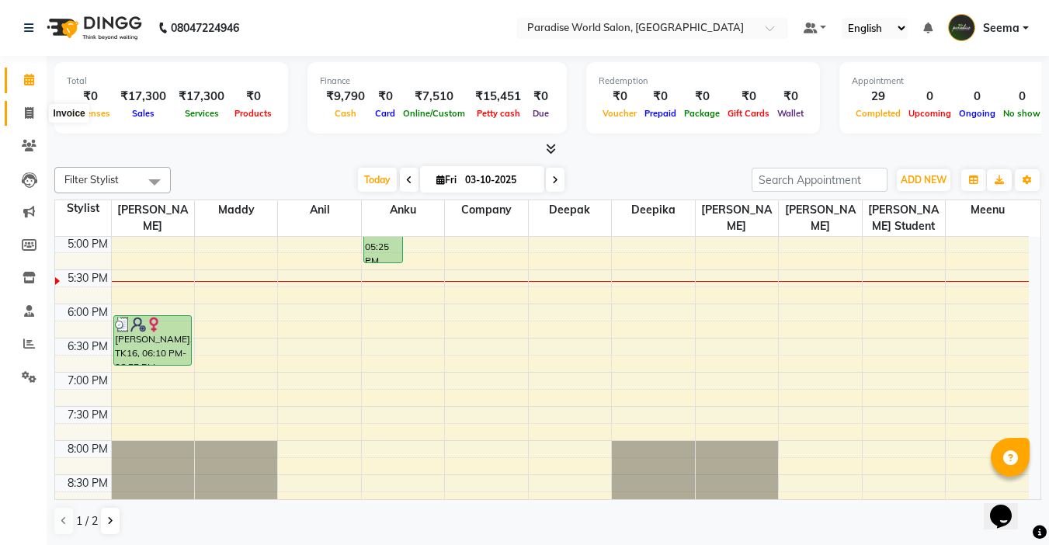
click at [31, 113] on icon at bounding box center [29, 113] width 9 height 12
select select "service"
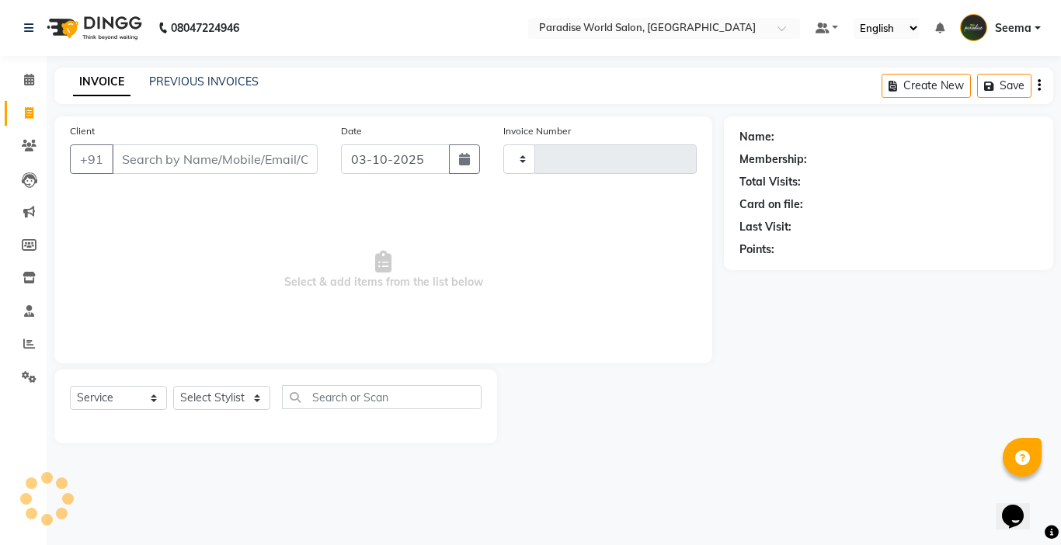
type input "2947"
select select "4451"
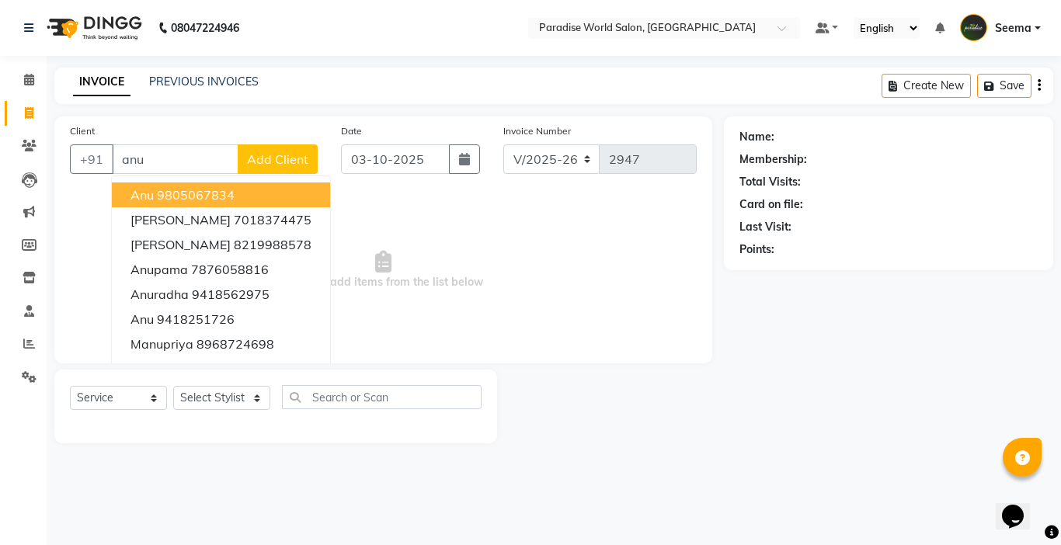
click at [234, 203] on button "Anu 9805067834" at bounding box center [221, 195] width 218 height 25
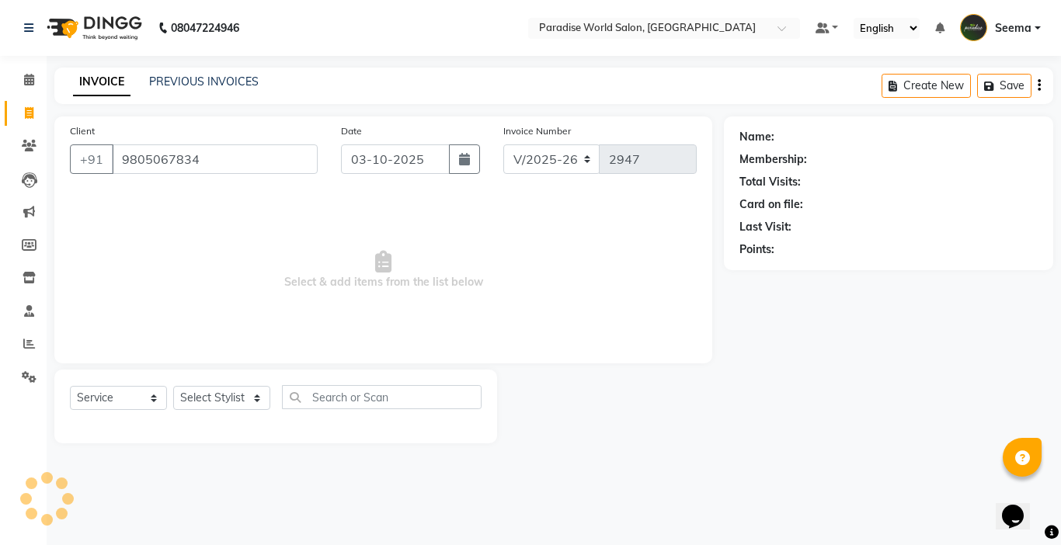
type input "9805067834"
select select "1: Object"
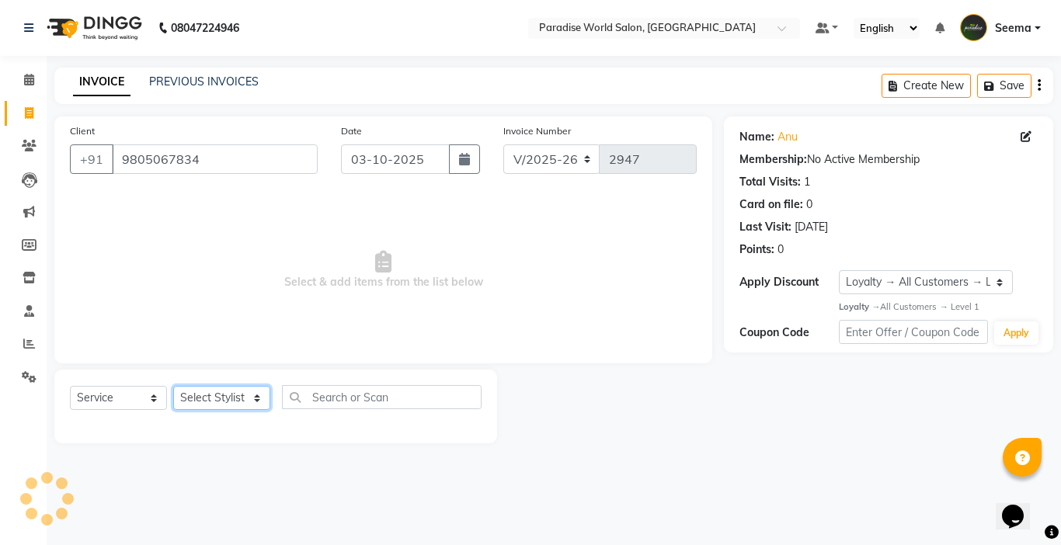
click at [221, 405] on select "Select Stylist Abby aman Anil anku Bobby company Deepak Deepika Gourav Heena is…" at bounding box center [221, 398] width 97 height 24
select select "24939"
click at [173, 386] on select "Select Stylist Abby aman Anil anku Bobby company Deepak Deepika Gourav Heena is…" at bounding box center [221, 398] width 97 height 24
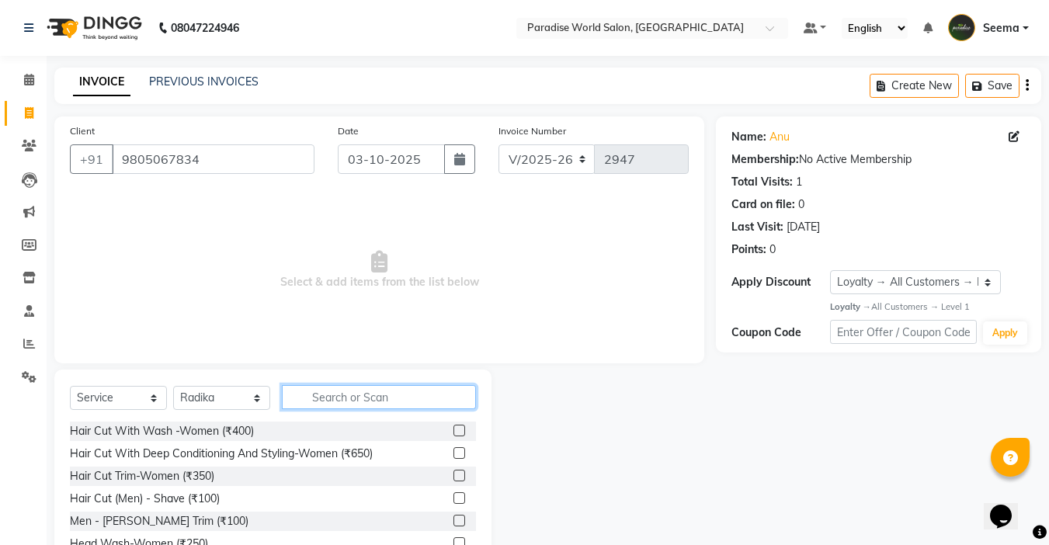
click at [348, 388] on input "text" at bounding box center [379, 397] width 194 height 24
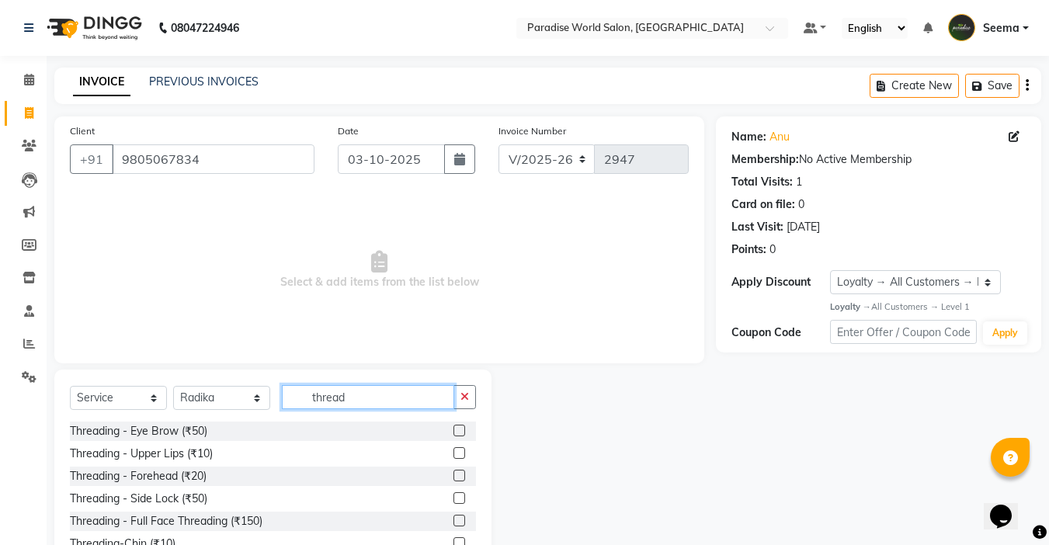
type input "thread"
click at [214, 430] on div "Threading - Eye Brow (₹50)" at bounding box center [273, 431] width 406 height 19
click at [202, 431] on div "Threading - Eye Brow (₹50)" at bounding box center [138, 431] width 137 height 16
checkbox input "false"
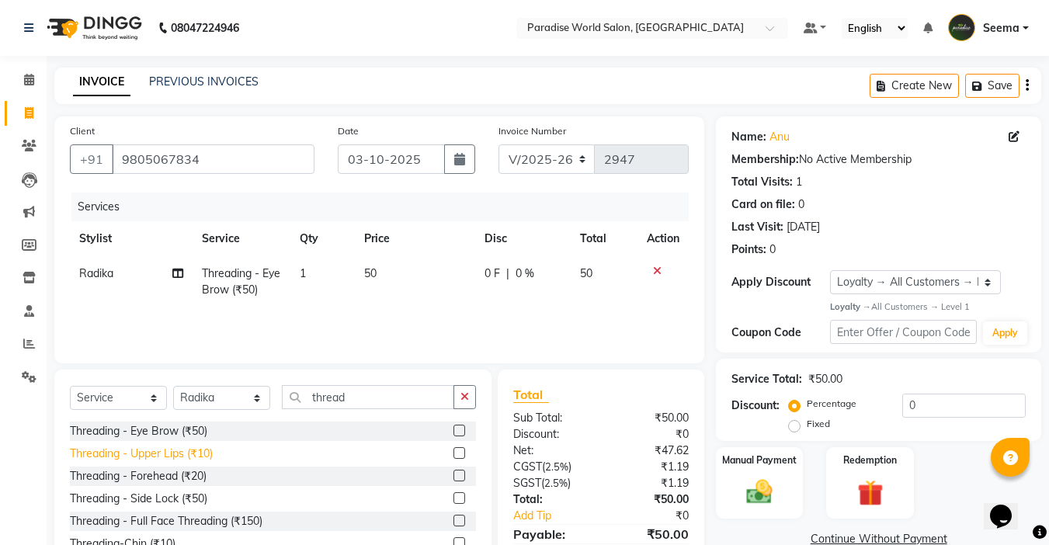
click at [198, 457] on div "Threading - Upper Lips (₹10)" at bounding box center [141, 454] width 143 height 16
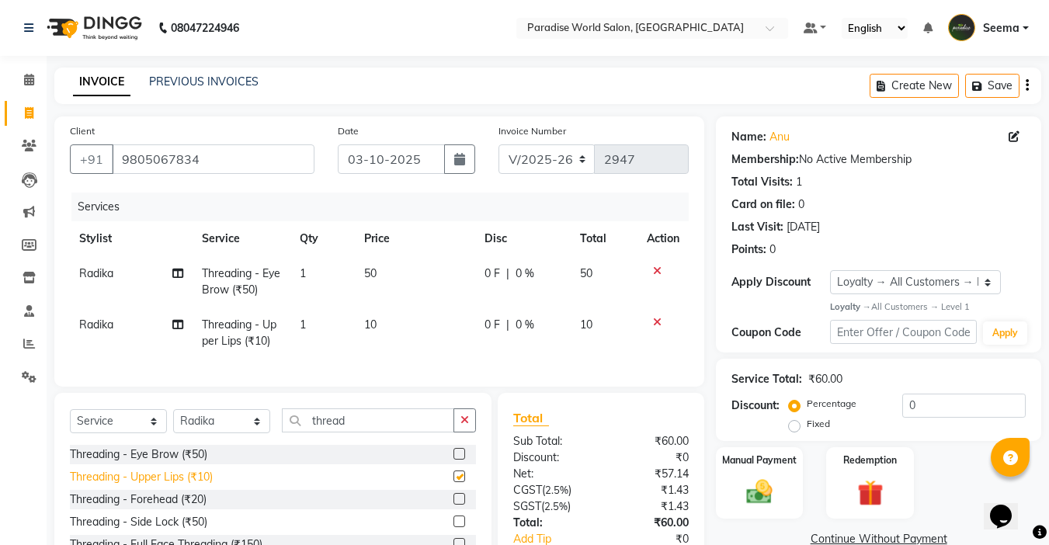
checkbox input "false"
click at [202, 507] on div "Threading - Forehead (₹20)" at bounding box center [138, 500] width 137 height 16
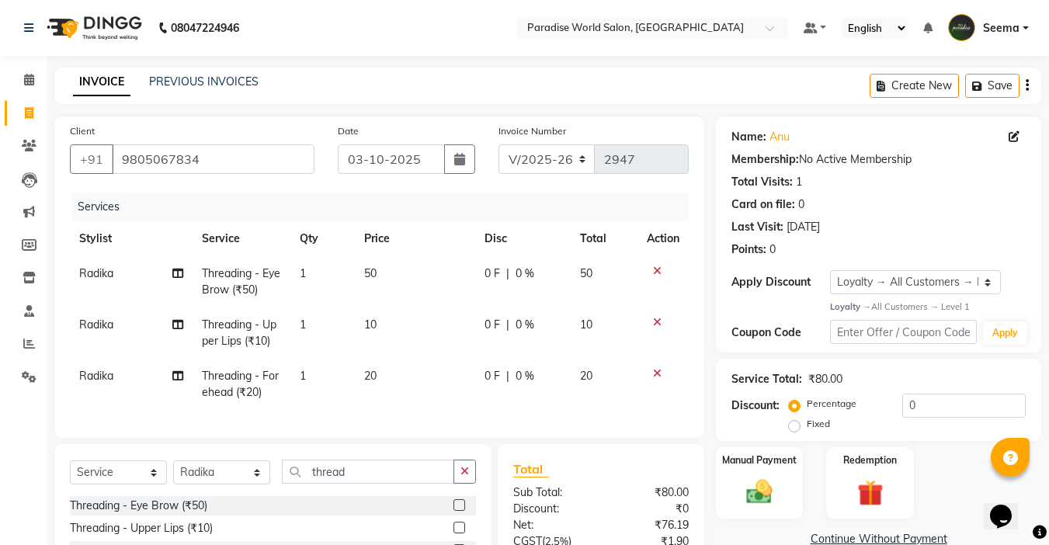
checkbox input "false"
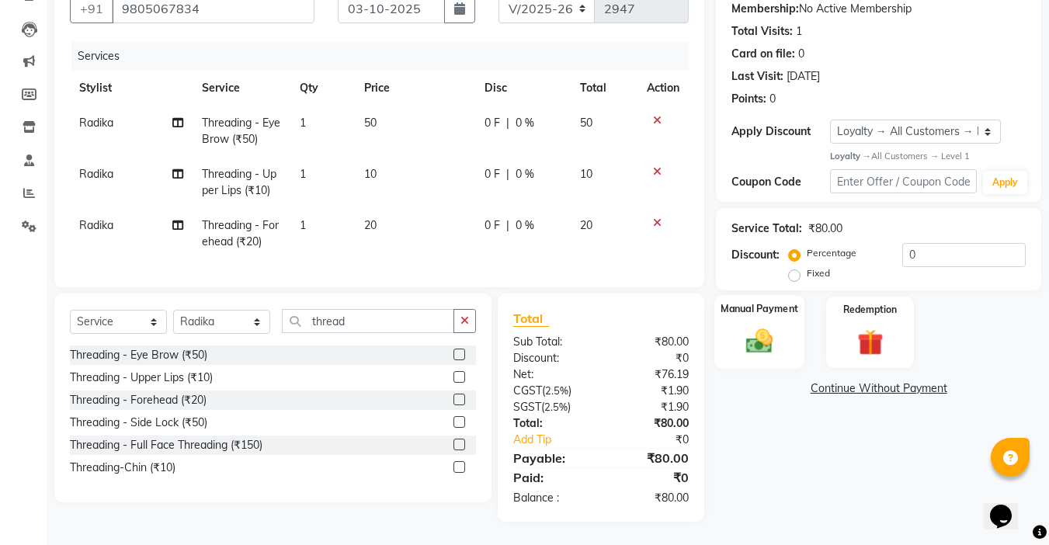
click at [787, 335] on div "Manual Payment" at bounding box center [760, 332] width 91 height 74
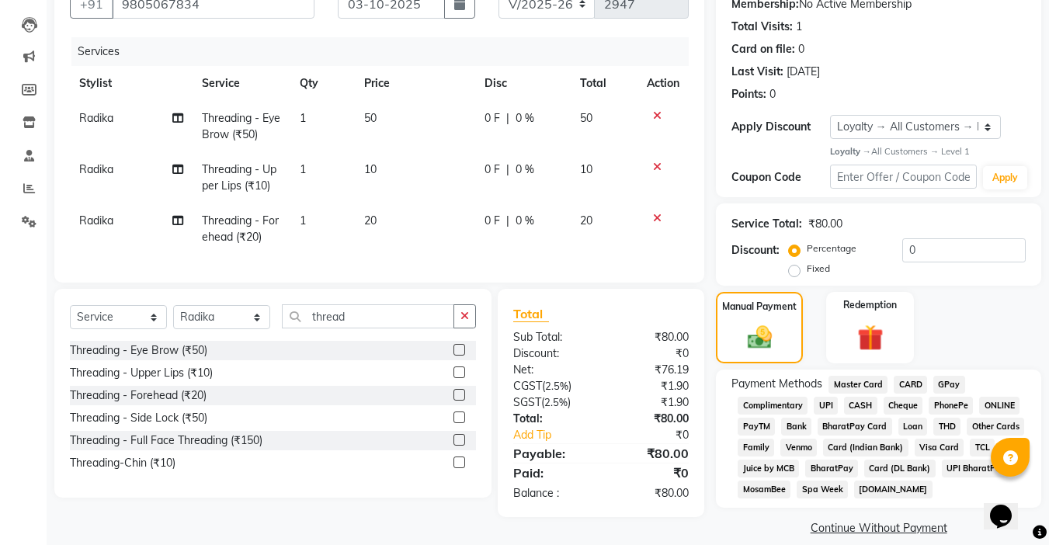
click at [858, 402] on span "CASH" at bounding box center [860, 406] width 33 height 18
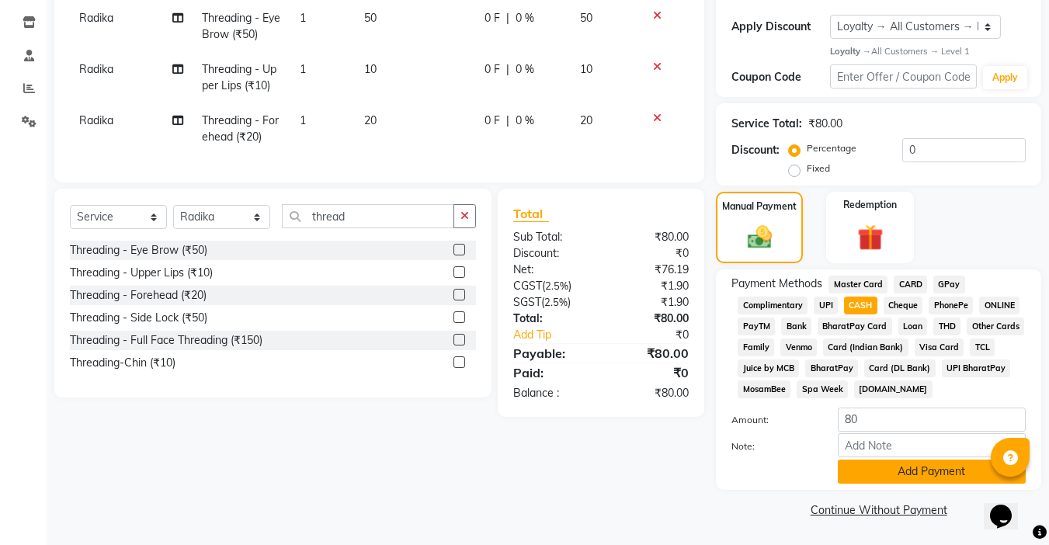
click at [901, 483] on button "Add Payment" at bounding box center [932, 472] width 188 height 24
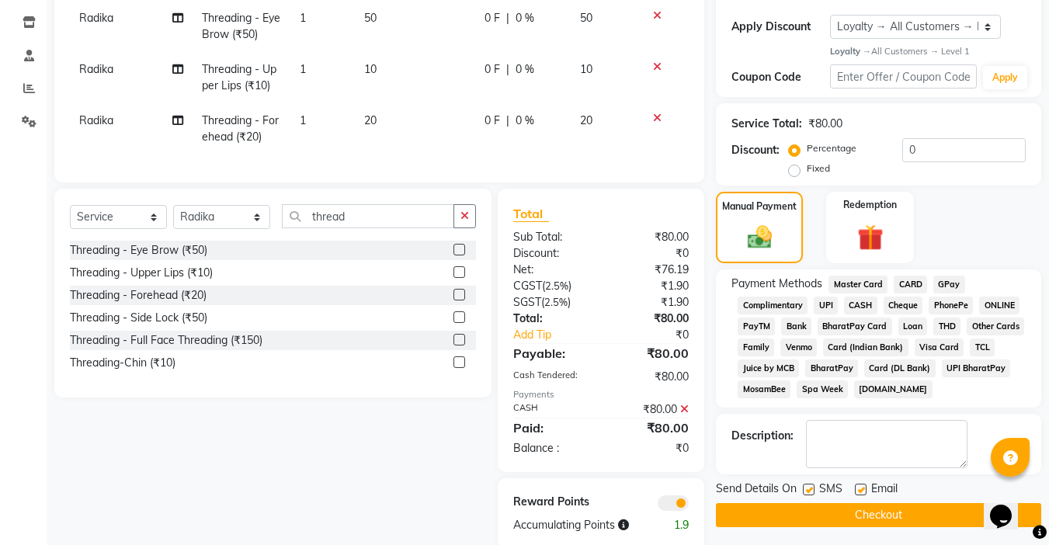
click at [861, 493] on label at bounding box center [861, 490] width 12 height 12
click at [861, 493] on input "checkbox" at bounding box center [860, 490] width 10 height 10
checkbox input "false"
click at [814, 490] on label at bounding box center [809, 490] width 12 height 12
click at [813, 490] on input "checkbox" at bounding box center [808, 490] width 10 height 10
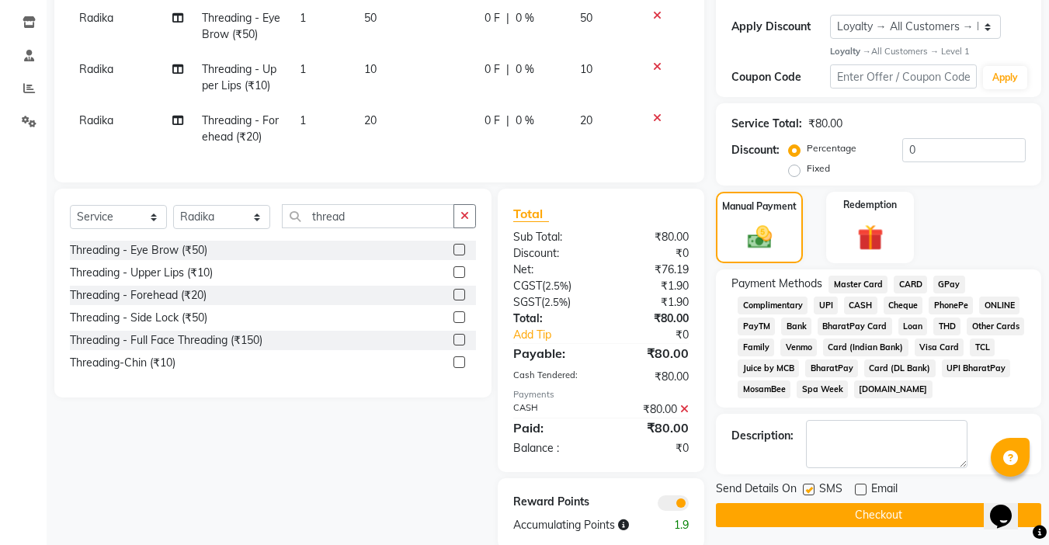
checkbox input "false"
click at [855, 520] on button "Checkout" at bounding box center [878, 515] width 325 height 24
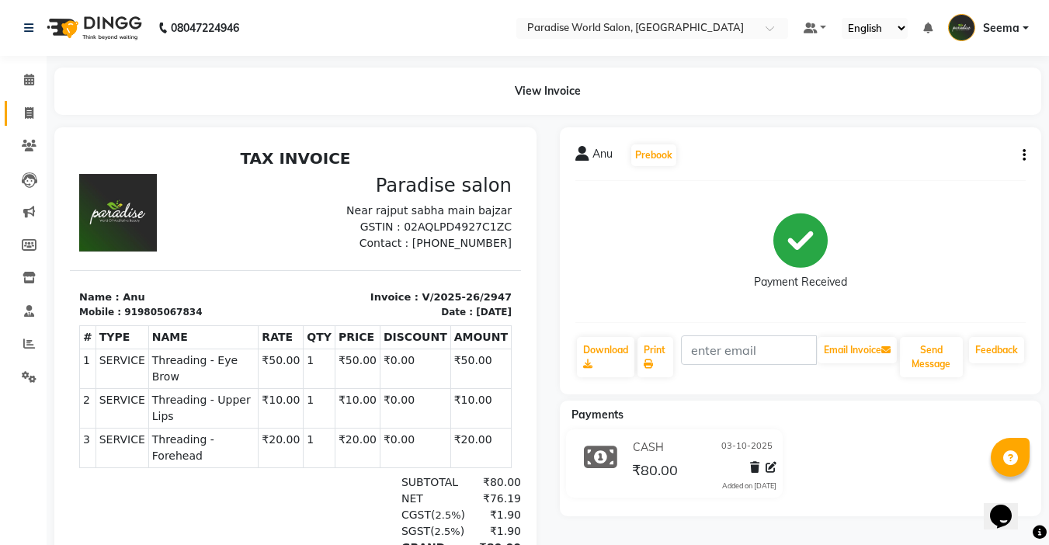
click at [29, 114] on icon at bounding box center [29, 113] width 9 height 12
select select "service"
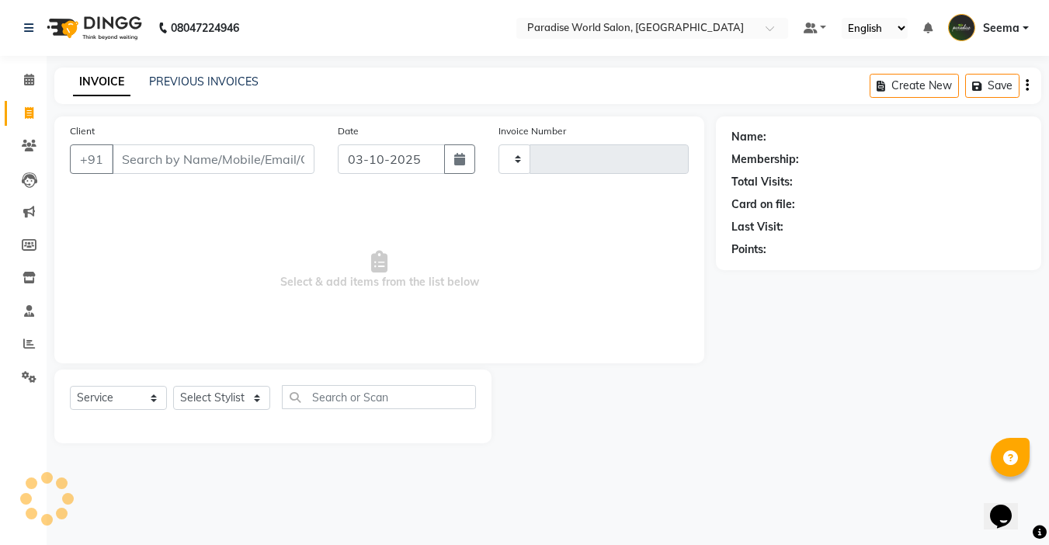
type input "2948"
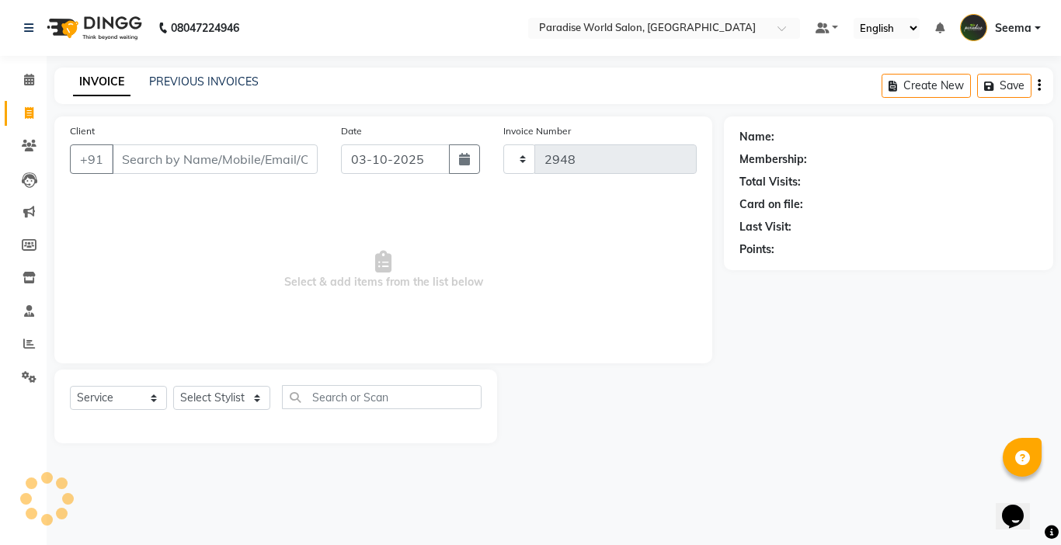
select select "4451"
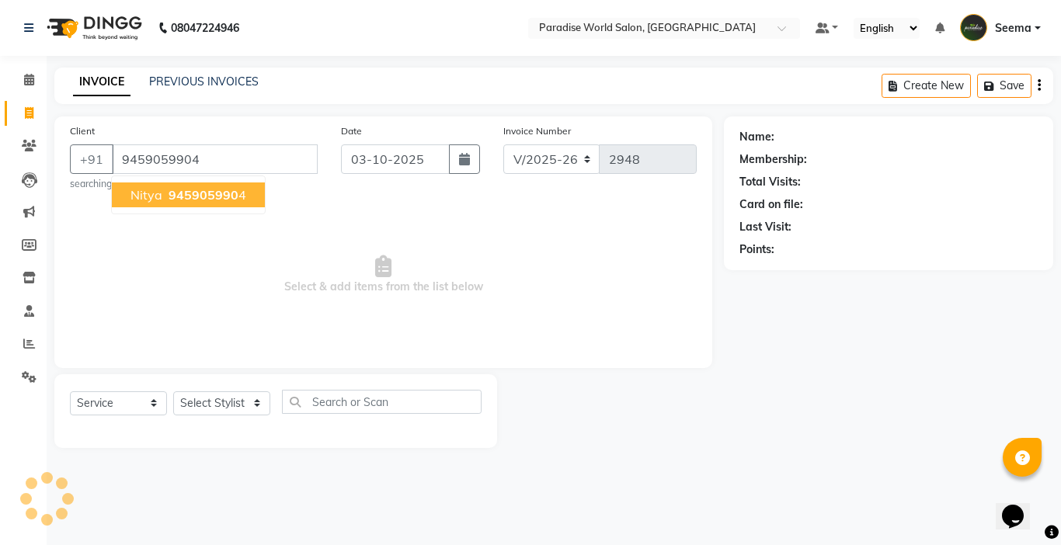
type input "9459059904"
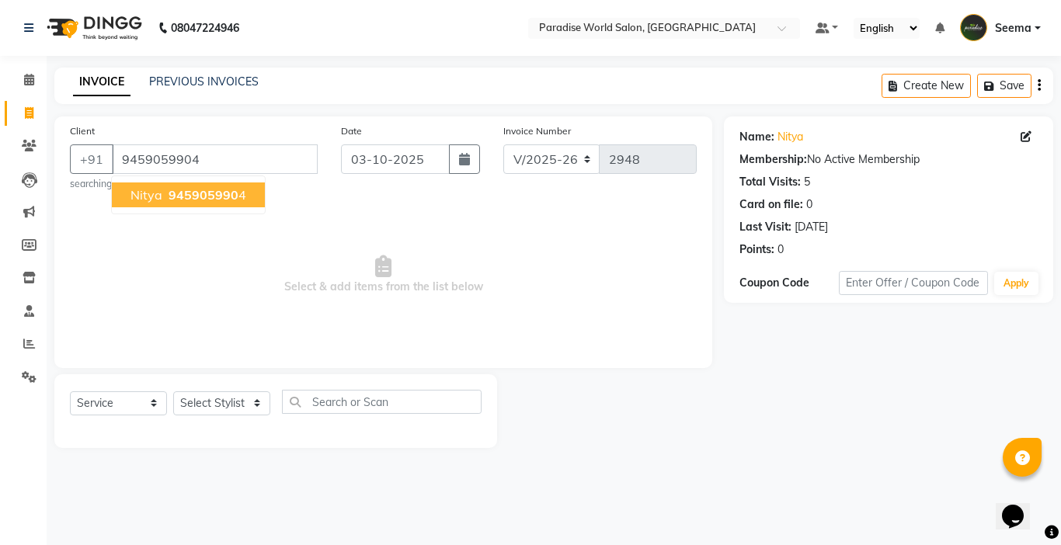
click at [196, 200] on span "945905990" at bounding box center [204, 195] width 70 height 16
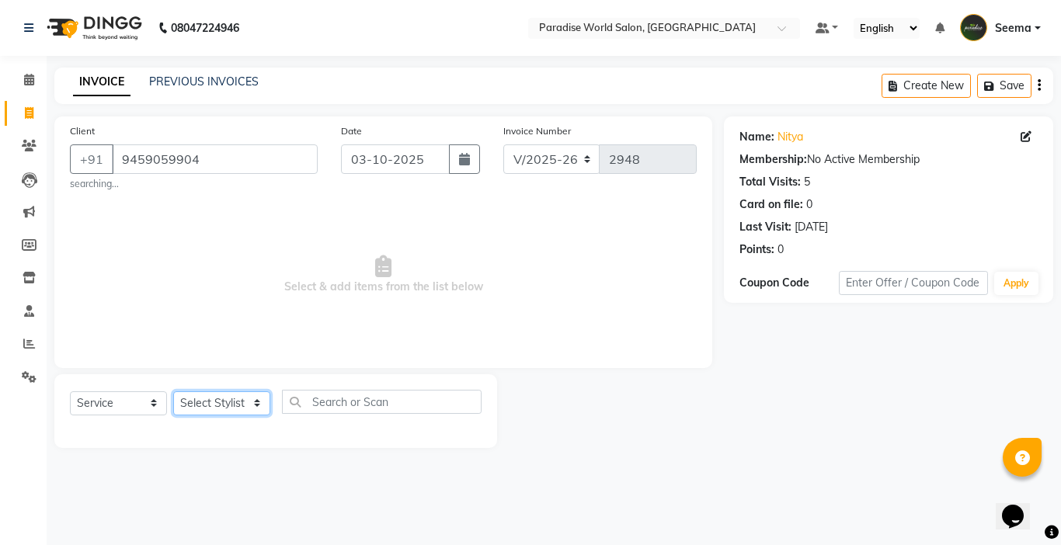
click at [208, 403] on select "Select Stylist Abby aman Anil anku Bobby company Deepak Deepika Gourav Heena is…" at bounding box center [221, 403] width 97 height 24
select select "30995"
click at [173, 391] on select "Select Stylist Abby aman Anil anku Bobby company Deepak Deepika Gourav Heena is…" at bounding box center [221, 403] width 97 height 24
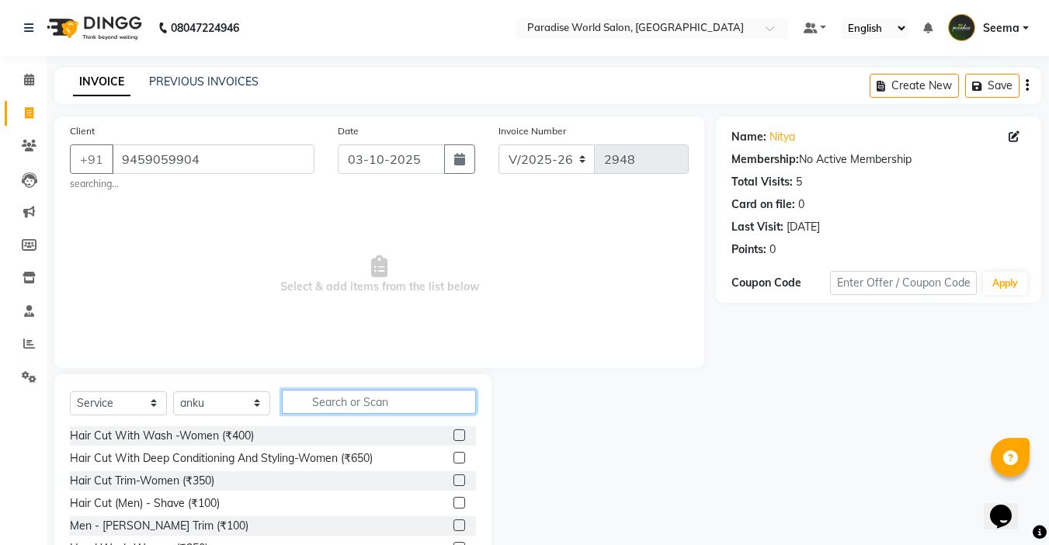
click at [350, 405] on input "text" at bounding box center [379, 402] width 194 height 24
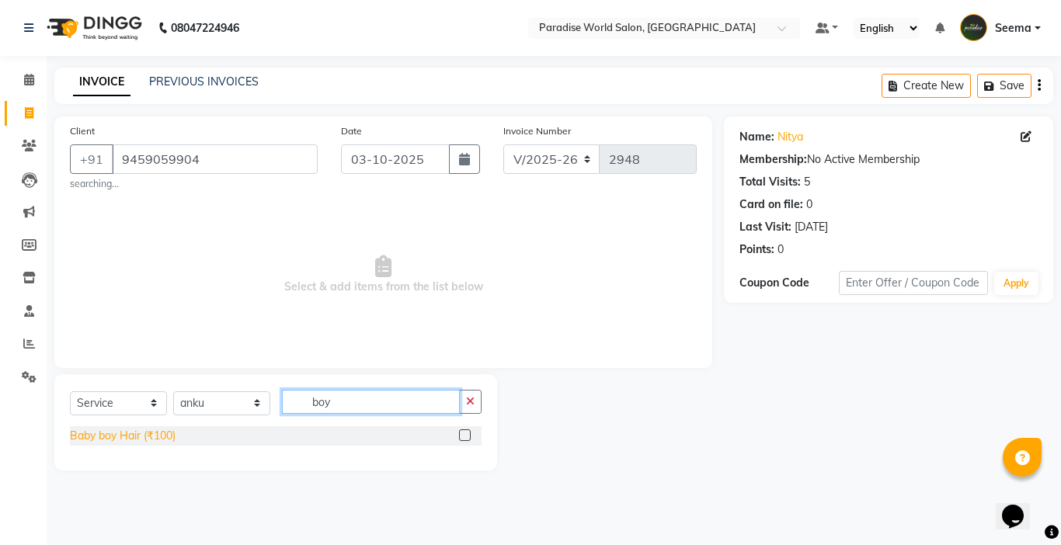
type input "boy"
click at [171, 431] on div "Baby boy Hair (₹100)" at bounding box center [123, 436] width 106 height 16
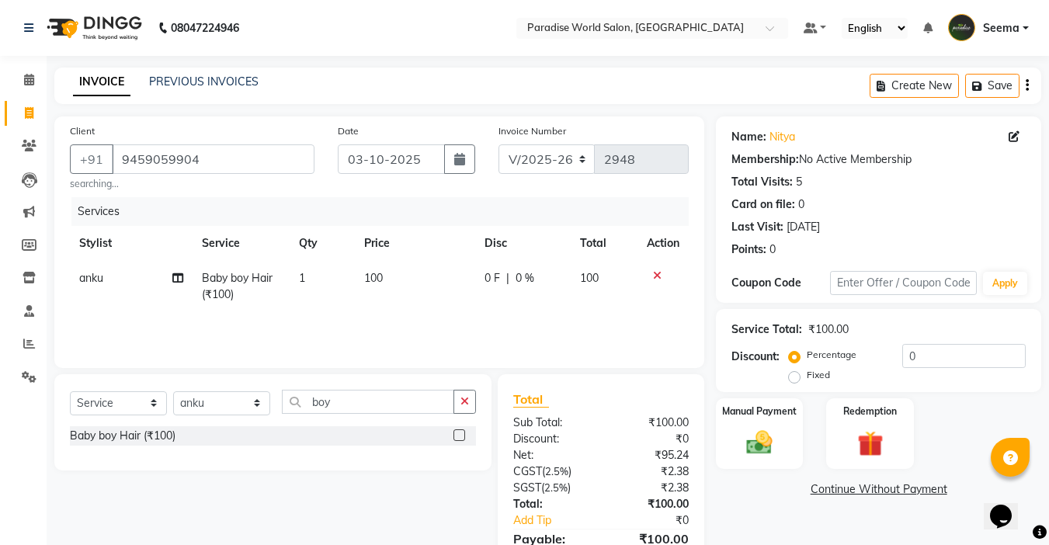
click at [367, 279] on span "100" at bounding box center [373, 278] width 19 height 14
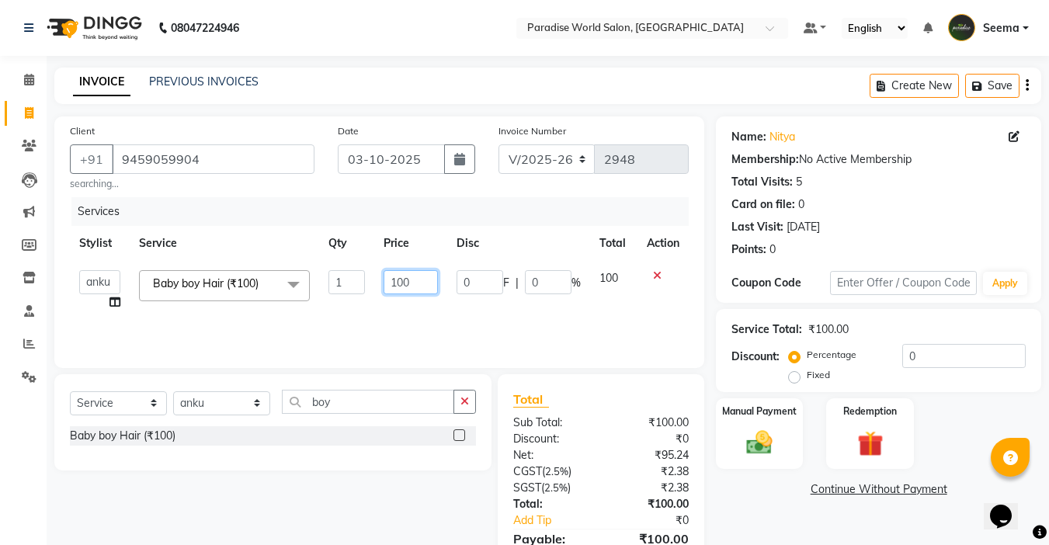
click at [399, 284] on input "100" at bounding box center [411, 282] width 54 height 24
click at [494, 318] on div "Services Stylist Service Qty Price Disc Total Action Abby aman Anil anku Bobby …" at bounding box center [379, 274] width 619 height 155
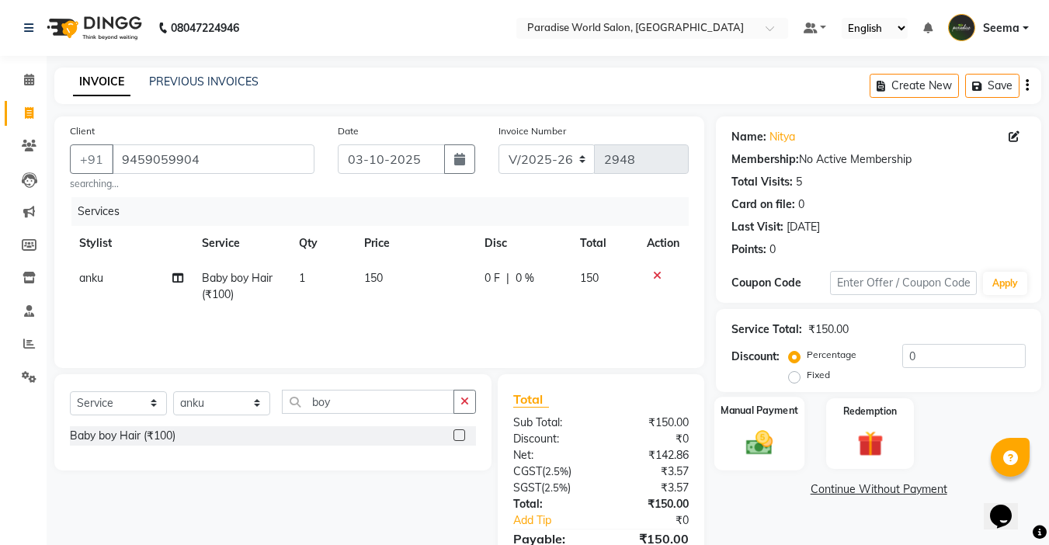
click at [760, 421] on div "Manual Payment" at bounding box center [760, 434] width 91 height 74
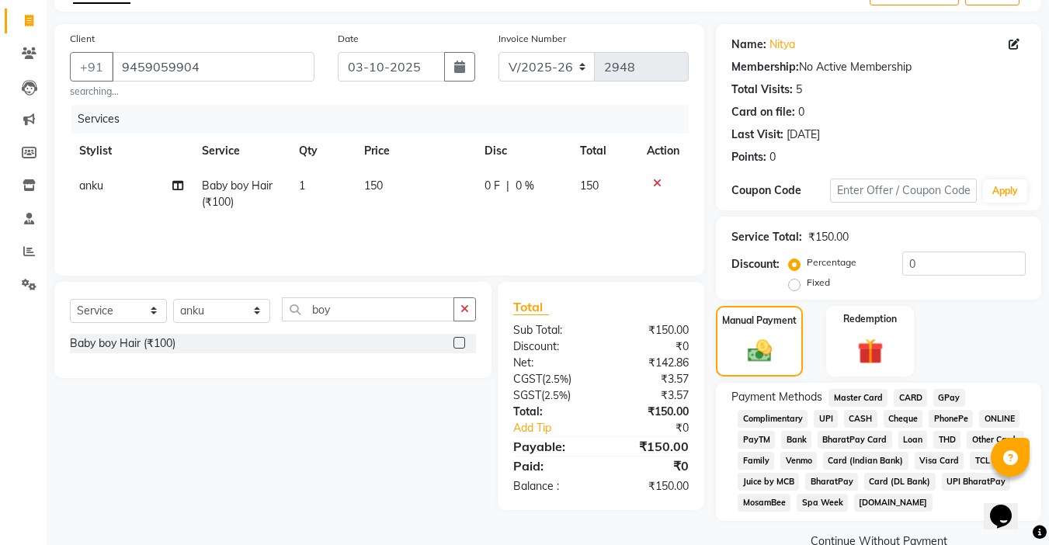
scroll to position [123, 0]
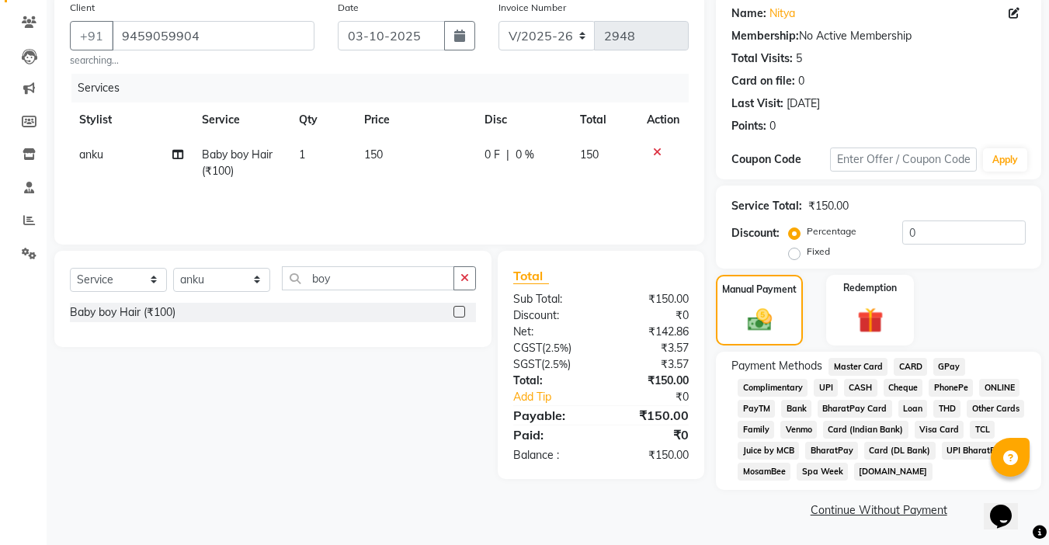
click at [864, 384] on span "CASH" at bounding box center [860, 388] width 33 height 18
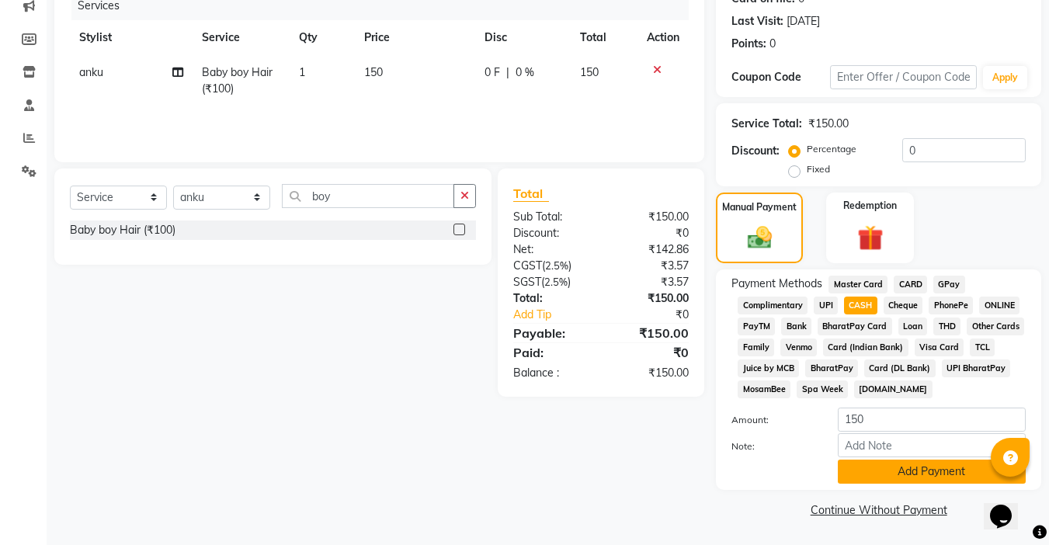
click at [894, 464] on button "Add Payment" at bounding box center [932, 472] width 188 height 24
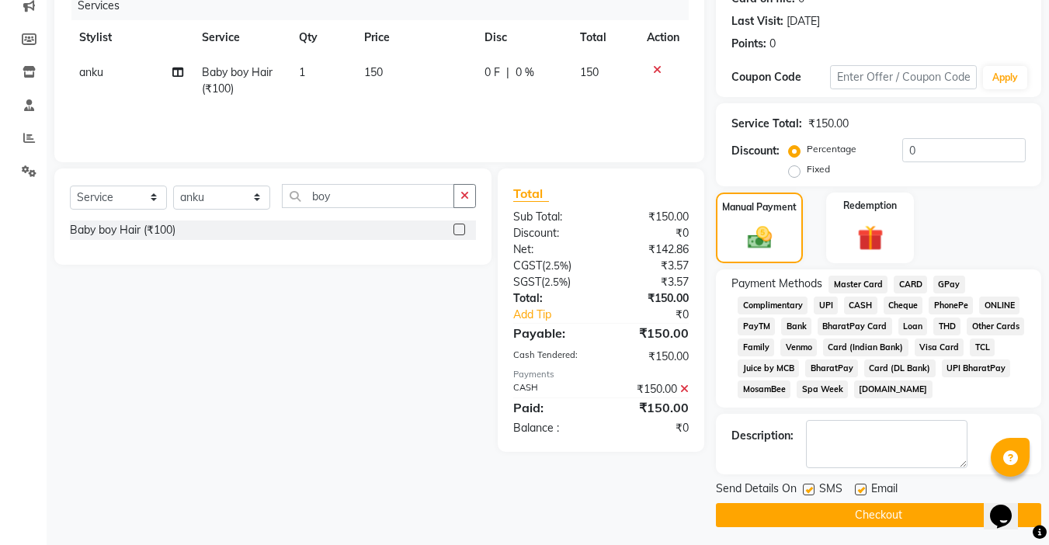
click at [887, 510] on button "Checkout" at bounding box center [878, 515] width 325 height 24
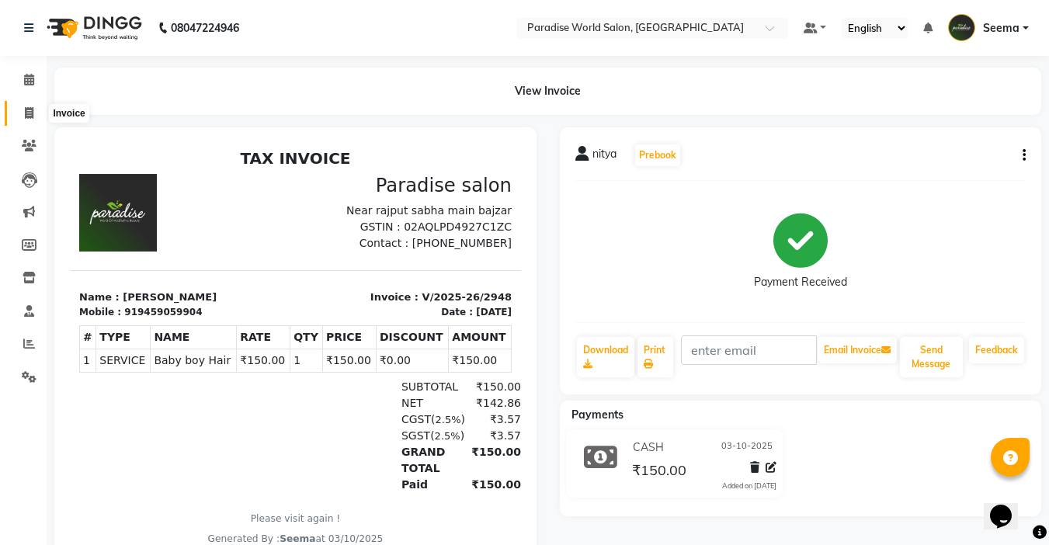
click at [29, 111] on icon at bounding box center [29, 113] width 9 height 12
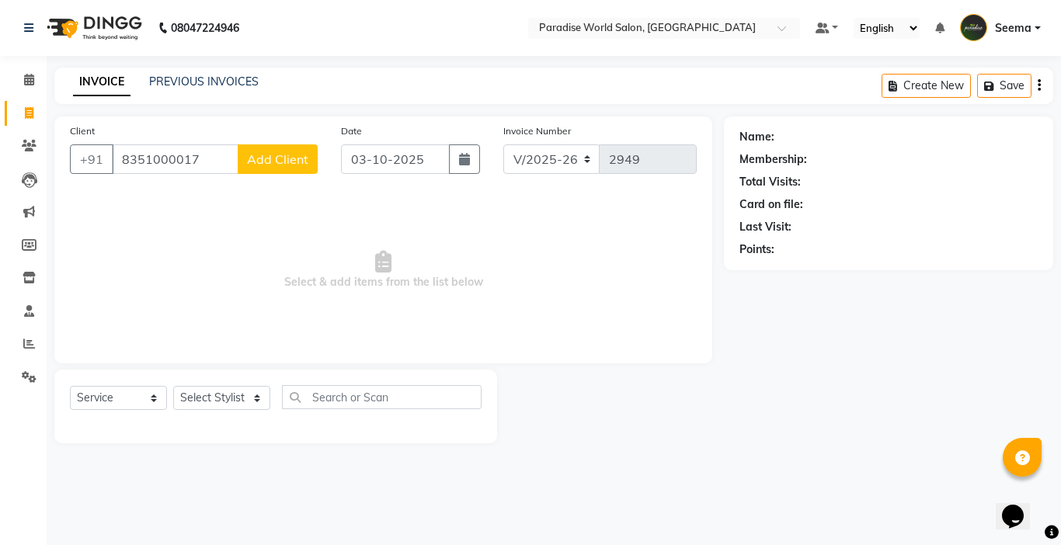
click at [272, 155] on span "Add Client" at bounding box center [277, 159] width 61 height 16
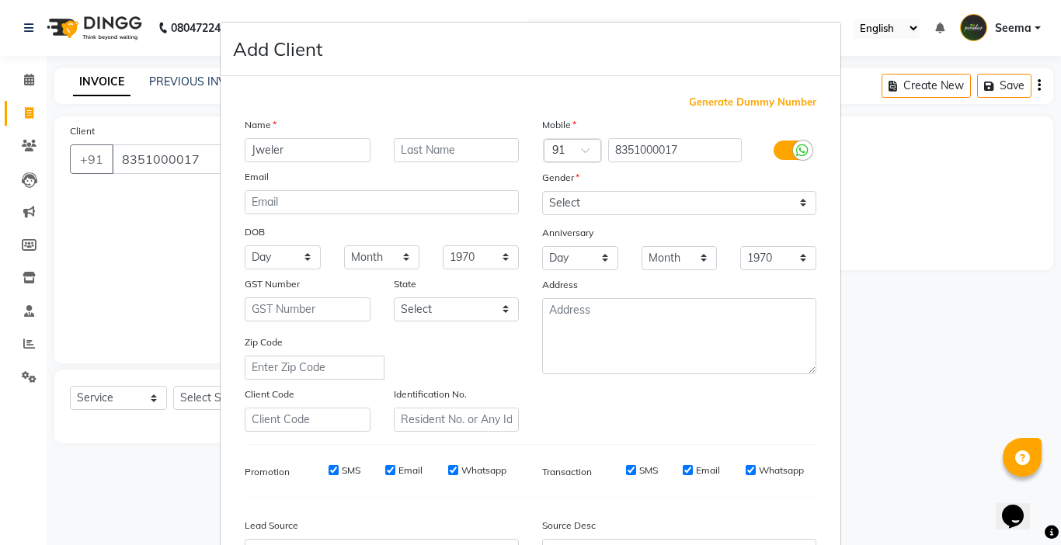
click at [264, 149] on input "Jweler" at bounding box center [308, 150] width 126 height 24
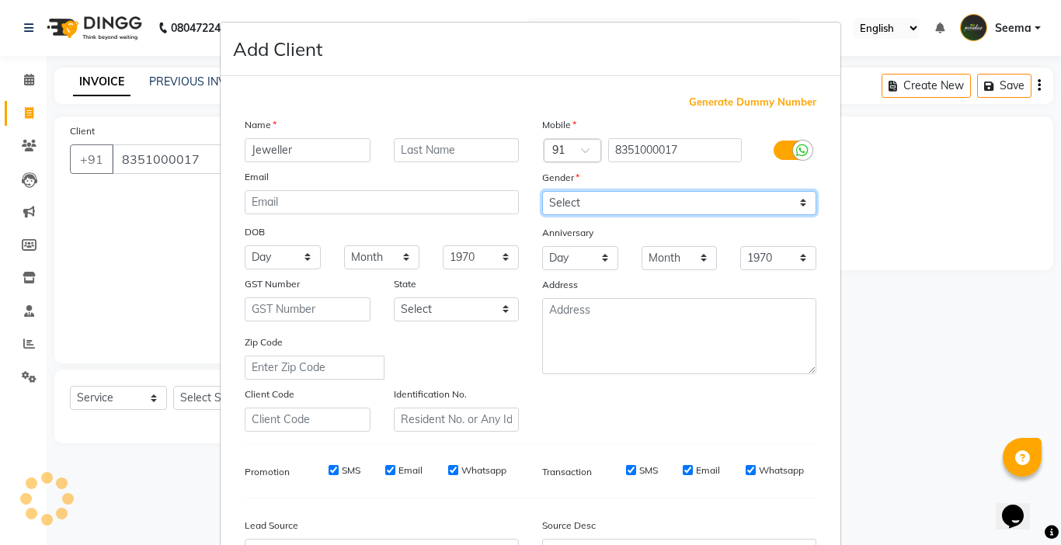
drag, startPoint x: 599, startPoint y: 197, endPoint x: 610, endPoint y: 202, distance: 12.5
click at [599, 197] on select "Select Male Female Other Prefer Not To Say" at bounding box center [679, 203] width 274 height 24
click at [542, 191] on select "Select Male Female Other Prefer Not To Say" at bounding box center [679, 203] width 274 height 24
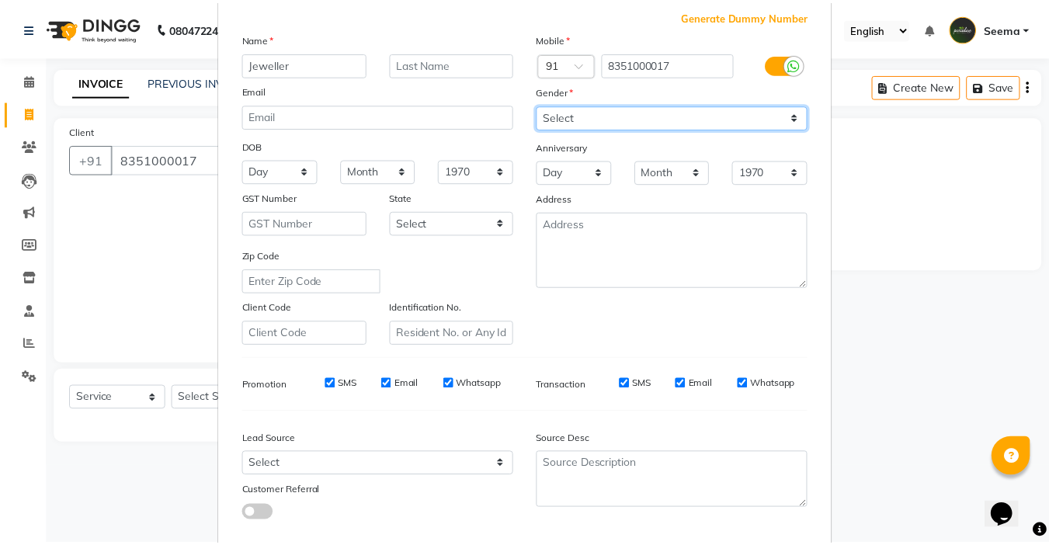
scroll to position [172, 0]
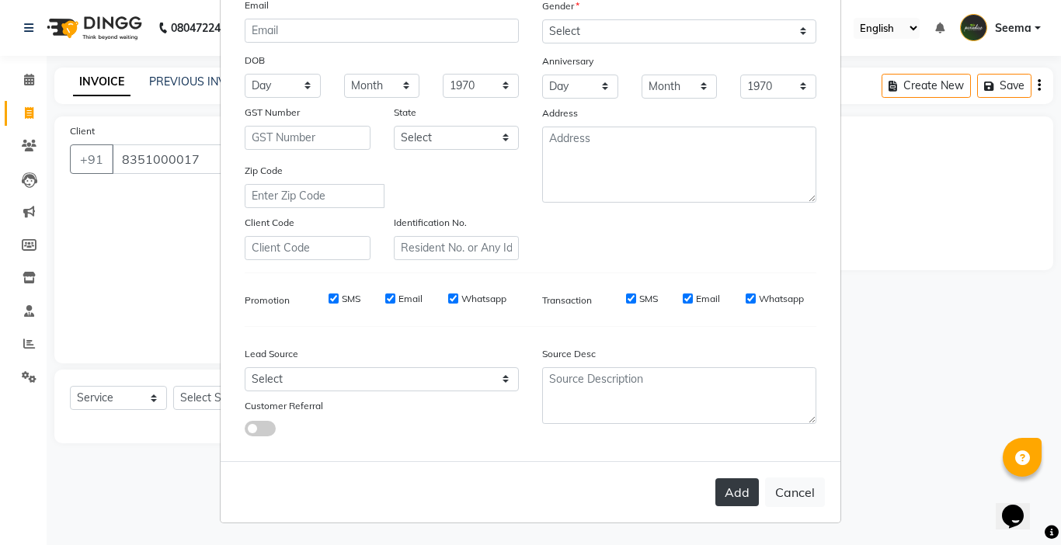
click at [751, 500] on button "Add" at bounding box center [736, 492] width 43 height 28
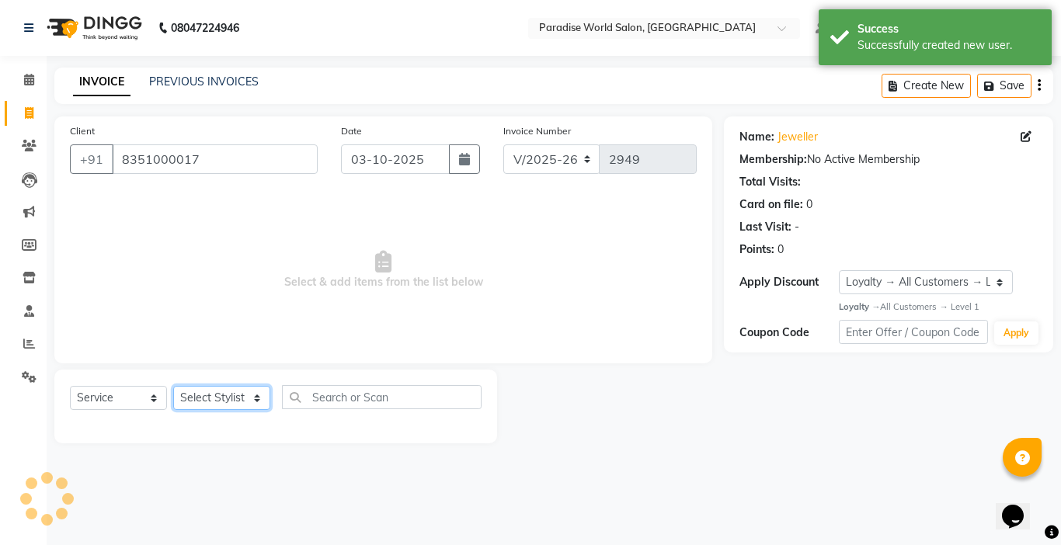
click at [218, 398] on select "Select Stylist Abby aman Anil anku Bobby company Deepak Deepika Gourav Heena is…" at bounding box center [221, 398] width 97 height 24
click at [173, 386] on select "Select Stylist Abby aman Anil anku Bobby company Deepak Deepika Gourav Heena is…" at bounding box center [221, 398] width 97 height 24
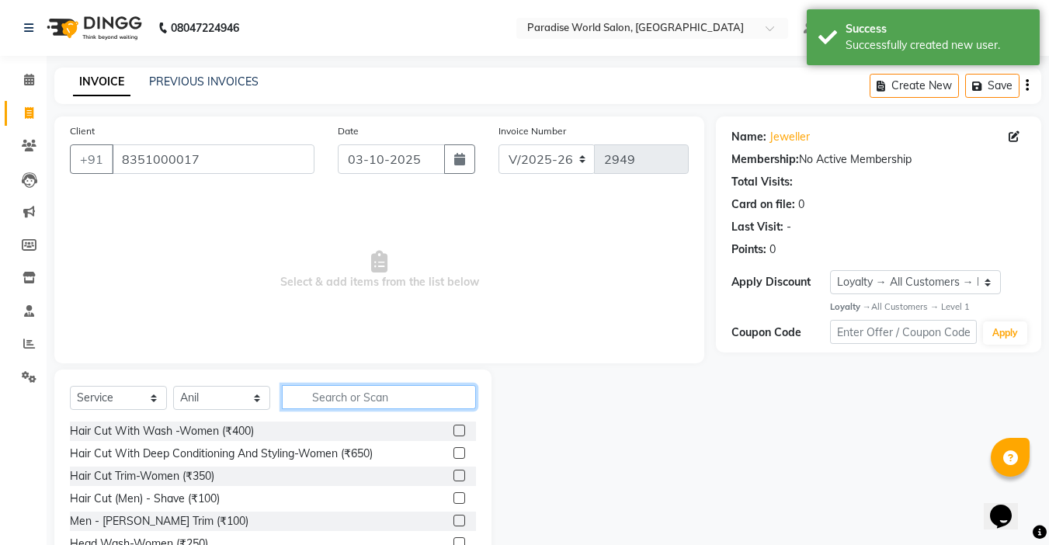
click at [335, 388] on input "text" at bounding box center [379, 397] width 194 height 24
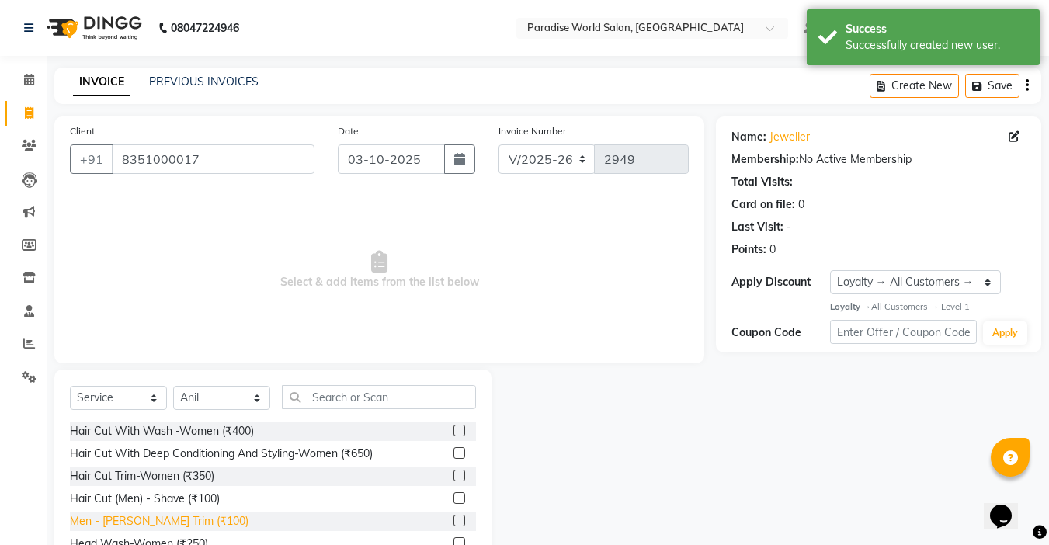
click at [162, 523] on div "Men - Beard Trim (₹100)" at bounding box center [159, 521] width 179 height 16
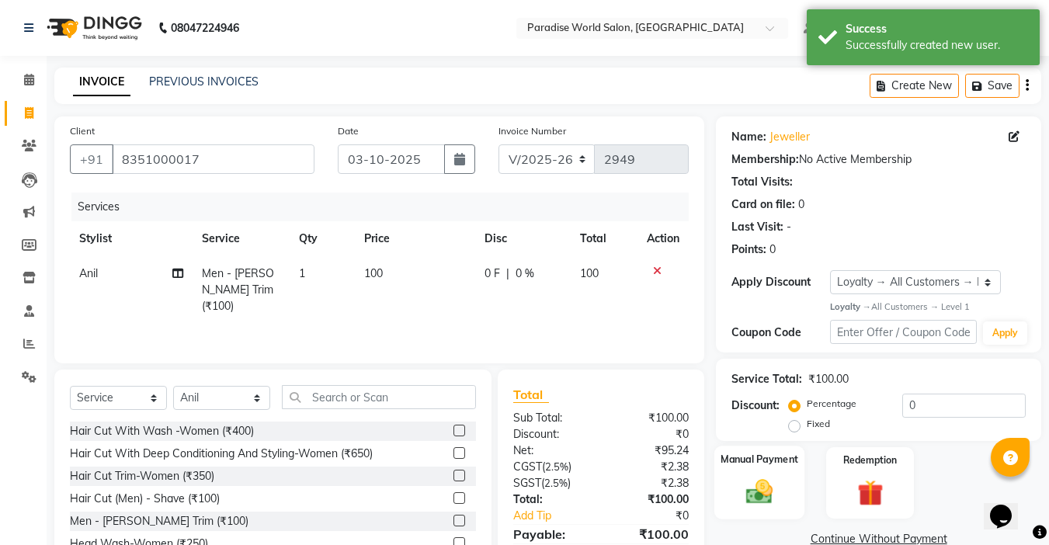
click at [787, 482] on div "Manual Payment" at bounding box center [760, 483] width 91 height 74
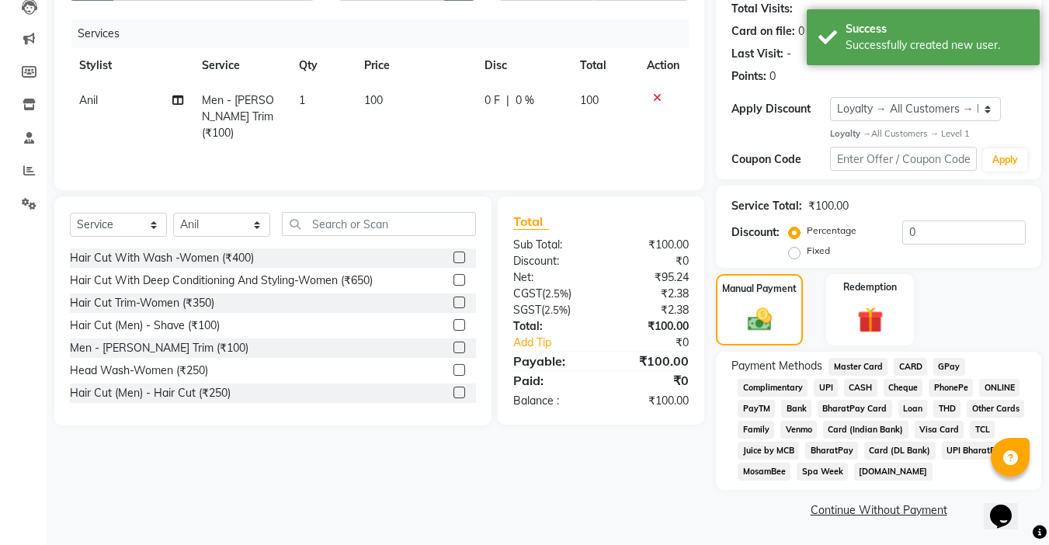
click at [815, 389] on span "UPI" at bounding box center [826, 388] width 24 height 18
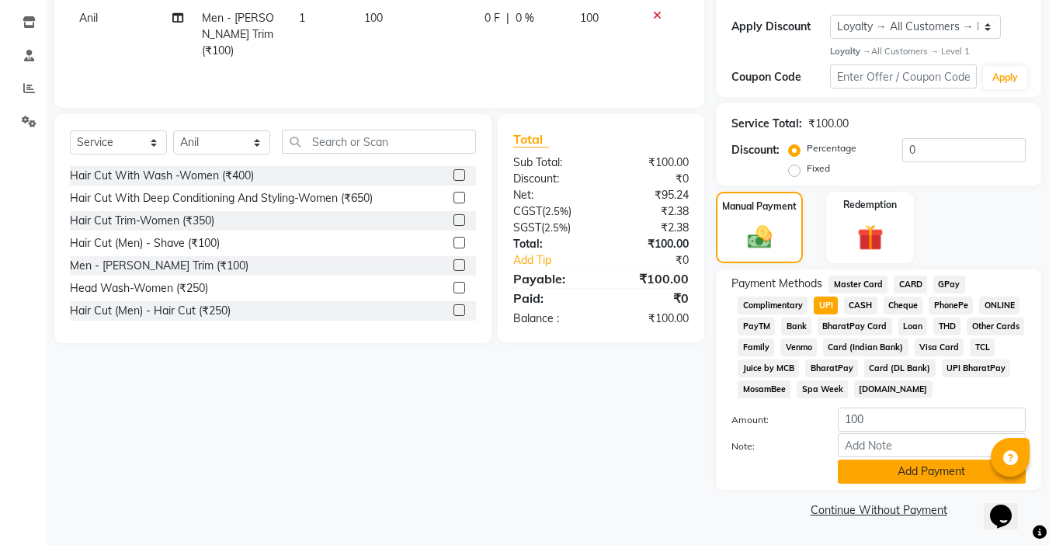
click at [885, 472] on button "Add Payment" at bounding box center [932, 472] width 188 height 24
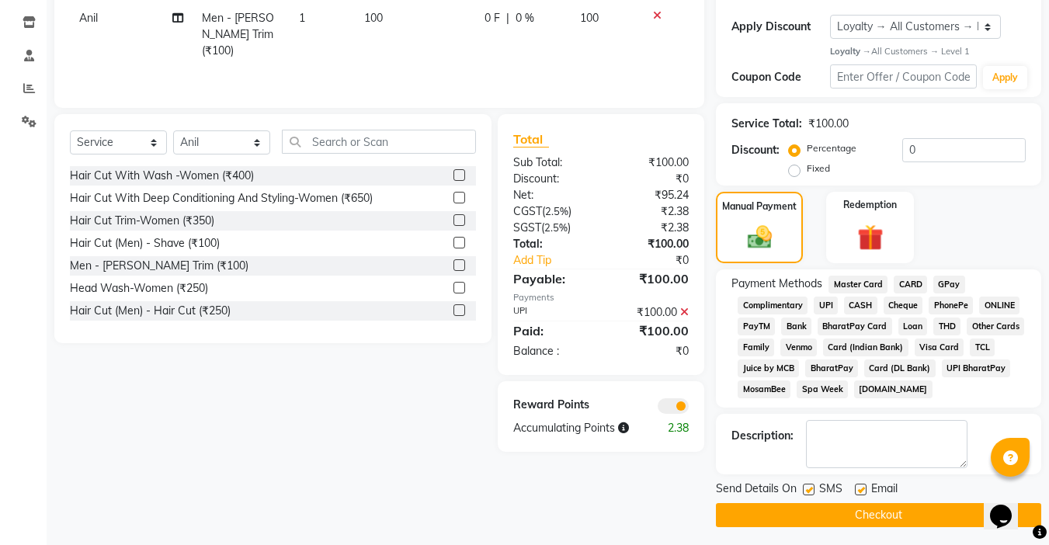
click at [903, 510] on button "Checkout" at bounding box center [878, 515] width 325 height 24
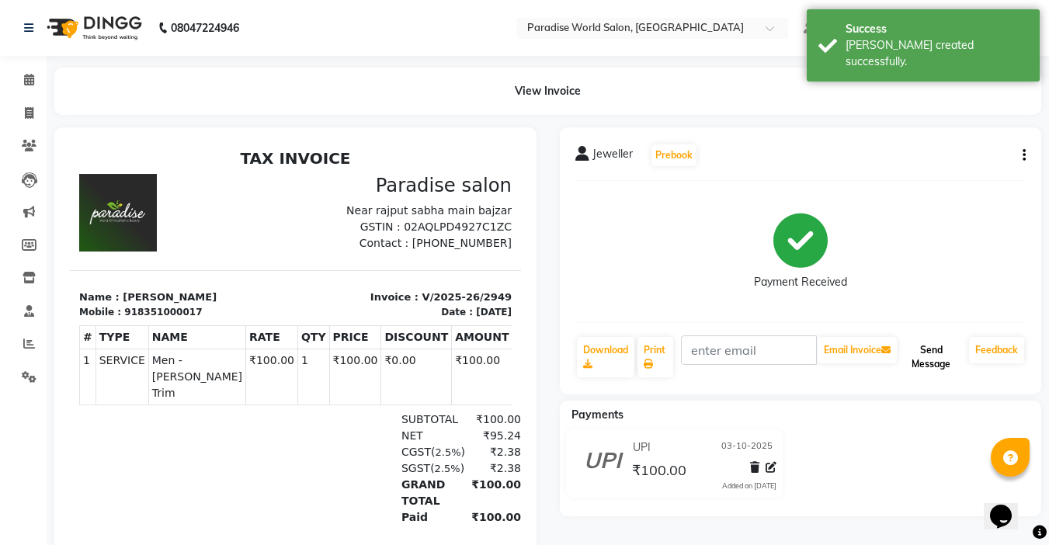
click at [938, 356] on button "Send Message" at bounding box center [931, 357] width 63 height 40
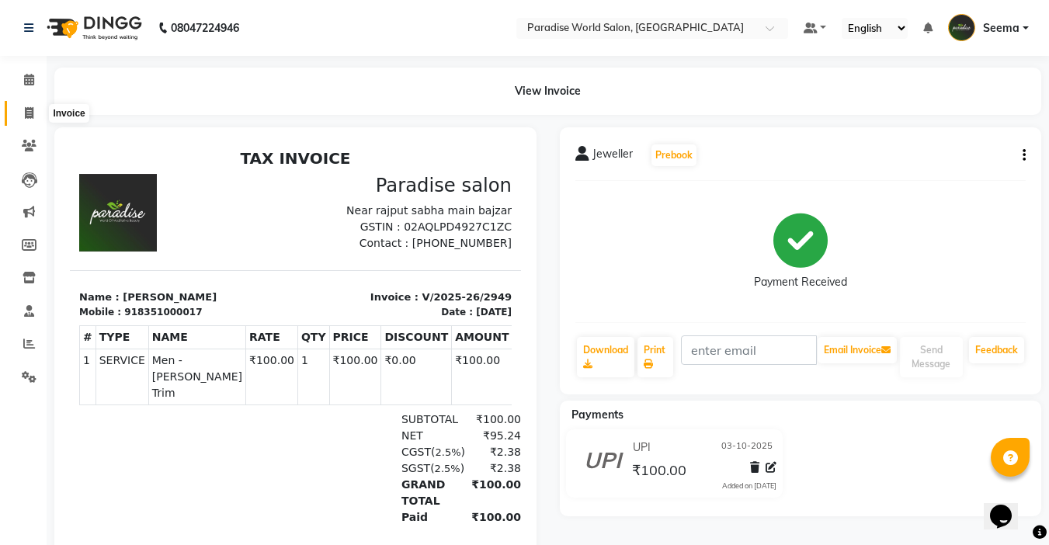
click at [26, 107] on icon at bounding box center [29, 113] width 9 height 12
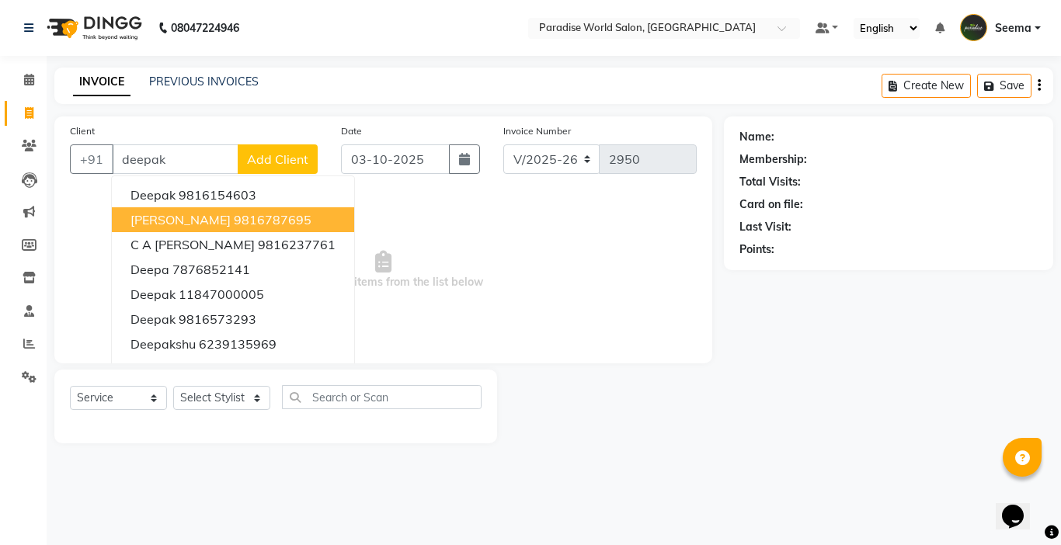
click at [239, 226] on ngb-highlight "9816787695" at bounding box center [273, 220] width 78 height 16
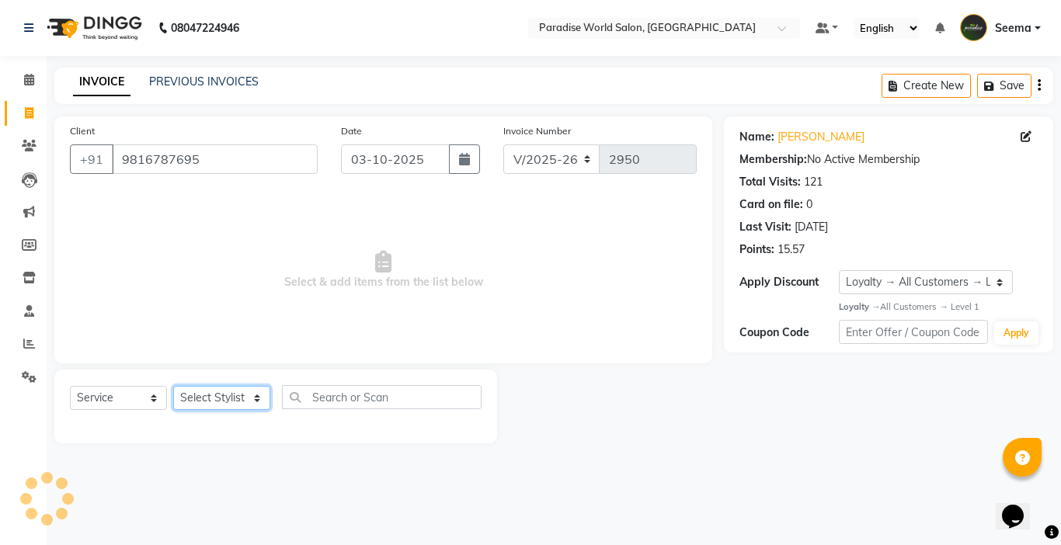
click at [240, 401] on select "Select Stylist Abby aman Anil anku Bobby company Deepak Deepika Gourav Heena is…" at bounding box center [221, 398] width 97 height 24
click at [173, 386] on select "Select Stylist Abby aman Anil anku Bobby company Deepak Deepika Gourav Heena is…" at bounding box center [221, 398] width 97 height 24
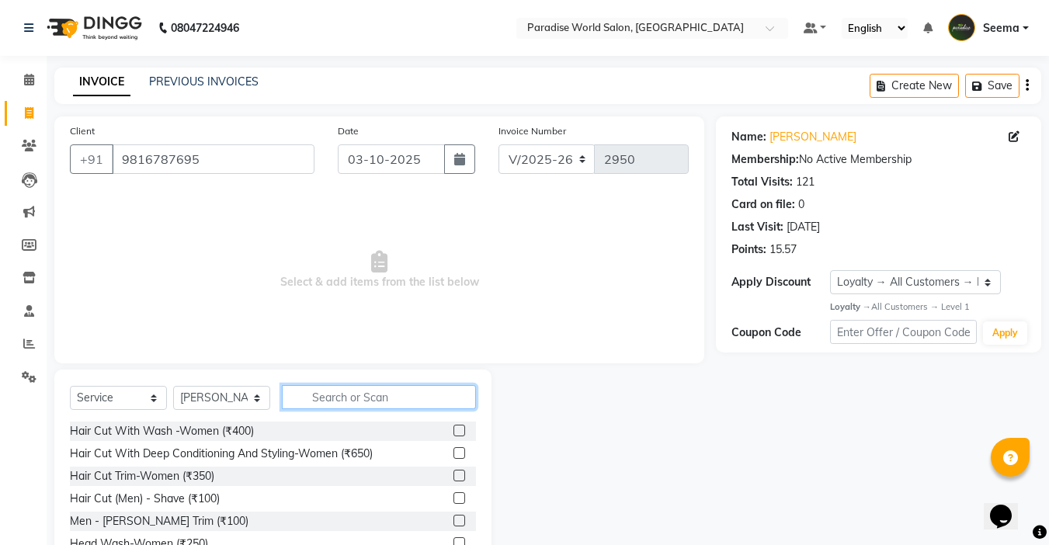
click at [332, 389] on input "text" at bounding box center [379, 397] width 194 height 24
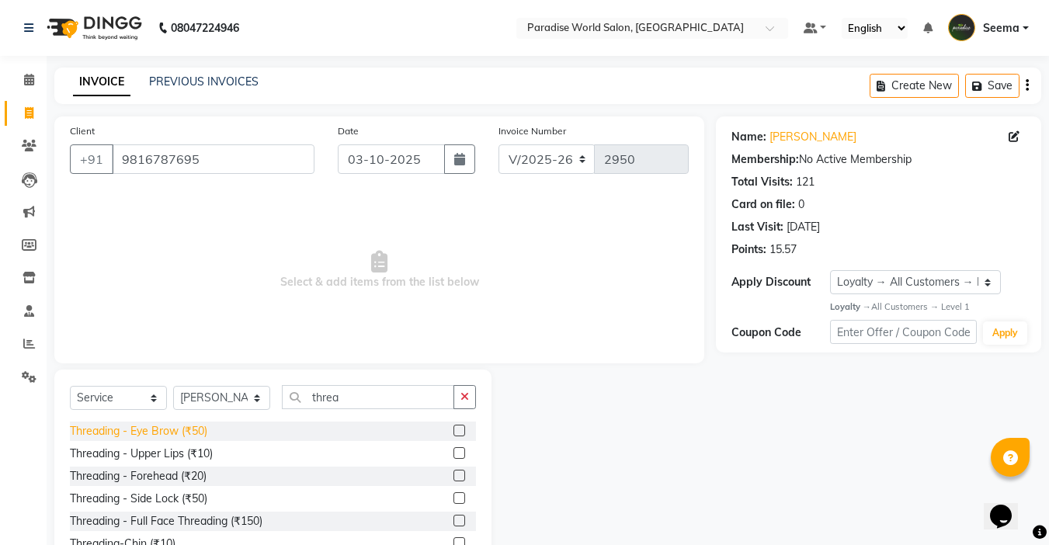
click at [193, 430] on div "Threading - Eye Brow (₹50)" at bounding box center [138, 431] width 137 height 16
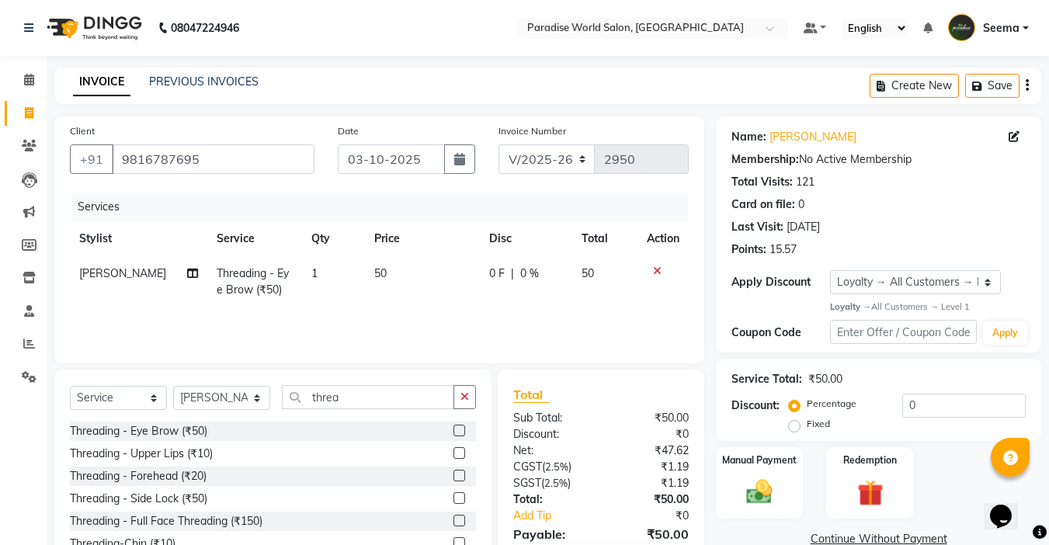
scroll to position [76, 0]
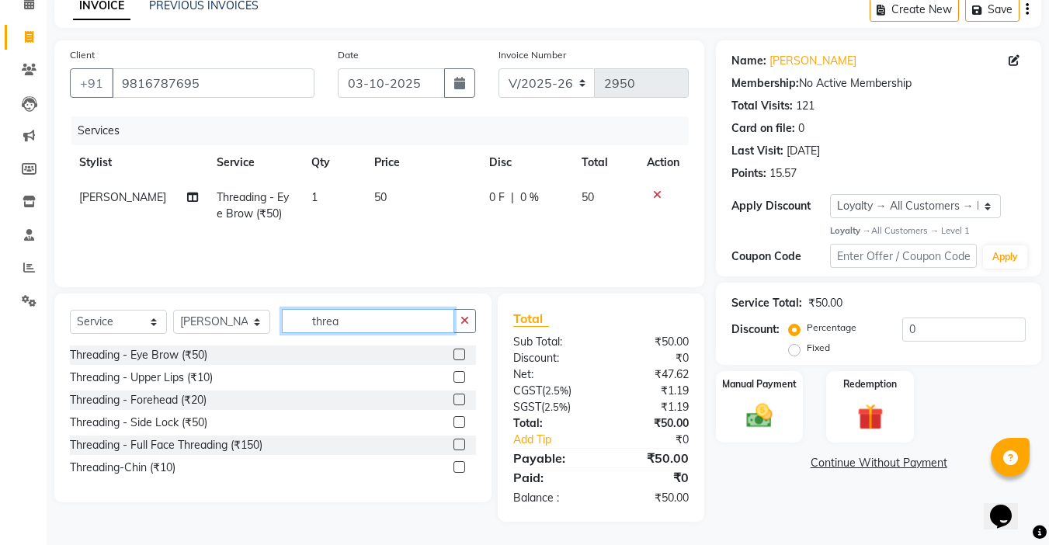
click at [192, 322] on div "Select Service Product Membership Package Voucher Prepaid Gift Card Select Styl…" at bounding box center [273, 327] width 406 height 37
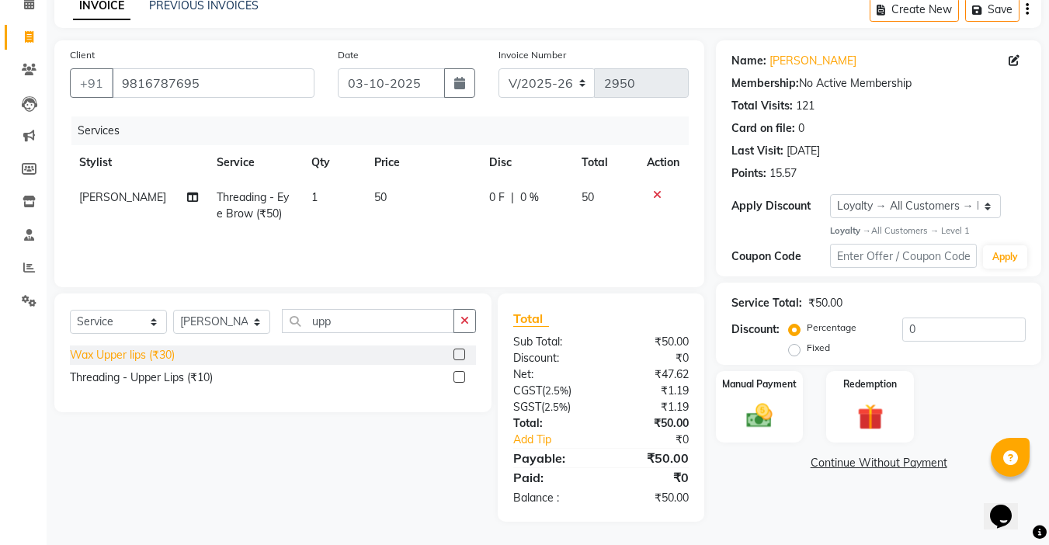
click at [131, 356] on div "Wax Upper lips (₹30)" at bounding box center [122, 355] width 105 height 16
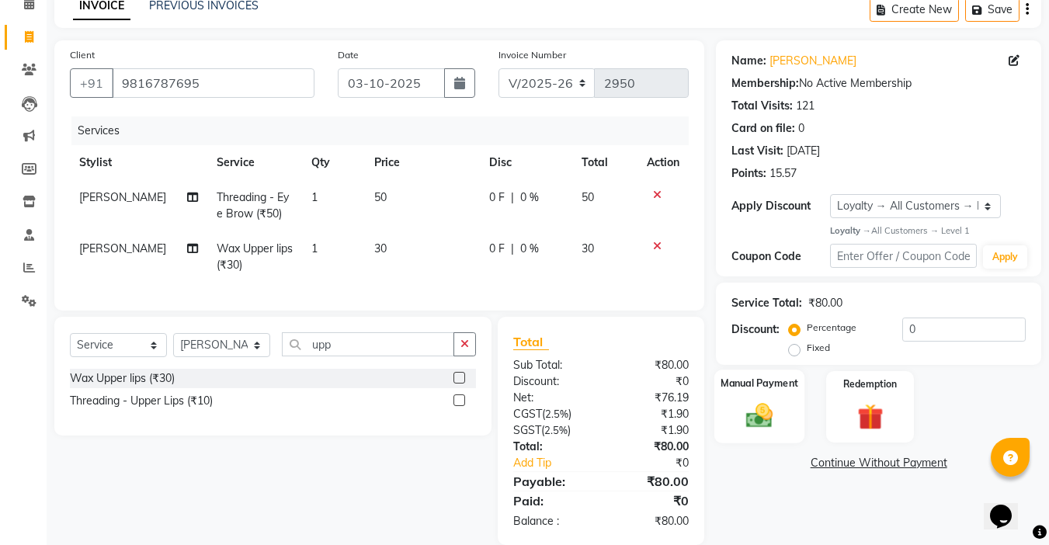
click at [762, 412] on img at bounding box center [759, 416] width 43 height 31
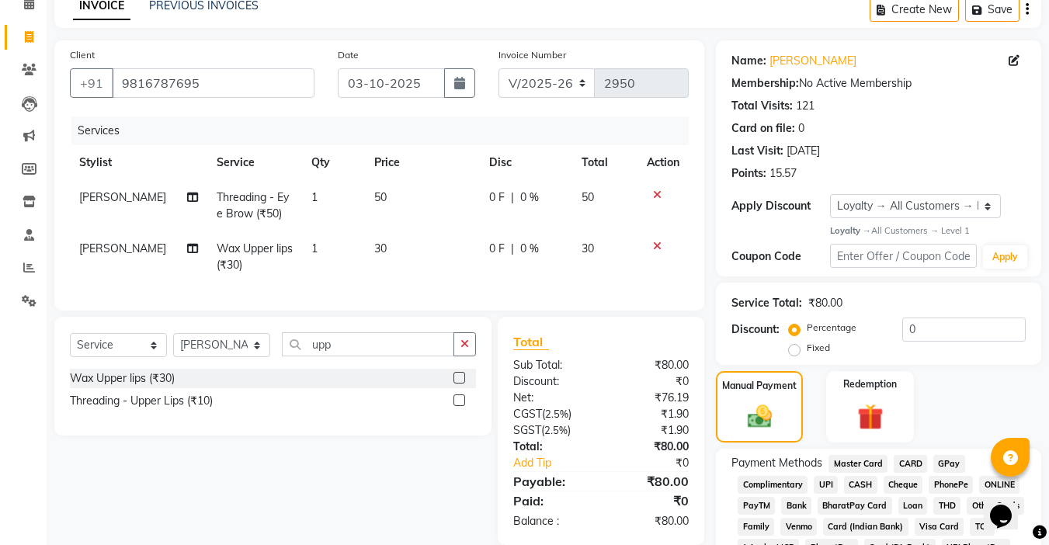
scroll to position [173, 0]
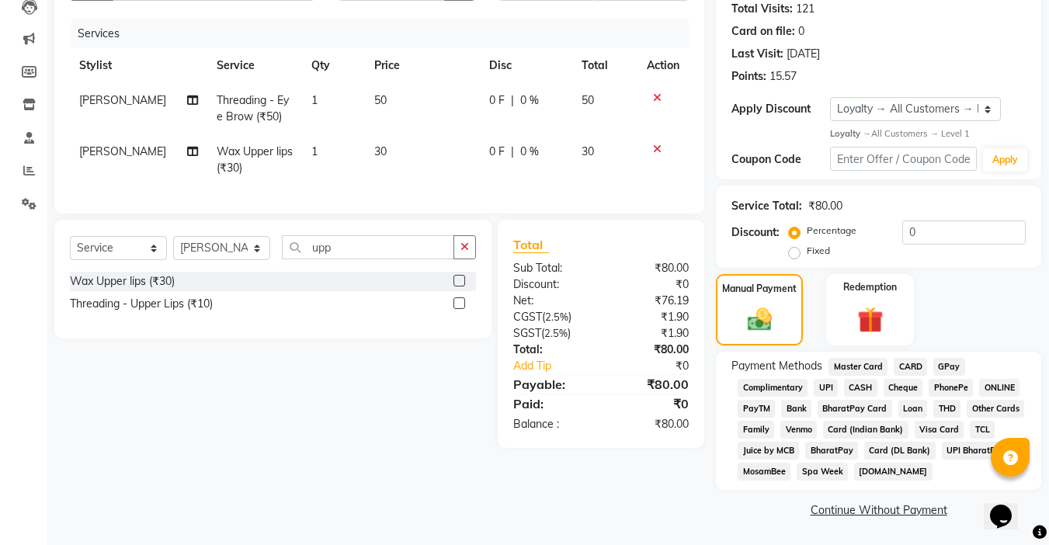
click at [823, 390] on span "UPI" at bounding box center [826, 388] width 24 height 18
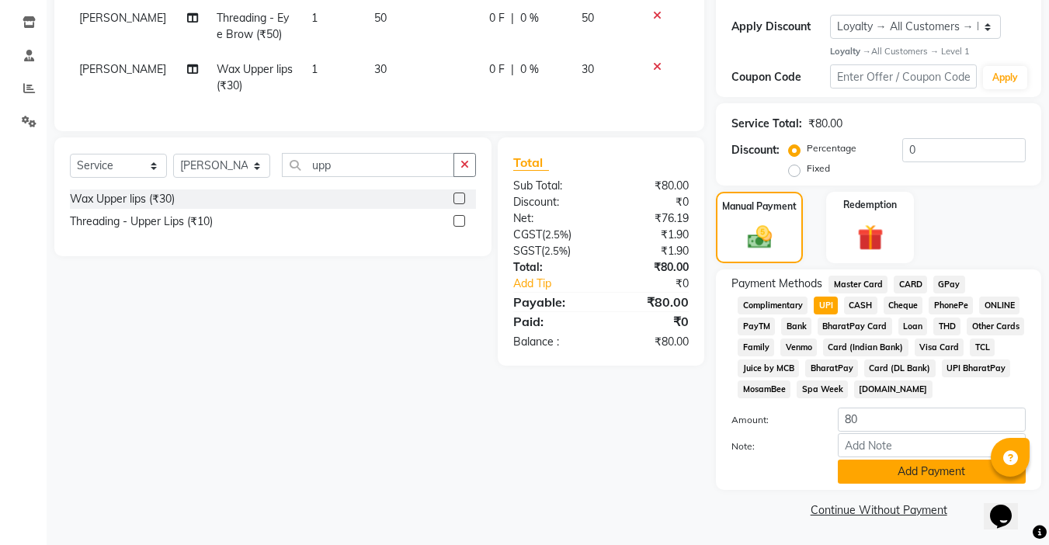
click at [907, 476] on button "Add Payment" at bounding box center [932, 472] width 188 height 24
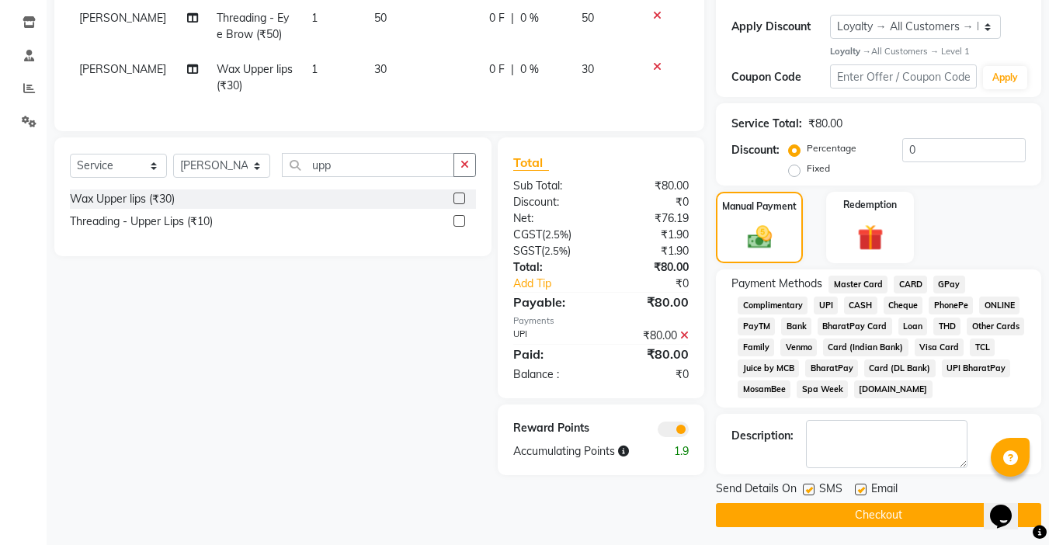
click at [903, 516] on button "Checkout" at bounding box center [878, 515] width 325 height 24
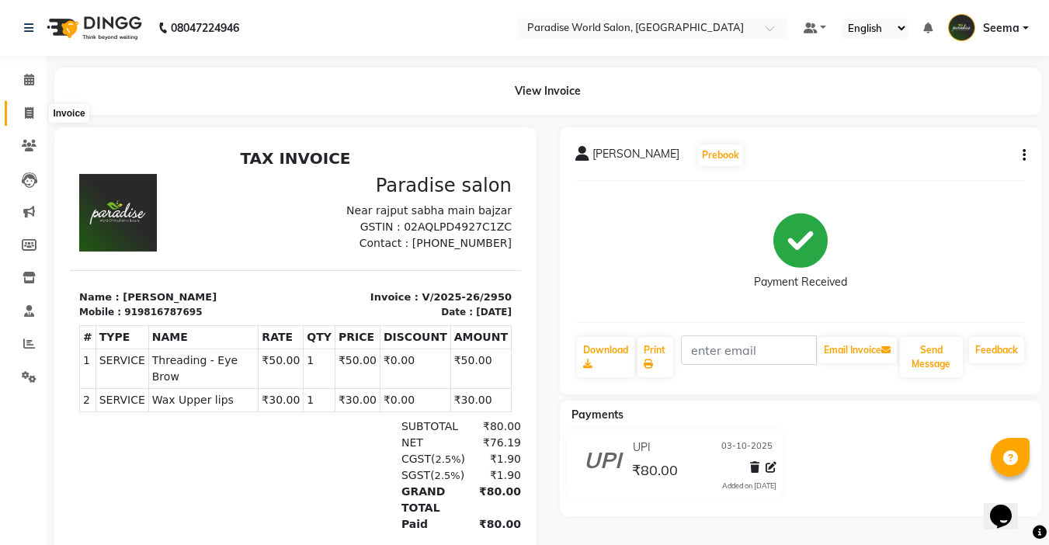
click at [23, 111] on span at bounding box center [29, 114] width 27 height 18
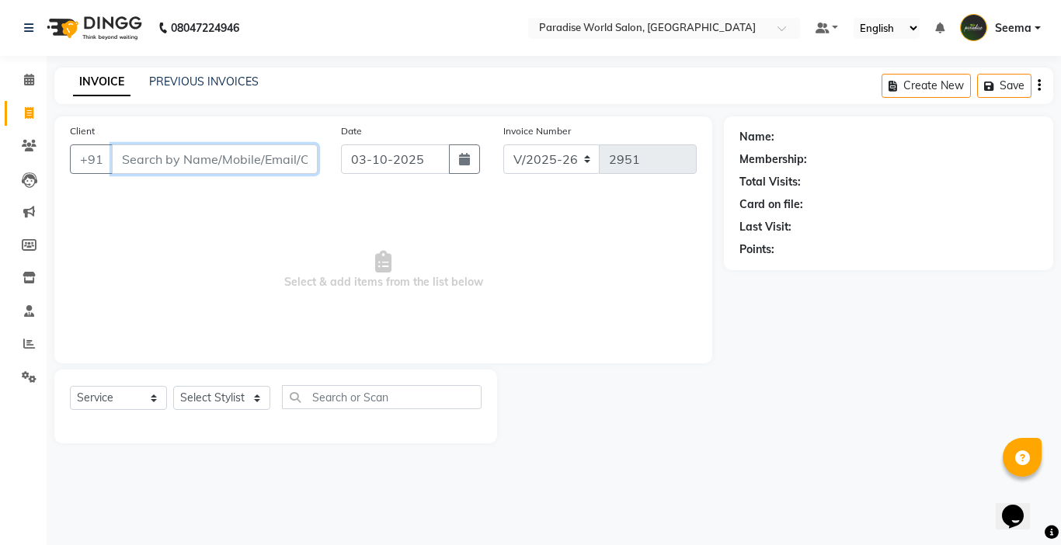
click at [255, 169] on input "Client" at bounding box center [215, 159] width 206 height 30
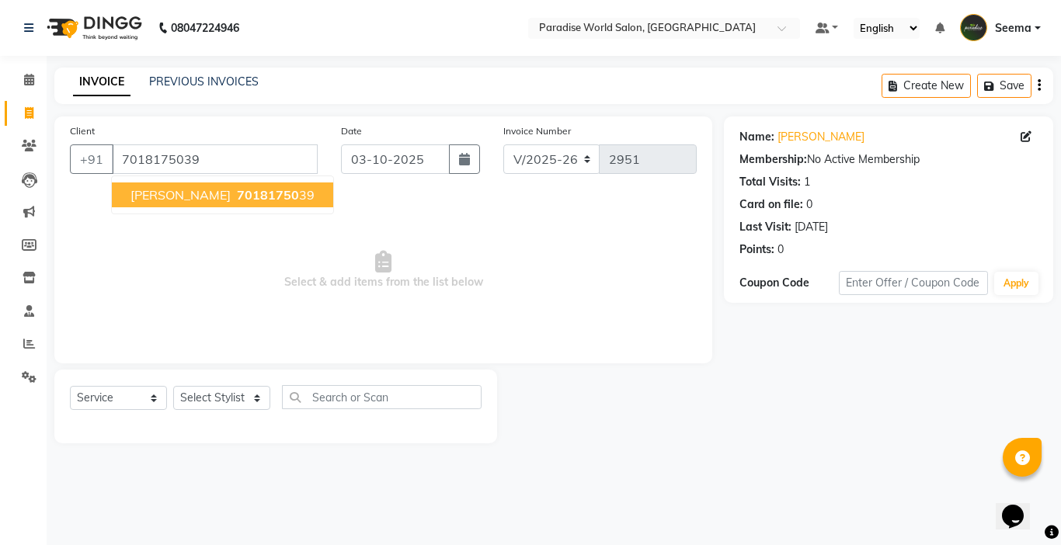
click at [258, 204] on button "deepika thakur 70181750 39" at bounding box center [222, 195] width 221 height 25
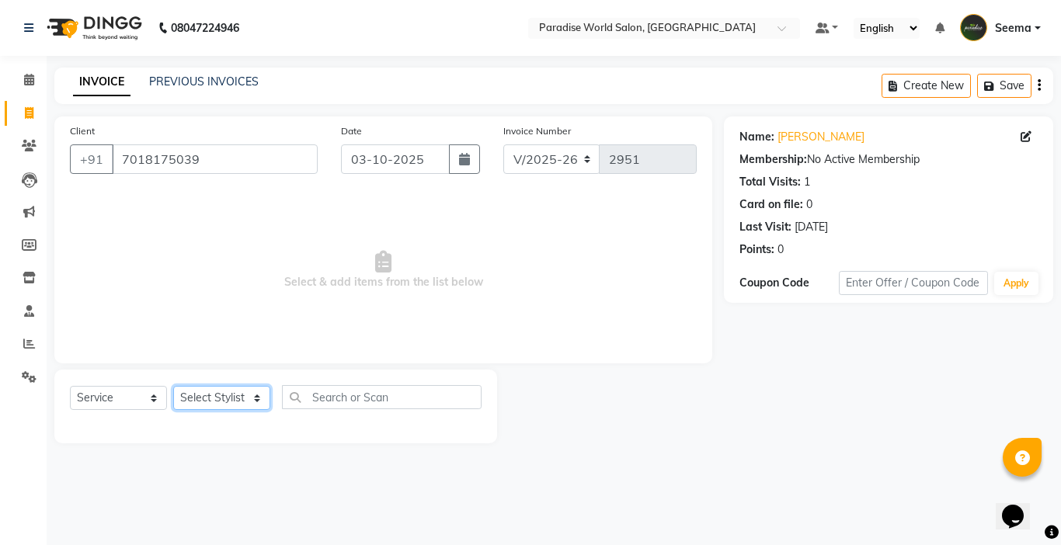
click at [233, 390] on select "Select Stylist Abby aman Anil anku Bobby company Deepak Deepika Gourav Heena is…" at bounding box center [221, 398] width 97 height 24
click at [173, 386] on select "Select Stylist Abby aman Anil anku Bobby company Deepak Deepika Gourav Heena is…" at bounding box center [221, 398] width 97 height 24
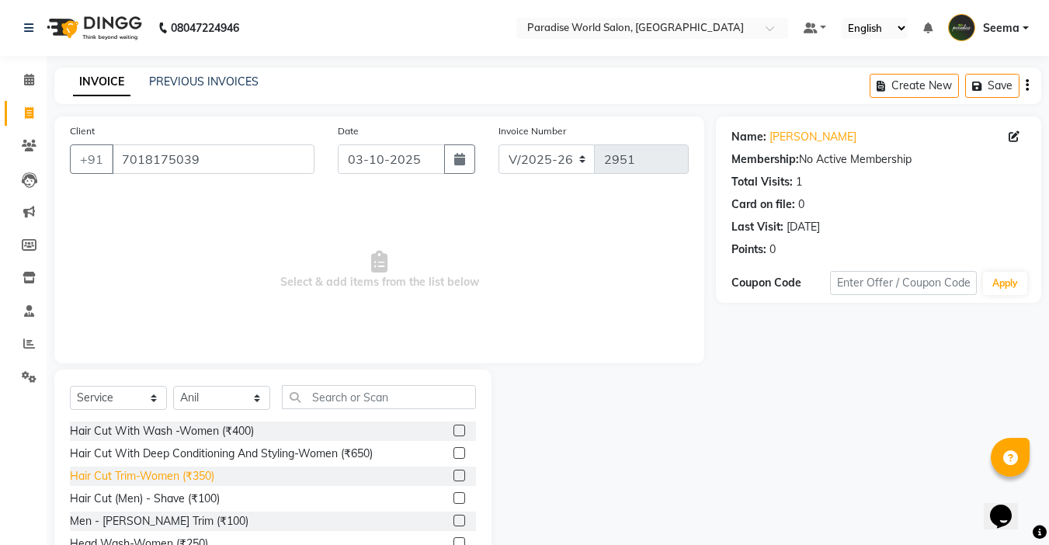
click at [190, 478] on div "Hair Cut Trim-Women (₹350)" at bounding box center [142, 476] width 144 height 16
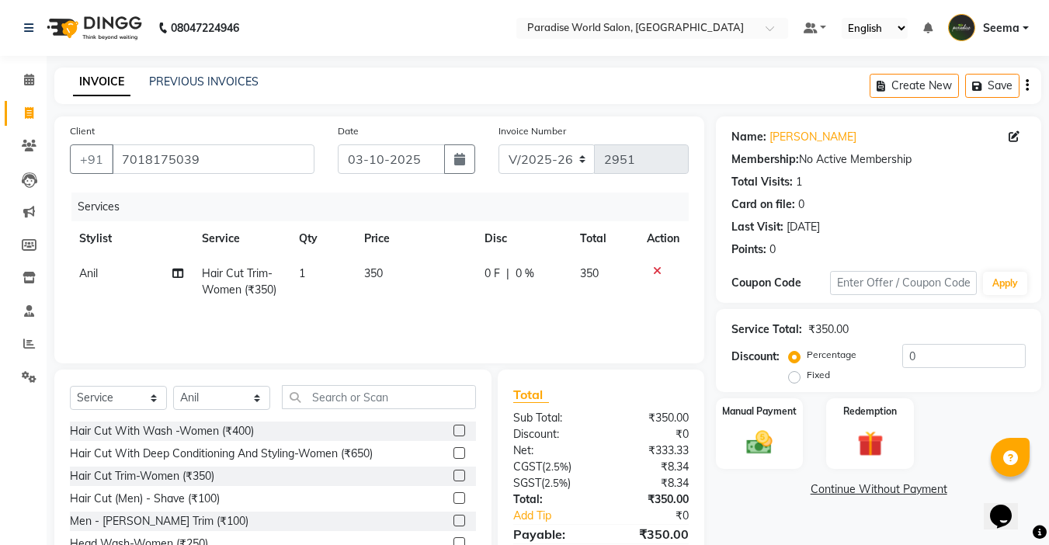
click at [373, 276] on span "350" at bounding box center [373, 273] width 19 height 14
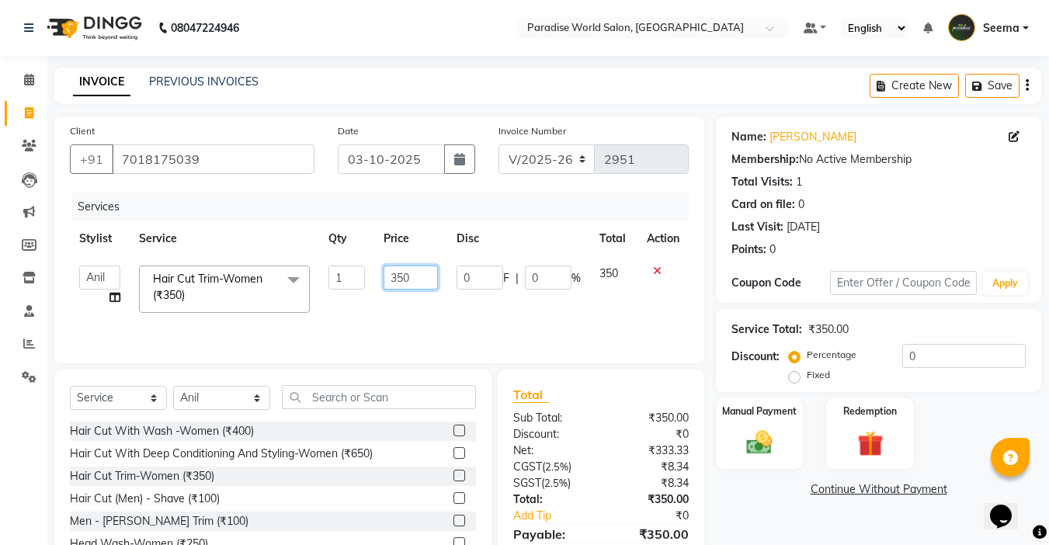
click at [404, 277] on input "350" at bounding box center [411, 278] width 54 height 24
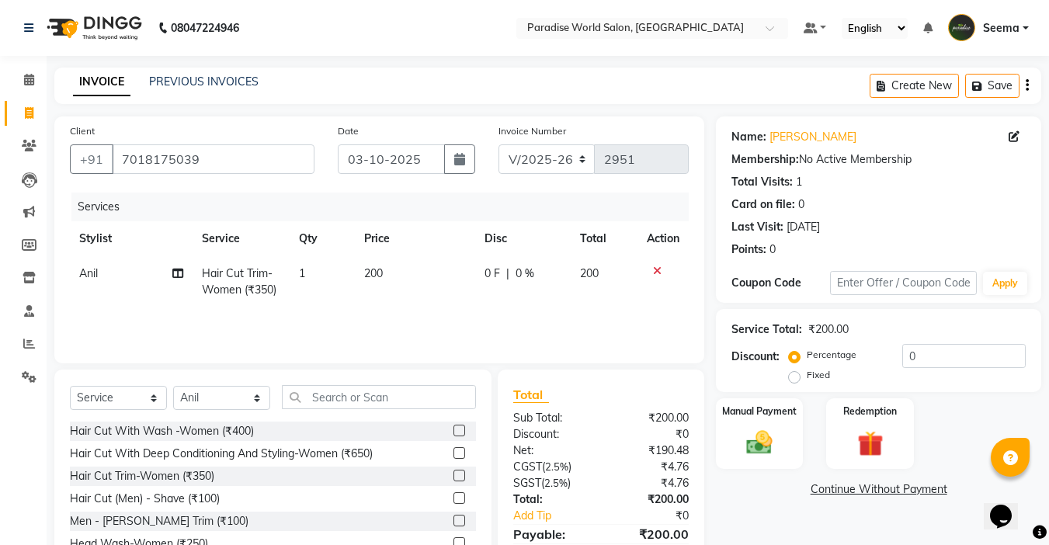
click at [412, 312] on div "Services Stylist Service Qty Price Disc Total Action Anil Hair Cut Trim-Women (…" at bounding box center [379, 270] width 619 height 155
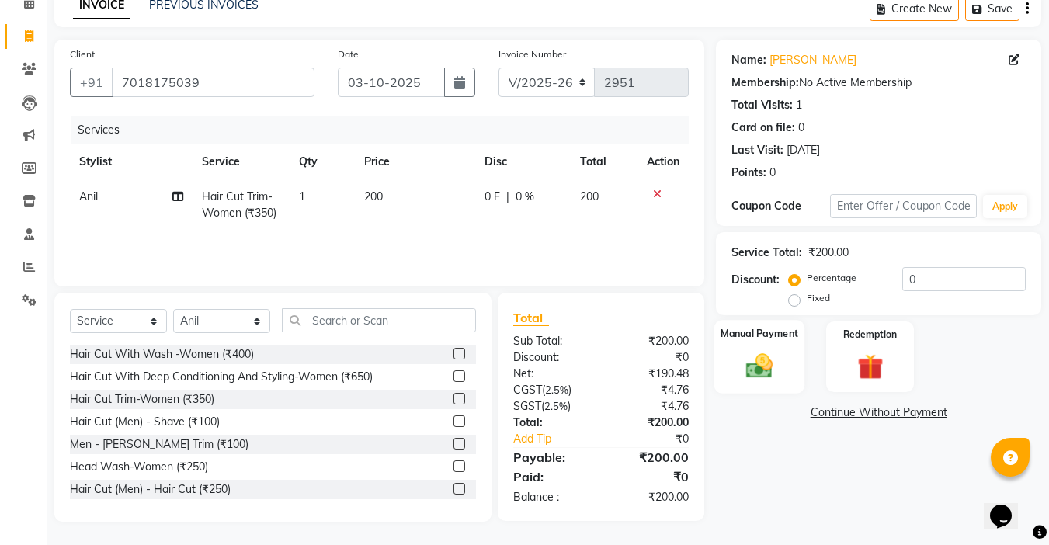
click at [755, 358] on img at bounding box center [759, 365] width 43 height 31
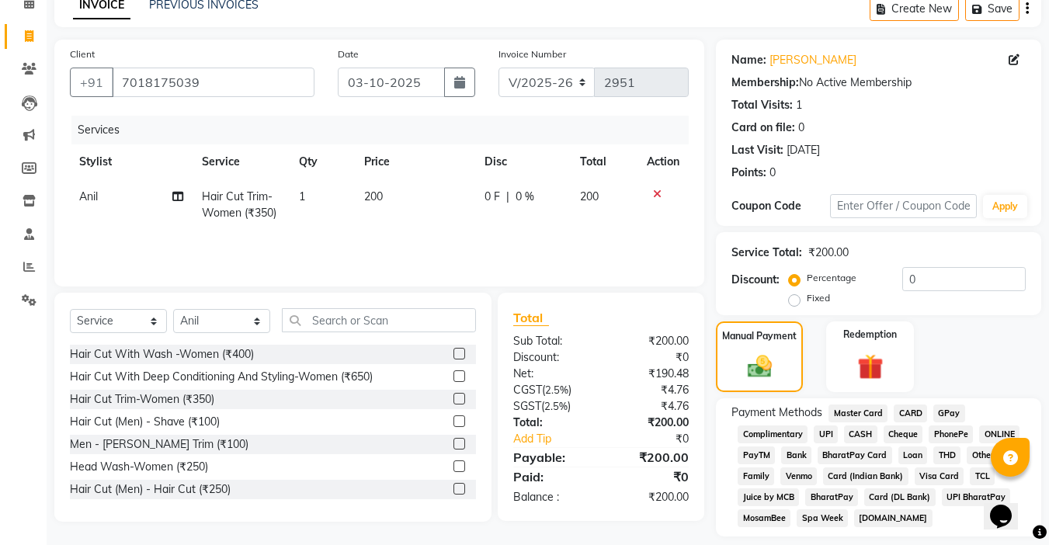
scroll to position [123, 0]
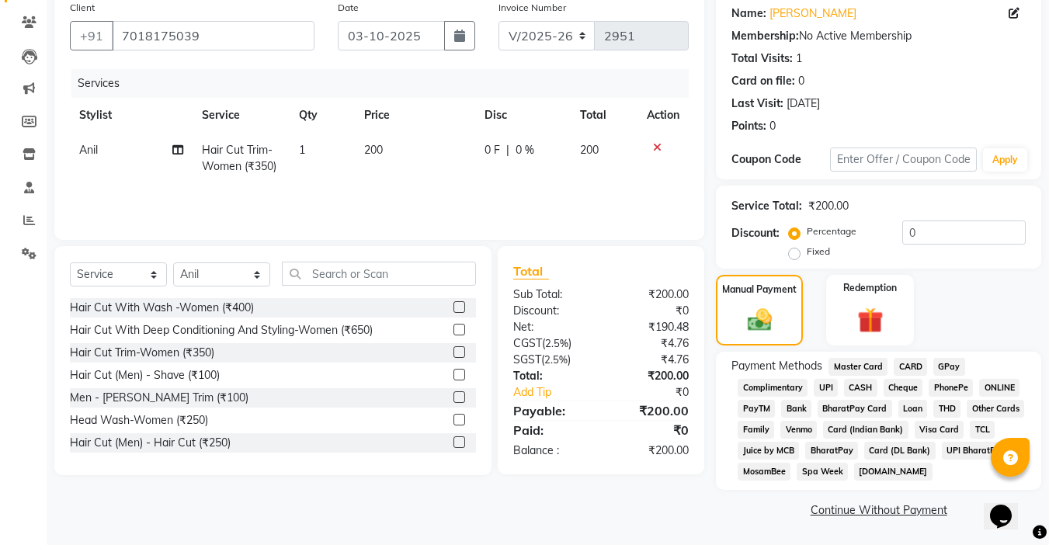
click at [831, 388] on span "UPI" at bounding box center [826, 388] width 24 height 18
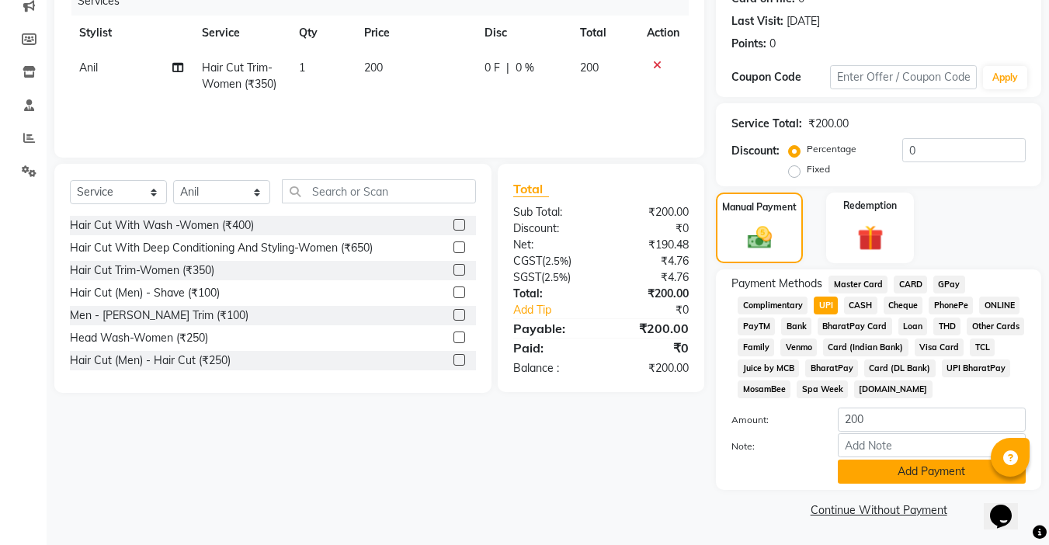
click at [894, 464] on button "Add Payment" at bounding box center [932, 472] width 188 height 24
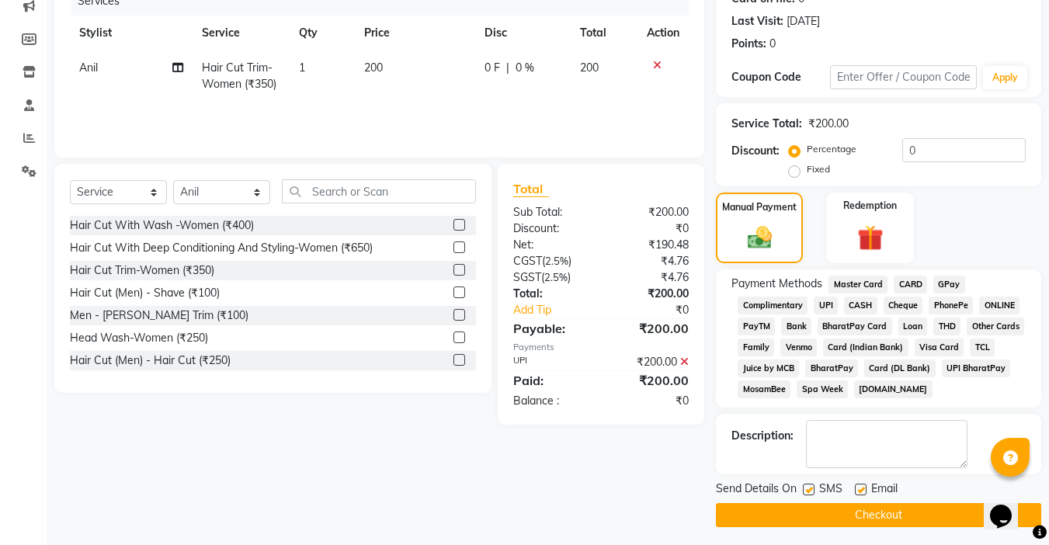
click at [857, 494] on label at bounding box center [861, 490] width 12 height 12
click at [857, 494] on input "checkbox" at bounding box center [860, 490] width 10 height 10
click at [812, 487] on label at bounding box center [809, 490] width 12 height 12
click at [812, 487] on input "checkbox" at bounding box center [808, 490] width 10 height 10
click at [869, 521] on button "Checkout" at bounding box center [878, 515] width 325 height 24
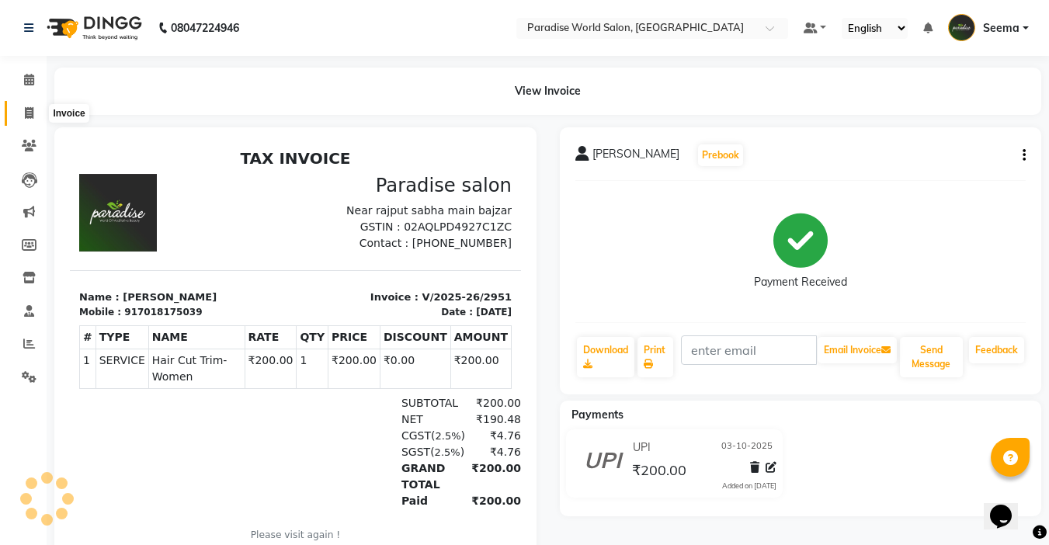
click at [28, 117] on icon at bounding box center [29, 113] width 9 height 12
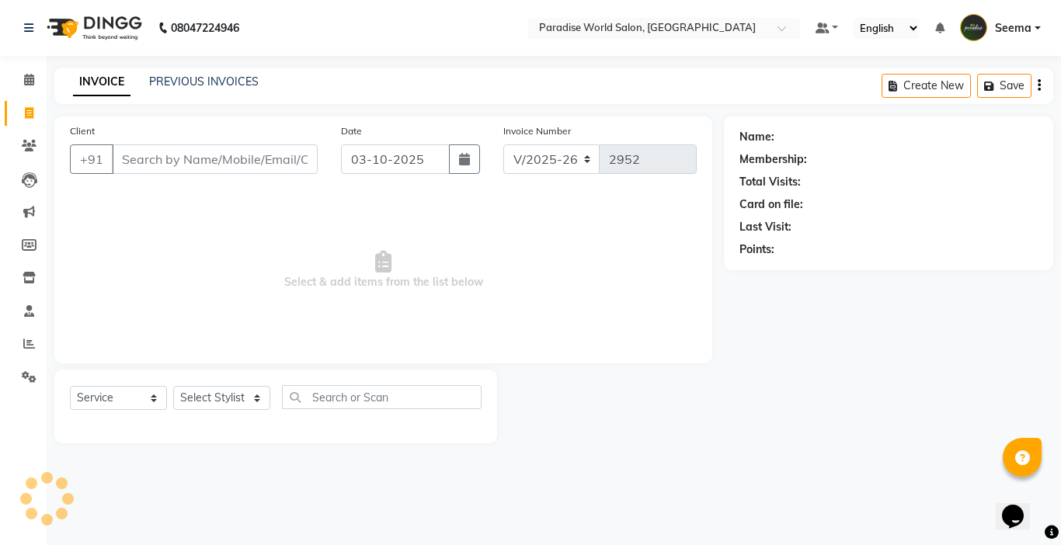
click at [176, 151] on input "Client" at bounding box center [215, 159] width 206 height 30
click at [178, 165] on input "Client" at bounding box center [215, 159] width 206 height 30
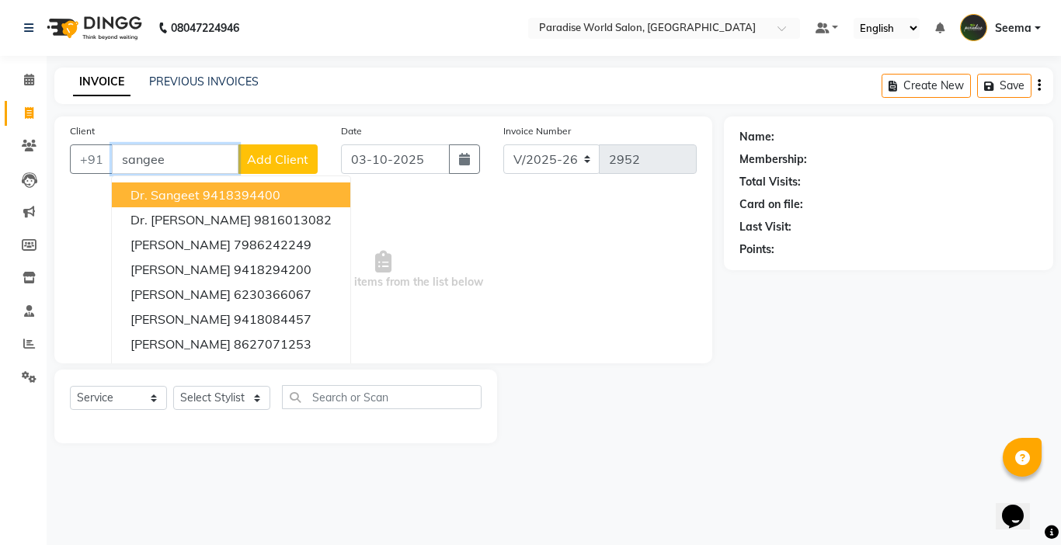
click at [181, 199] on span "Dr. sangeet" at bounding box center [164, 195] width 69 height 16
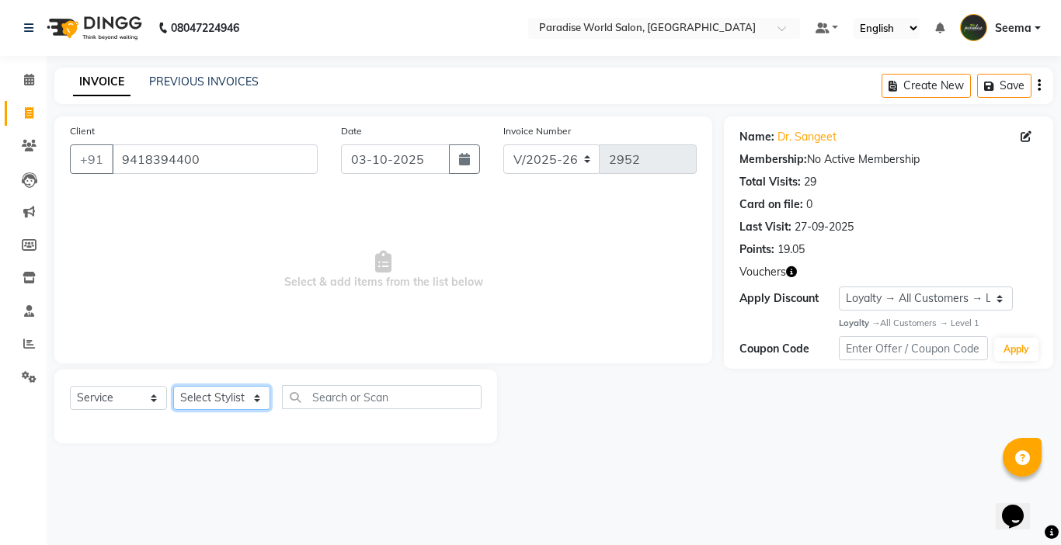
click at [248, 405] on select "Select Stylist Abby aman Anil anku Bobby company Deepak Deepika Gourav Heena is…" at bounding box center [221, 398] width 97 height 24
click at [173, 386] on select "Select Stylist Abby aman Anil anku Bobby company Deepak Deepika Gourav Heena is…" at bounding box center [221, 398] width 97 height 24
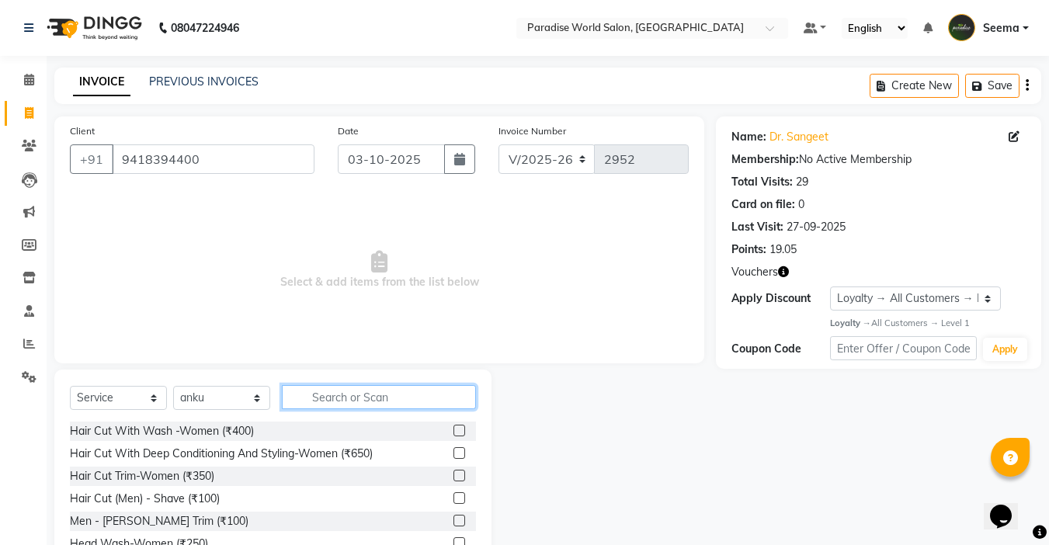
click at [346, 396] on input "text" at bounding box center [379, 397] width 194 height 24
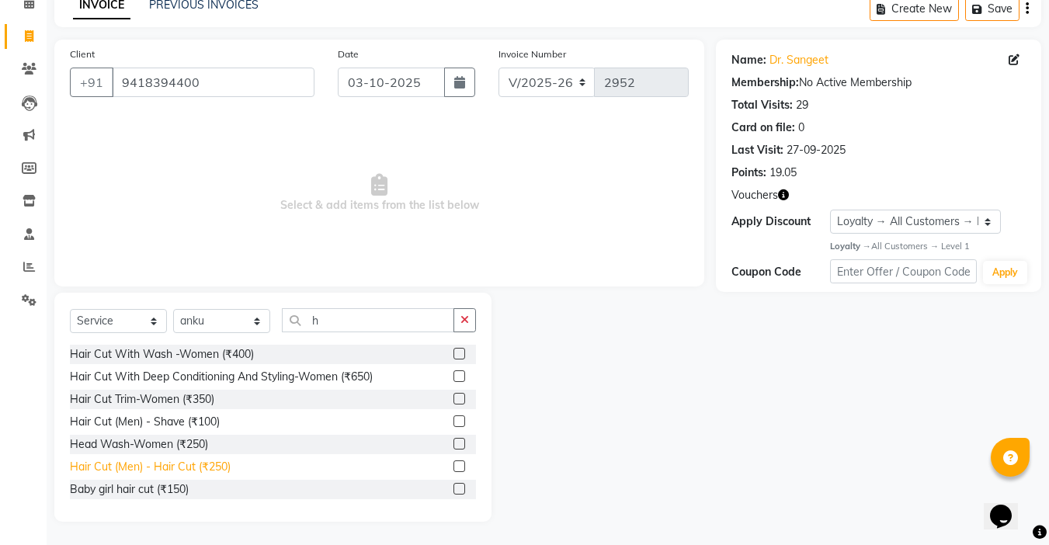
click at [169, 471] on div "Hair Cut (Men) - Hair Cut (₹250)" at bounding box center [150, 467] width 161 height 16
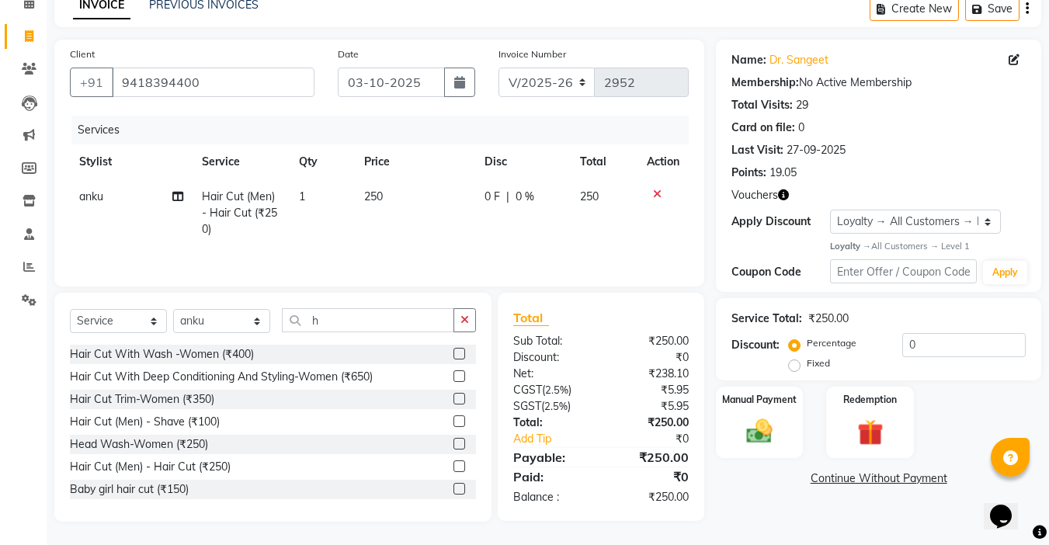
click at [398, 202] on td "250" at bounding box center [415, 213] width 120 height 68
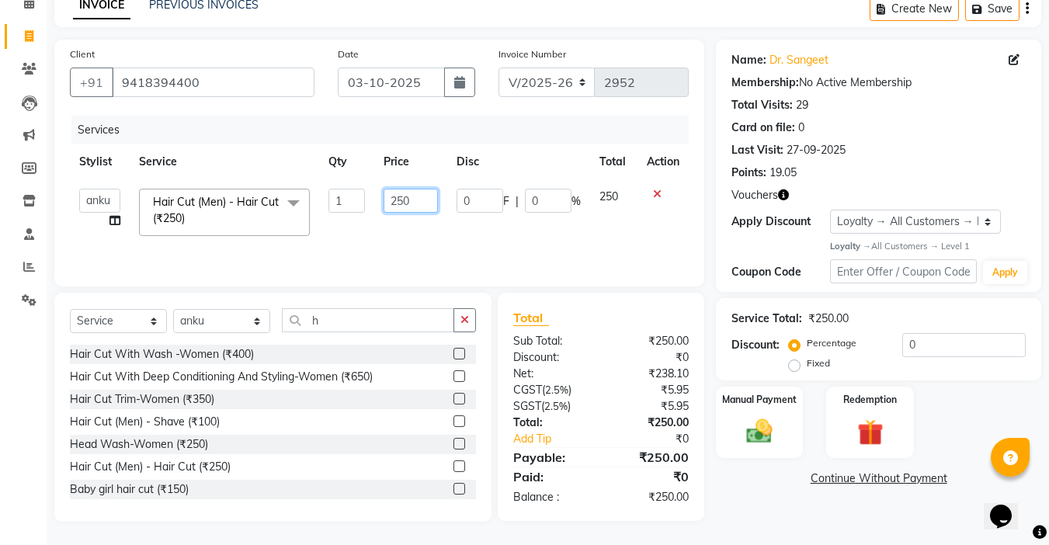
click at [400, 197] on input "250" at bounding box center [411, 201] width 54 height 24
click at [420, 249] on div "Services Stylist Service Qty Price Disc Total Action Abby aman Anil anku Bobby …" at bounding box center [379, 193] width 619 height 155
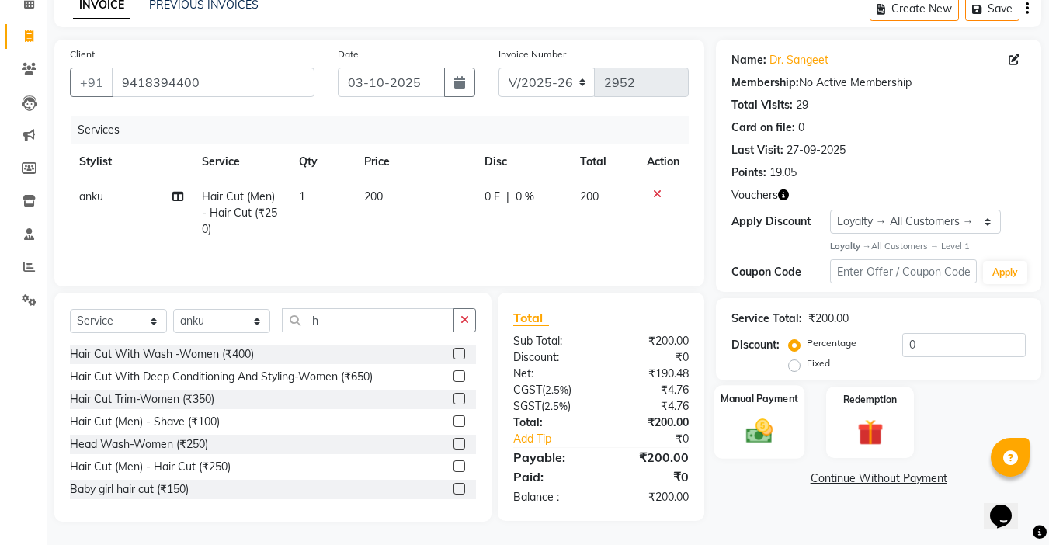
click at [790, 414] on div "Manual Payment" at bounding box center [760, 422] width 91 height 74
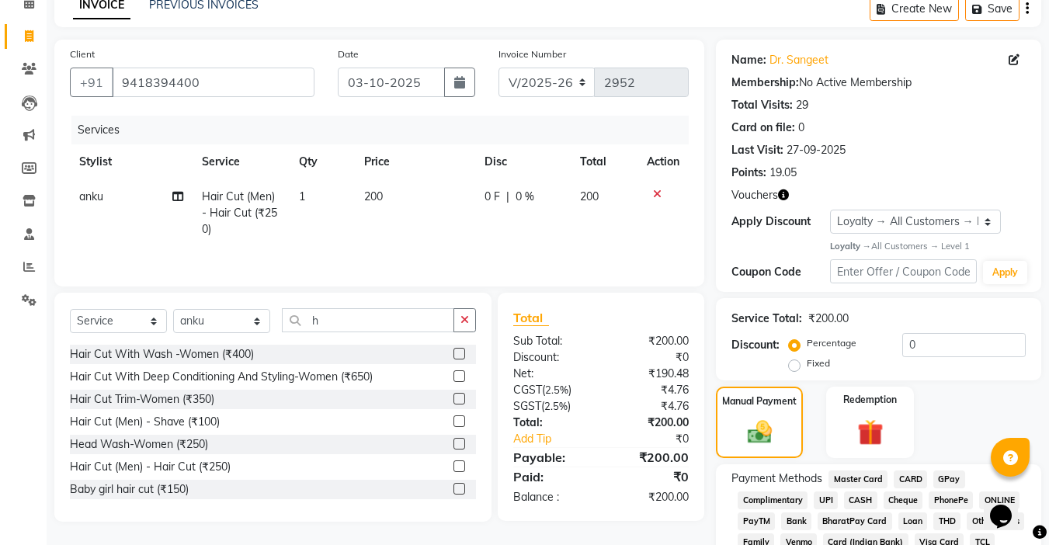
scroll to position [190, 0]
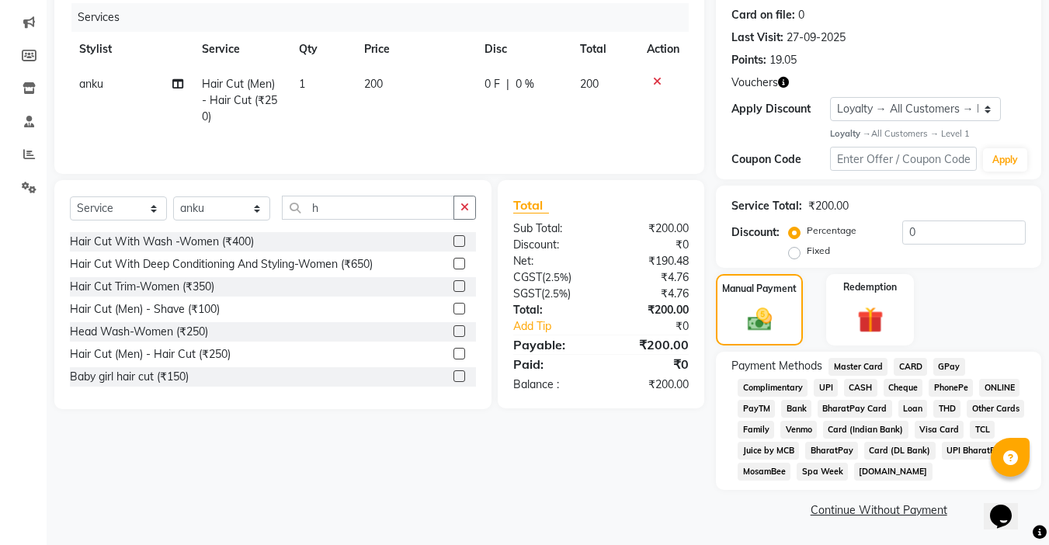
click at [830, 386] on span "UPI" at bounding box center [826, 388] width 24 height 18
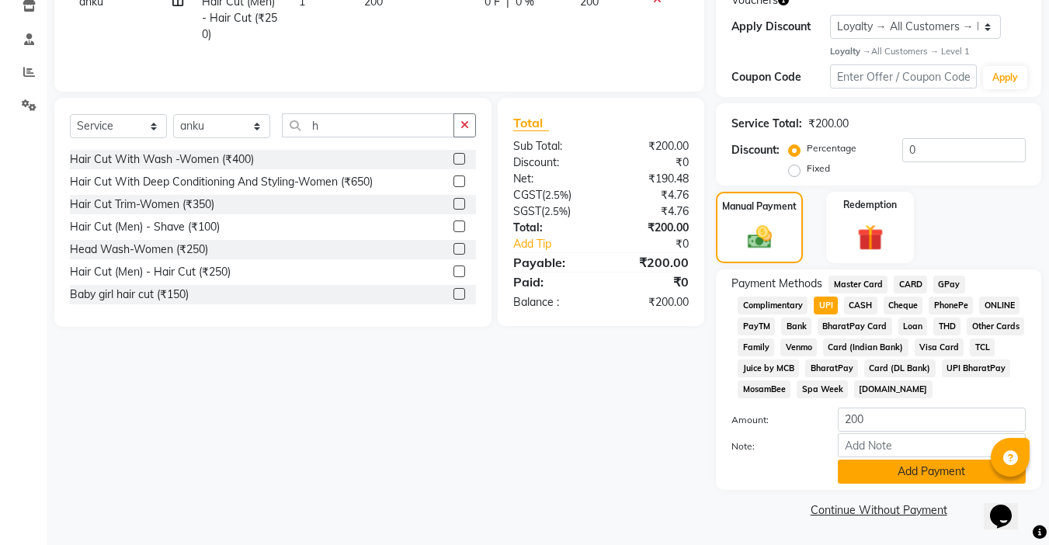
click at [906, 480] on button "Add Payment" at bounding box center [932, 472] width 188 height 24
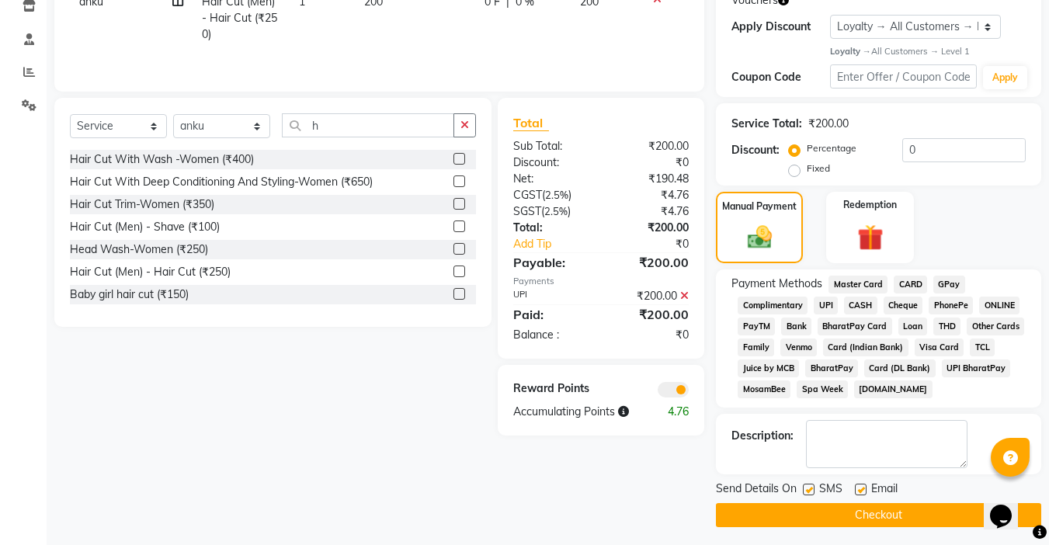
click at [864, 488] on label at bounding box center [861, 490] width 12 height 12
click at [864, 488] on input "checkbox" at bounding box center [860, 490] width 10 height 10
click at [816, 488] on div "SMS" at bounding box center [829, 490] width 52 height 19
click at [812, 489] on label at bounding box center [809, 490] width 12 height 12
click at [812, 489] on input "checkbox" at bounding box center [808, 490] width 10 height 10
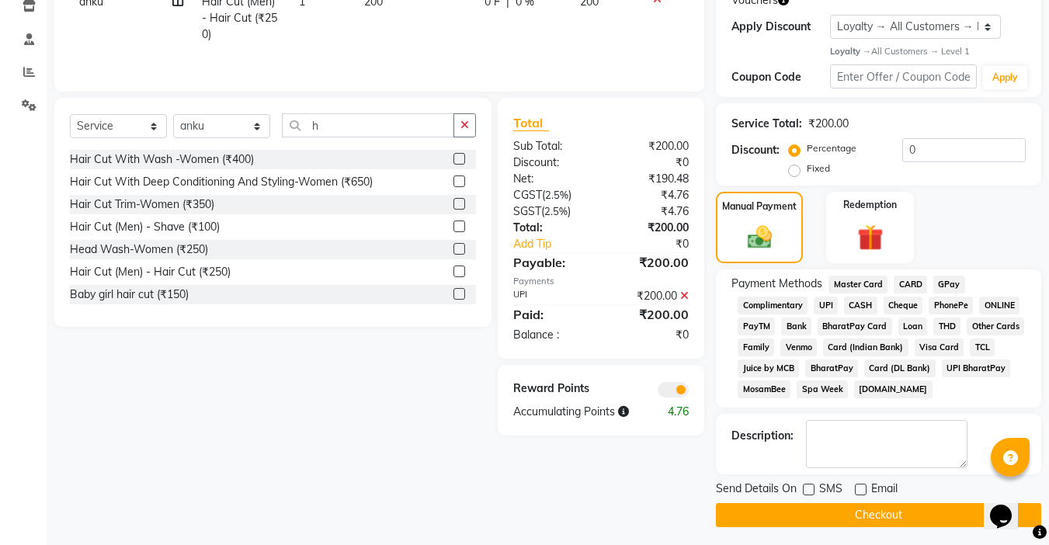
click at [850, 508] on button "Checkout" at bounding box center [878, 515] width 325 height 24
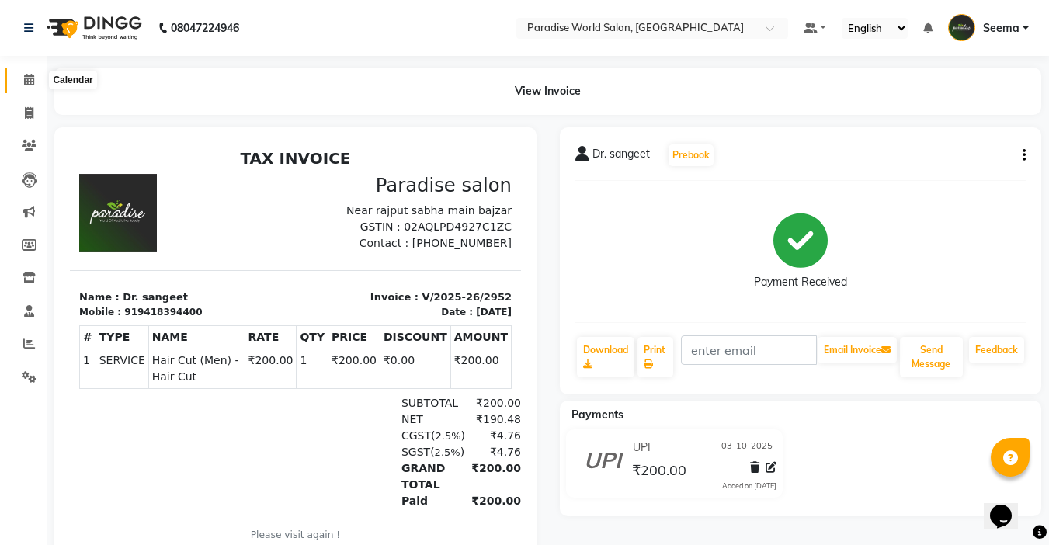
click at [30, 79] on icon at bounding box center [29, 80] width 10 height 12
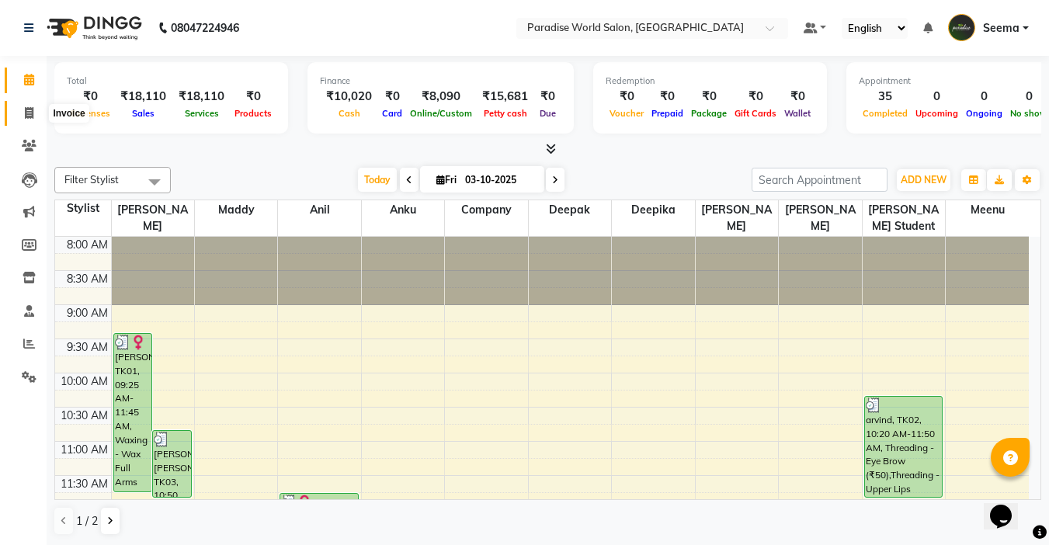
click at [27, 107] on icon at bounding box center [29, 113] width 9 height 12
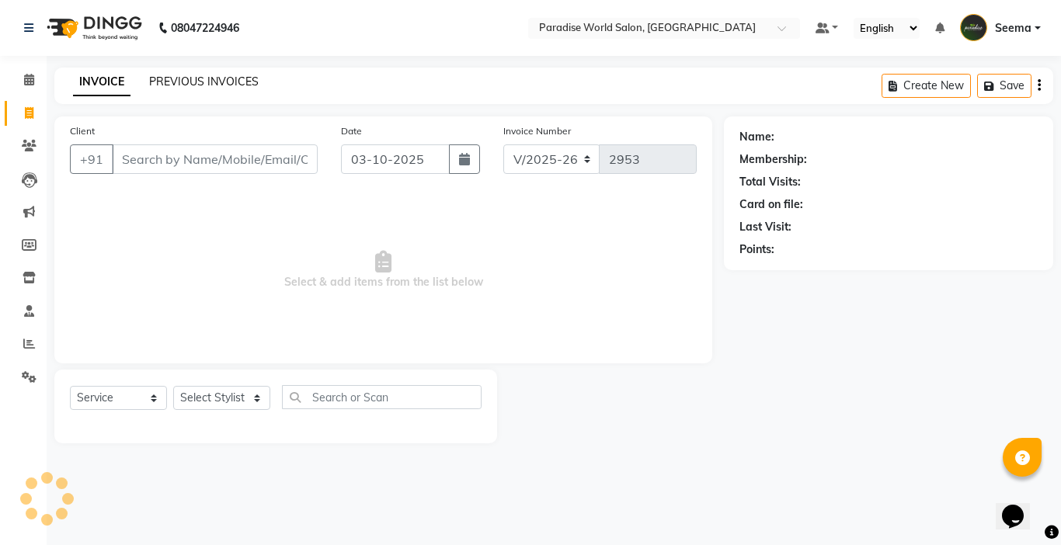
click at [236, 79] on link "PREVIOUS INVOICES" at bounding box center [204, 82] width 110 height 14
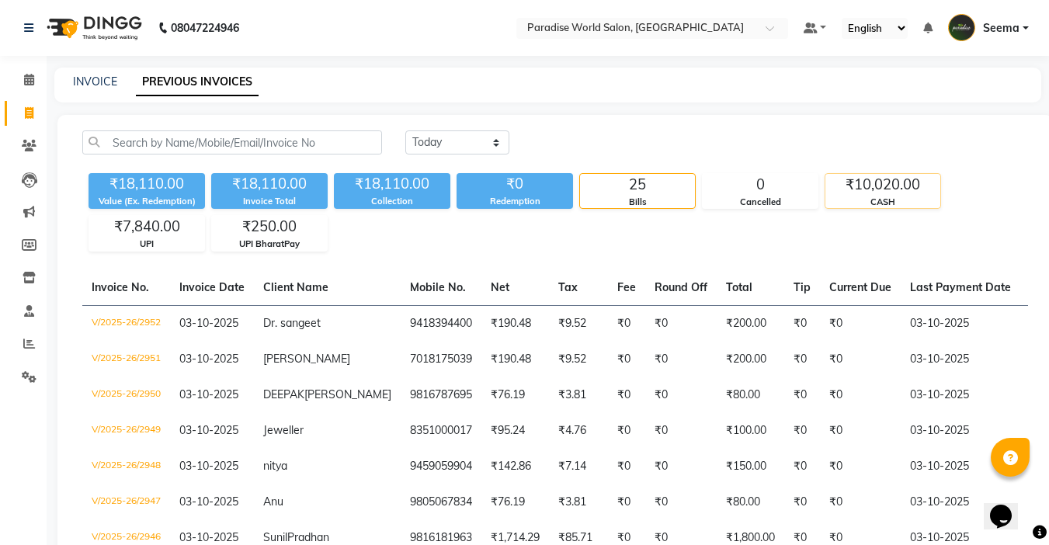
click at [870, 190] on div "₹10,020.00" at bounding box center [883, 185] width 115 height 22
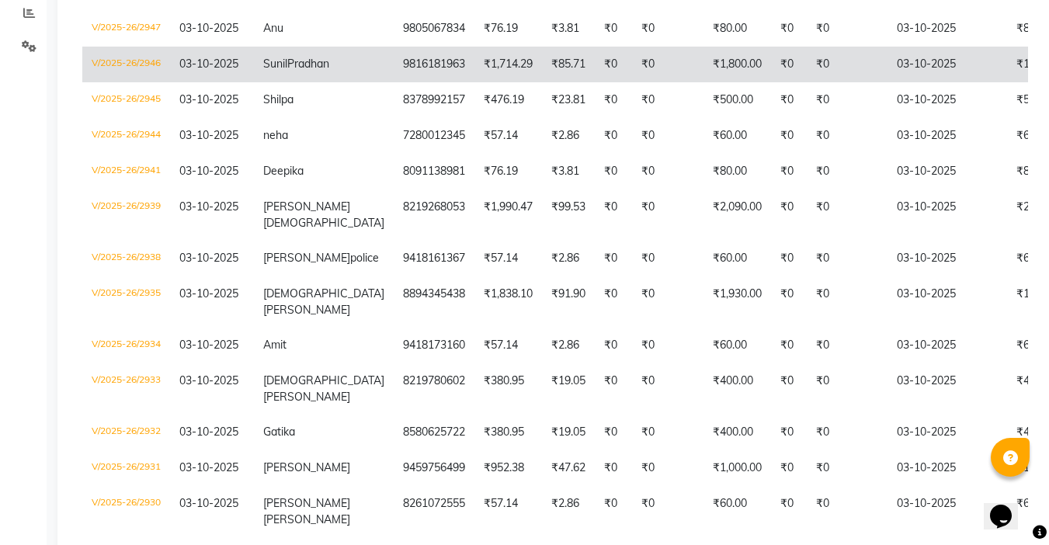
scroll to position [466, 0]
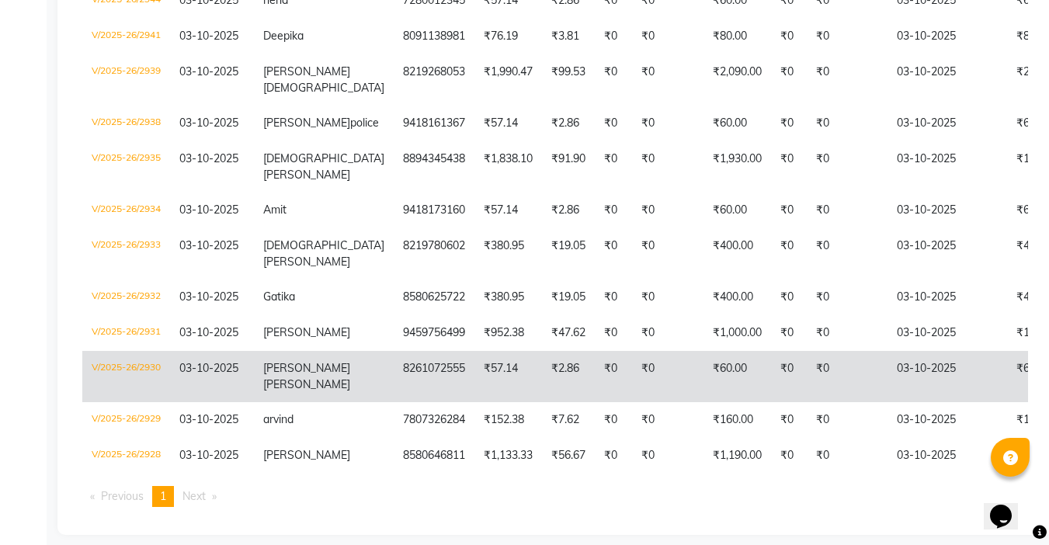
click at [704, 373] on td "₹60.00" at bounding box center [738, 376] width 68 height 51
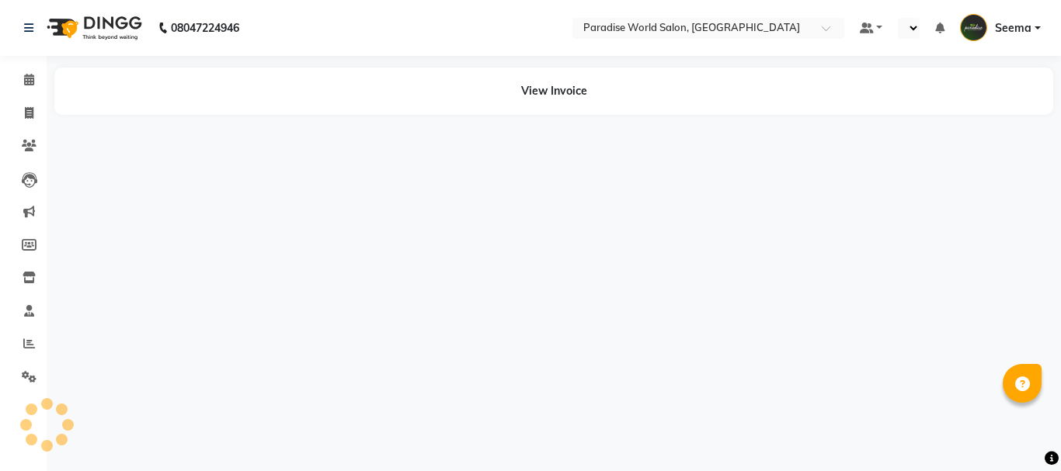
select select "en"
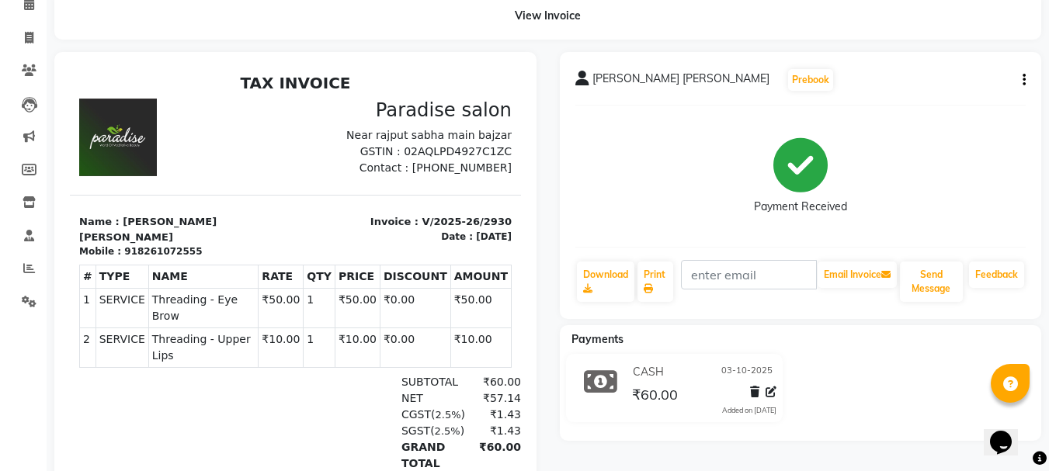
scroll to position [179, 0]
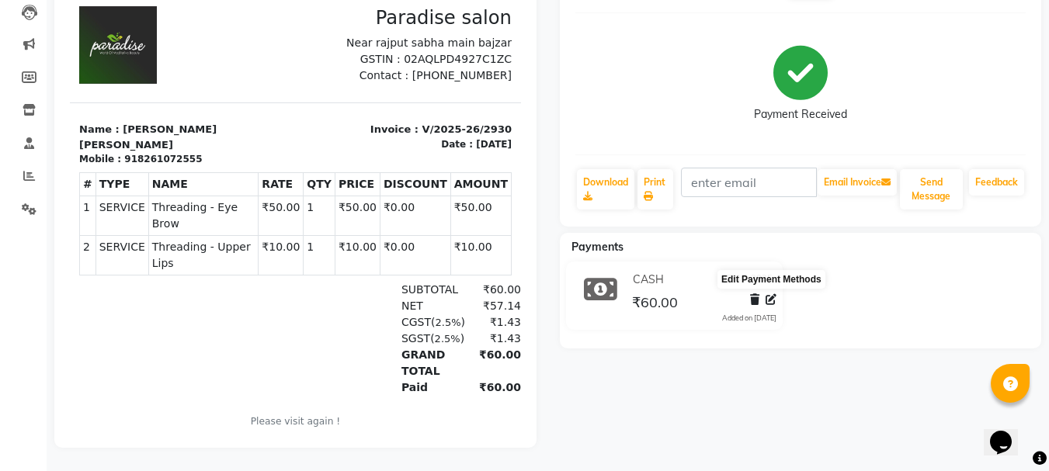
click at [775, 294] on icon at bounding box center [771, 299] width 11 height 11
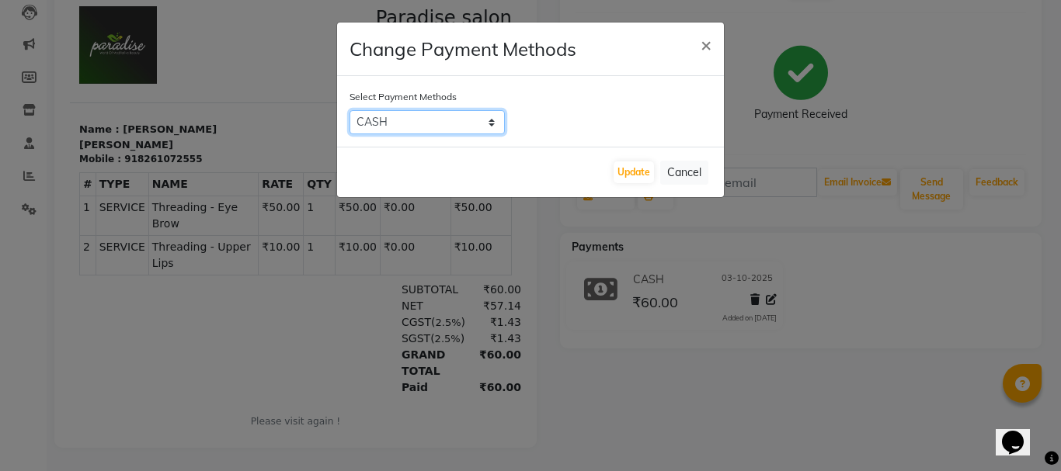
click at [496, 125] on select "Master Card CARD GPay Complimentary UPI CASH Cheque PhonePe ONLINE PayTM Bank B…" at bounding box center [427, 122] width 155 height 24
select select "8"
click at [350, 110] on select "Master Card CARD GPay Complimentary UPI CASH Cheque PhonePe ONLINE PayTM Bank B…" at bounding box center [427, 122] width 155 height 24
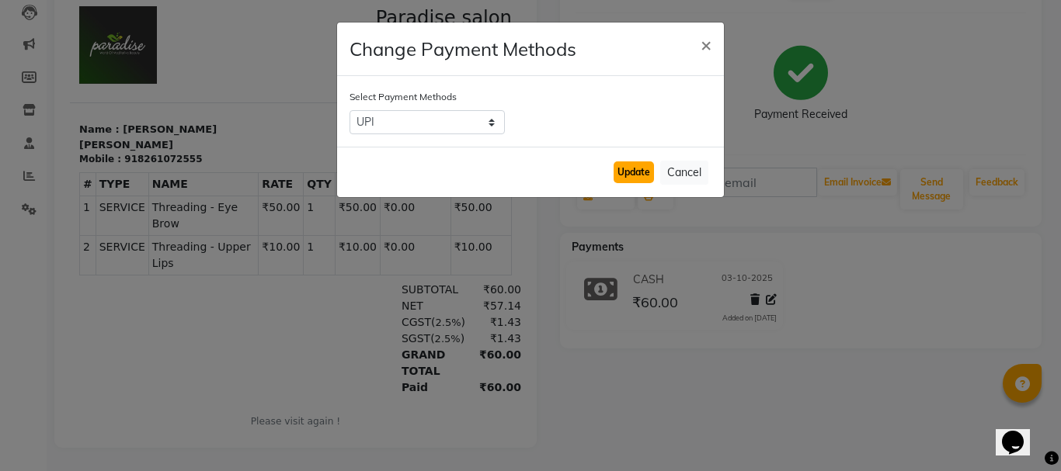
click at [648, 169] on button "Update" at bounding box center [634, 173] width 40 height 22
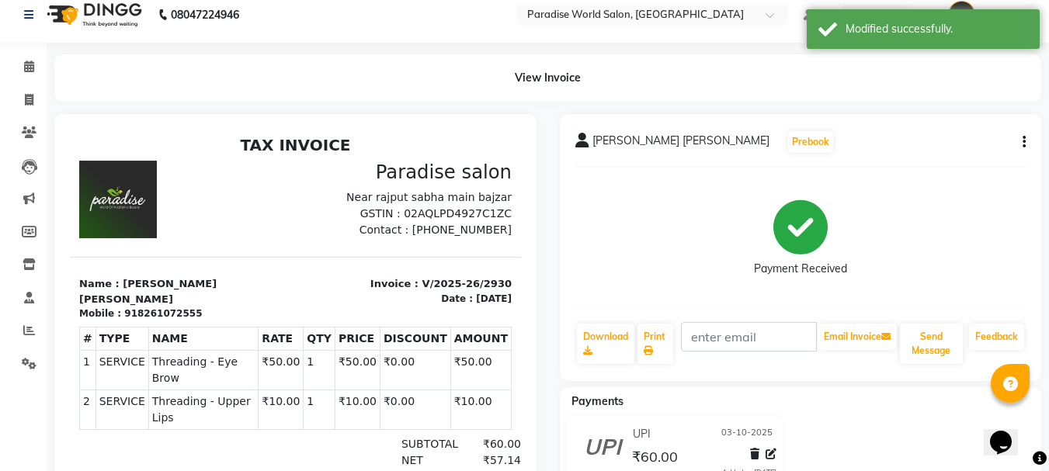
scroll to position [0, 0]
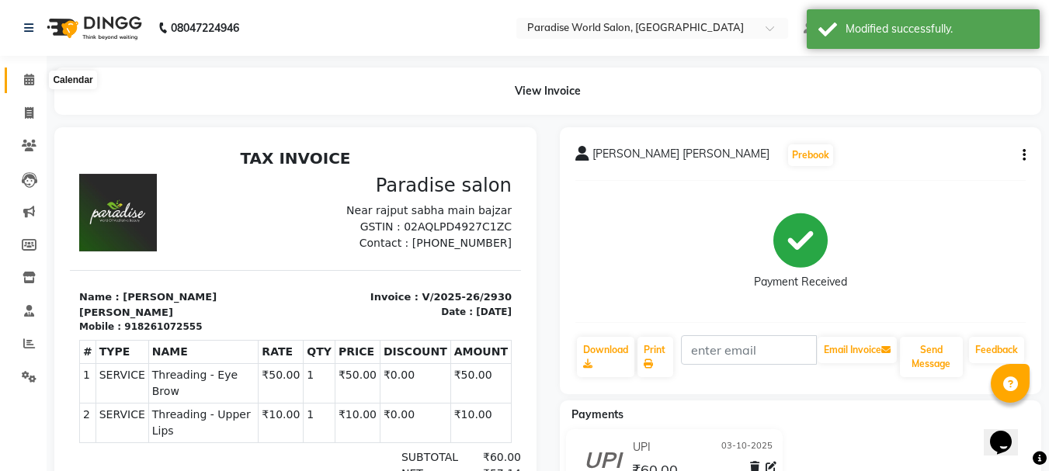
click at [24, 76] on icon at bounding box center [29, 80] width 10 height 12
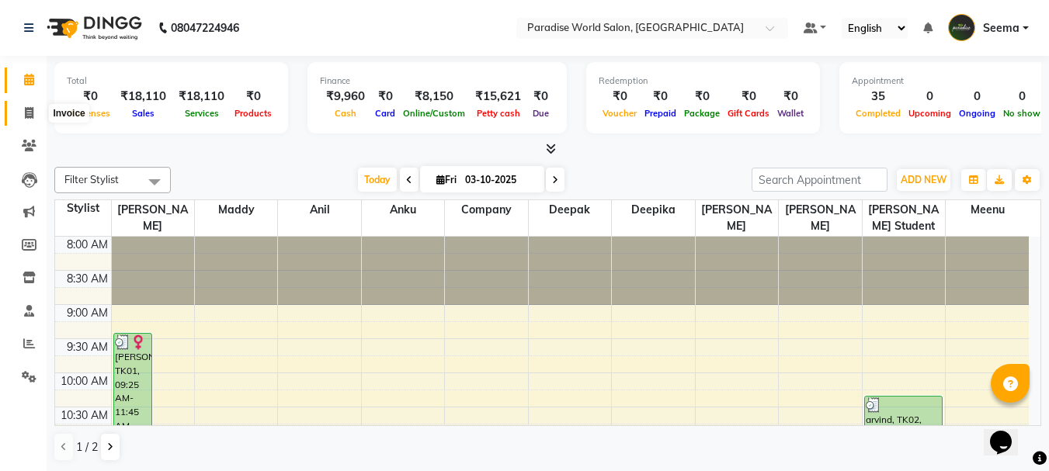
click at [31, 106] on span at bounding box center [29, 114] width 27 height 18
select select "service"
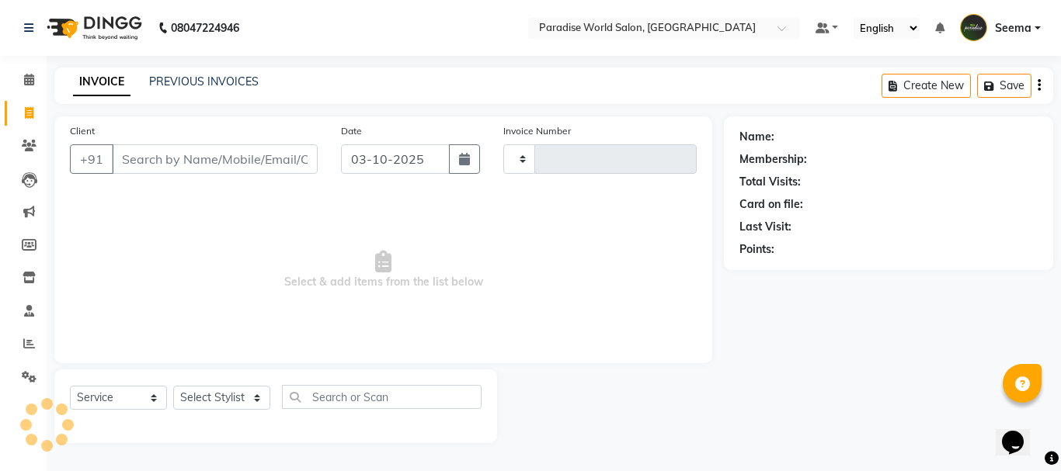
type input "2953"
select select "4451"
click at [205, 78] on link "PREVIOUS INVOICES" at bounding box center [204, 82] width 110 height 14
